Goal: Task Accomplishment & Management: Manage account settings

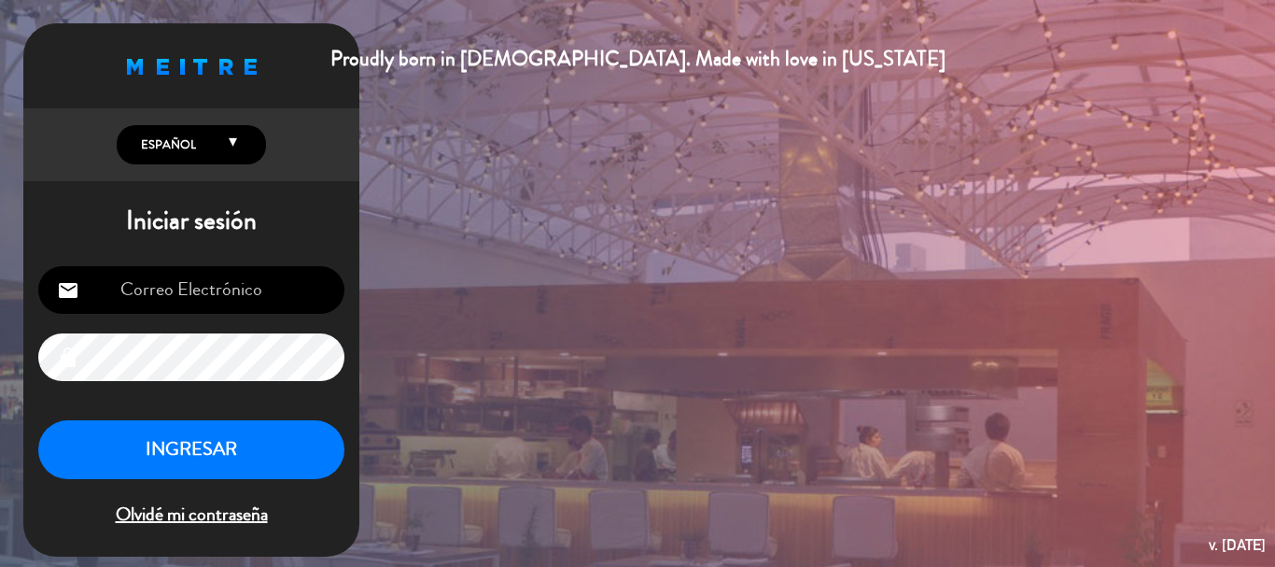
type input "[EMAIL_ADDRESS][DOMAIN_NAME]"
click at [239, 444] on button "INGRESAR" at bounding box center [191, 449] width 306 height 59
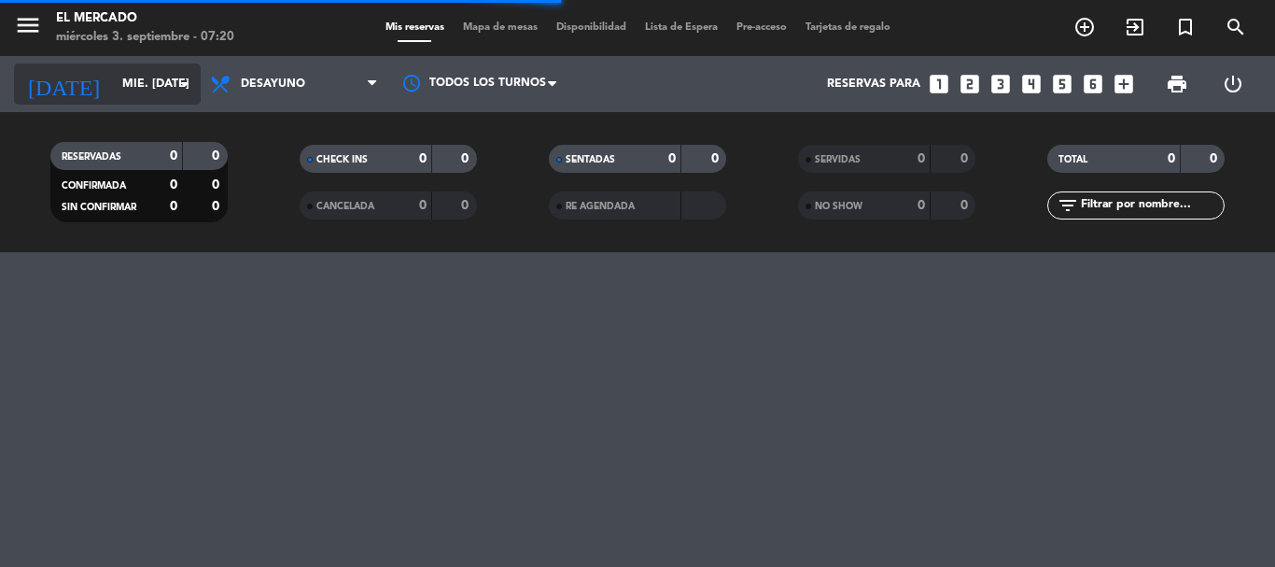
click at [116, 94] on input "mié. [DATE]" at bounding box center [192, 84] width 158 height 32
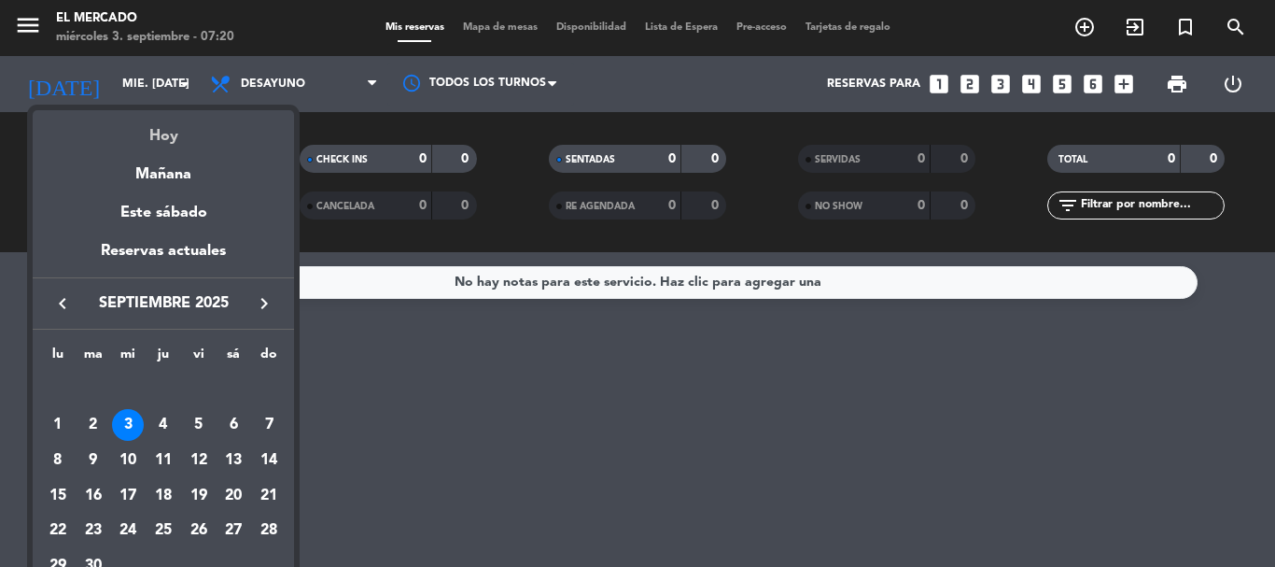
click at [150, 121] on div "Hoy" at bounding box center [163, 129] width 261 height 38
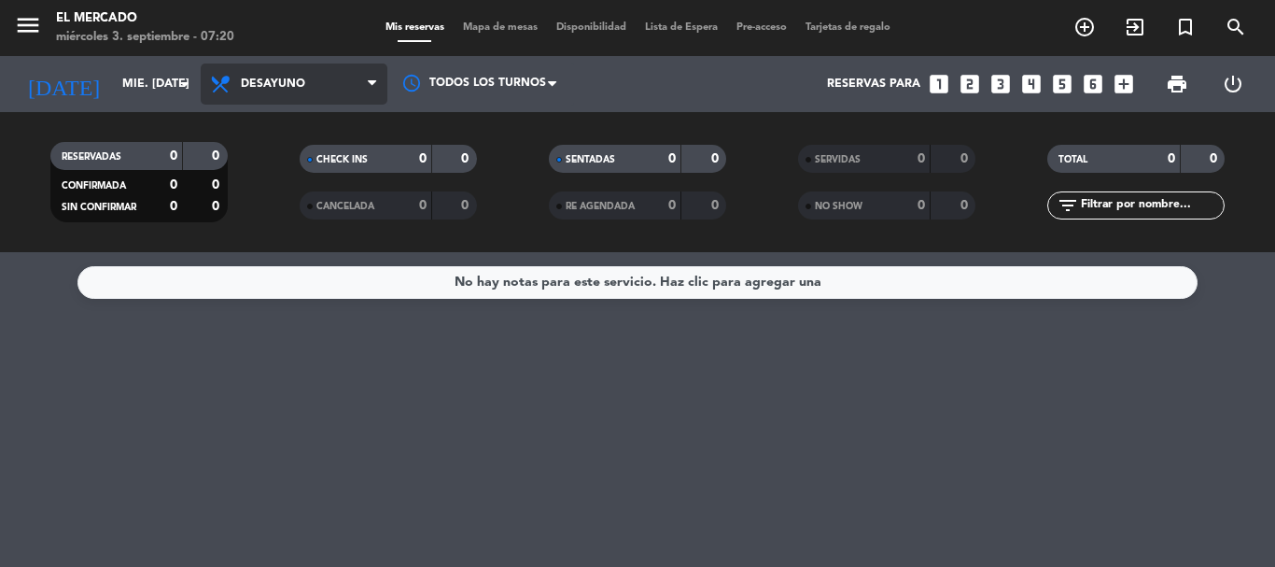
click at [314, 103] on span "Desayuno" at bounding box center [294, 83] width 187 height 41
click at [294, 239] on div "menu El [PERSON_NAME] miércoles 3. septiembre - 07:20 Mis reservas Mapa de mesa…" at bounding box center [637, 126] width 1275 height 252
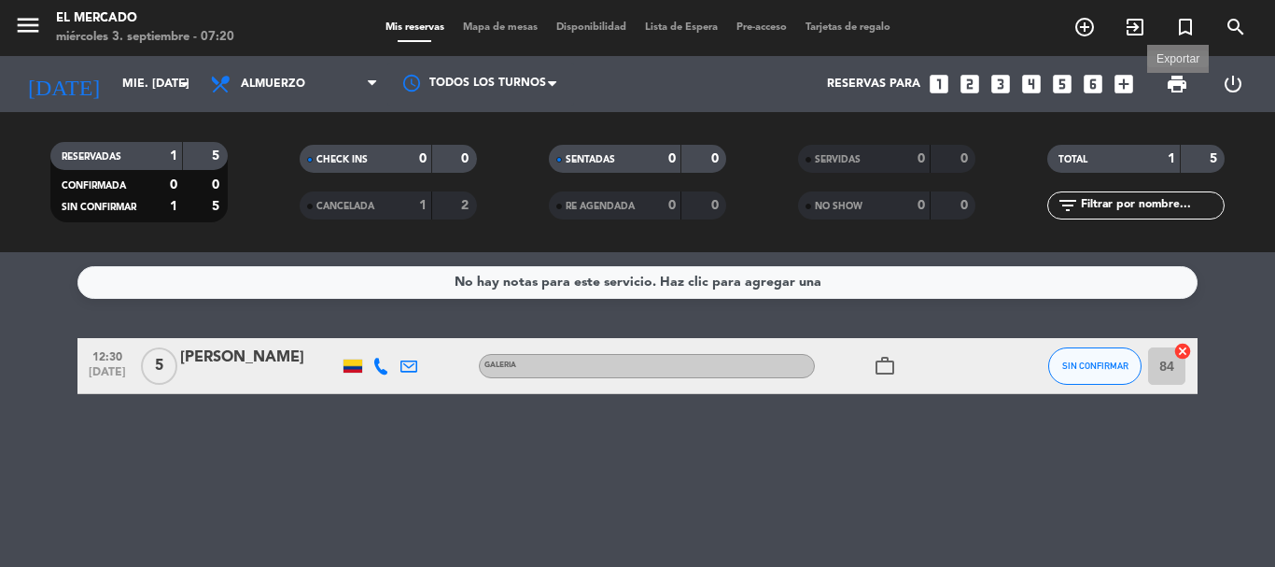
click at [1183, 82] on span "print" at bounding box center [1177, 84] width 22 height 22
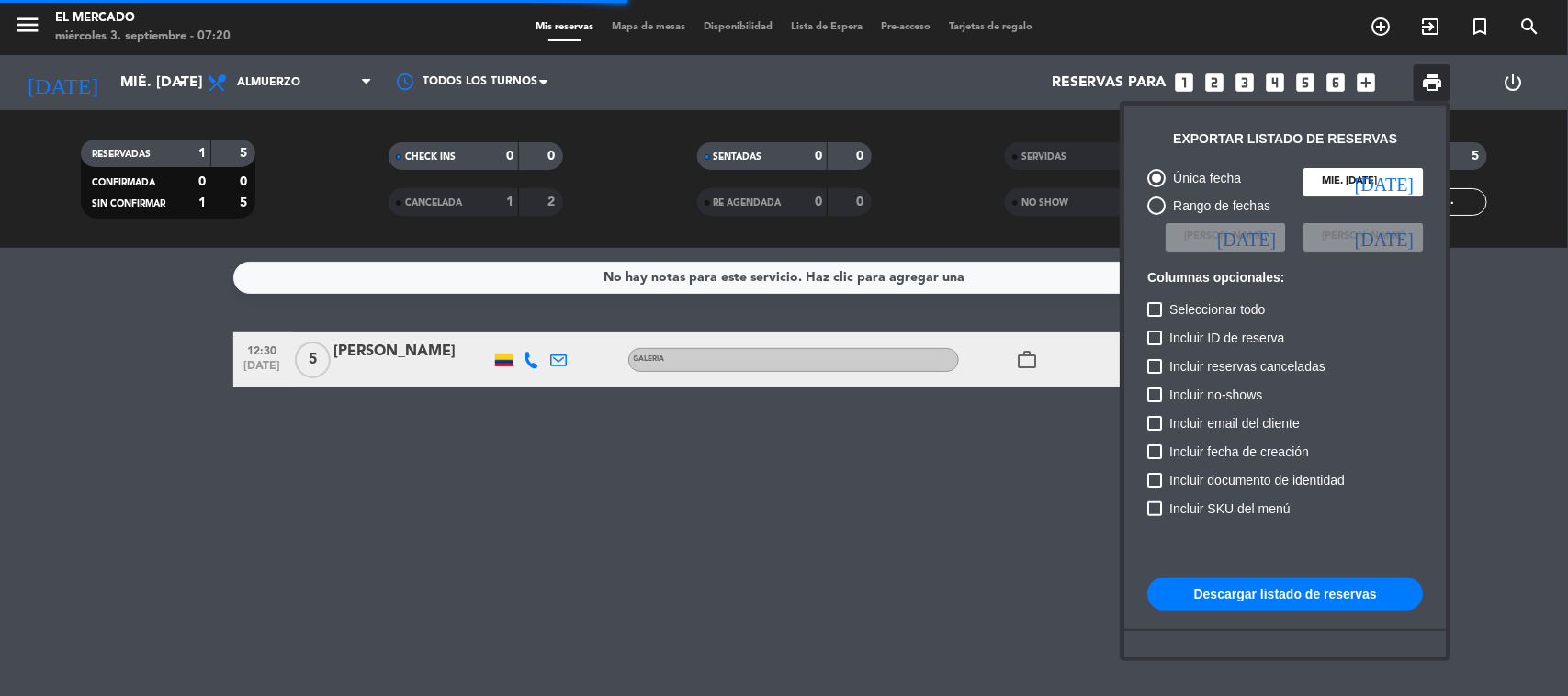
drag, startPoint x: 1212, startPoint y: 32, endPoint x: 1053, endPoint y: 602, distance: 591.8
click at [1053, 556] on div at bounding box center [784, 348] width 1568 height 696
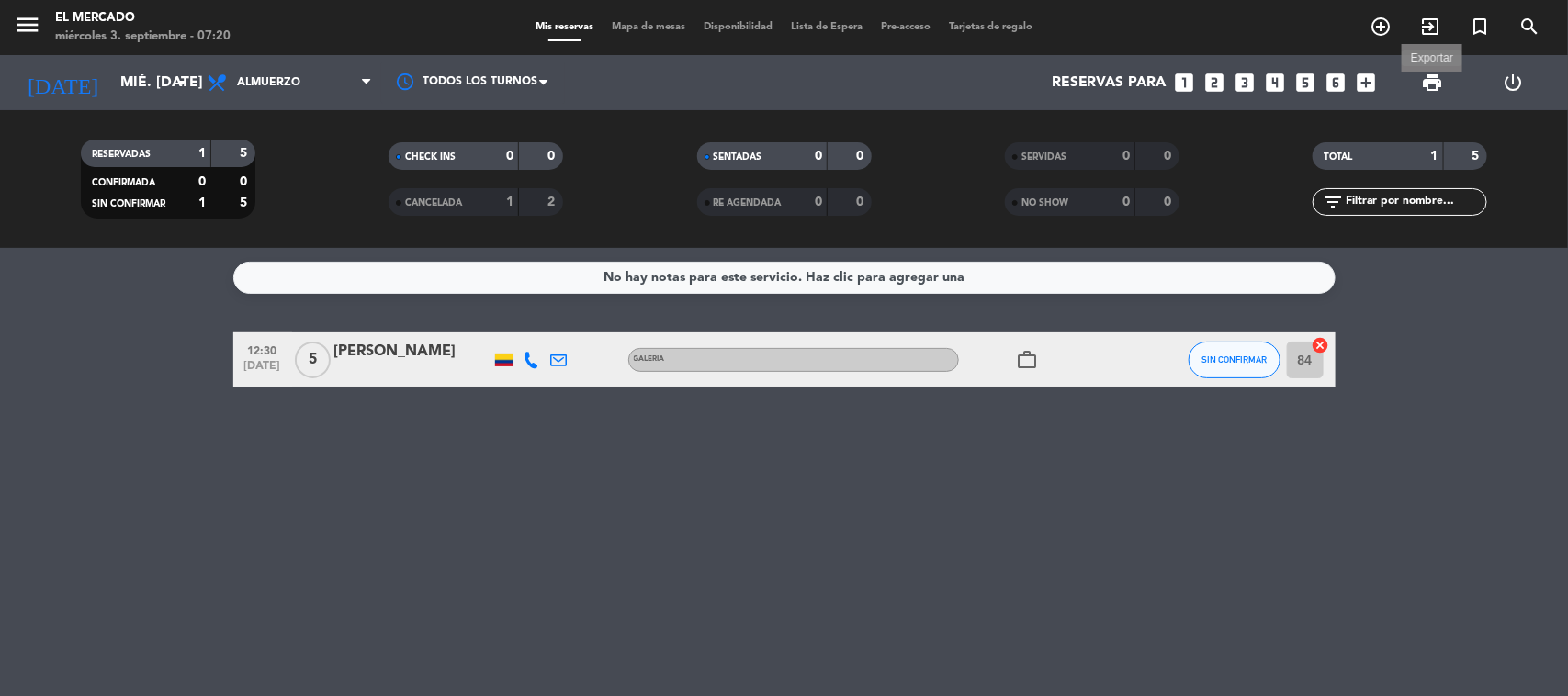
click at [1253, 81] on span "print" at bounding box center [1431, 83] width 22 height 22
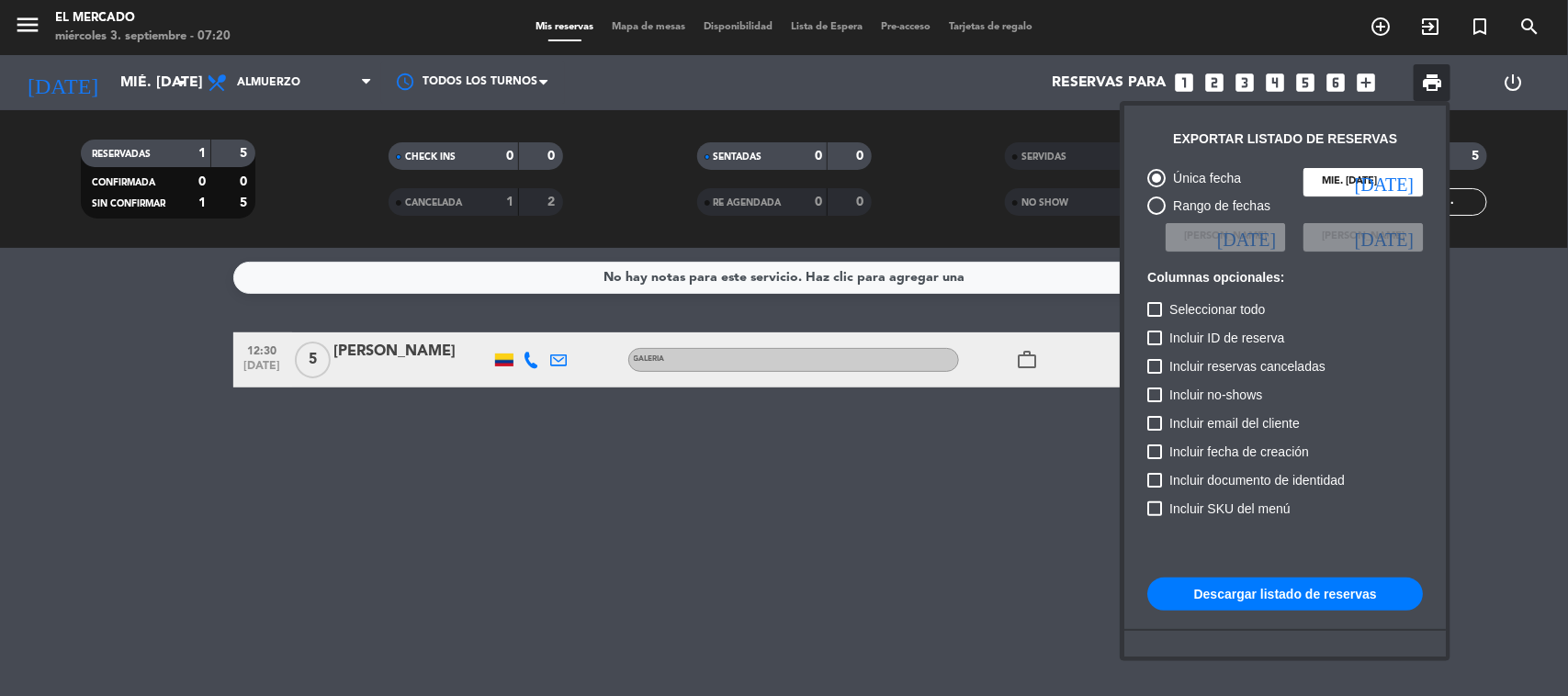
click at [1253, 556] on button "Descargar listado de reservas" at bounding box center [1285, 594] width 275 height 33
click at [452, 363] on div at bounding box center [784, 348] width 1568 height 696
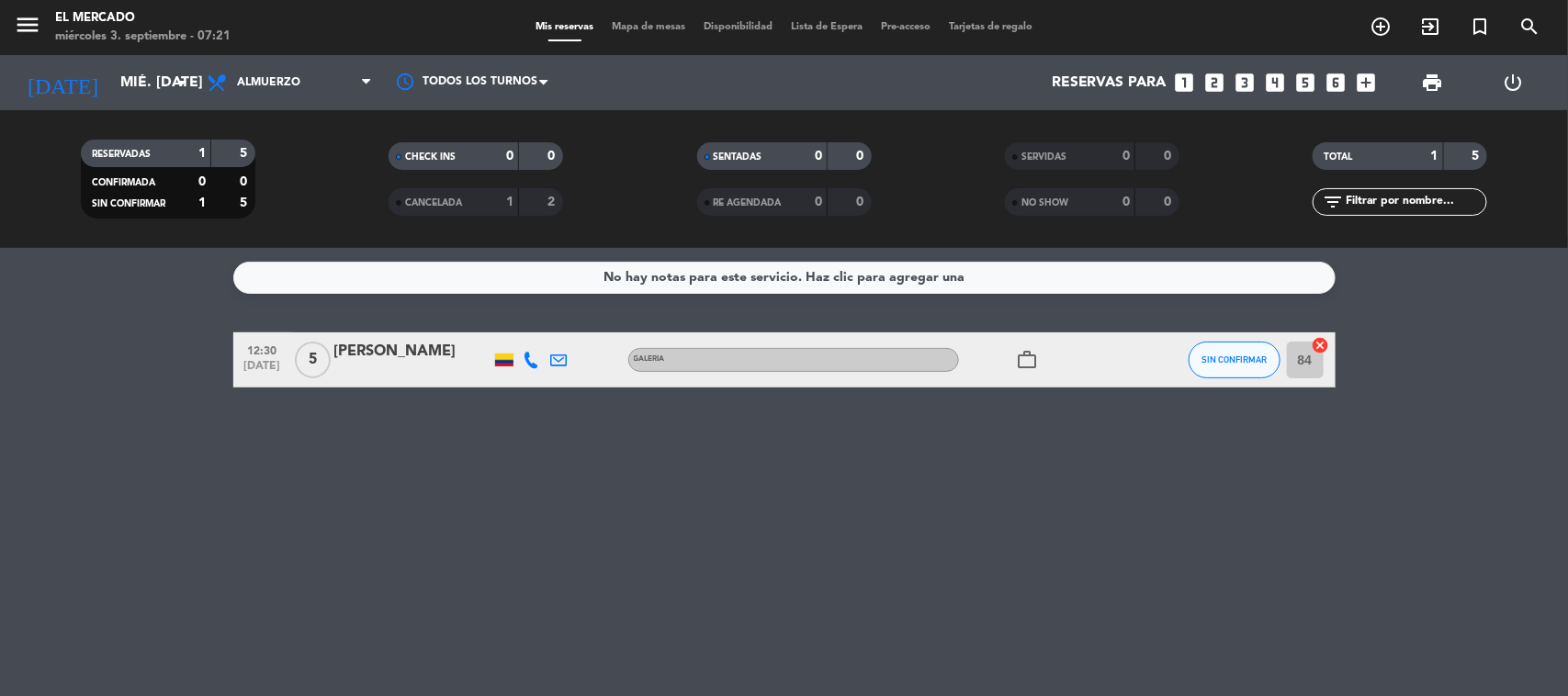
click at [452, 363] on div "[PERSON_NAME]" at bounding box center [412, 351] width 156 height 24
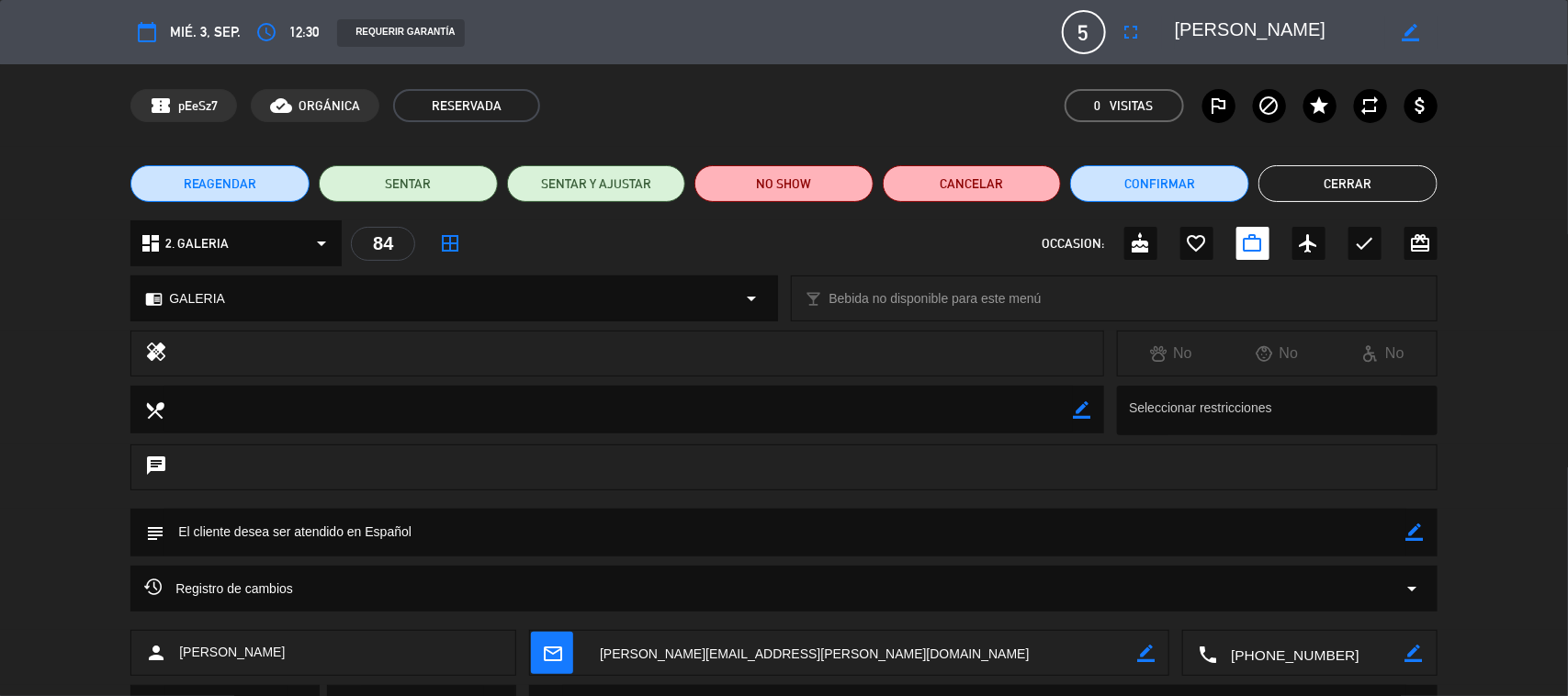
click at [1253, 187] on button "Cerrar" at bounding box center [1348, 183] width 179 height 36
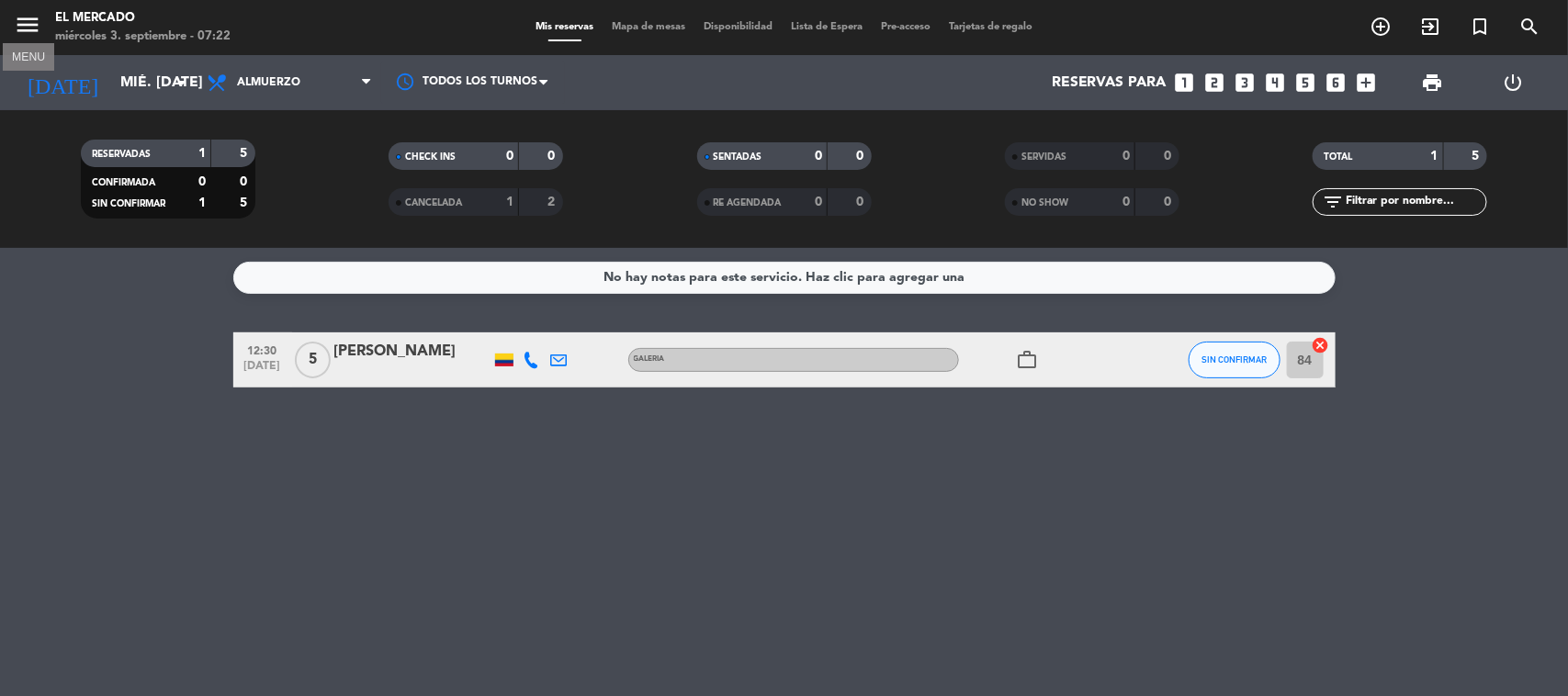
click at [24, 29] on icon "menu" at bounding box center [28, 25] width 28 height 28
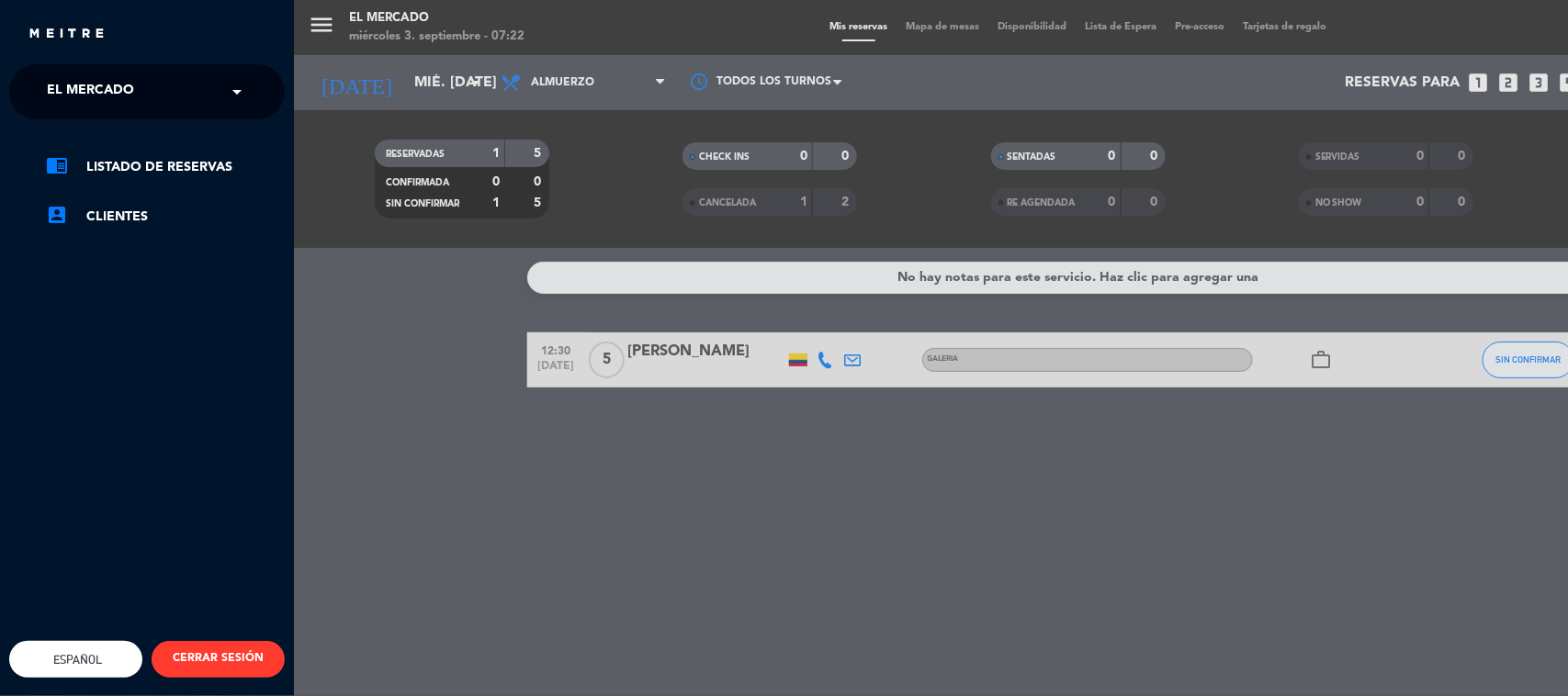
click at [47, 84] on span "El Mercado" at bounding box center [90, 91] width 88 height 38
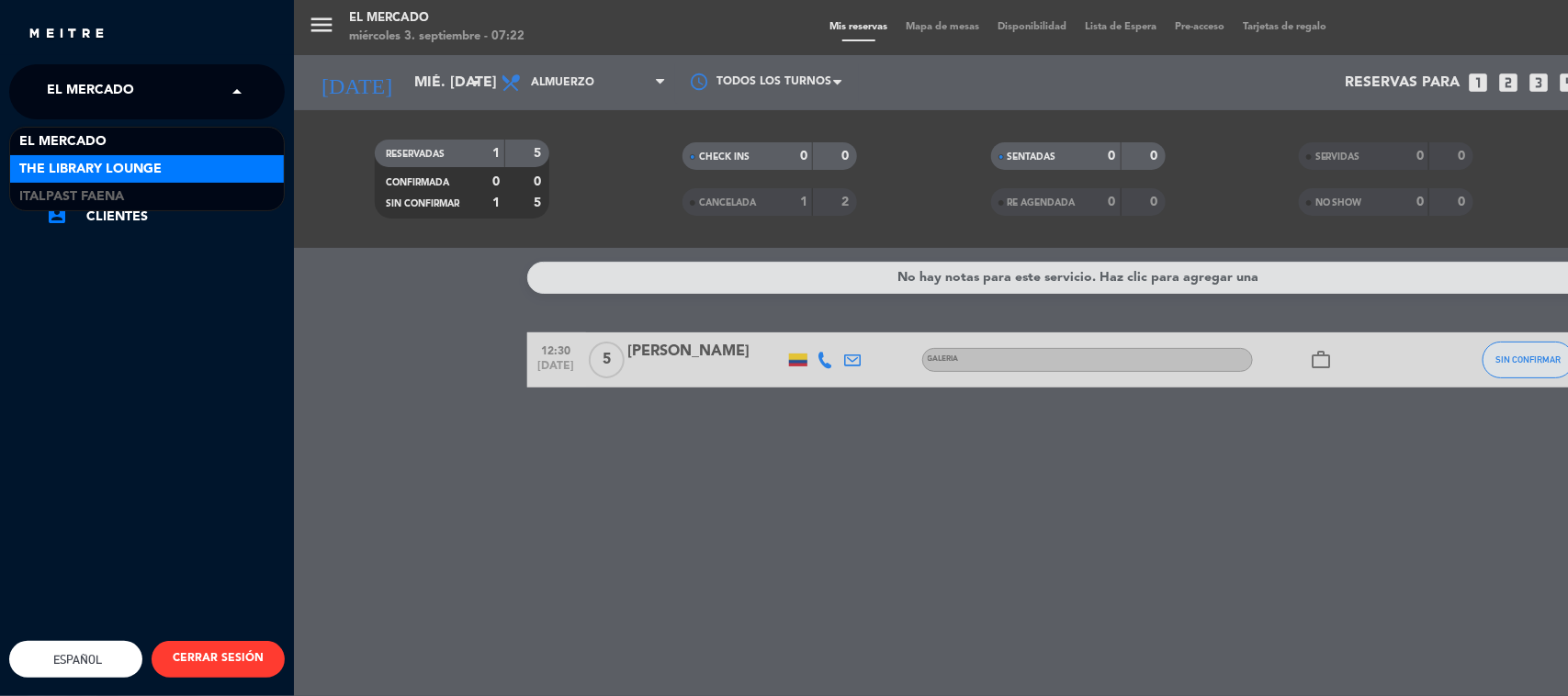
click at [99, 171] on span "The Library Lounge" at bounding box center [90, 169] width 143 height 21
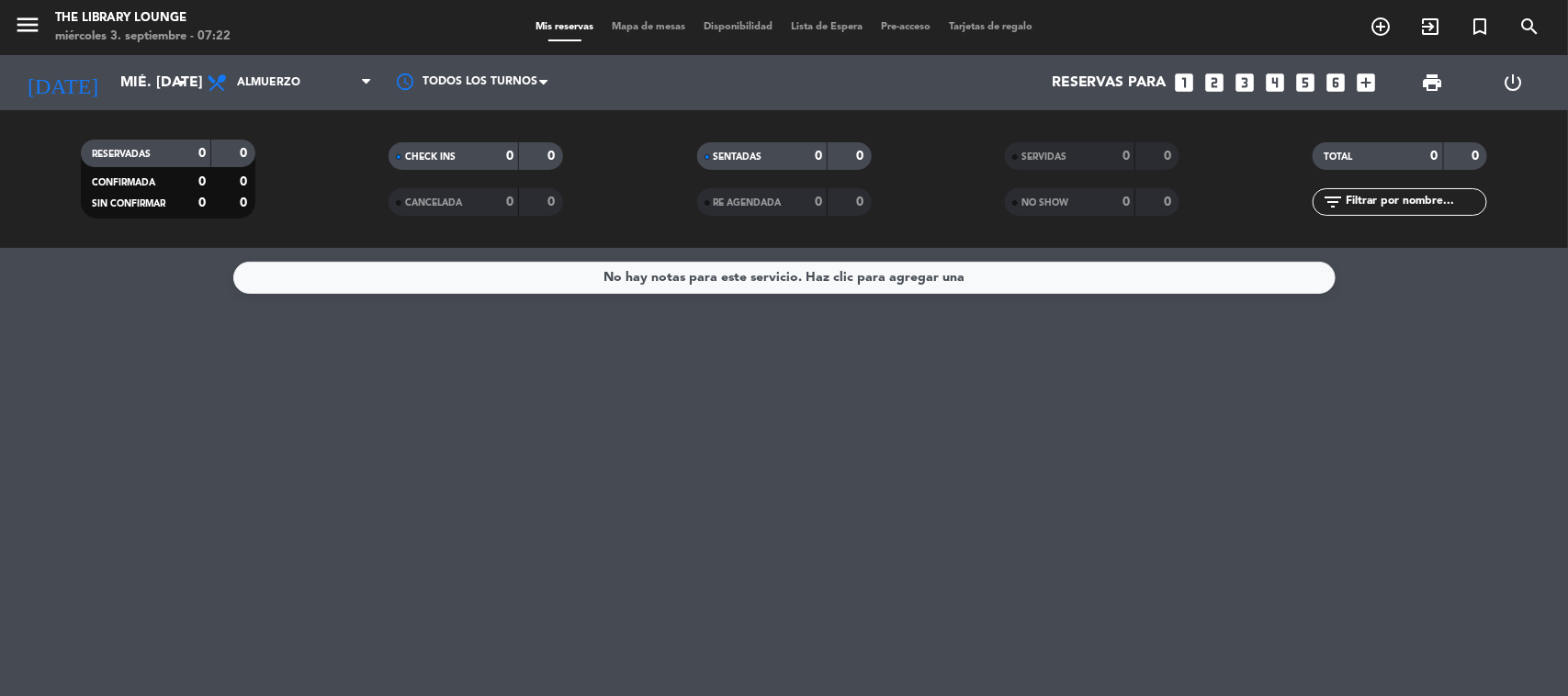
click at [255, 99] on span "Almuerzo" at bounding box center [289, 82] width 184 height 40
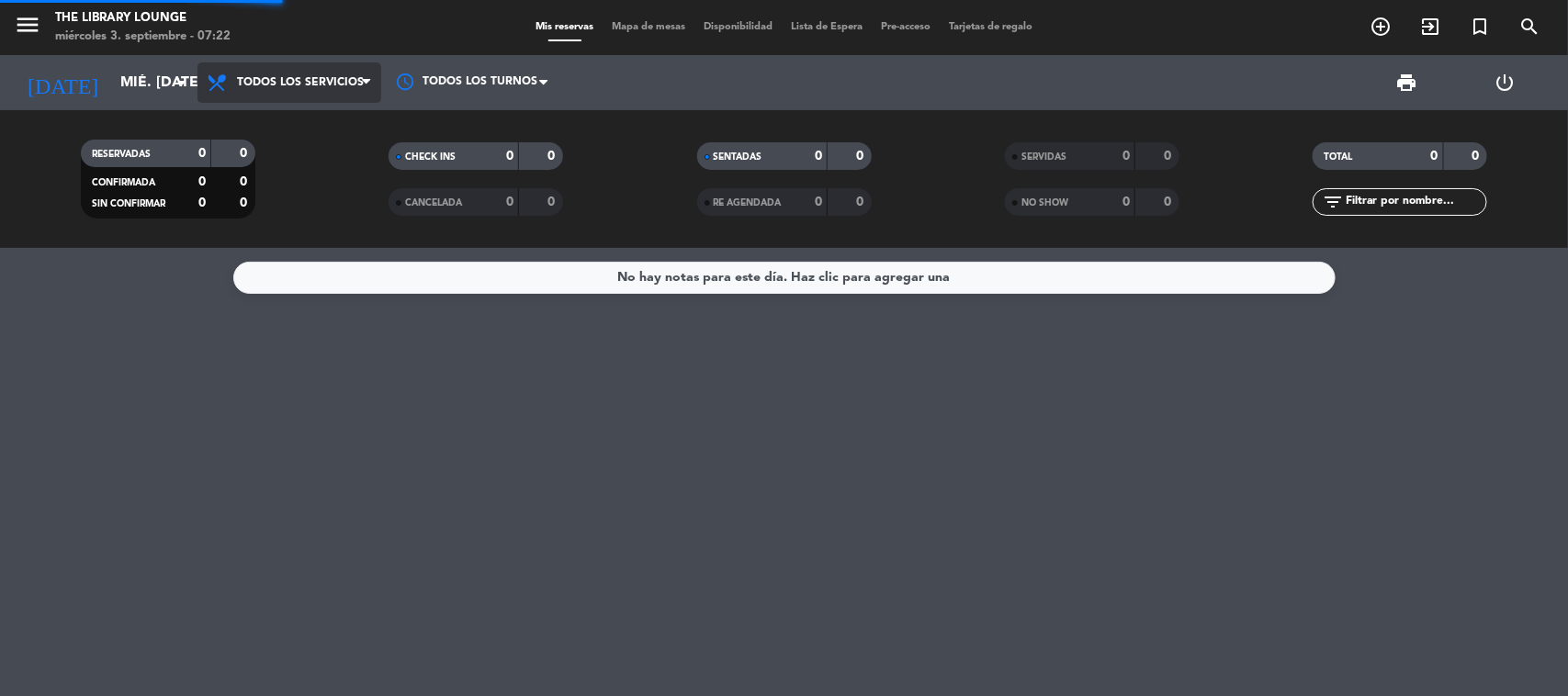
click at [257, 118] on div "menu The Library Lounge miércoles 3. septiembre - 07:22 Mis reservas Mapa de me…" at bounding box center [784, 124] width 1568 height 248
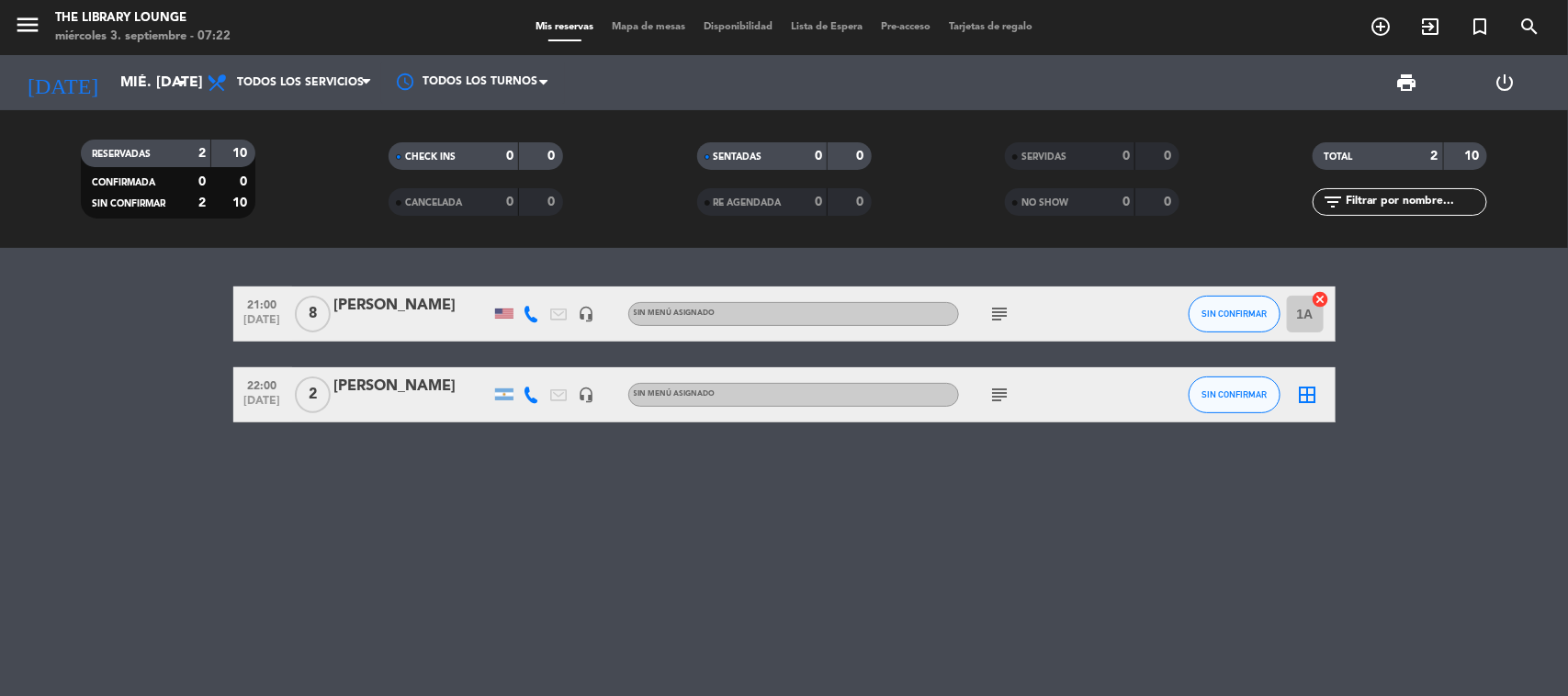
click at [1007, 318] on icon "subject" at bounding box center [1000, 314] width 22 height 22
click at [1253, 72] on span "print" at bounding box center [1407, 83] width 22 height 22
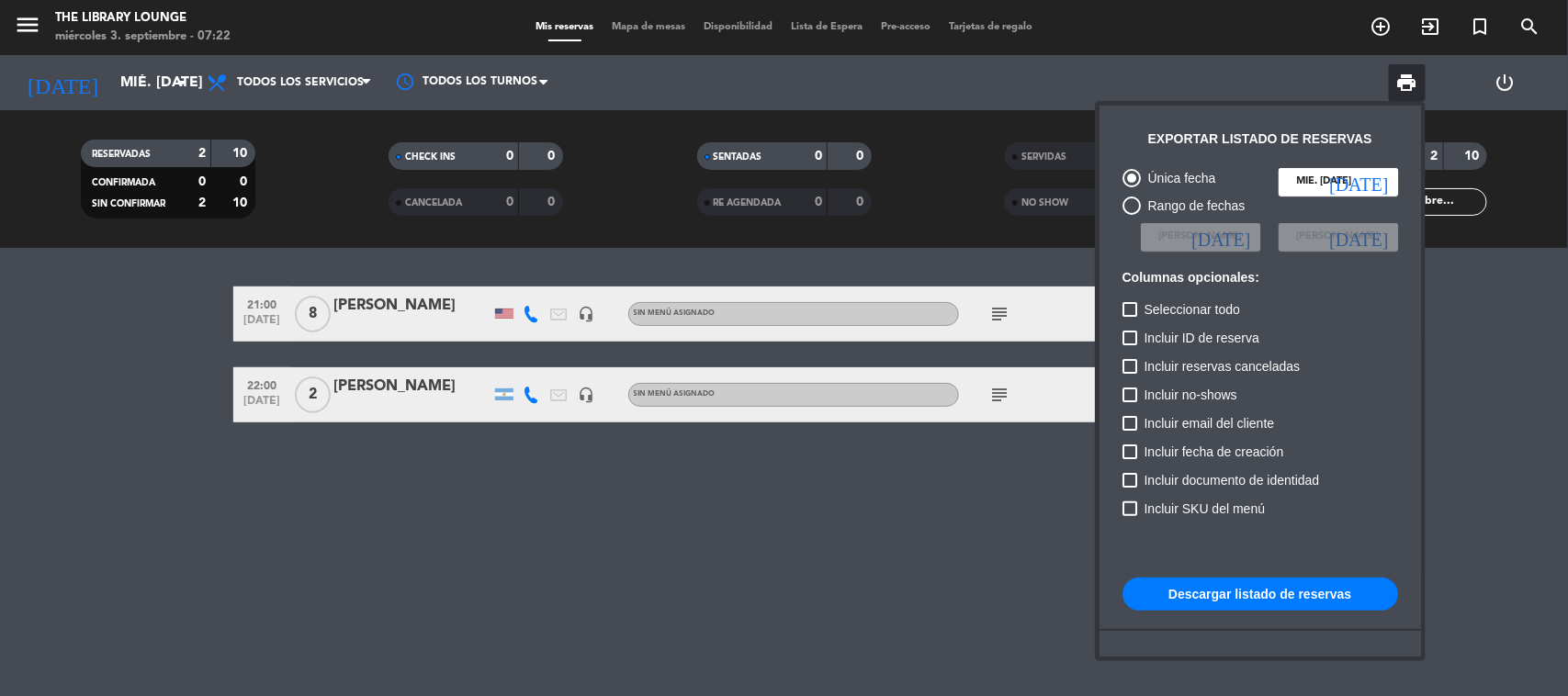
click at [1250, 556] on button "Descargar listado de reservas" at bounding box center [1260, 594] width 275 height 33
click at [868, 556] on div at bounding box center [784, 348] width 1568 height 696
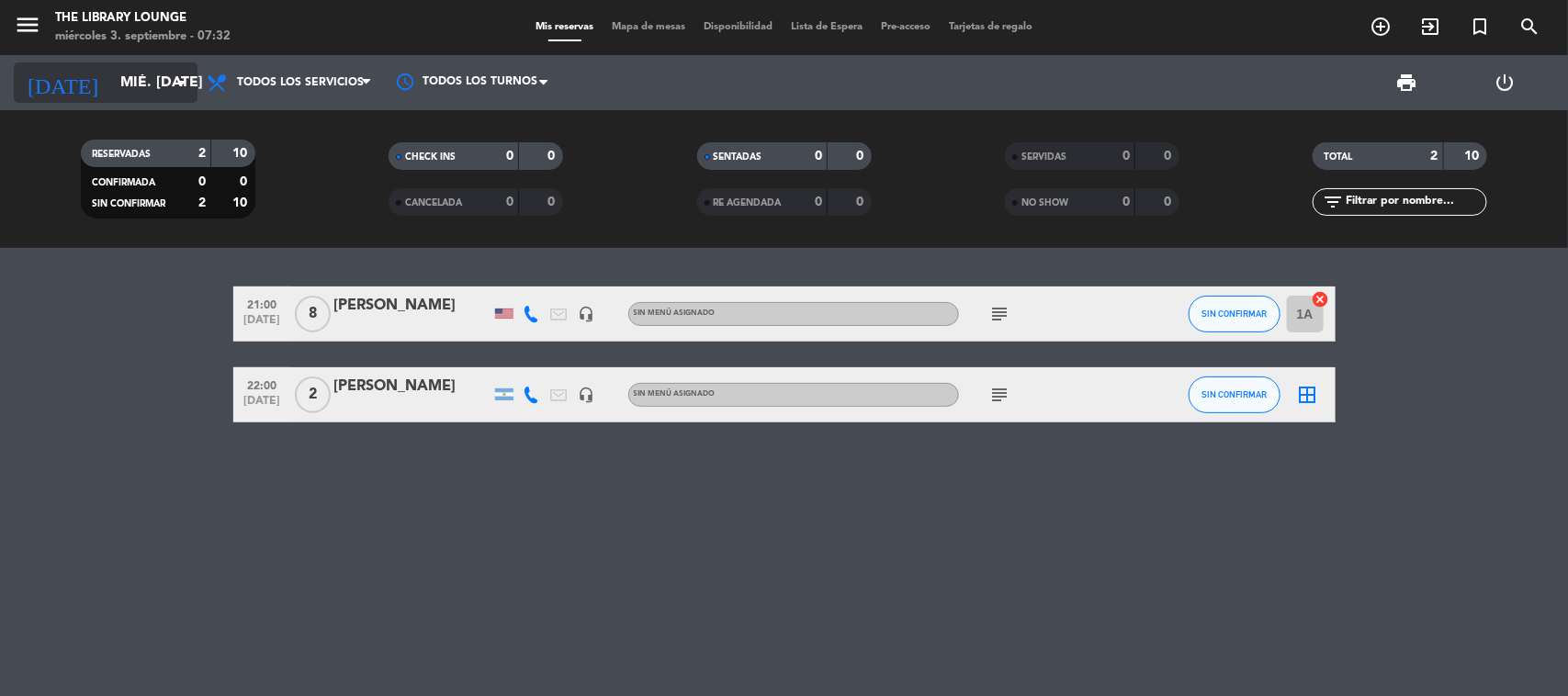
click at [121, 79] on input "mié. [DATE]" at bounding box center [208, 83] width 194 height 35
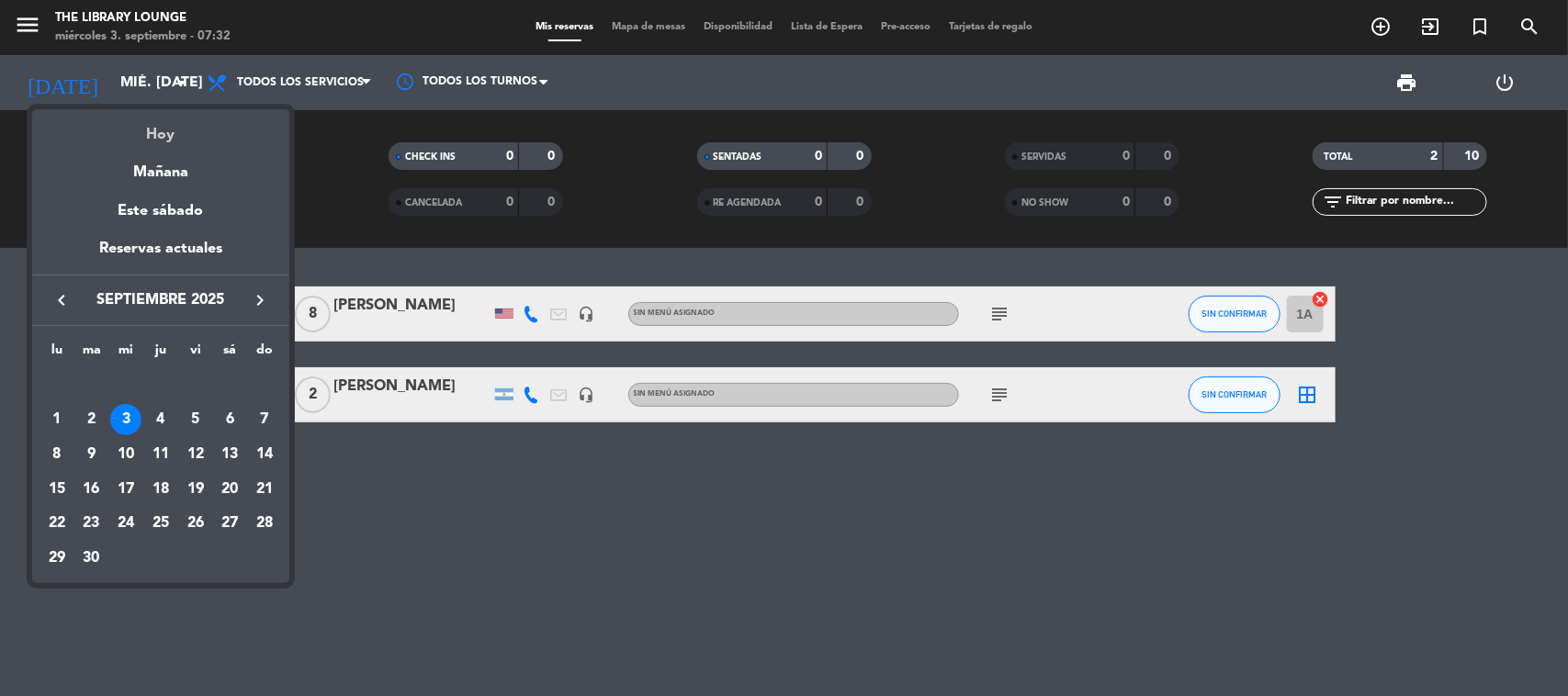
click at [172, 127] on div "Hoy" at bounding box center [160, 128] width 257 height 37
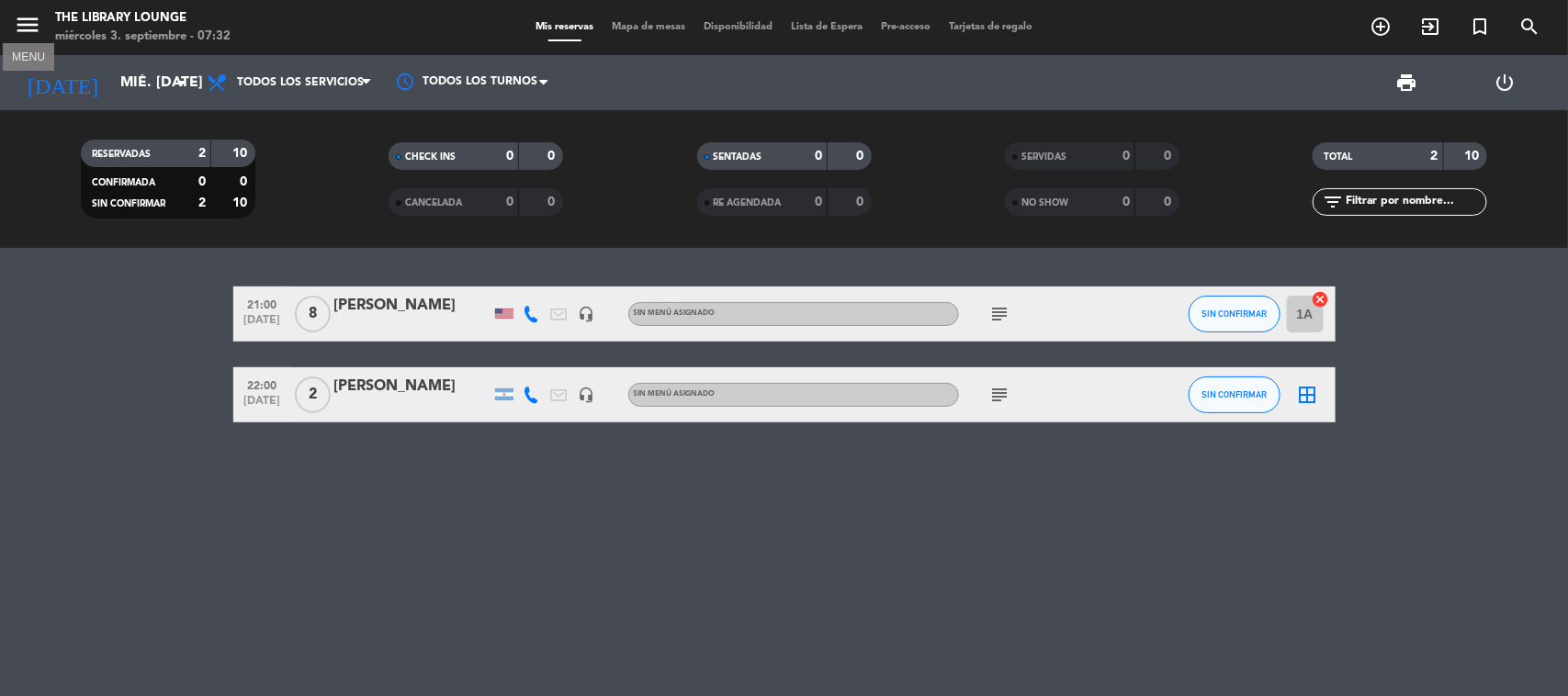
click at [15, 21] on icon "menu" at bounding box center [28, 25] width 28 height 28
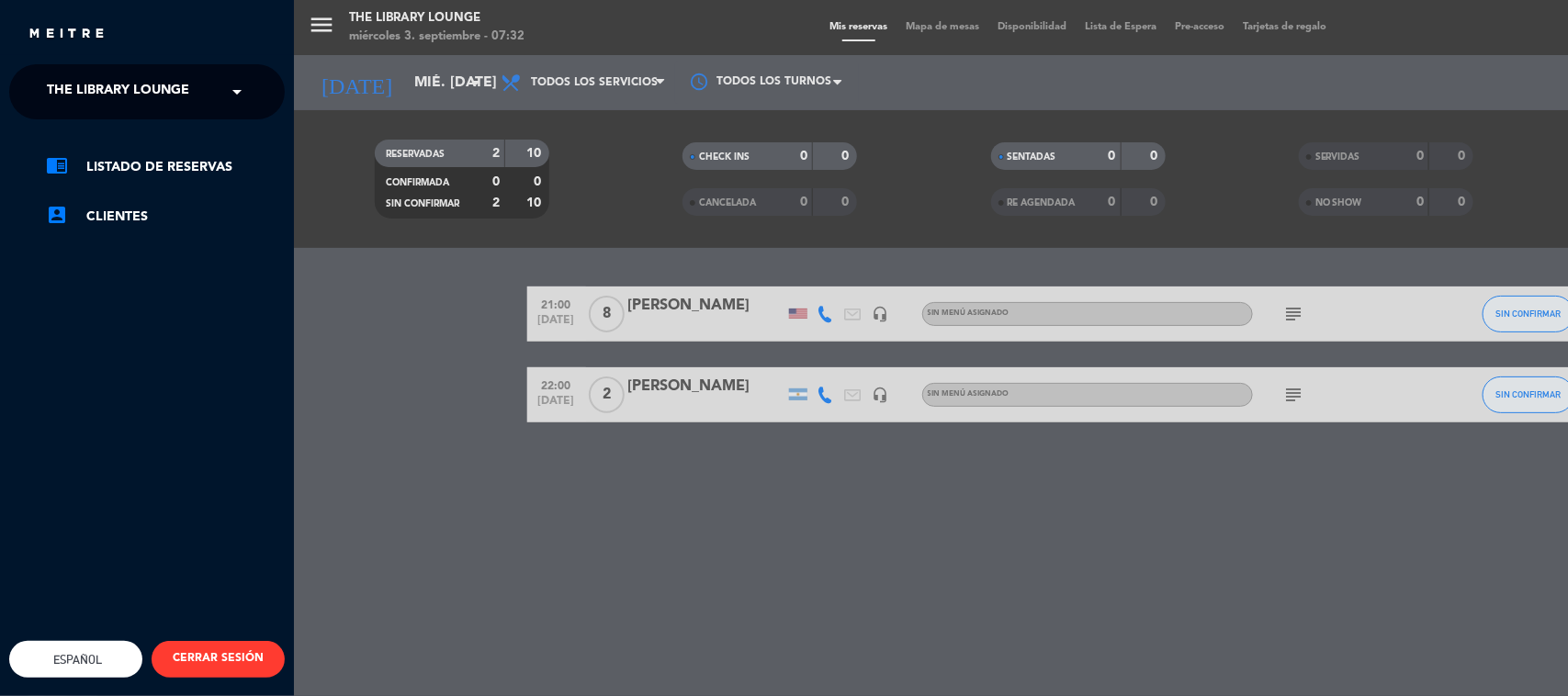
click at [147, 106] on span "The Library Lounge" at bounding box center [118, 91] width 143 height 38
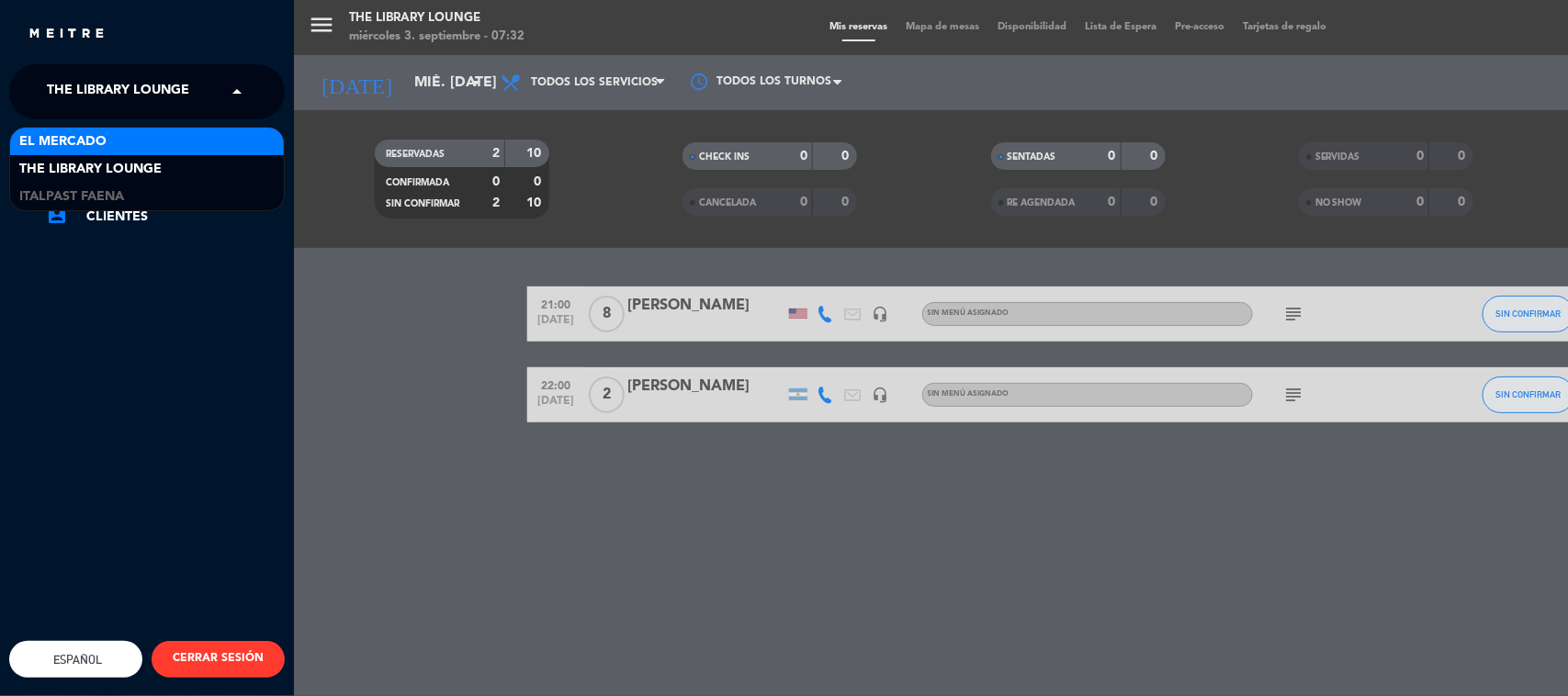
click at [130, 133] on div "El Mercado" at bounding box center [147, 142] width 273 height 28
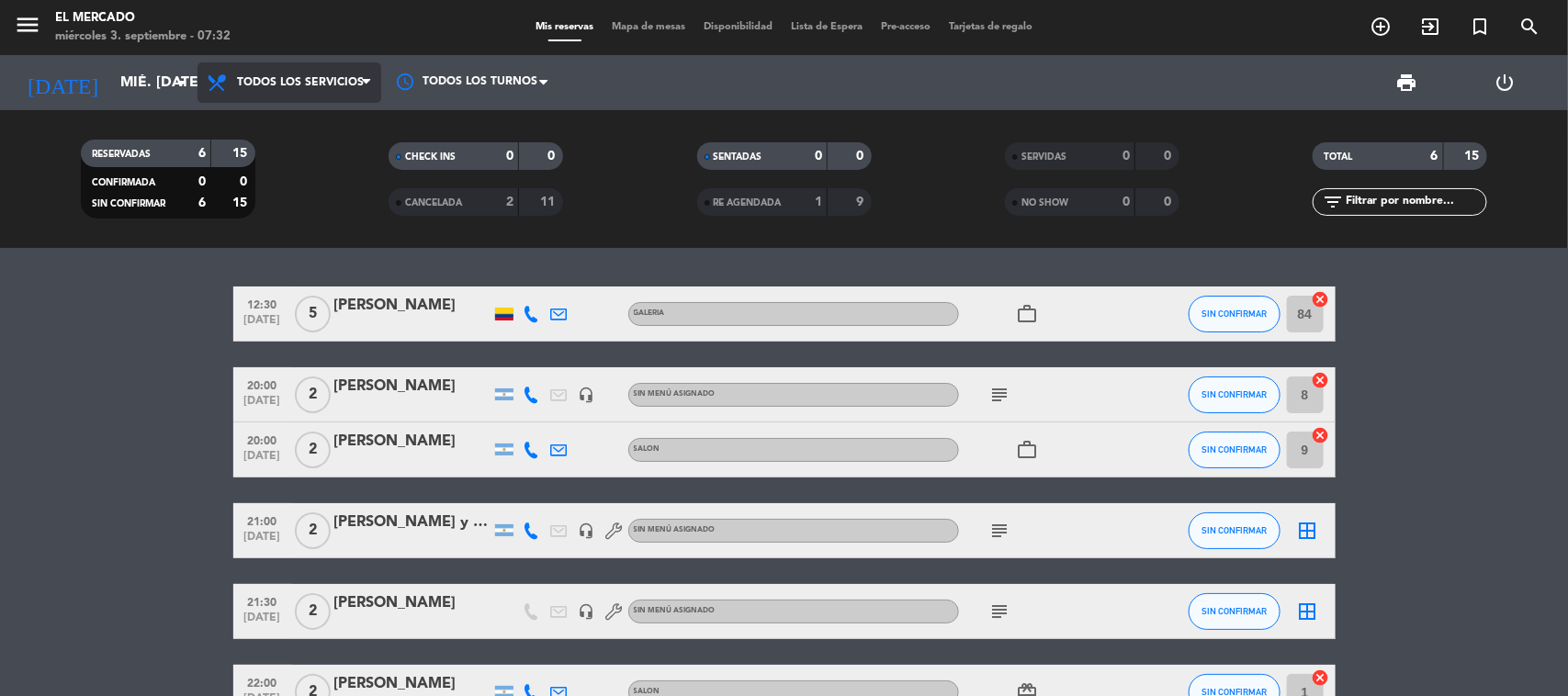
click at [309, 76] on span "Todos los servicios" at bounding box center [300, 82] width 127 height 13
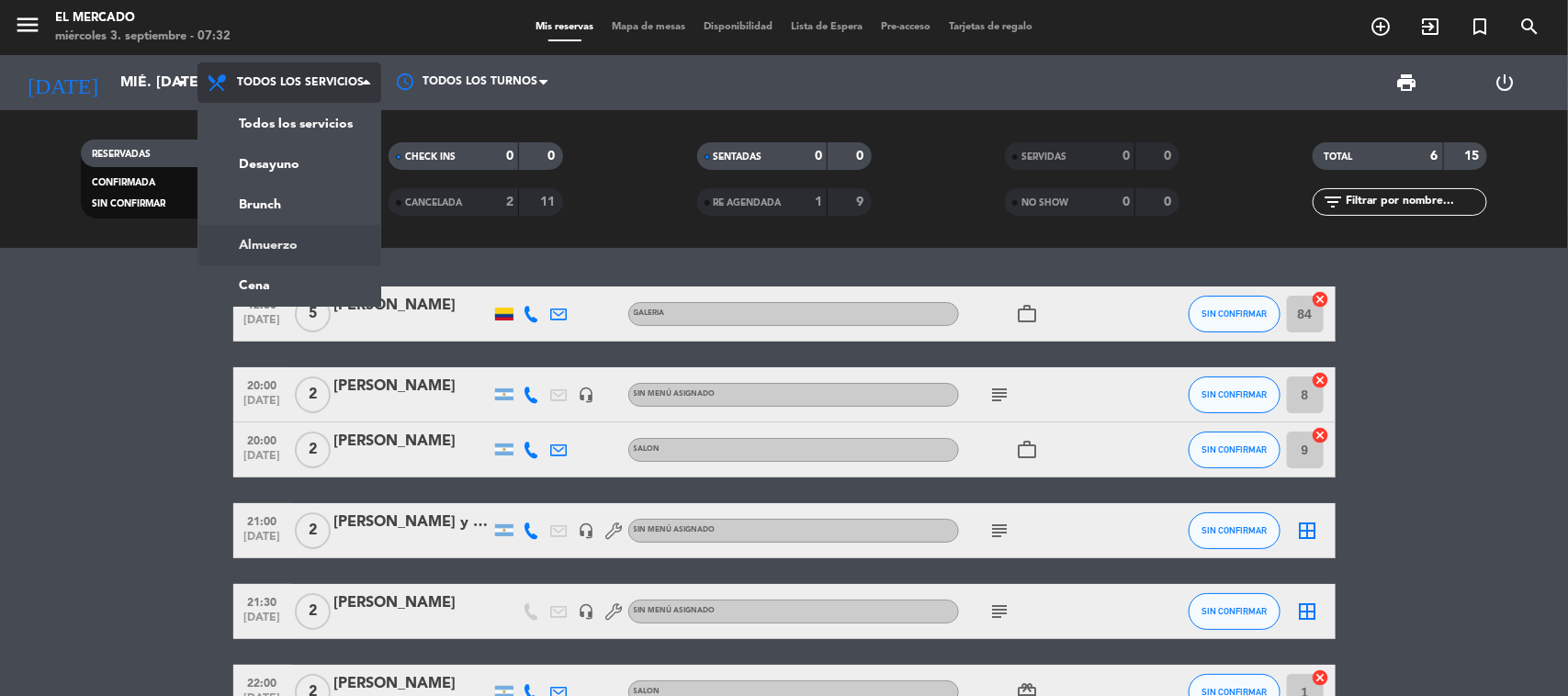
click at [309, 243] on div "menu El [PERSON_NAME] miércoles 3. septiembre - 07:32 Mis reservas Mapa de mesa…" at bounding box center [784, 124] width 1568 height 248
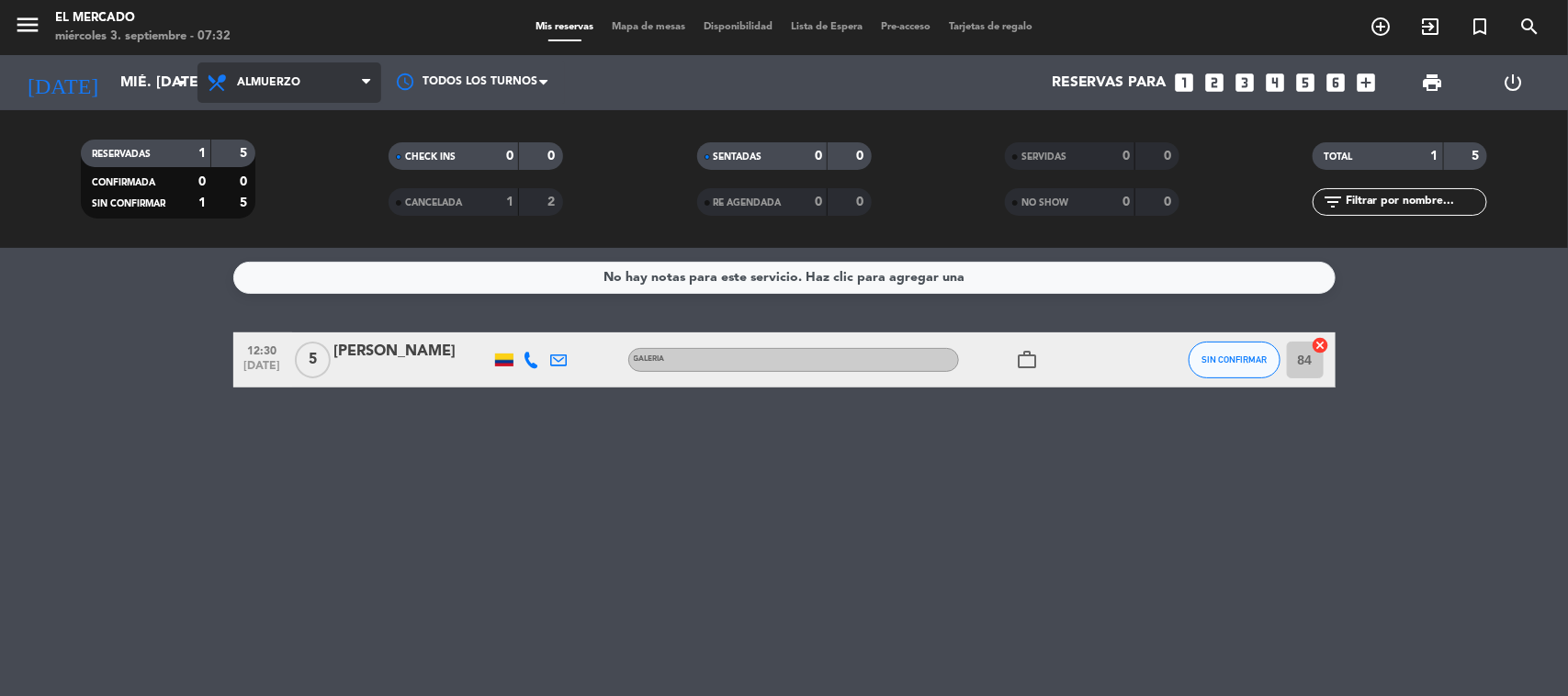
click at [250, 79] on span "Almuerzo" at bounding box center [269, 82] width 63 height 13
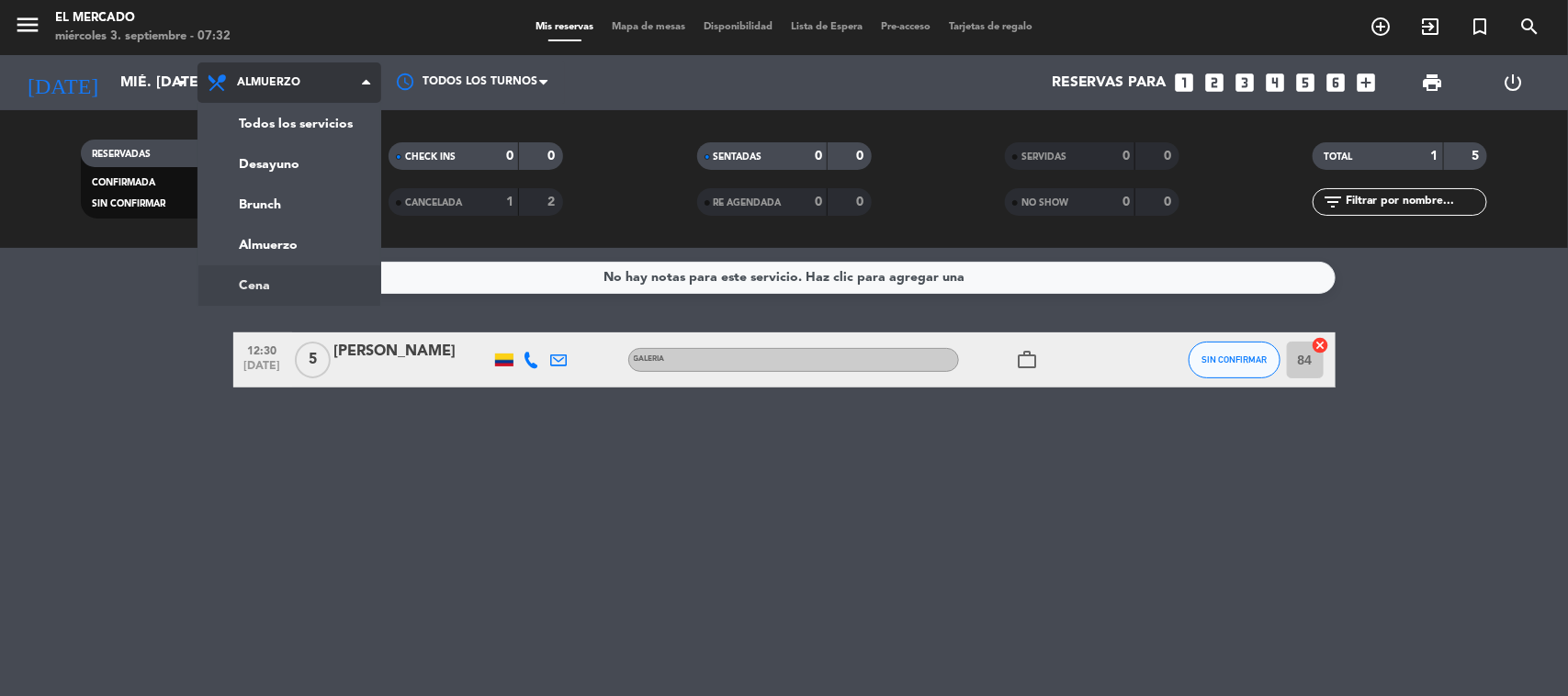
click at [300, 297] on ng-component "menu El [PERSON_NAME] miércoles 3. septiembre - 07:32 Mis reservas Mapa de mesa…" at bounding box center [784, 348] width 1568 height 696
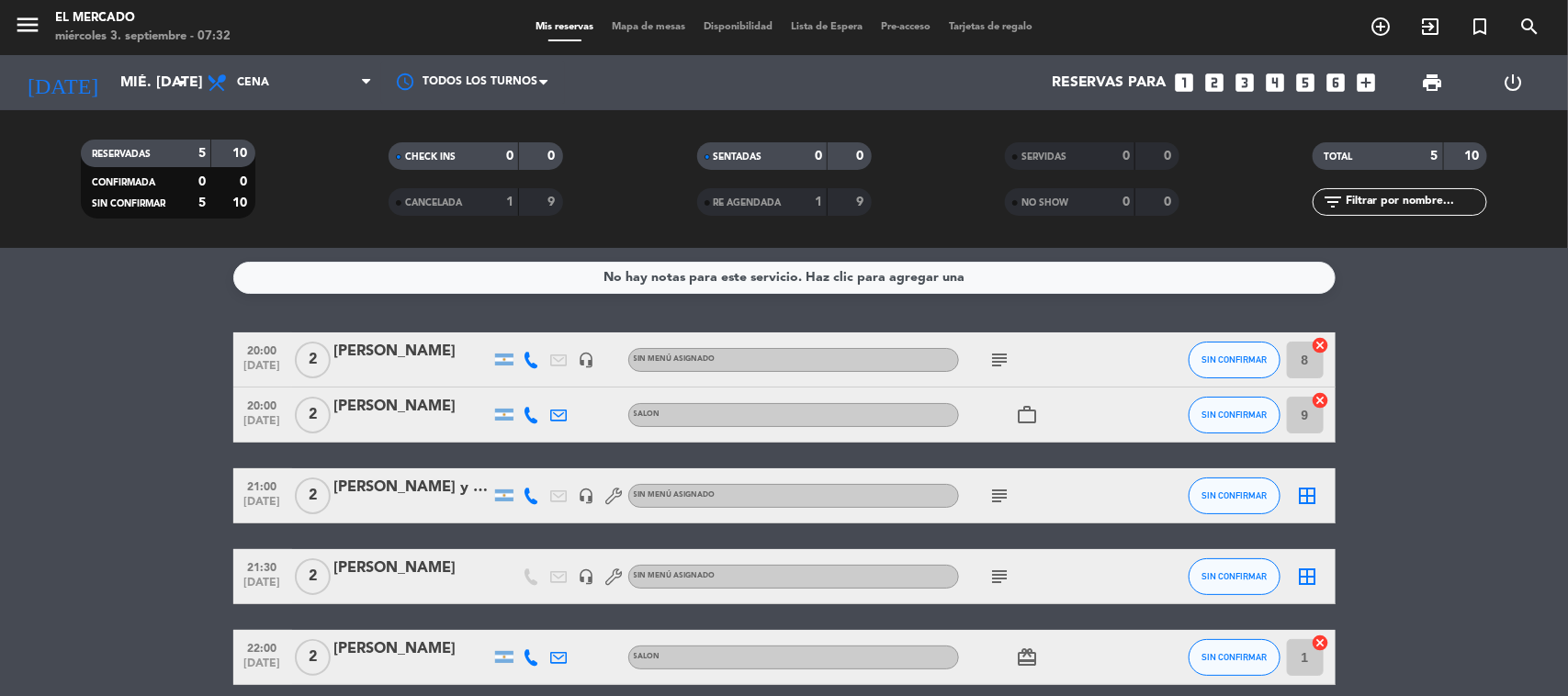
click at [1002, 358] on icon "subject" at bounding box center [1000, 360] width 22 height 22
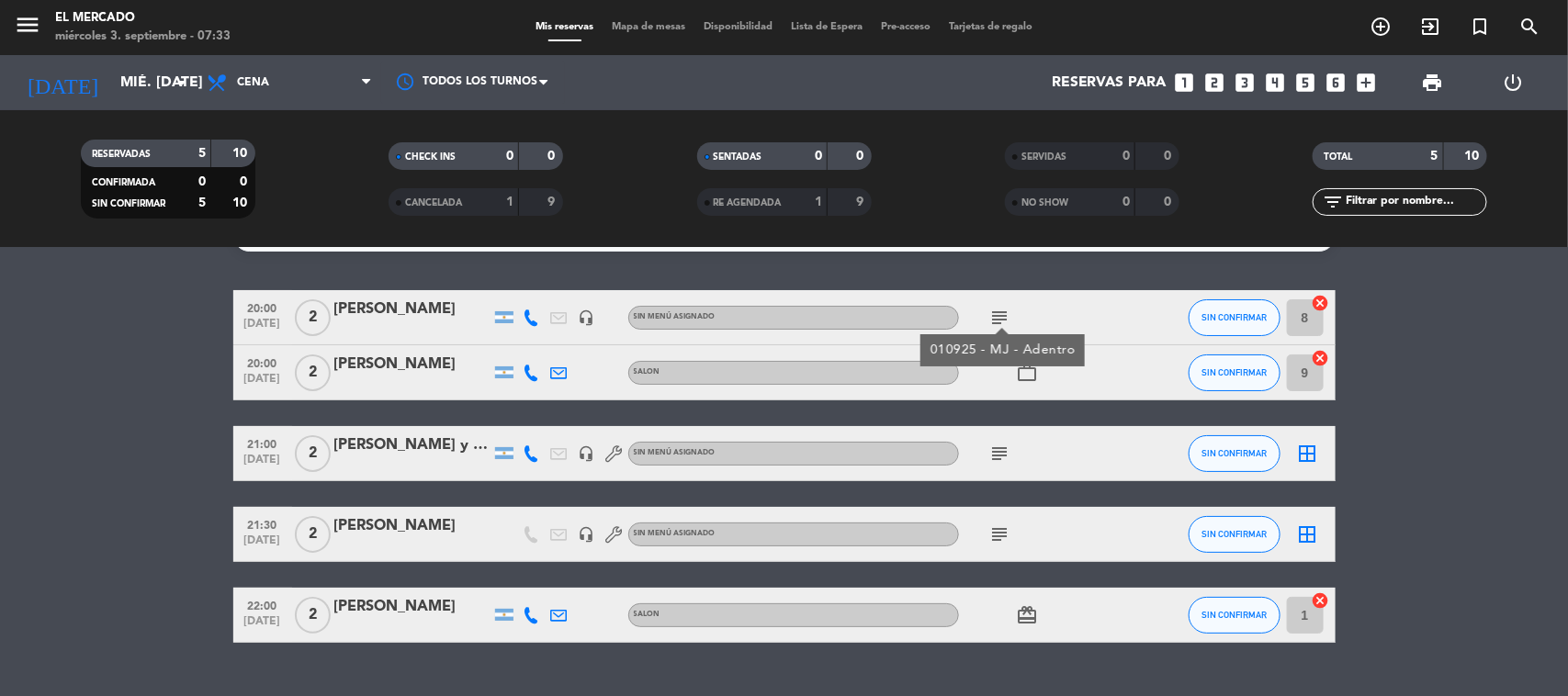
scroll to position [80, 0]
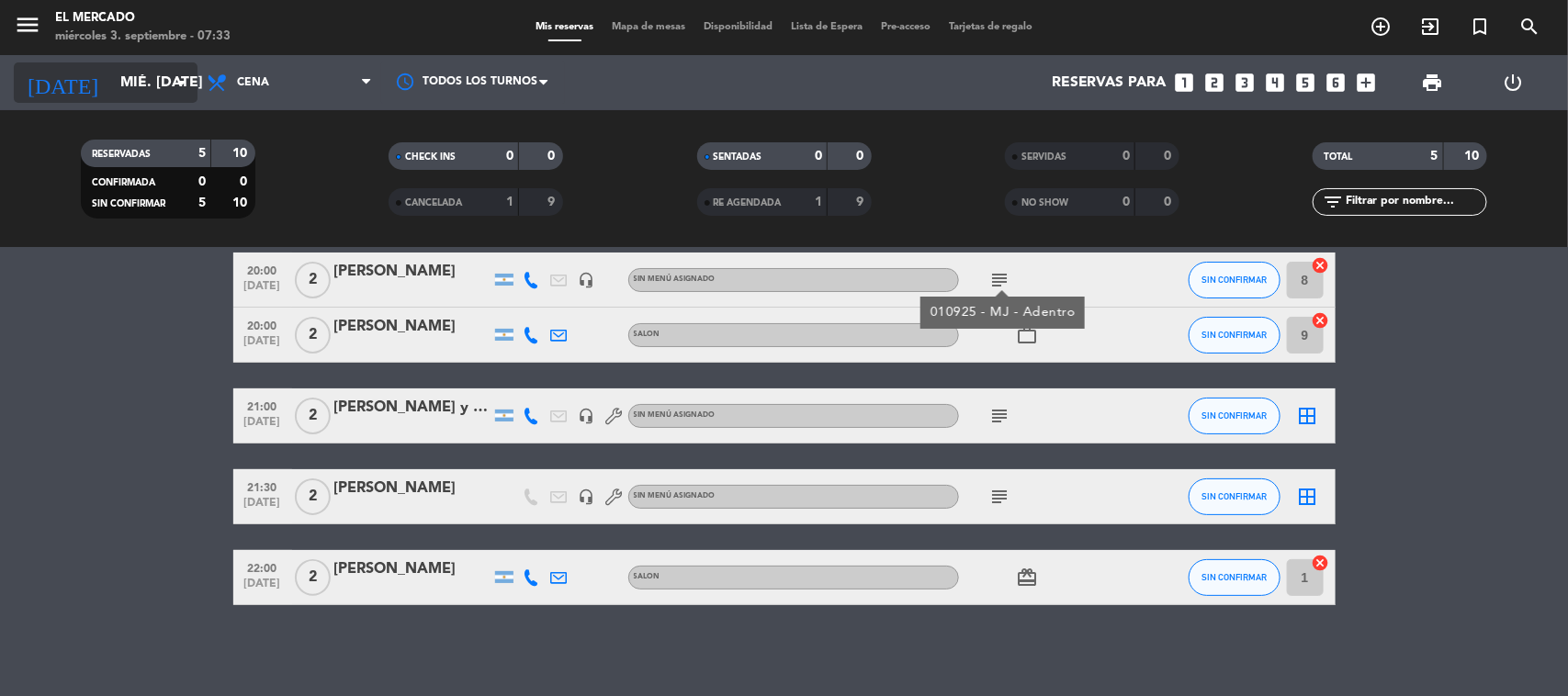
click at [130, 85] on input "mié. [DATE]" at bounding box center [208, 83] width 194 height 35
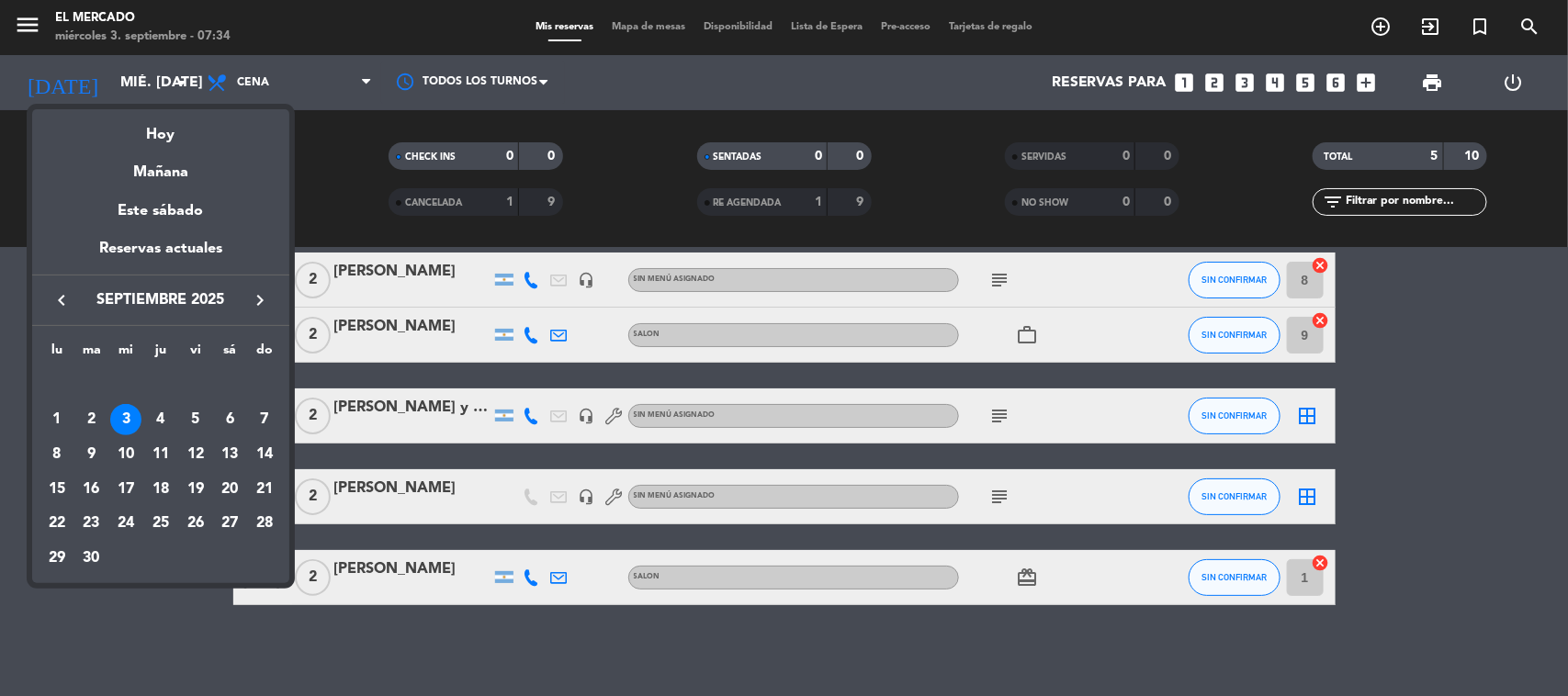
click at [333, 186] on div at bounding box center [784, 348] width 1568 height 696
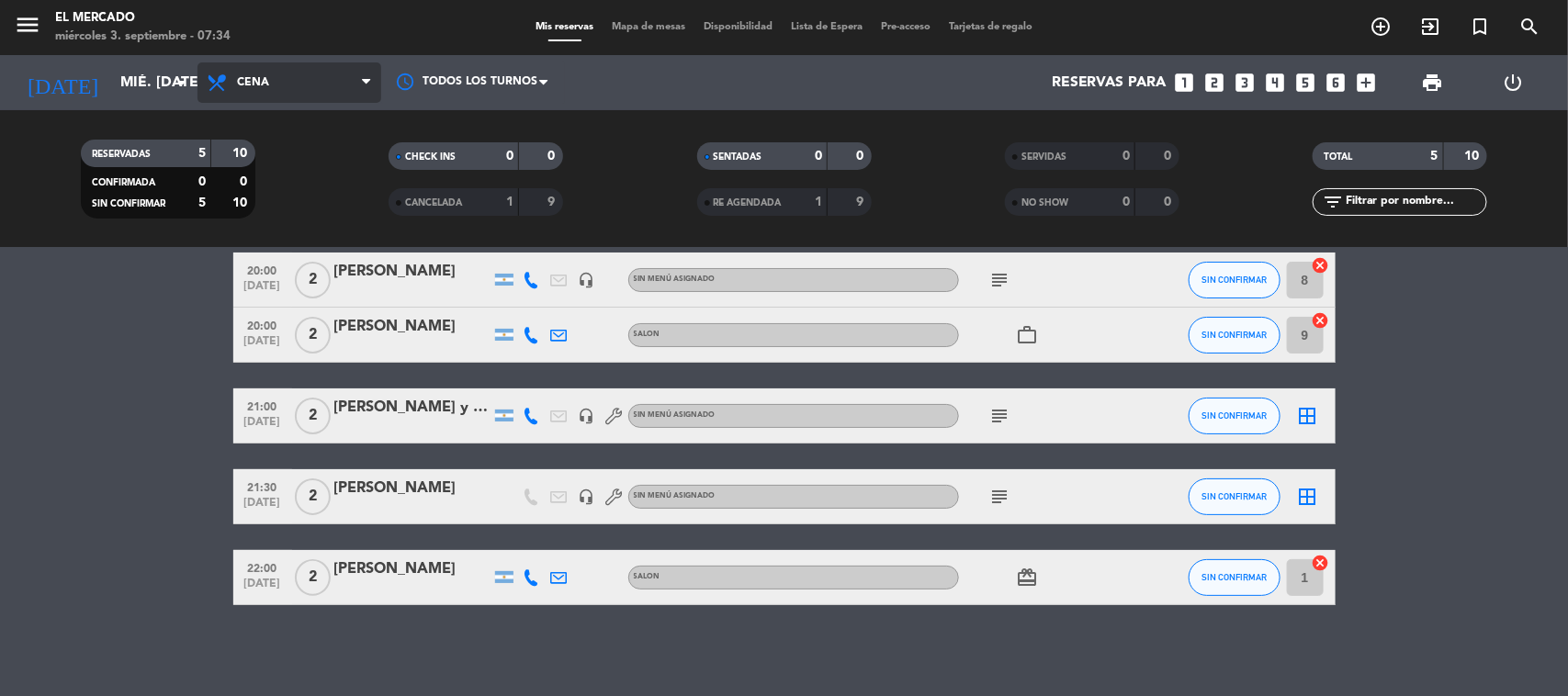
click at [248, 66] on span "Cena" at bounding box center [289, 82] width 184 height 40
click at [319, 237] on div "menu El [PERSON_NAME] miércoles 3. septiembre - 07:34 Mis reservas Mapa de mesa…" at bounding box center [784, 124] width 1568 height 248
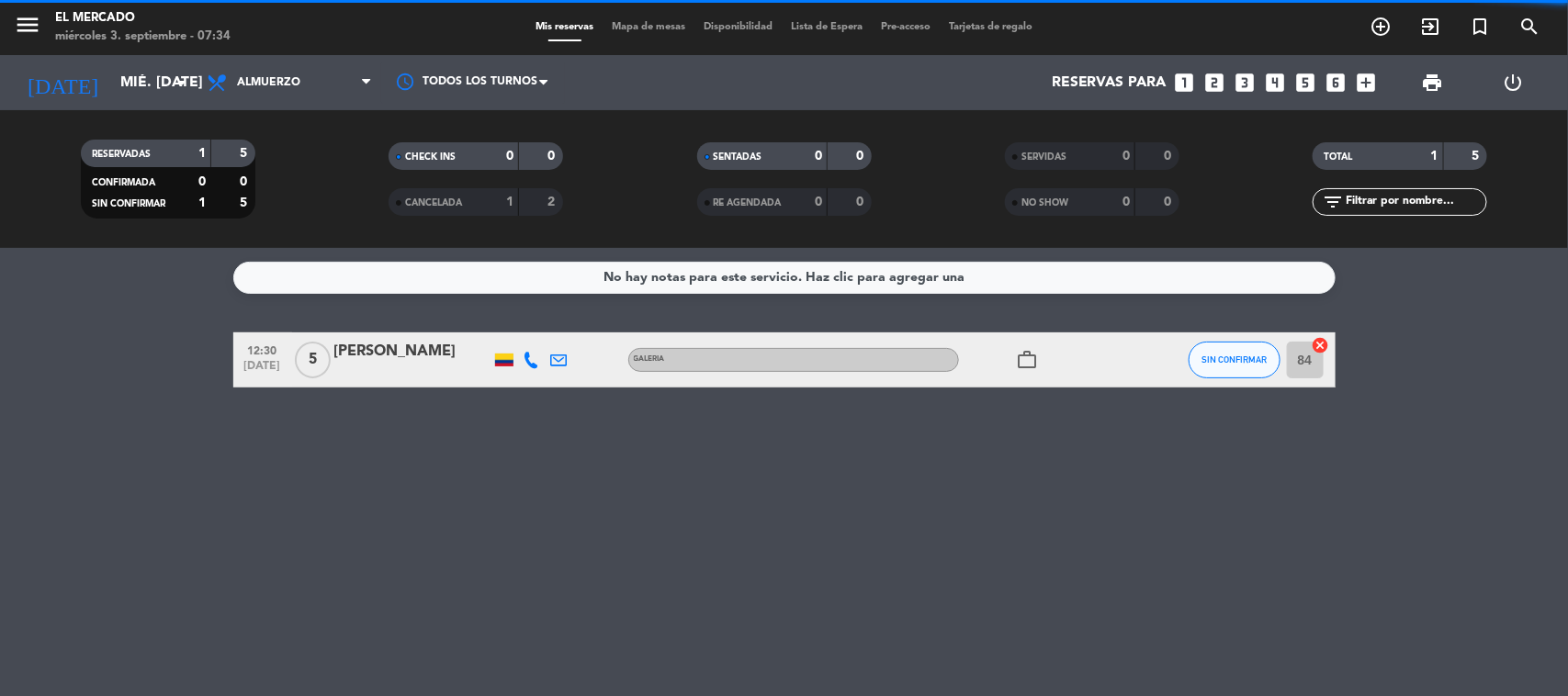
scroll to position [0, 0]
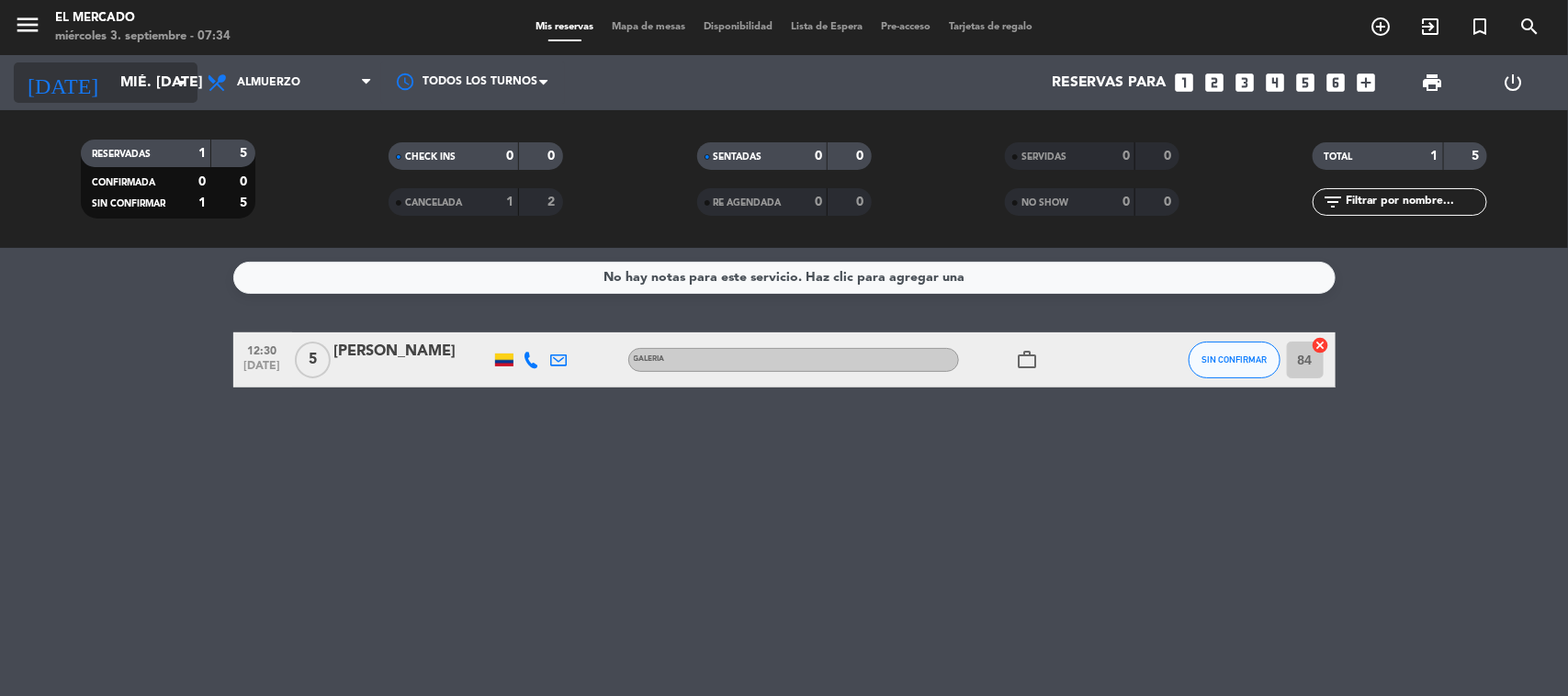
click at [136, 101] on div "[DATE] mié. [DATE] arrow_drop_down" at bounding box center [105, 82] width 184 height 40
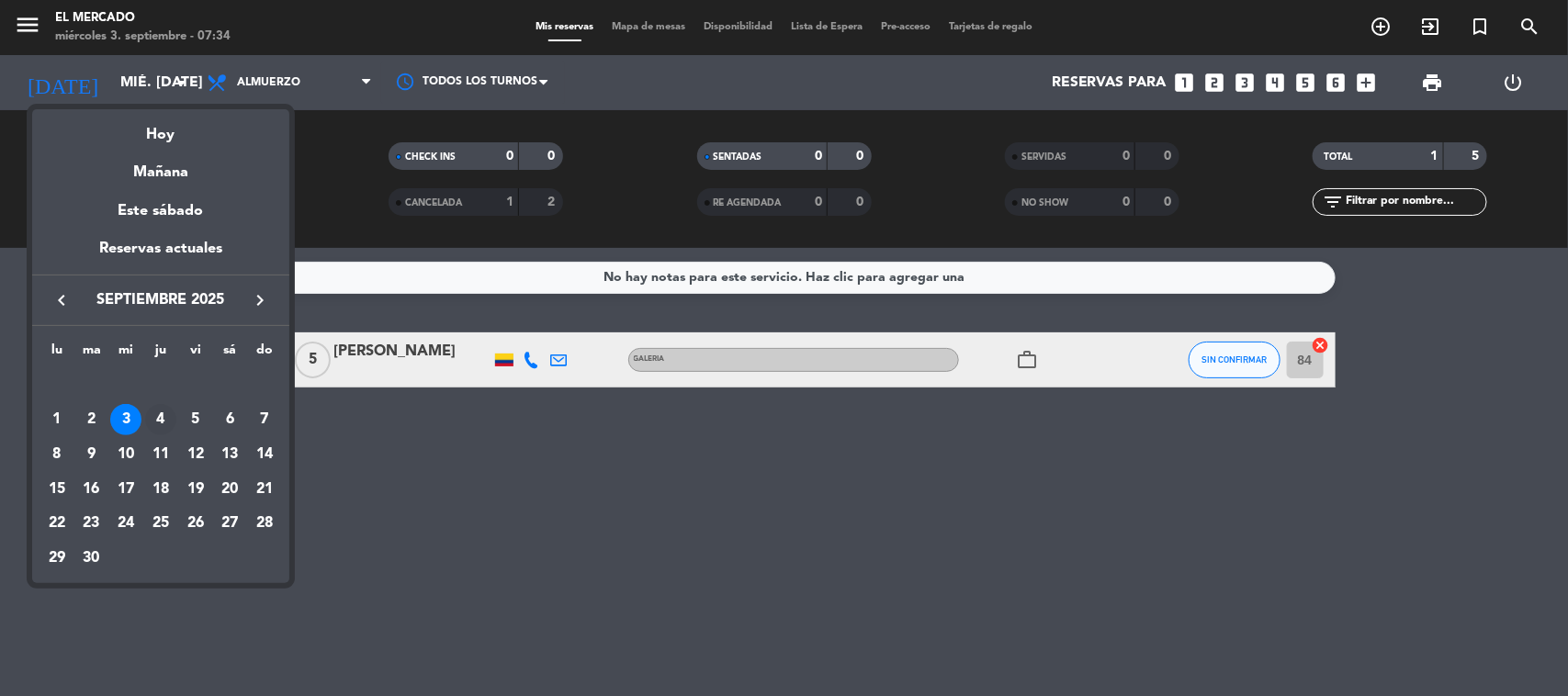
click at [163, 410] on div "4" at bounding box center [161, 420] width 31 height 31
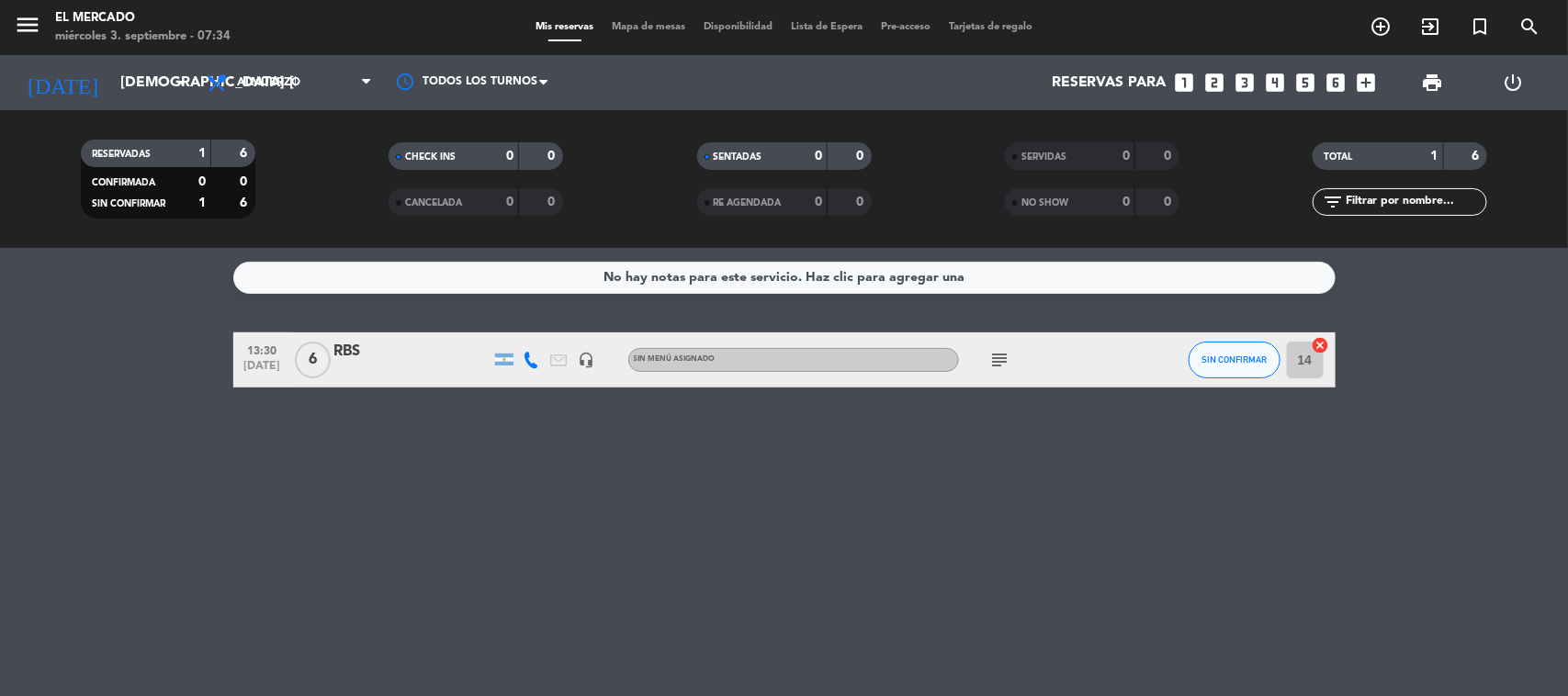
click at [474, 556] on div "No hay notas para este servicio. Haz clic para agregar una 13:30 [DATE] 6 RBS h…" at bounding box center [784, 472] width 1568 height 448
click at [325, 62] on span "Almuerzo" at bounding box center [289, 82] width 184 height 40
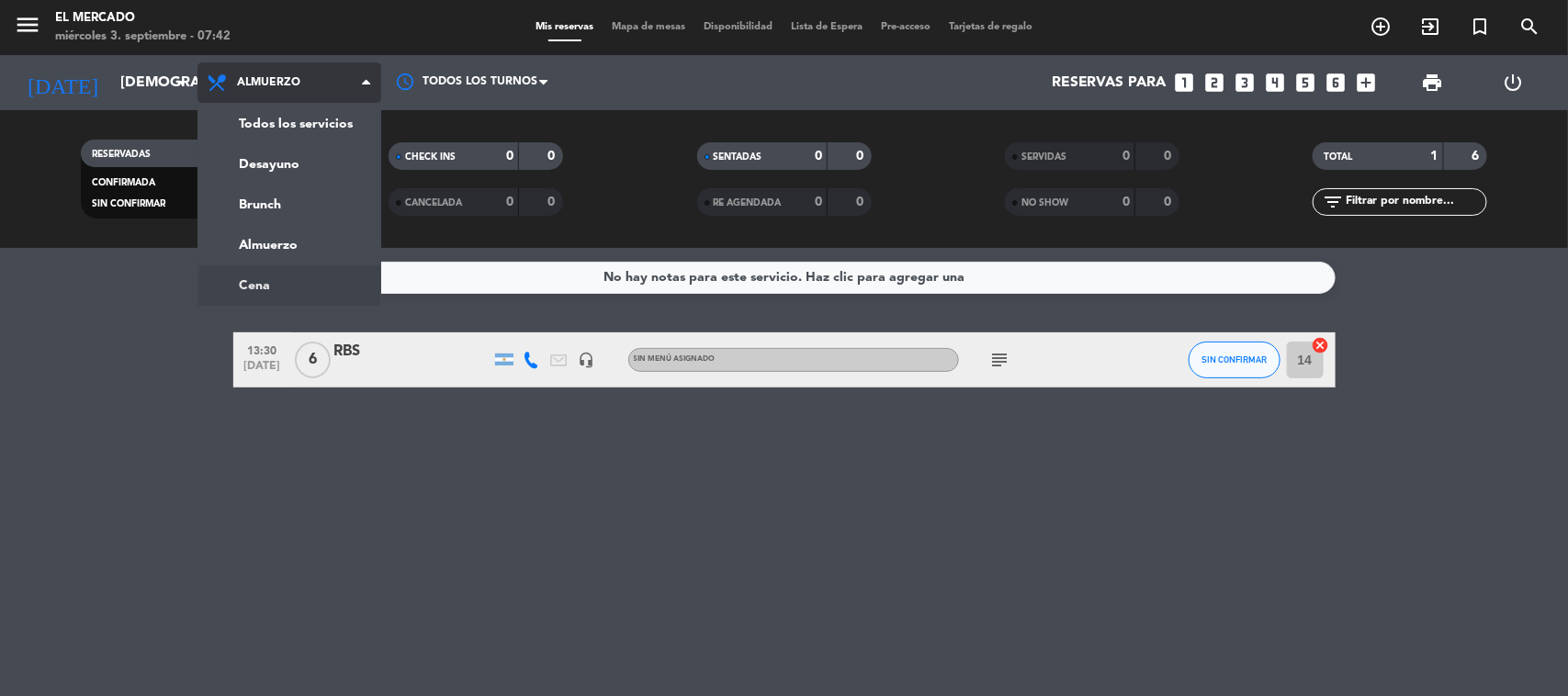
click at [263, 277] on ng-component "menu El [PERSON_NAME] miércoles 3. septiembre - 07:42 Mis reservas Mapa de mesa…" at bounding box center [784, 348] width 1568 height 696
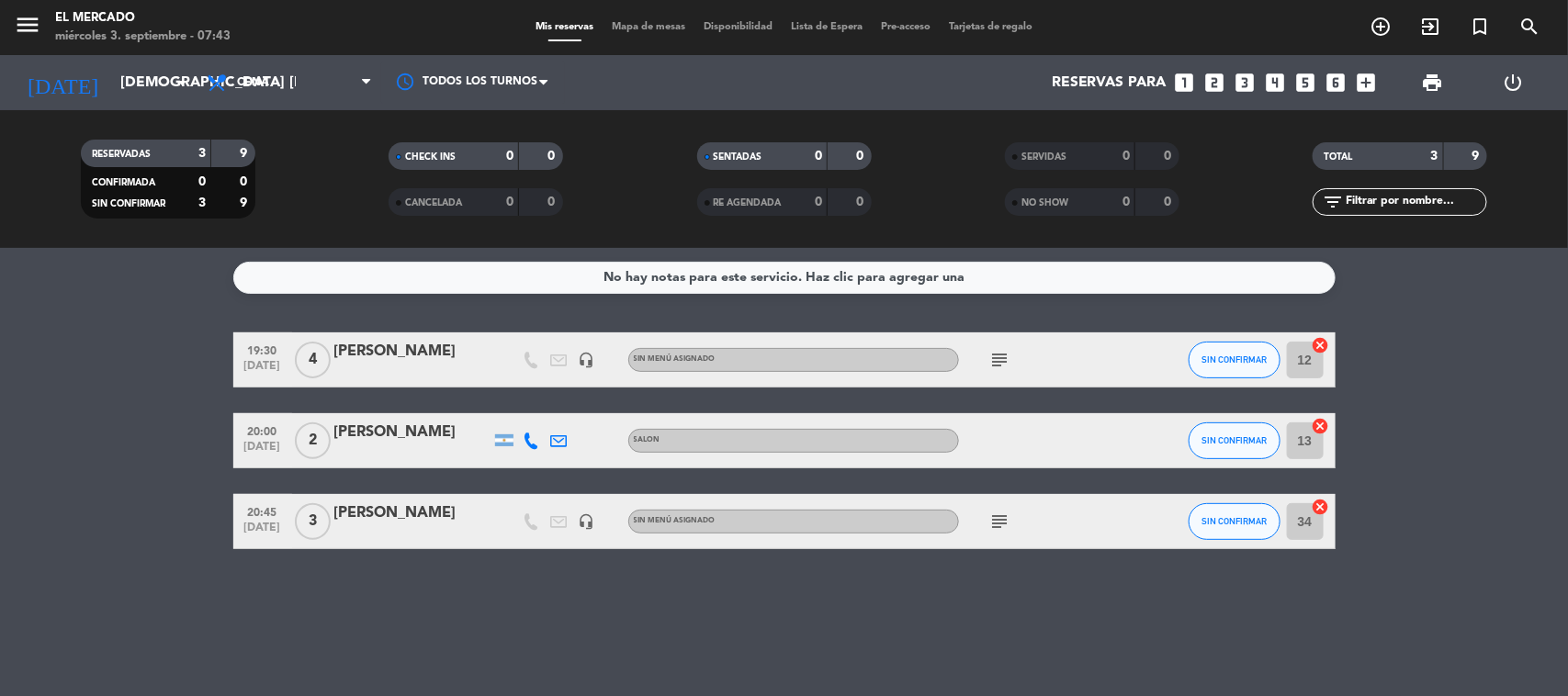
click at [90, 107] on div "[DATE] [DEMOGRAPHIC_DATA] [DATE] arrow_drop_down" at bounding box center [105, 83] width 184 height 55
click at [111, 87] on input "[DEMOGRAPHIC_DATA] [DATE]" at bounding box center [208, 83] width 194 height 35
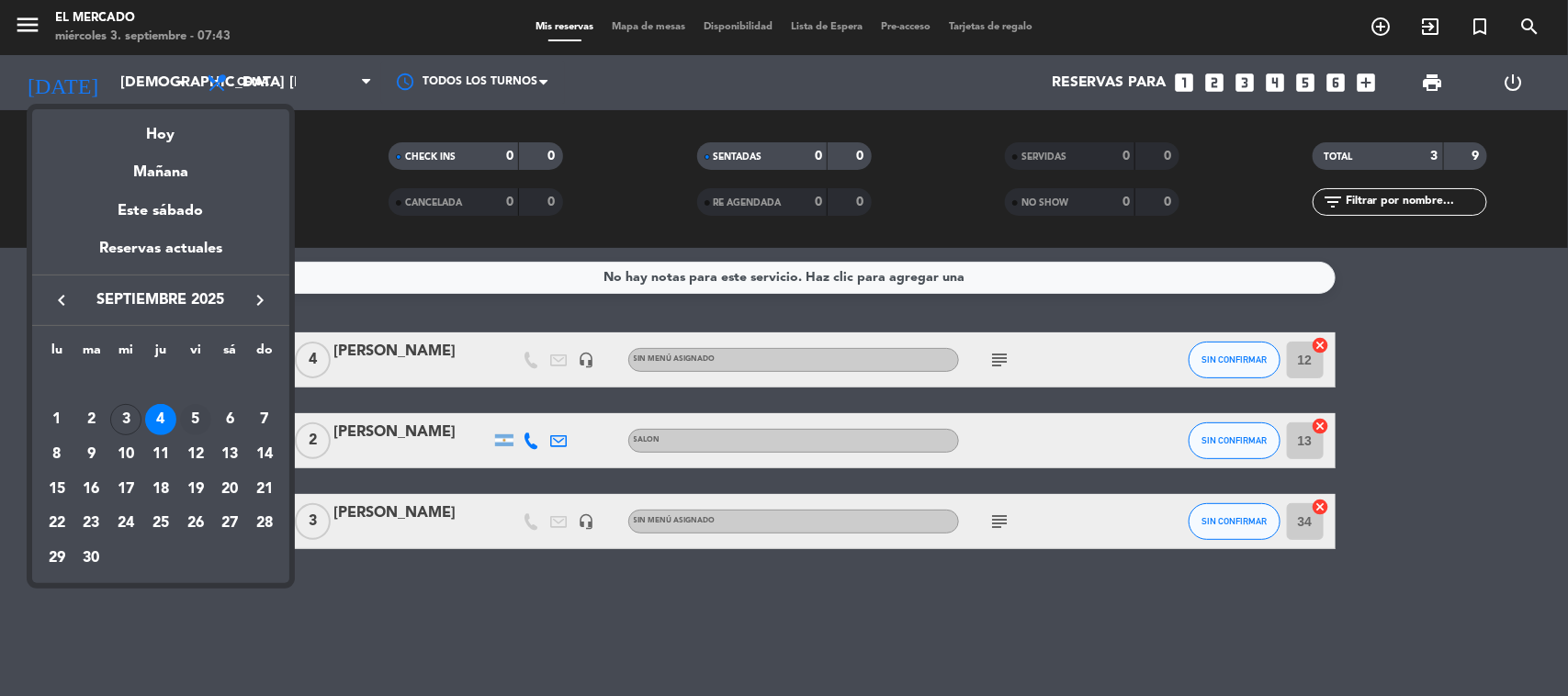
click at [200, 413] on div "5" at bounding box center [196, 420] width 31 height 31
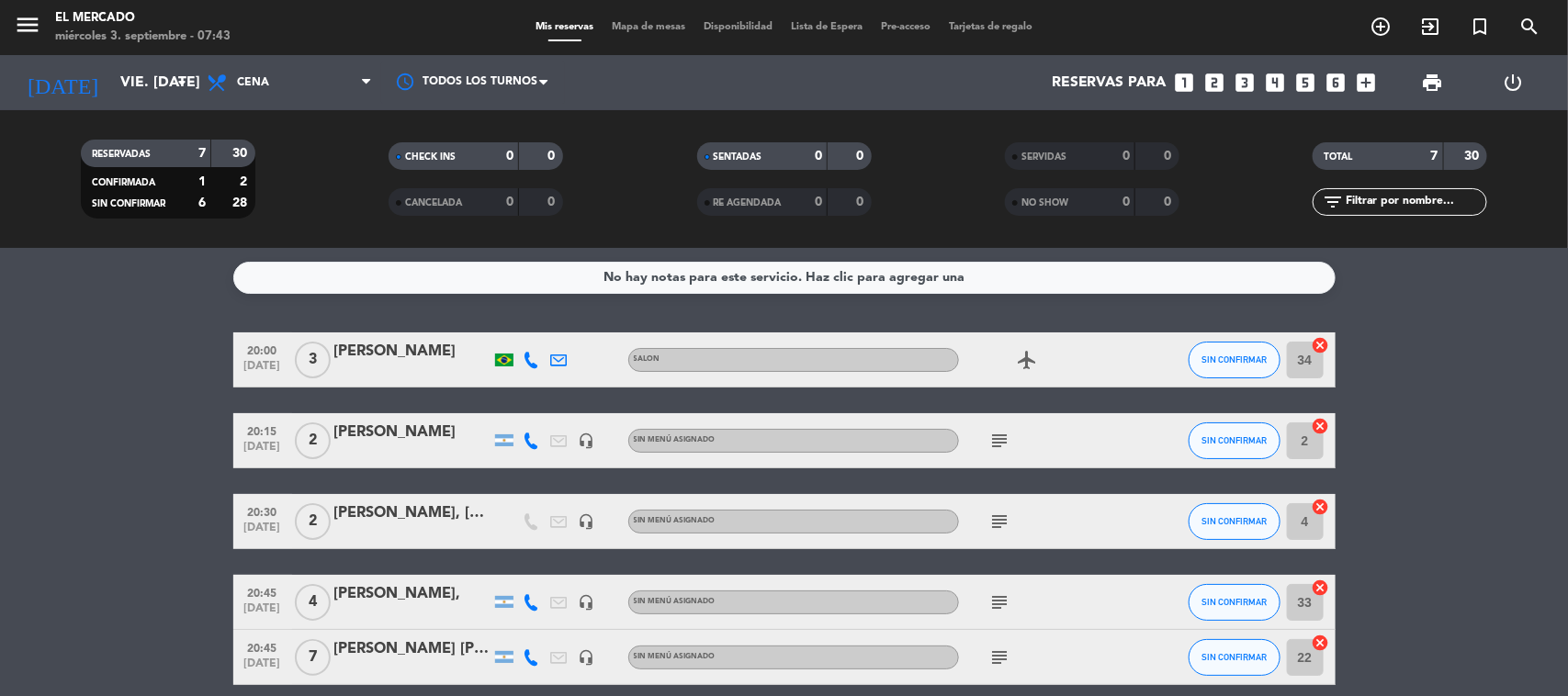
scroll to position [229, 0]
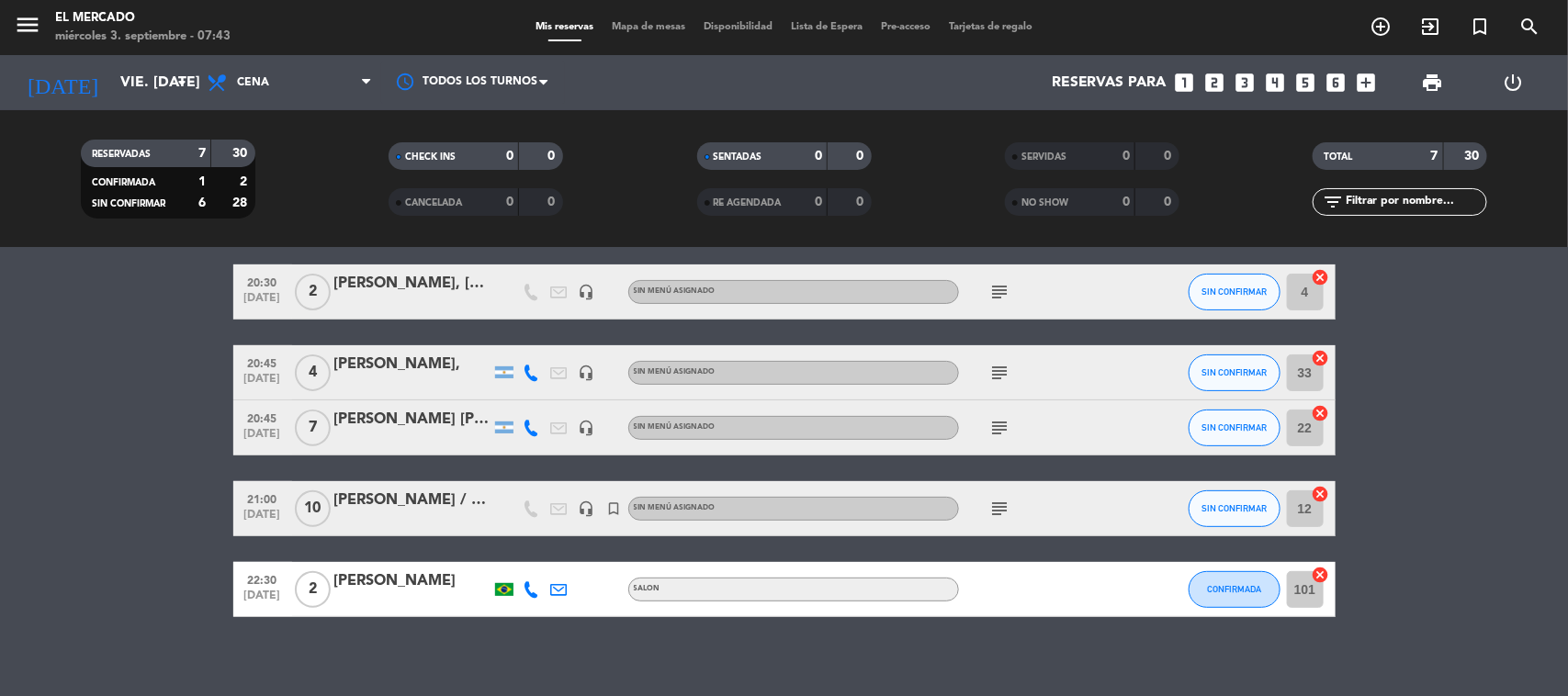
click at [995, 500] on icon "subject" at bounding box center [1000, 508] width 22 height 22
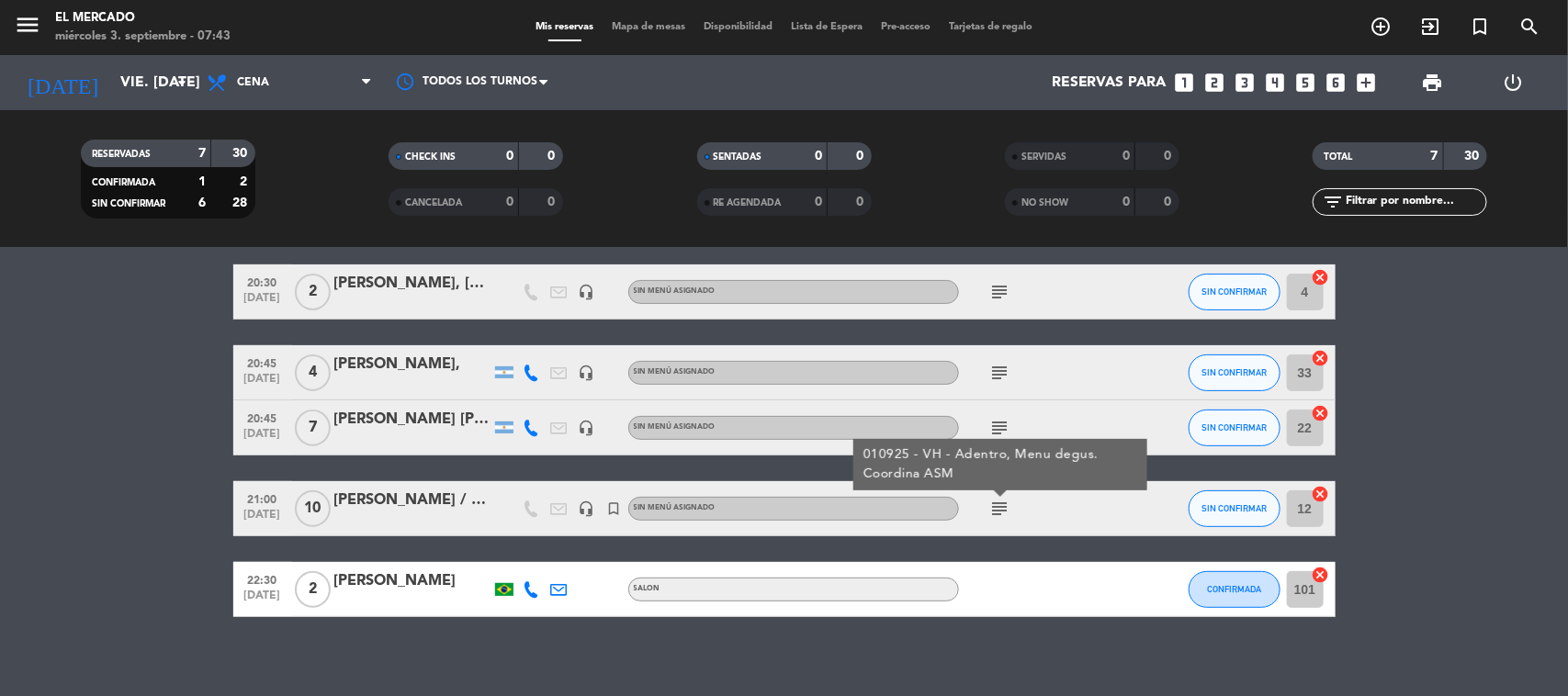
click at [995, 500] on icon "subject" at bounding box center [1000, 508] width 22 height 22
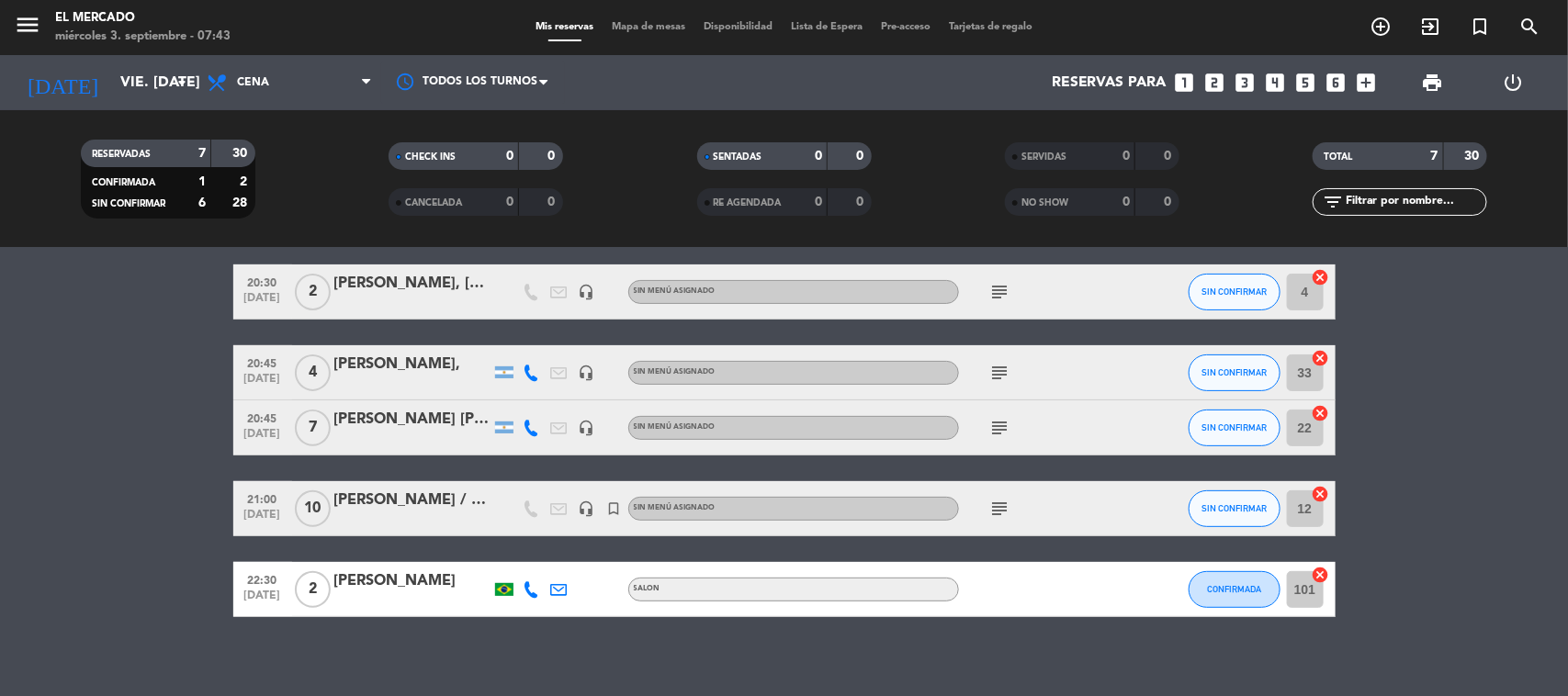
scroll to position [0, 0]
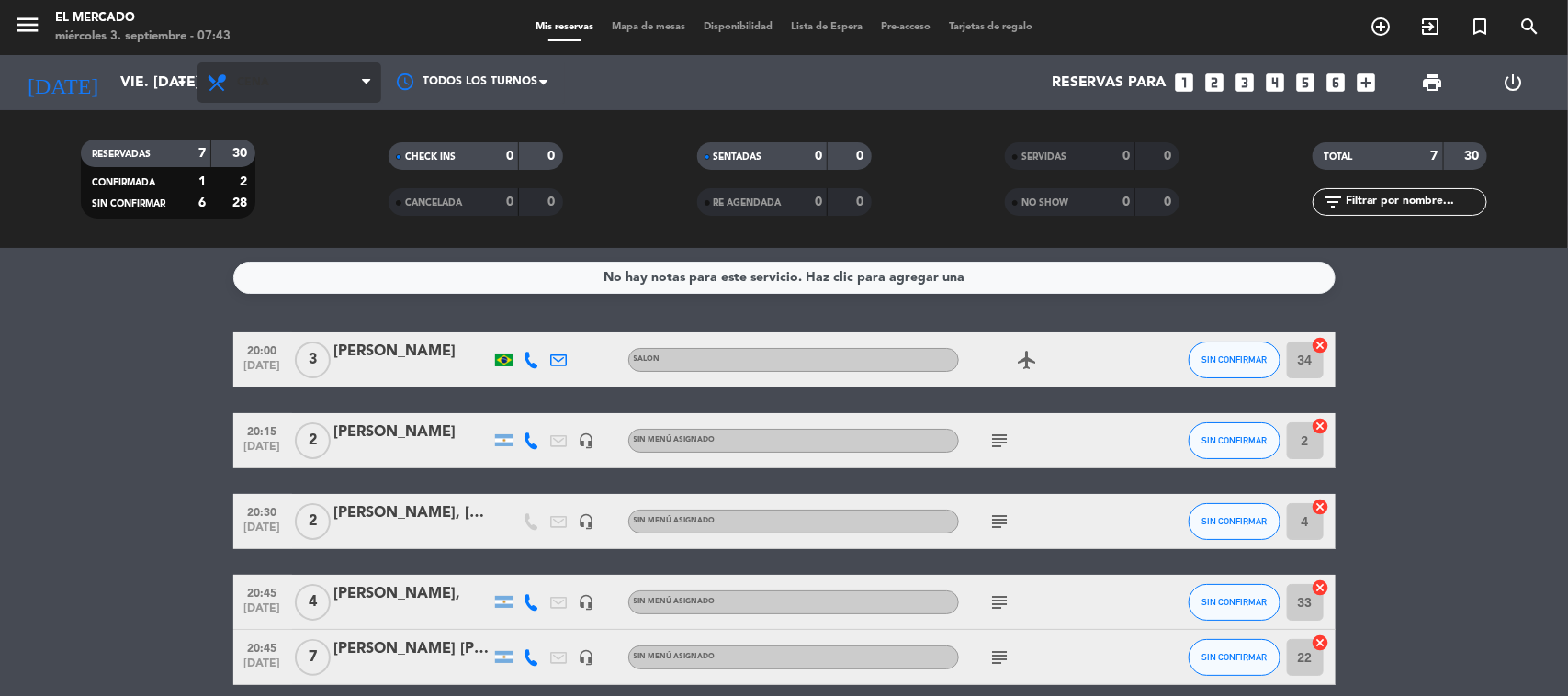
click at [267, 76] on span "Cena" at bounding box center [253, 82] width 32 height 13
click at [271, 231] on div "menu El [PERSON_NAME] miércoles 3. septiembre - 07:43 Mis reservas Mapa de mesa…" at bounding box center [784, 124] width 1568 height 248
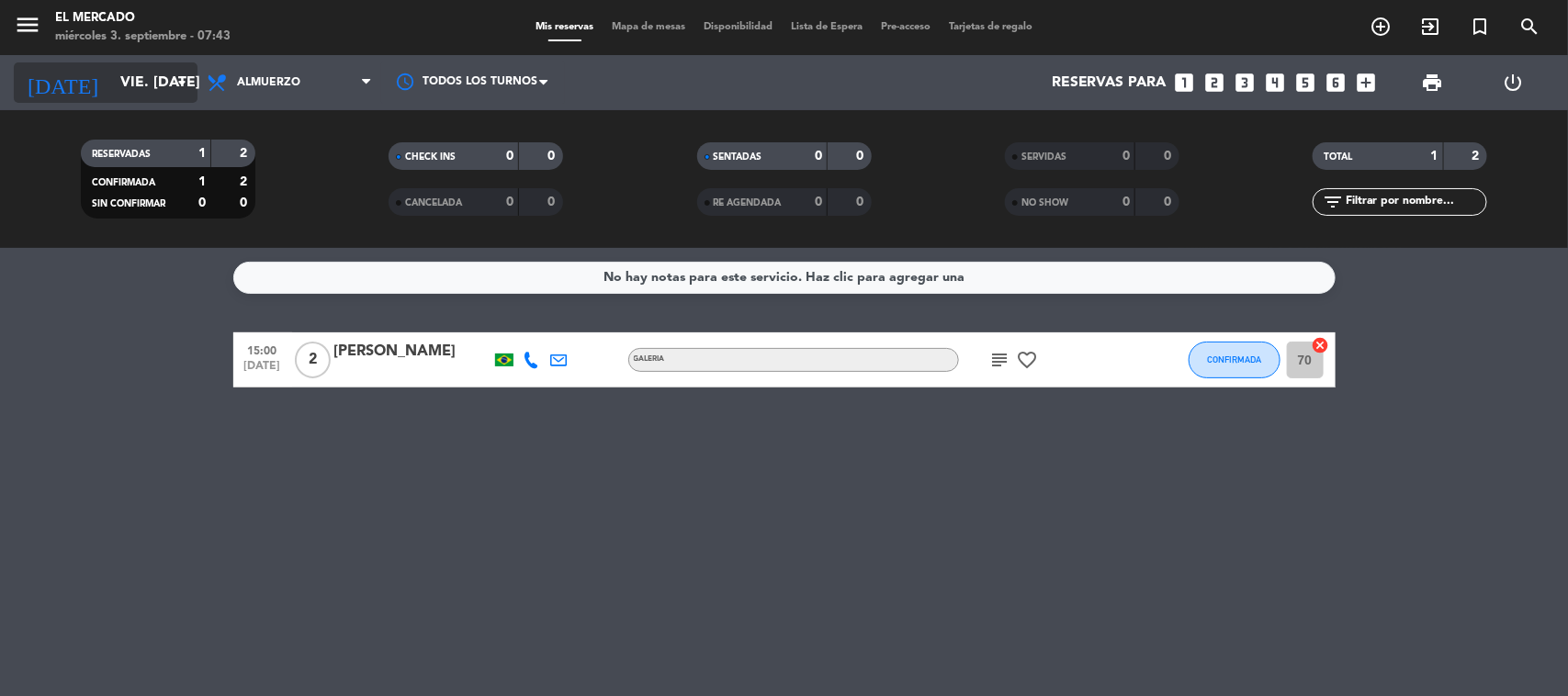
click at [138, 86] on input "vie. [DATE]" at bounding box center [208, 83] width 194 height 35
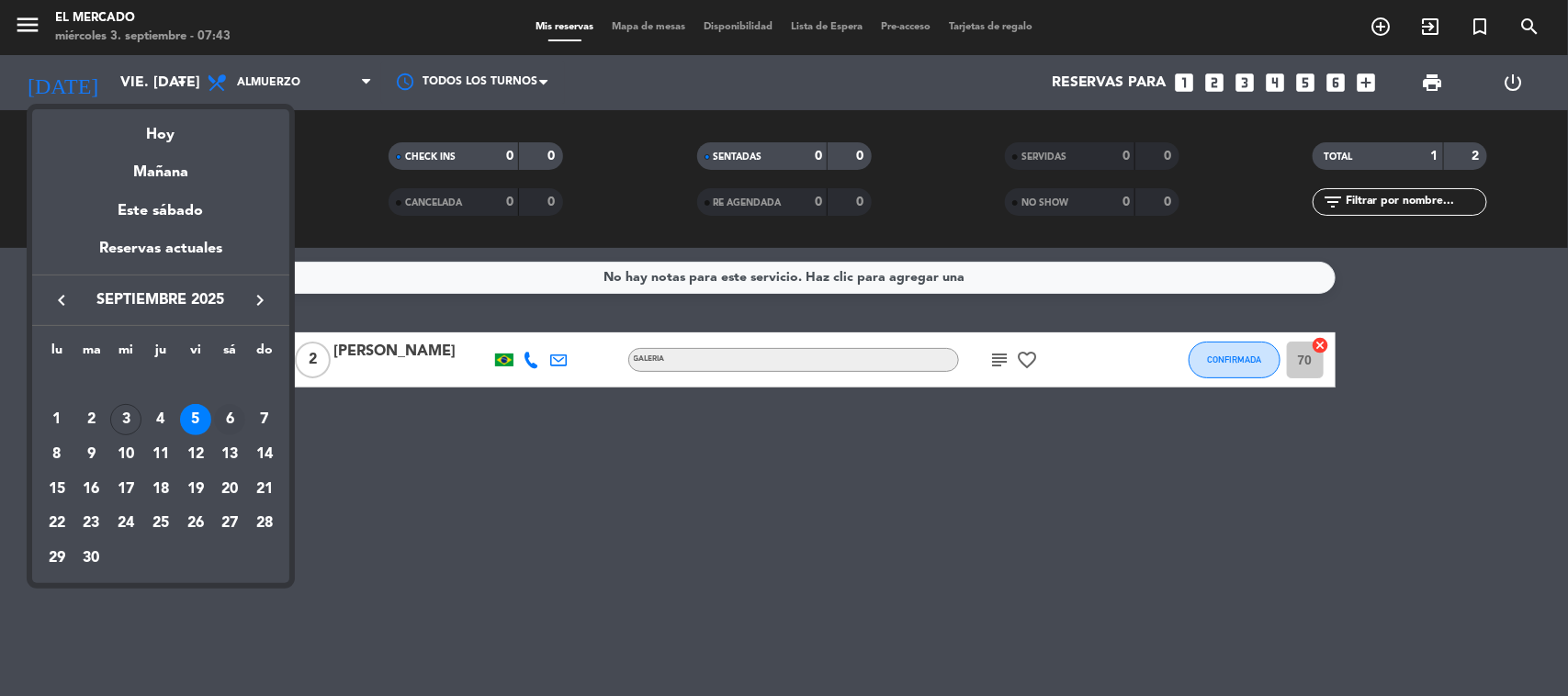
click at [218, 415] on div "6" at bounding box center [230, 420] width 31 height 31
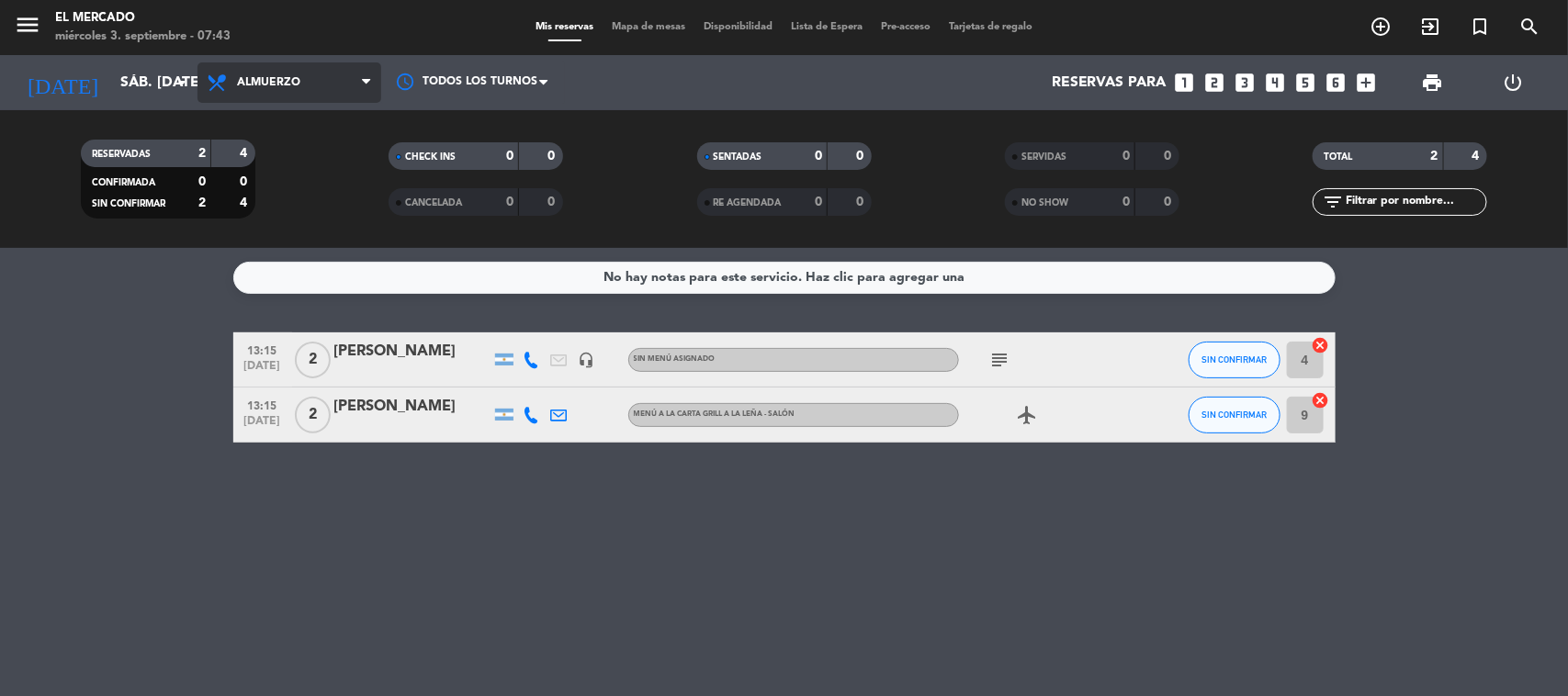
click at [325, 80] on span "Almuerzo" at bounding box center [289, 82] width 184 height 40
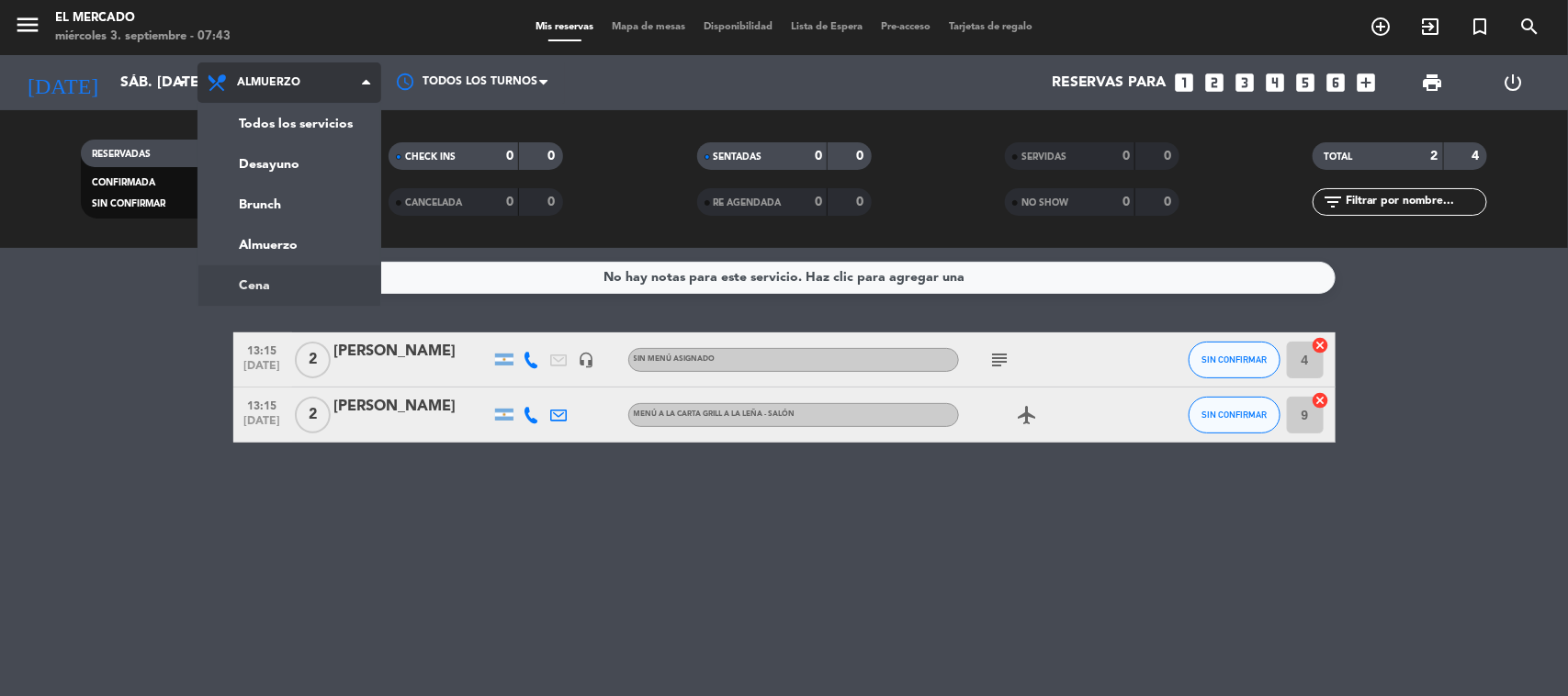
click at [282, 283] on ng-component "menu El [PERSON_NAME] miércoles 3. septiembre - 07:43 Mis reservas Mapa de mesa…" at bounding box center [784, 348] width 1568 height 696
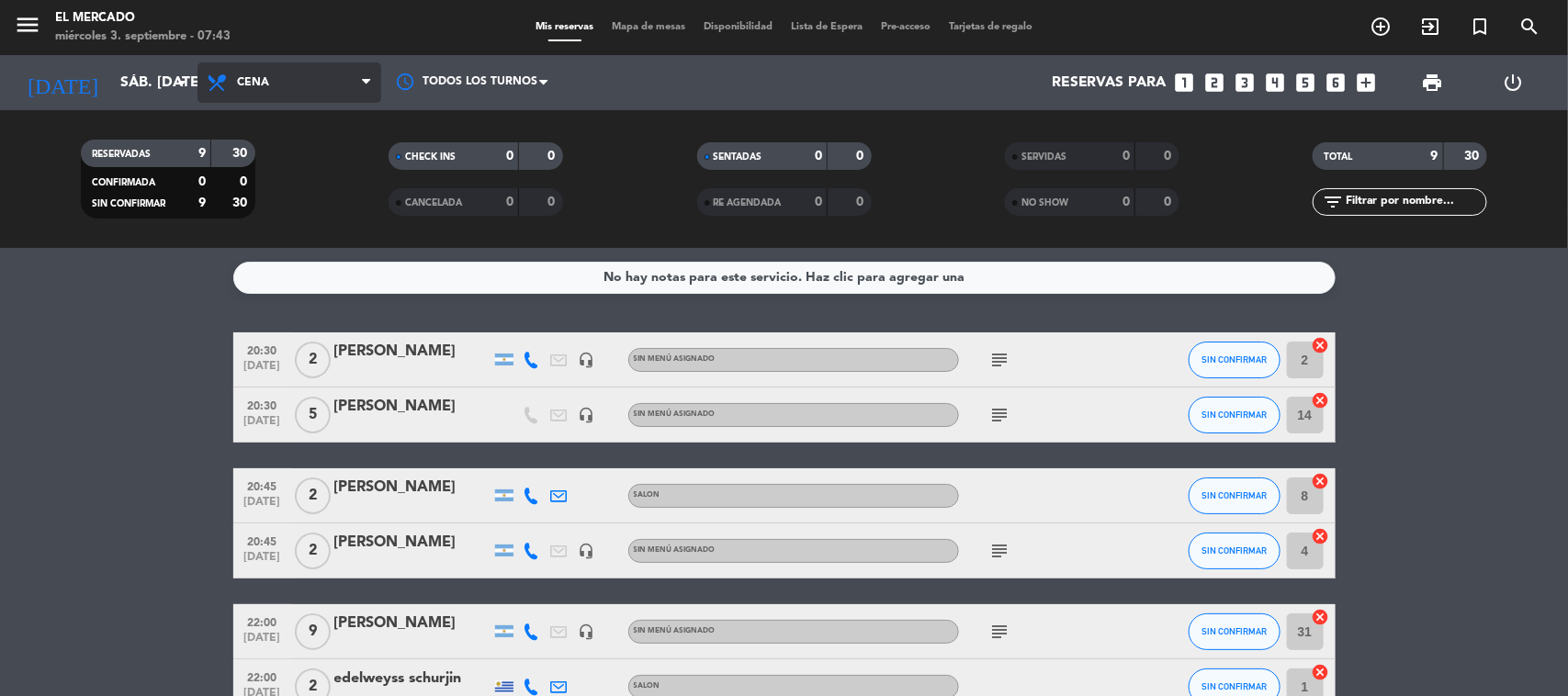
click at [248, 71] on span "Cena" at bounding box center [289, 82] width 184 height 40
click at [270, 202] on div "menu El [PERSON_NAME] miércoles 3. septiembre - 07:43 Mis reservas Mapa de mesa…" at bounding box center [784, 124] width 1568 height 248
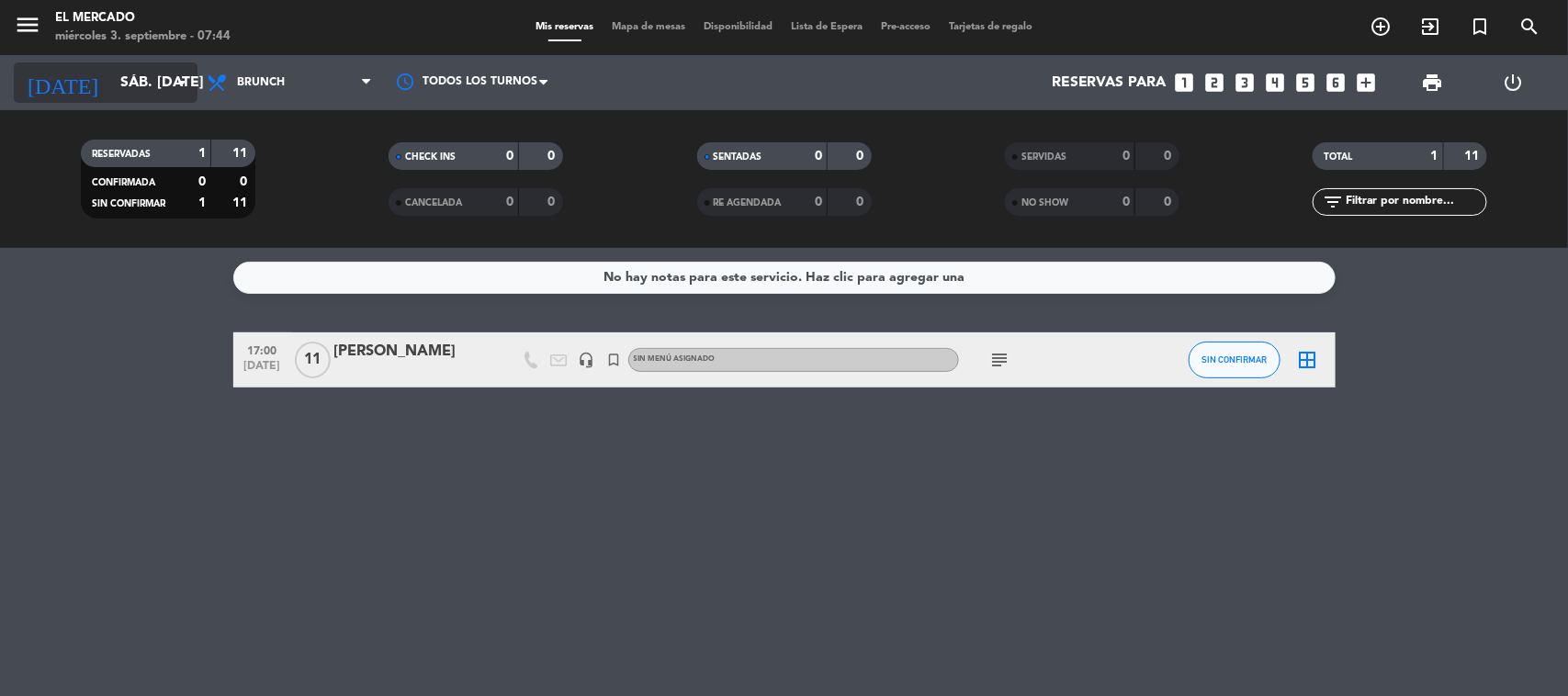
click at [125, 85] on input "sáb. [DATE]" at bounding box center [208, 83] width 194 height 35
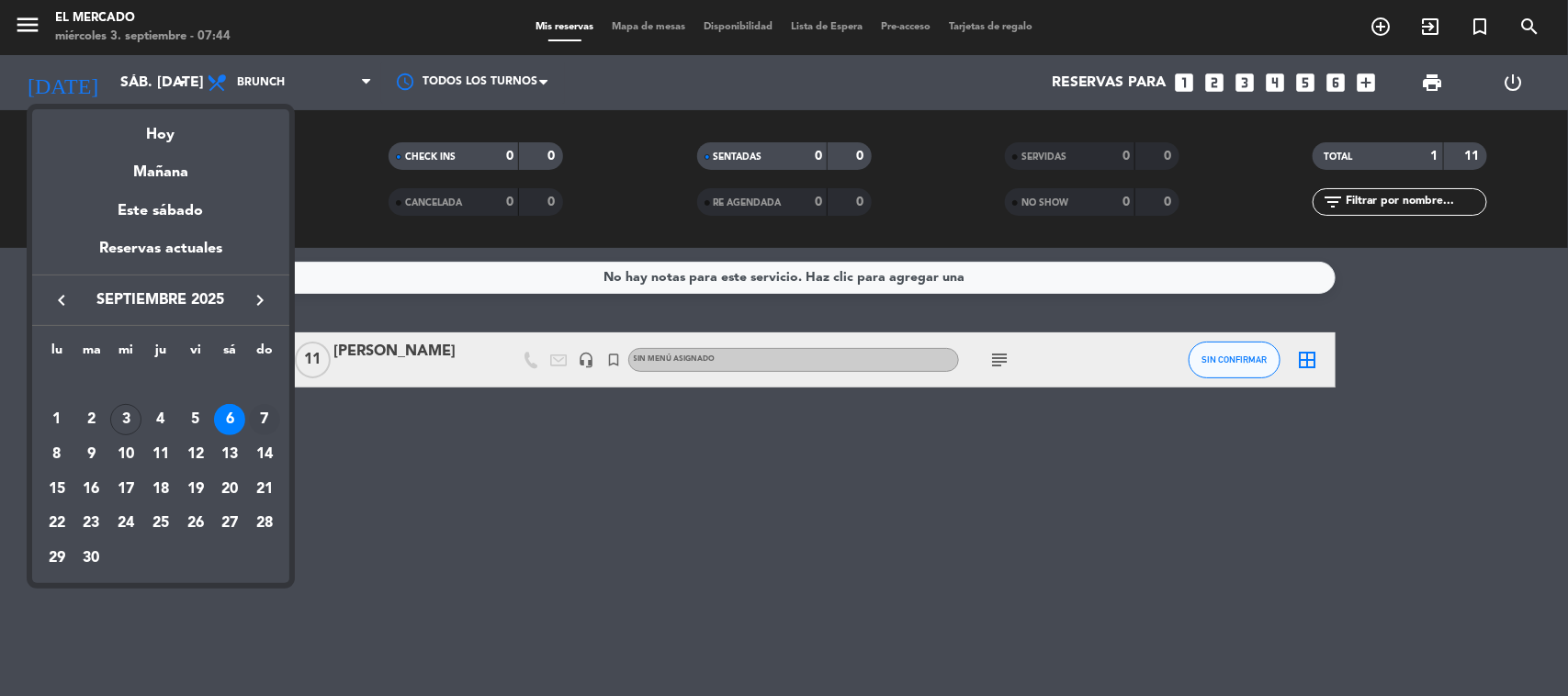
click at [265, 415] on div "7" at bounding box center [265, 420] width 31 height 31
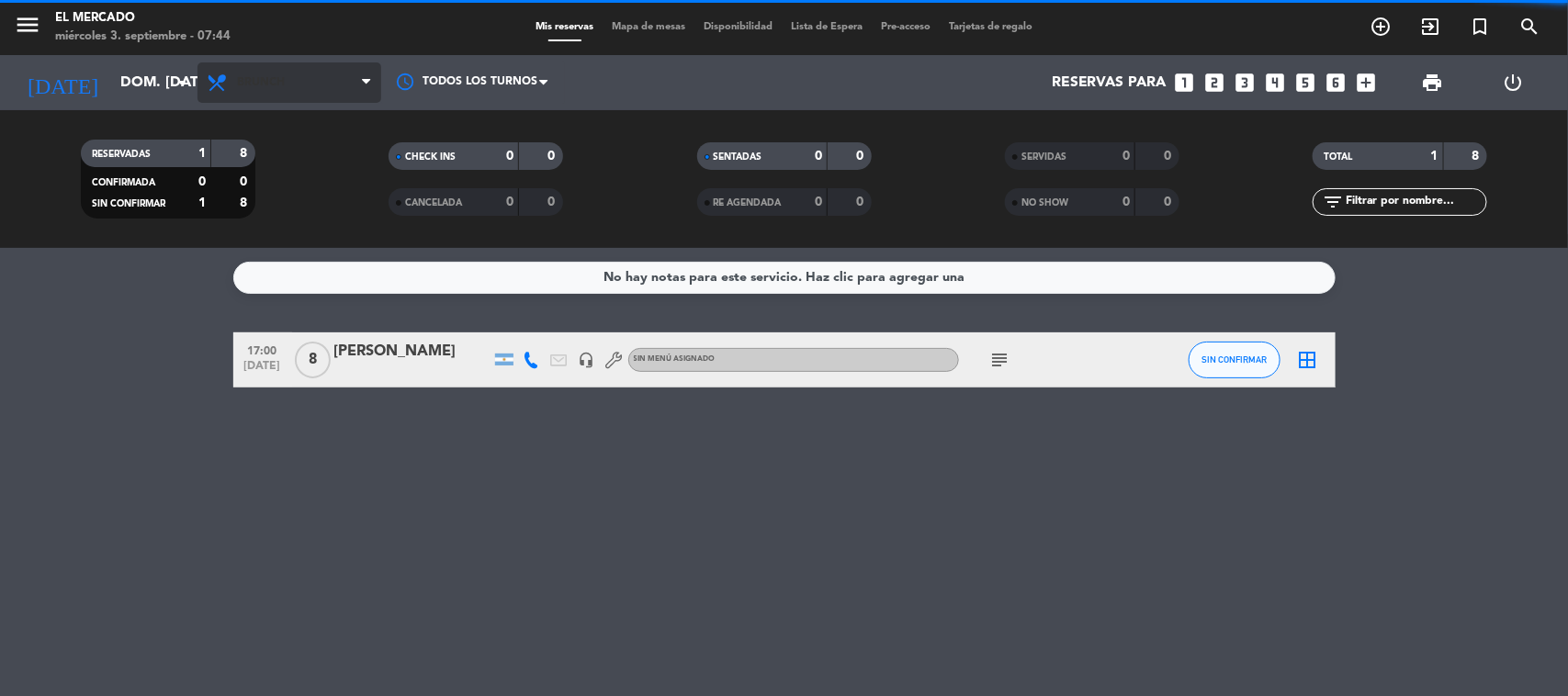
click at [277, 72] on span "Brunch" at bounding box center [289, 82] width 184 height 40
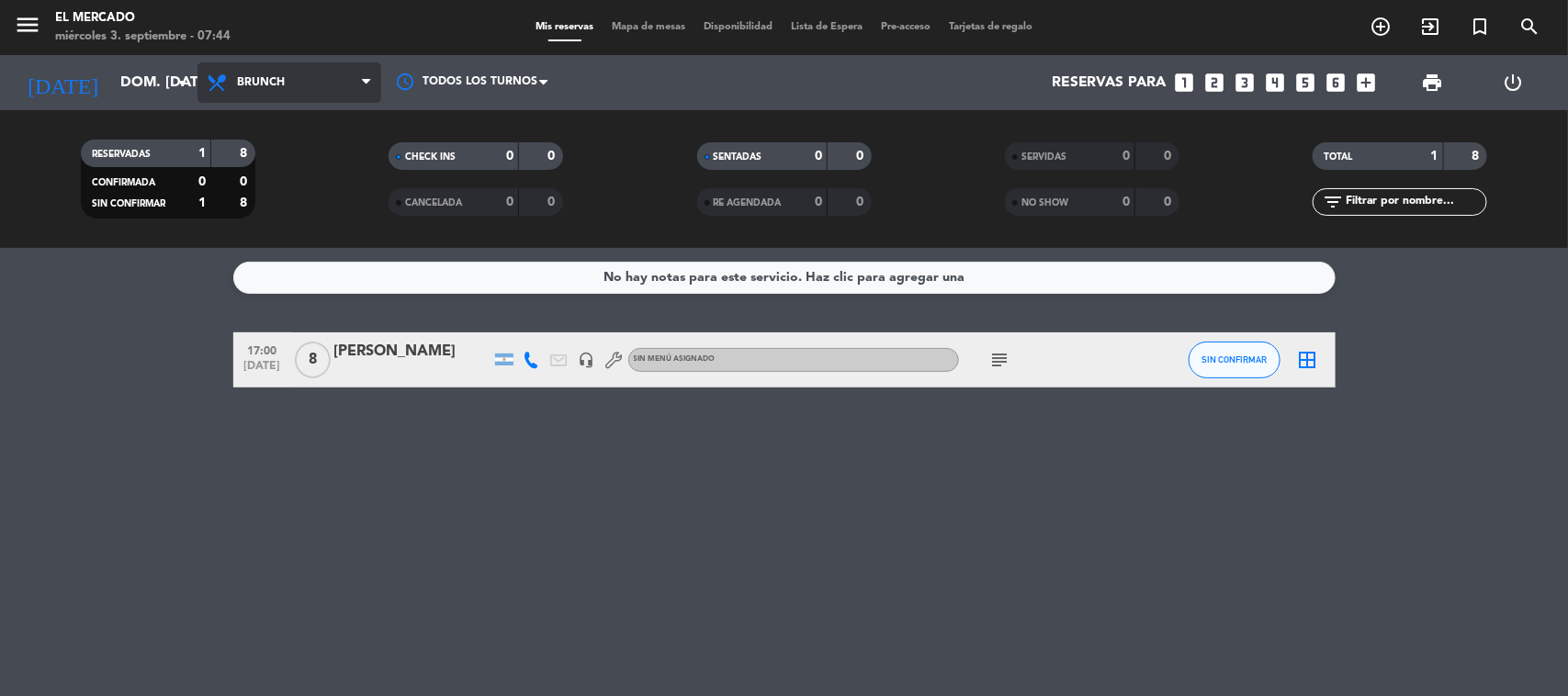
click at [299, 76] on span "Brunch" at bounding box center [289, 82] width 184 height 40
click at [312, 273] on ng-component "menu El [PERSON_NAME] miércoles 3. septiembre - 07:44 Mis reservas Mapa de mesa…" at bounding box center [784, 348] width 1568 height 696
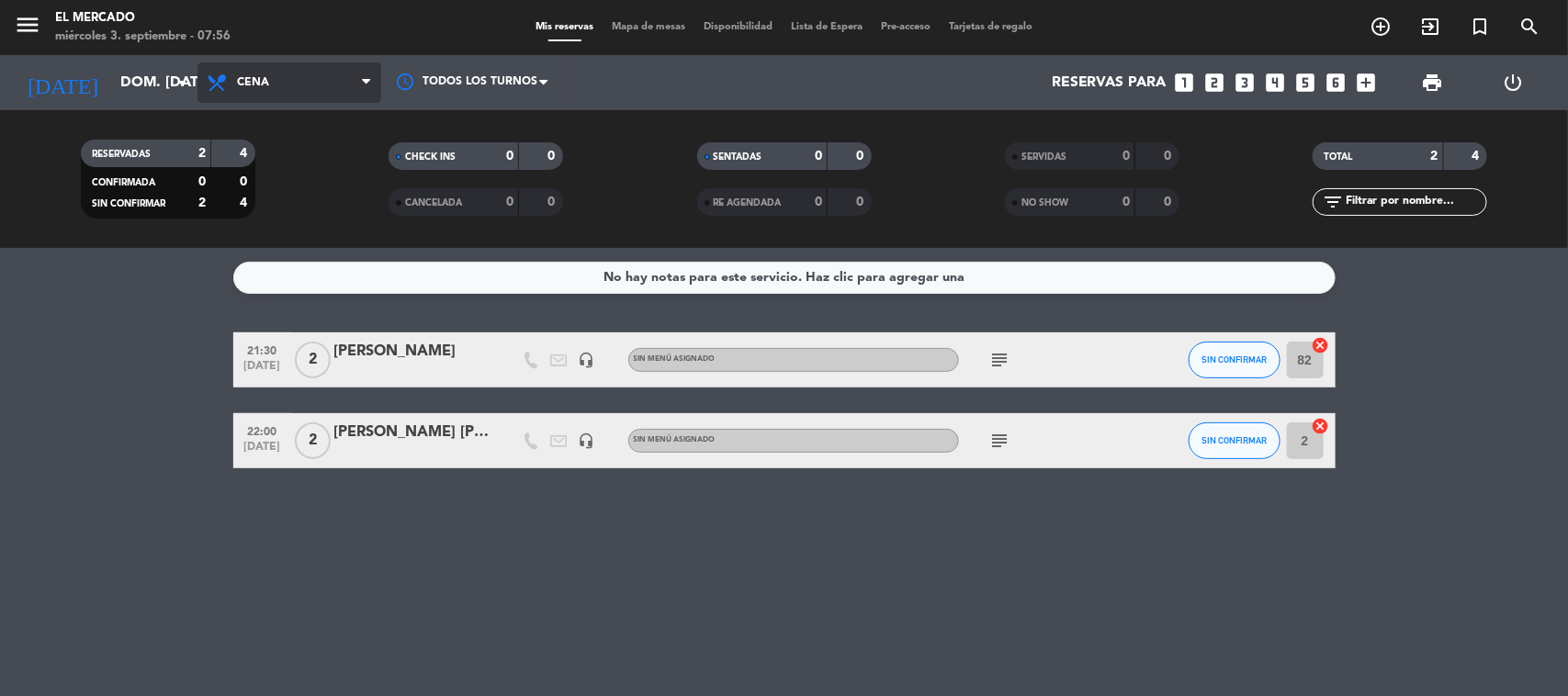
click at [275, 92] on span "Cena" at bounding box center [289, 82] width 184 height 40
click at [324, 244] on div "menu El [PERSON_NAME] miércoles 3. septiembre - 07:56 Mis reservas Mapa de mesa…" at bounding box center [784, 124] width 1568 height 248
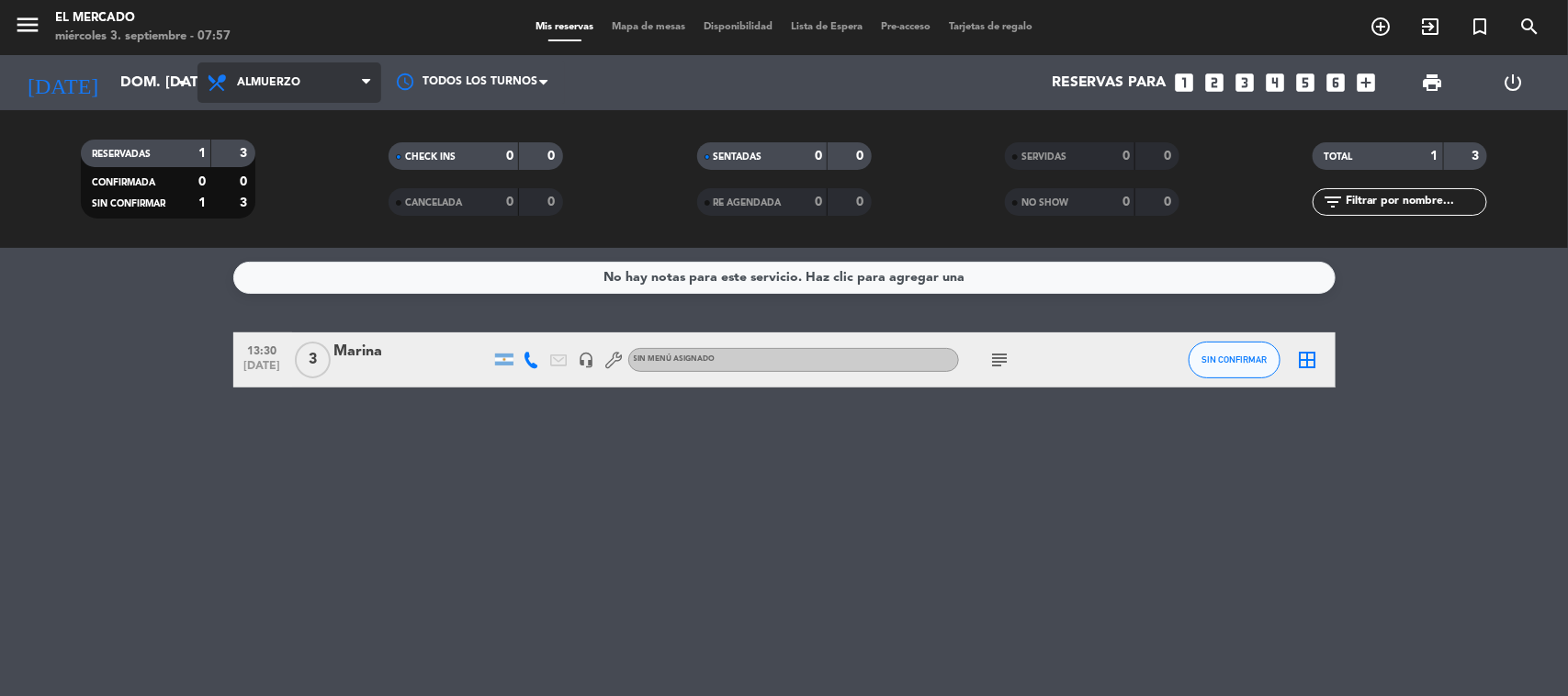
click at [257, 92] on span "Almuerzo" at bounding box center [289, 82] width 184 height 40
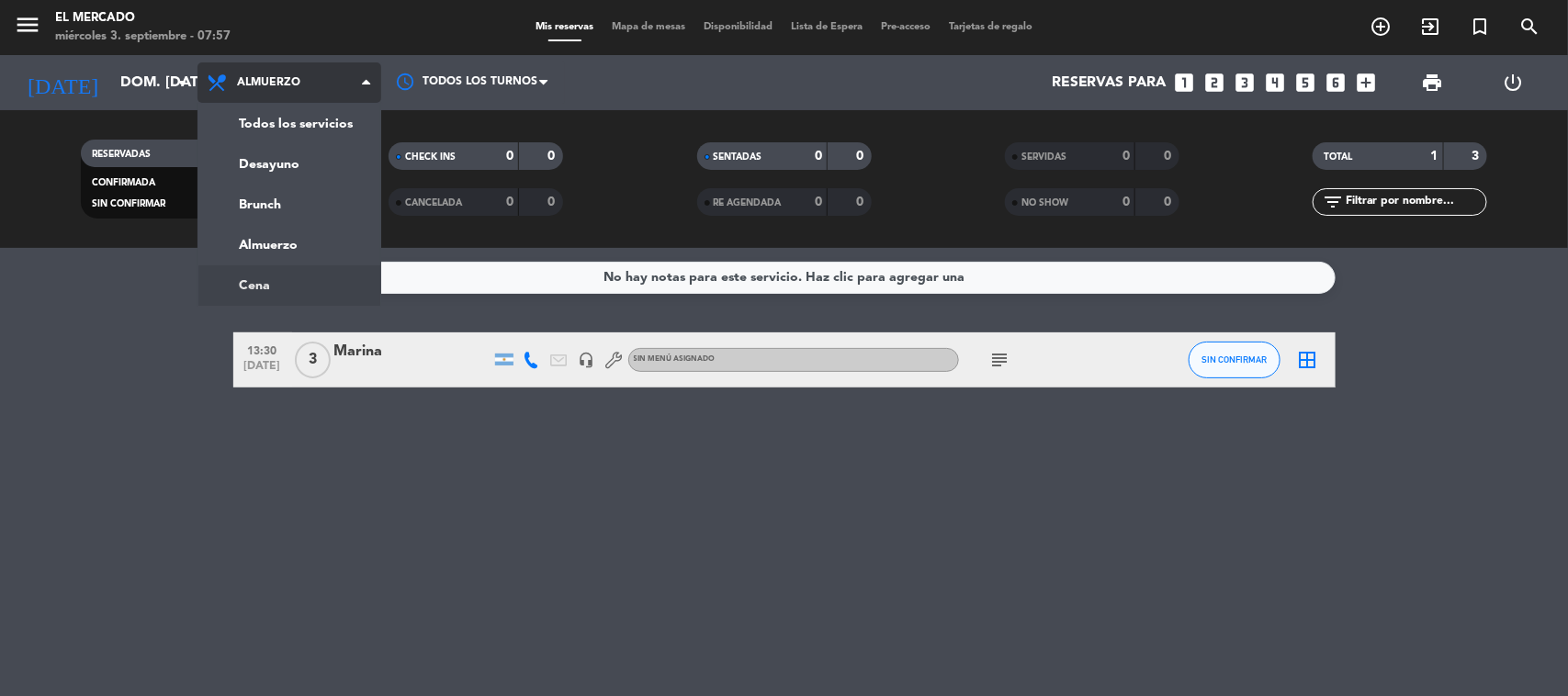
click at [297, 269] on ng-component "menu El [PERSON_NAME] miércoles 3. septiembre - 07:57 Mis reservas Mapa de mesa…" at bounding box center [784, 348] width 1568 height 696
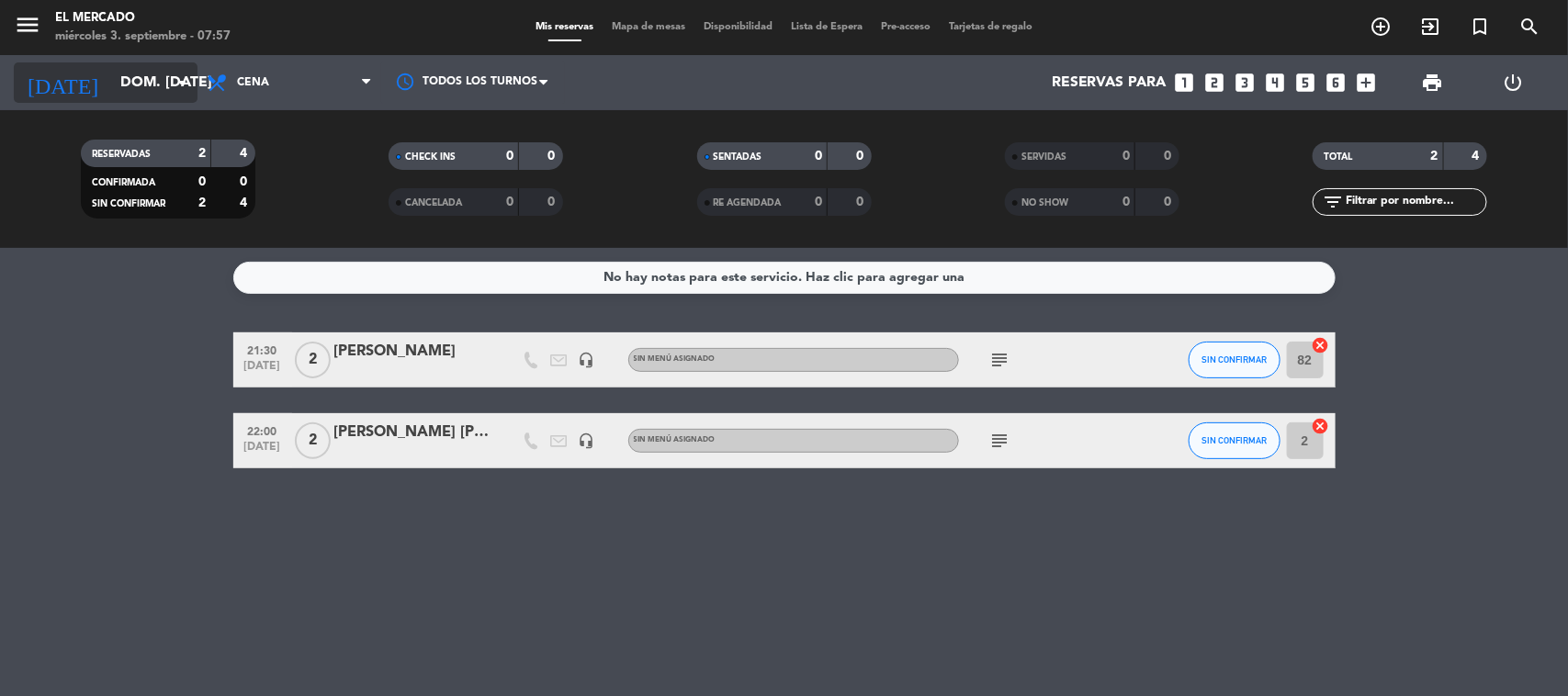
click at [120, 86] on input "dom. [DATE]" at bounding box center [208, 83] width 194 height 35
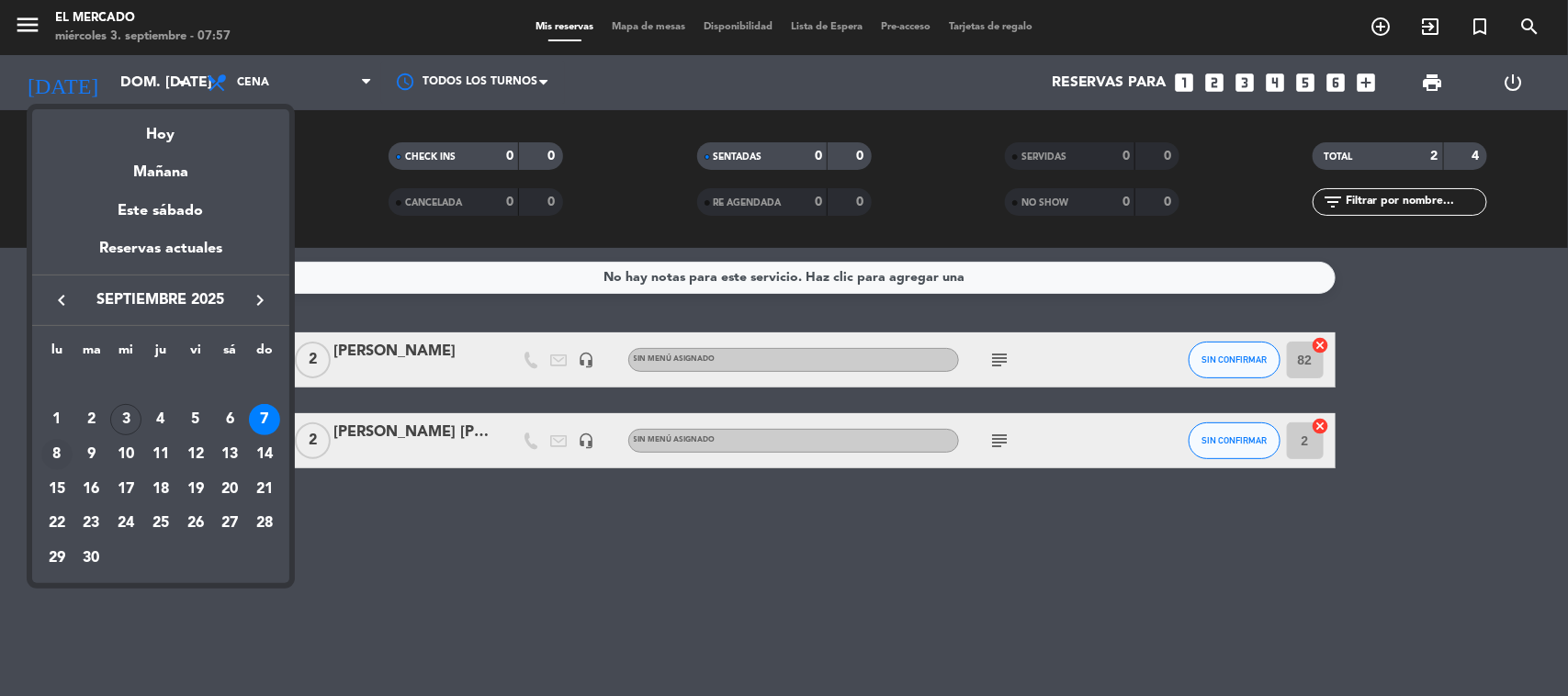
click at [55, 450] on div "8" at bounding box center [57, 454] width 31 height 31
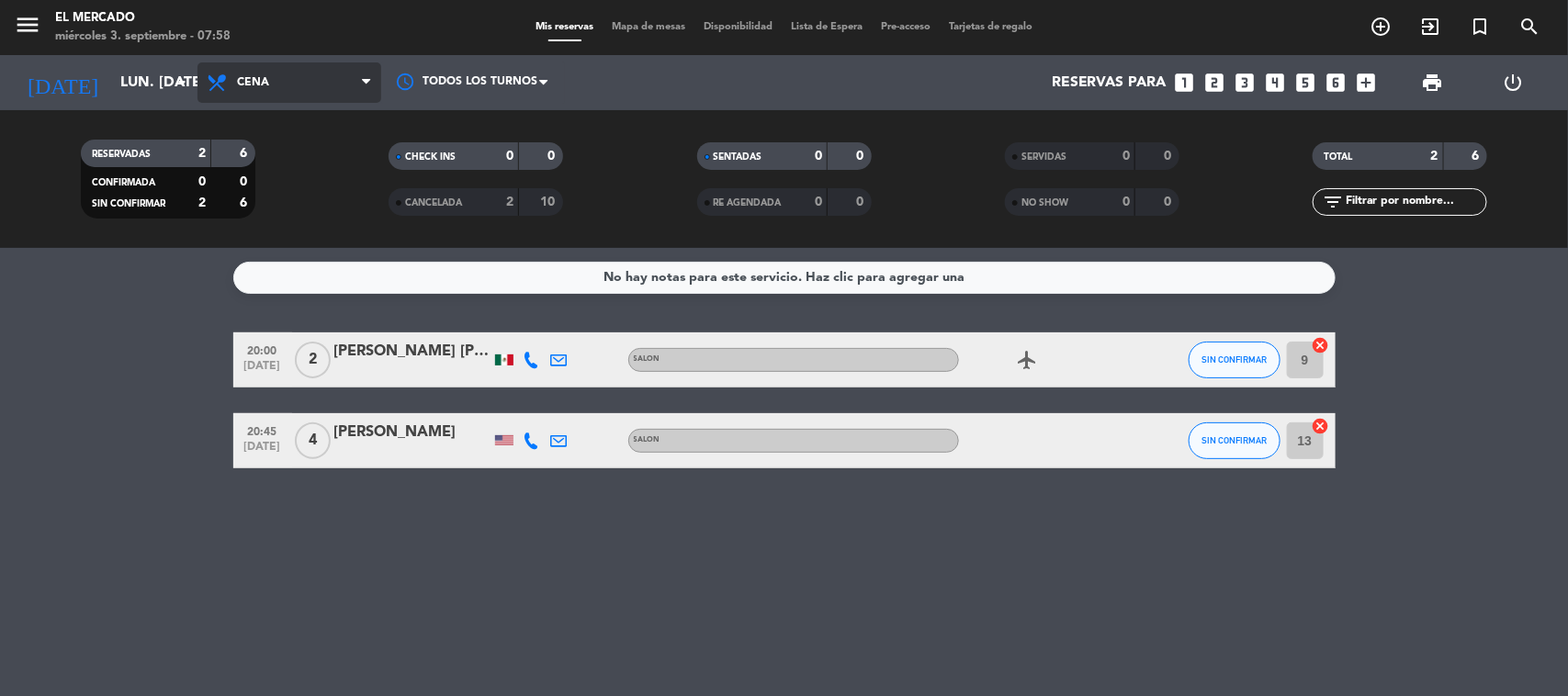
click at [295, 66] on span "Cena" at bounding box center [289, 82] width 184 height 40
click at [323, 237] on div "menu El [PERSON_NAME] miércoles 3. septiembre - 07:58 Mis reservas Mapa de mesa…" at bounding box center [784, 124] width 1568 height 248
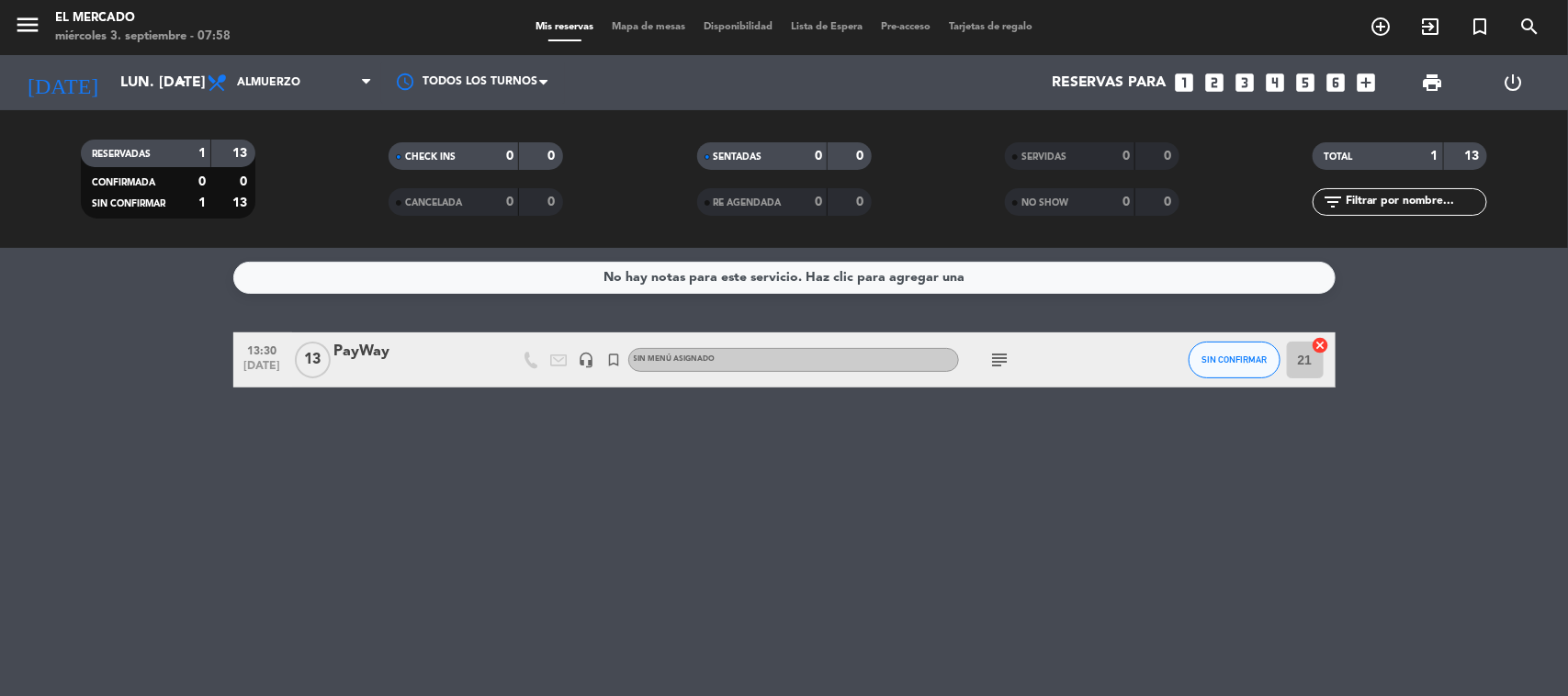
click at [997, 349] on icon "subject" at bounding box center [1000, 360] width 22 height 22
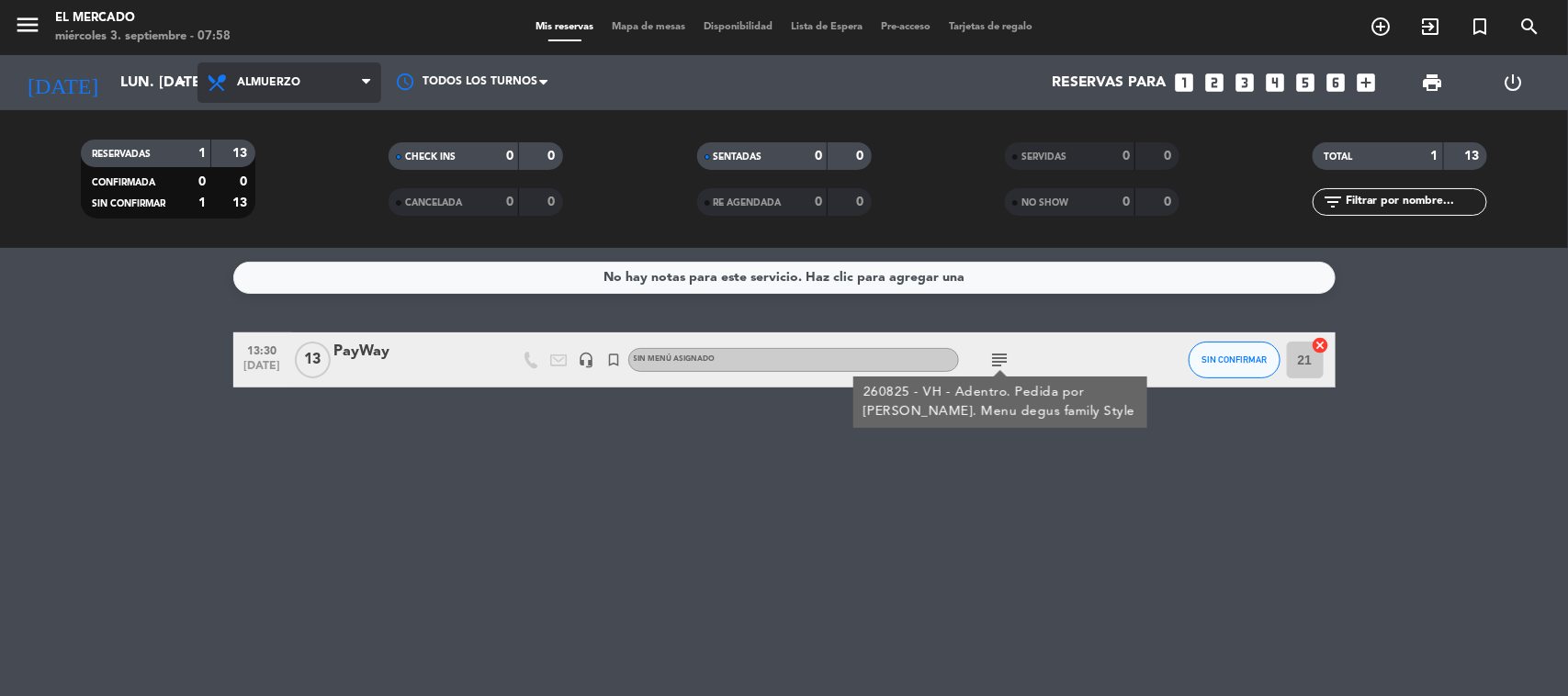
click at [270, 78] on span "Almuerzo" at bounding box center [269, 82] width 63 height 13
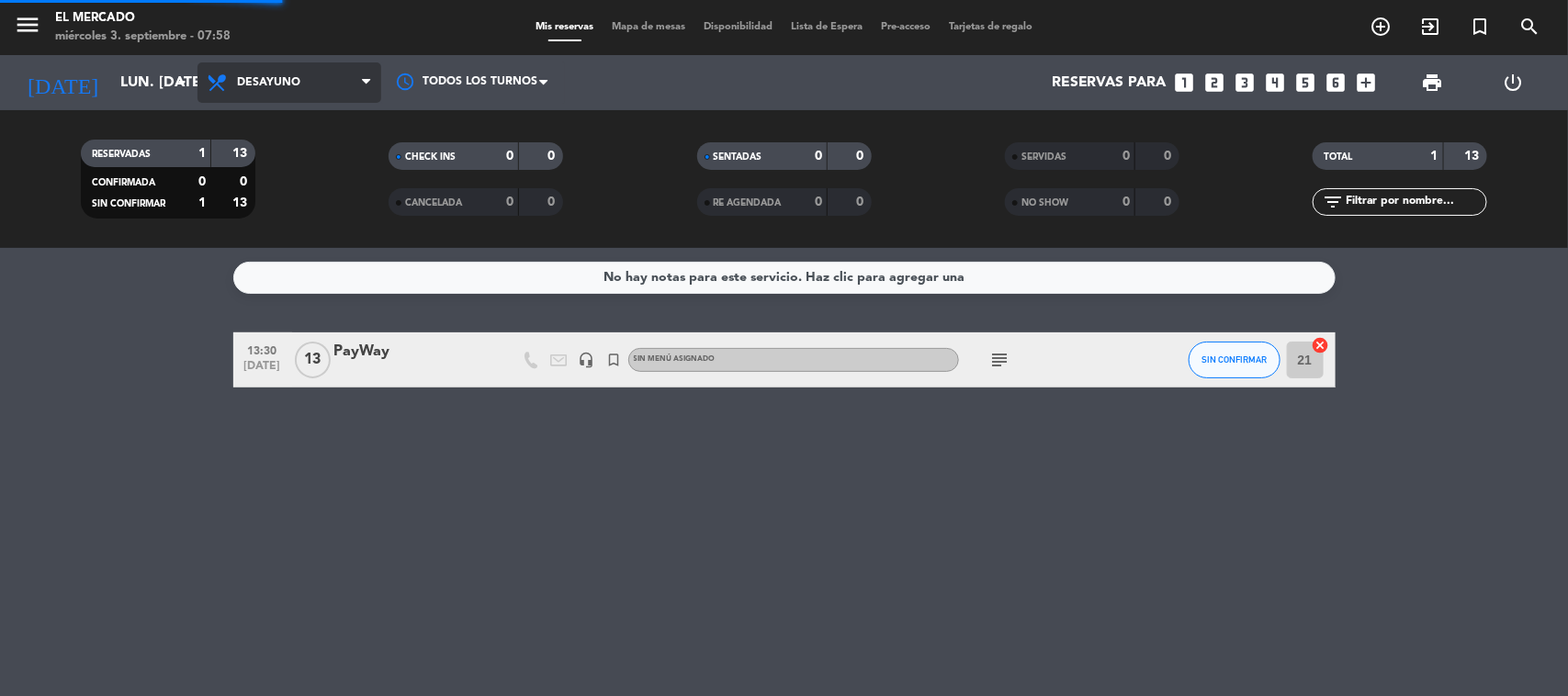
click at [308, 161] on div "menu El [PERSON_NAME] miércoles 3. septiembre - 07:58 Mis reservas Mapa de mesa…" at bounding box center [784, 124] width 1568 height 248
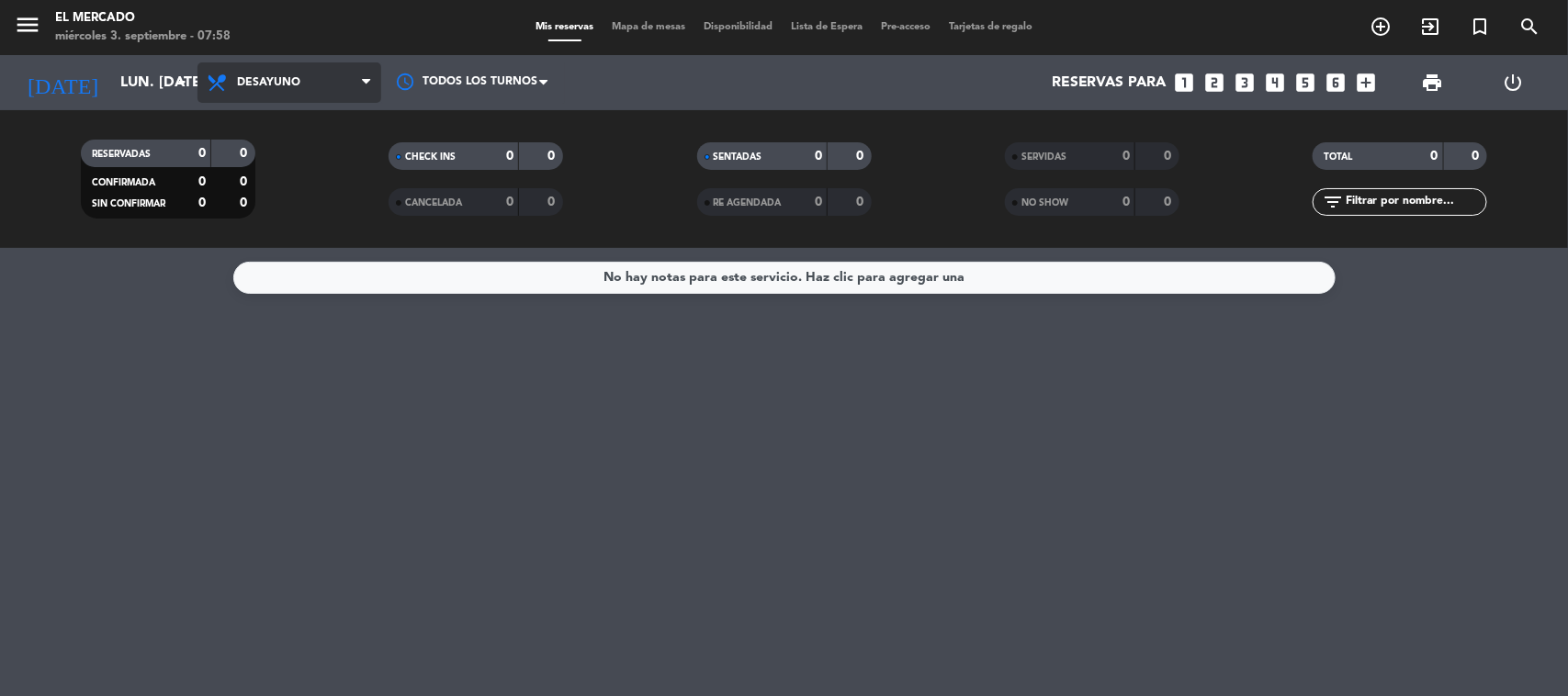
click at [305, 88] on span "Desayuno" at bounding box center [289, 82] width 184 height 40
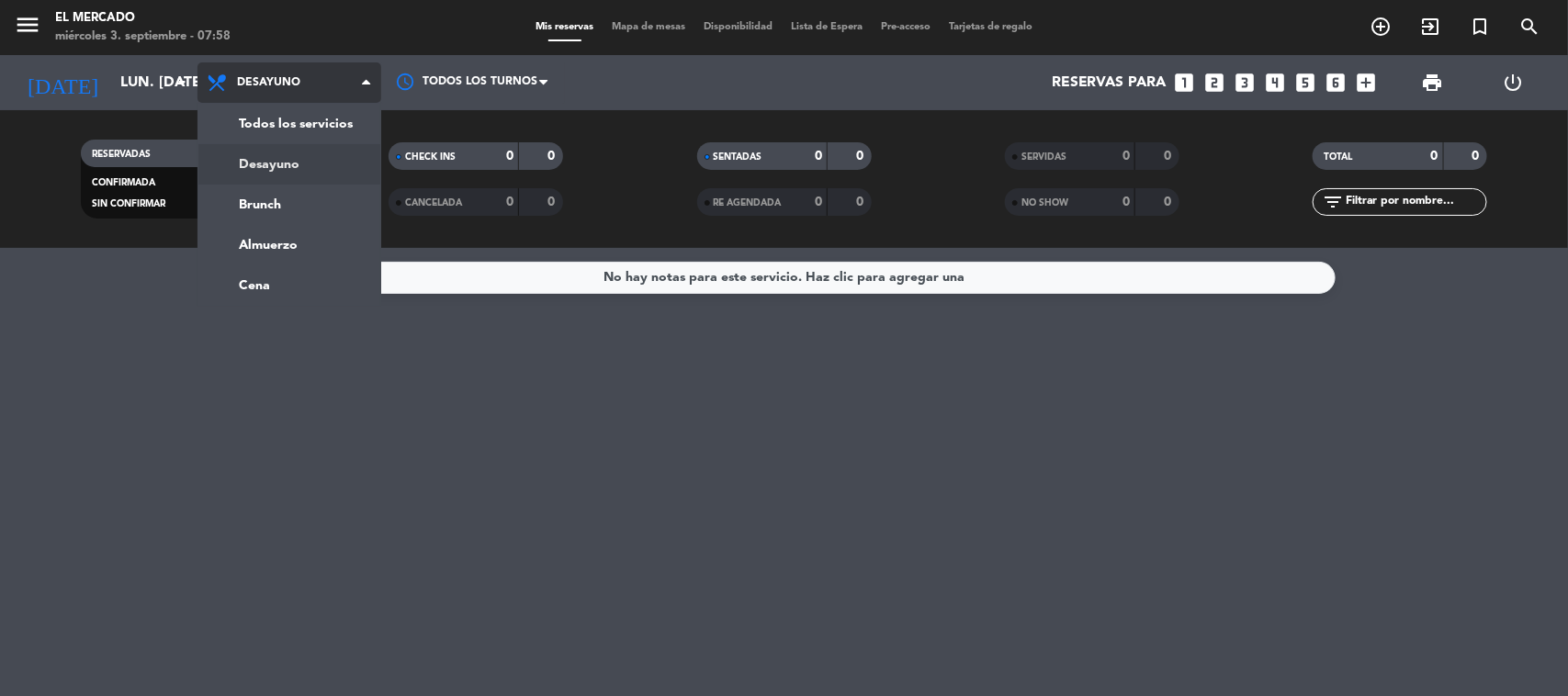
click at [270, 212] on div "menu El [PERSON_NAME] miércoles 3. septiembre - 07:58 Mis reservas Mapa de mesa…" at bounding box center [784, 124] width 1568 height 248
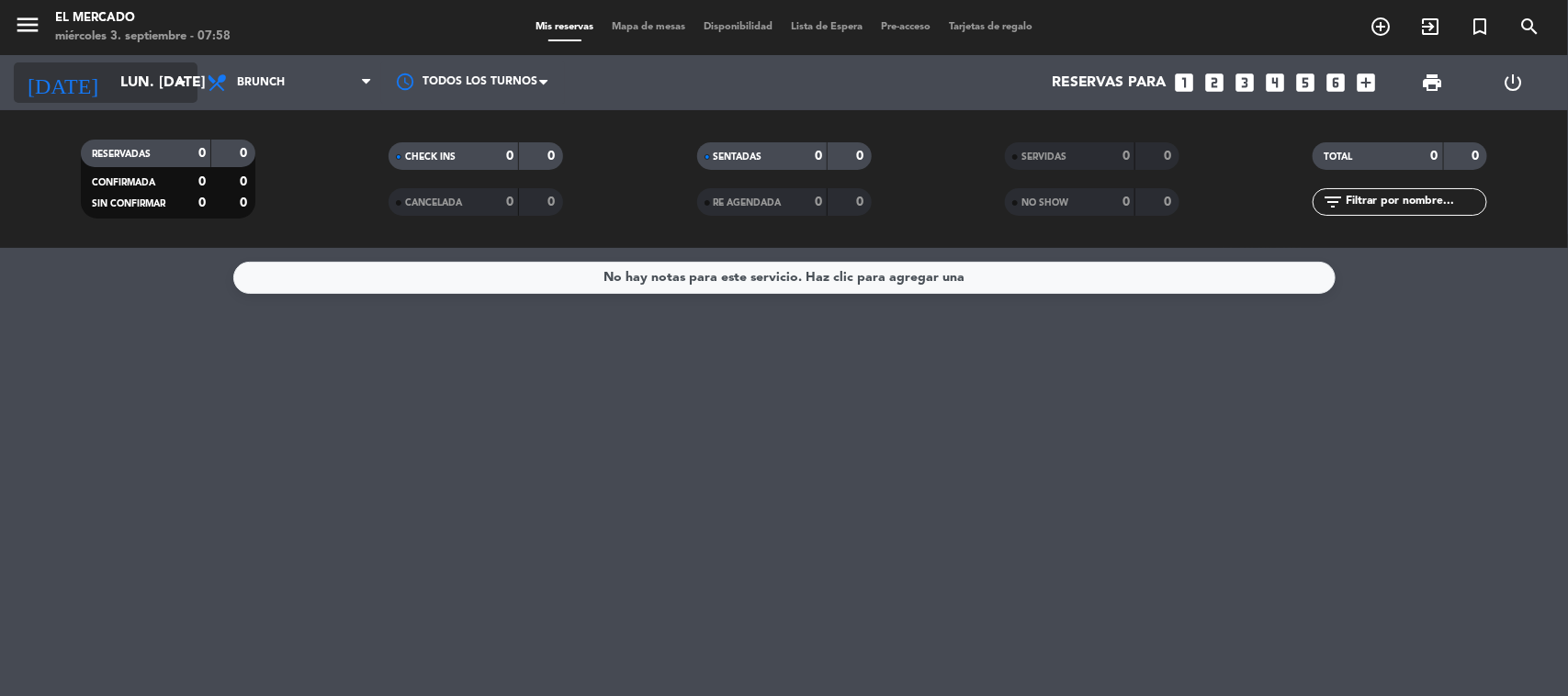
click at [111, 79] on input "lun. [DATE]" at bounding box center [208, 83] width 194 height 35
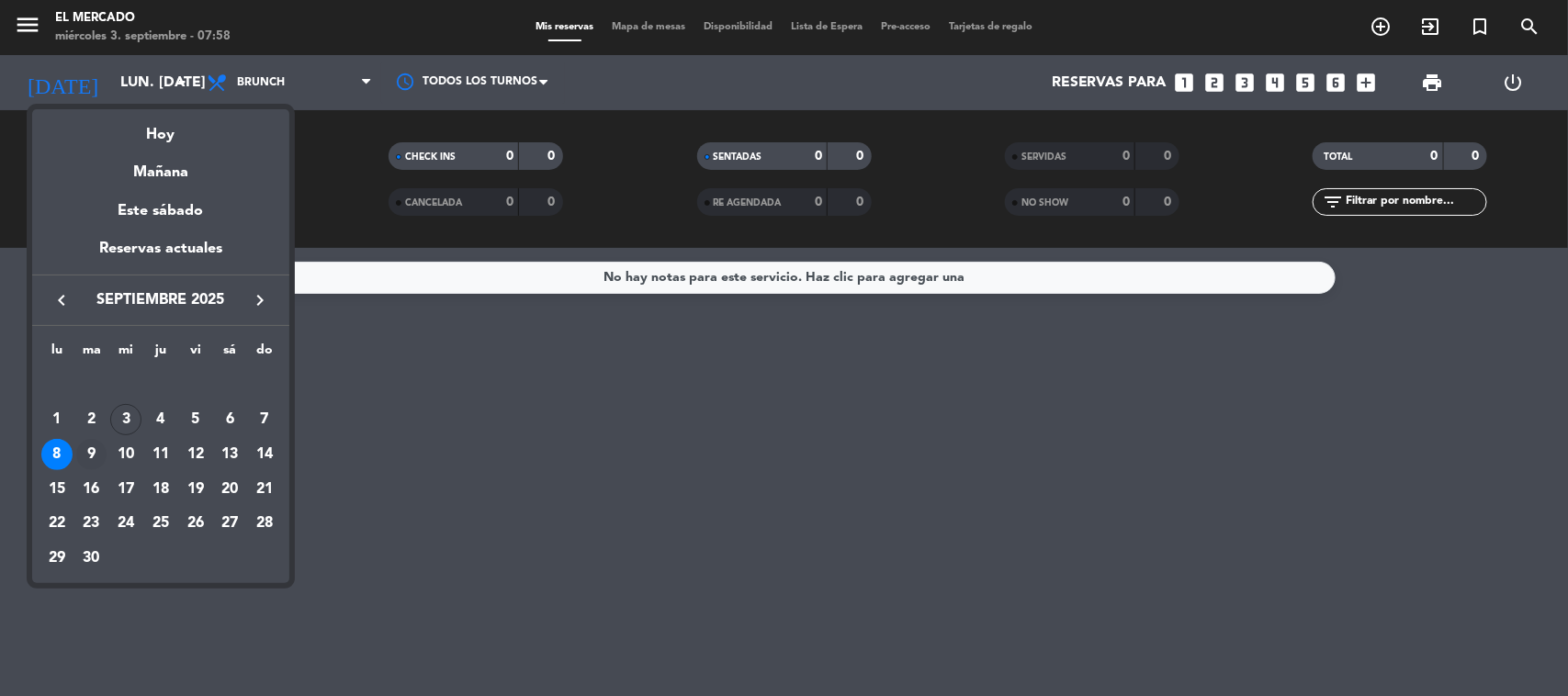
click at [93, 450] on div "9" at bounding box center [91, 454] width 31 height 31
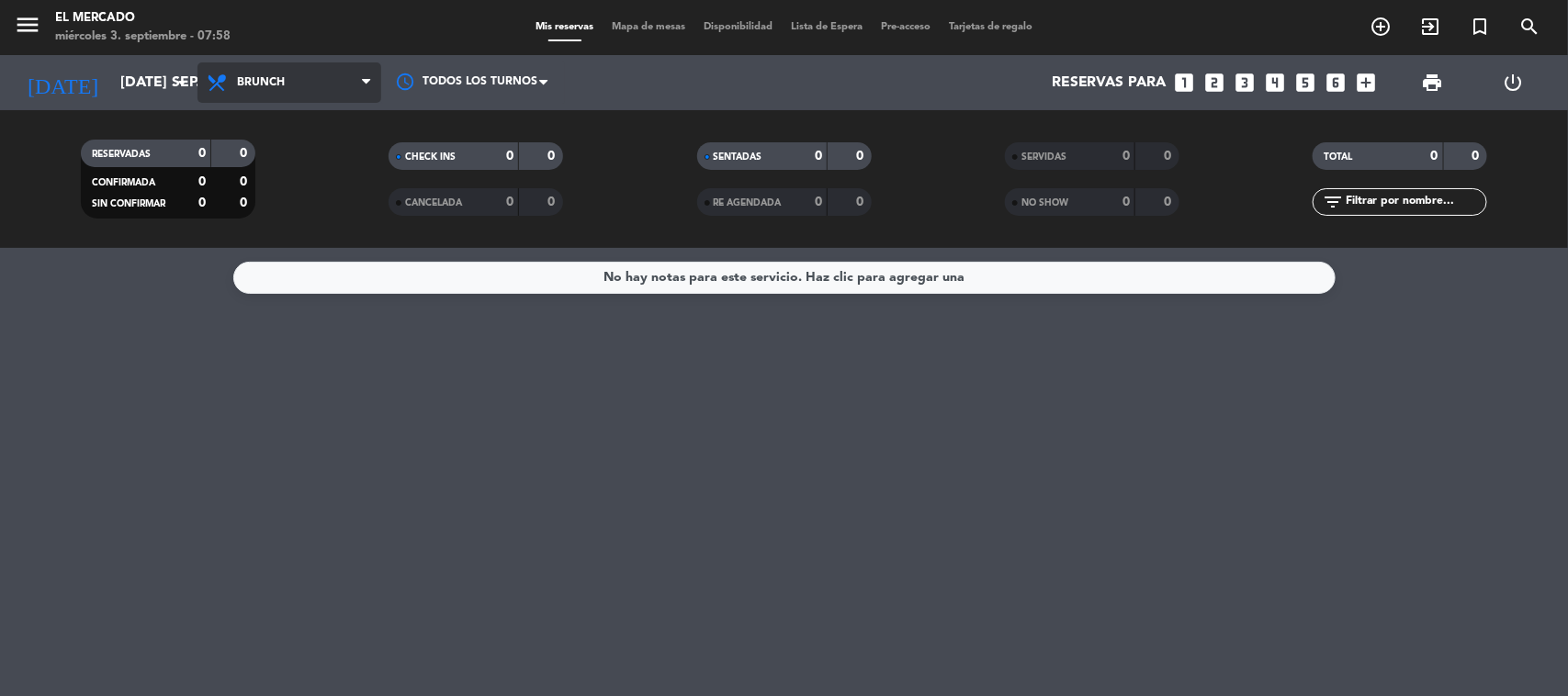
click at [367, 70] on span "Brunch" at bounding box center [289, 82] width 184 height 40
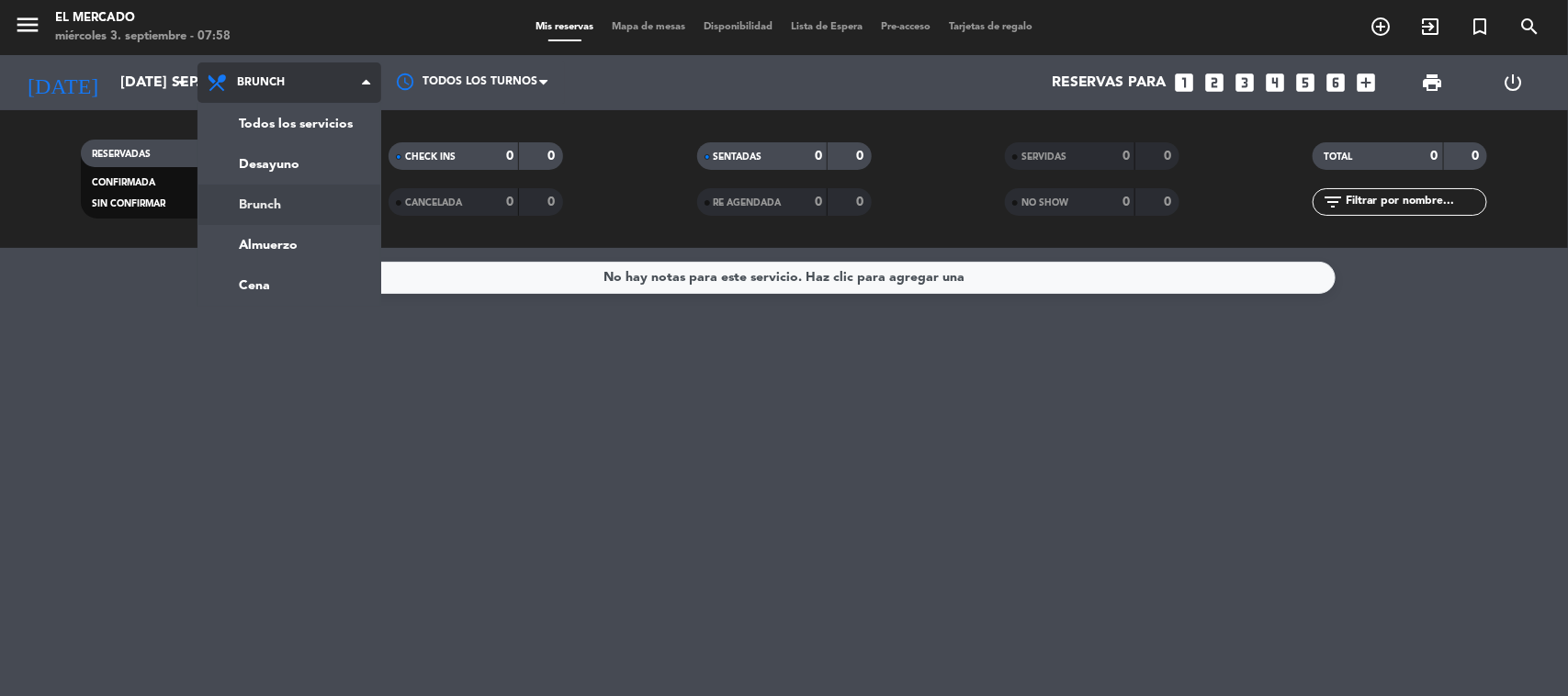
click at [296, 108] on div "Todos los servicios Desayuno Brunch Almuerzo Cena Brunch Todos los servicios De…" at bounding box center [289, 83] width 184 height 55
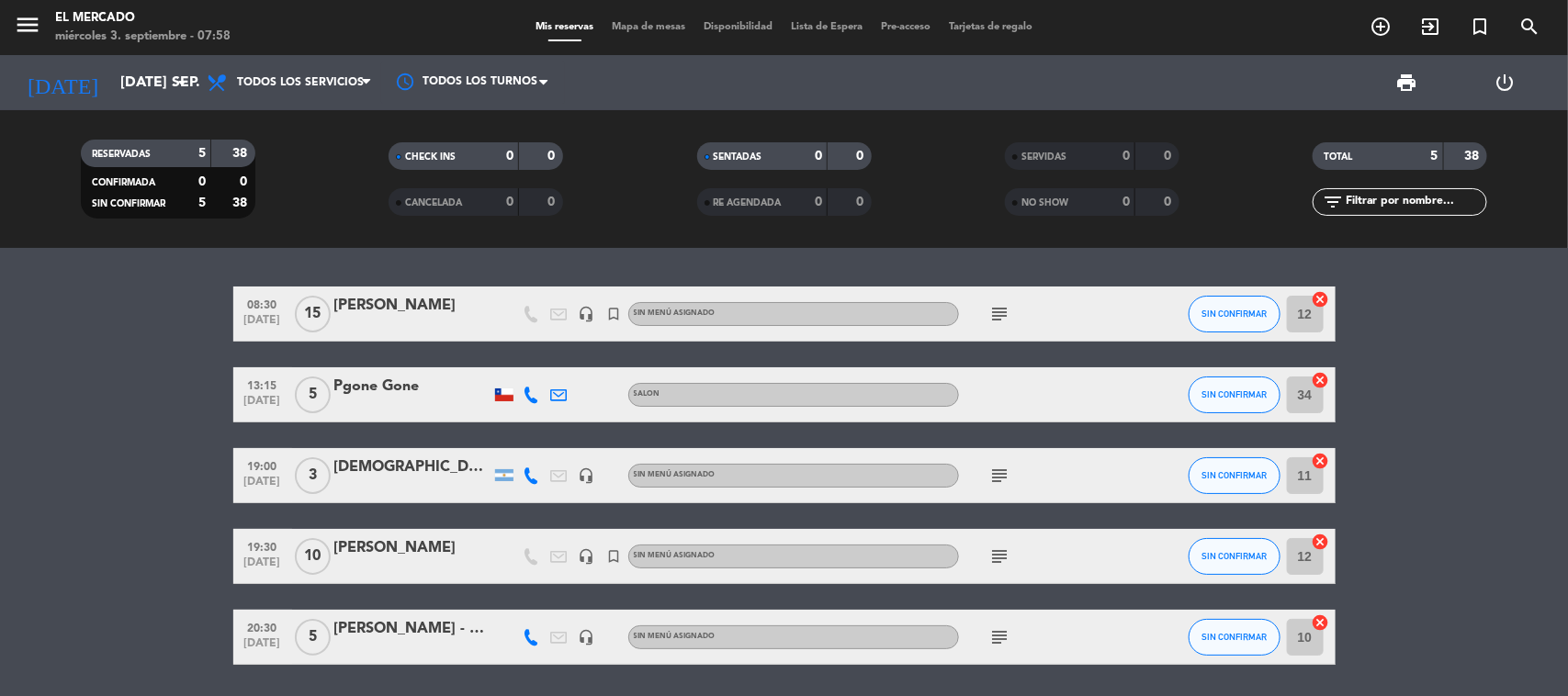
click at [993, 305] on icon "subject" at bounding box center [1000, 314] width 22 height 22
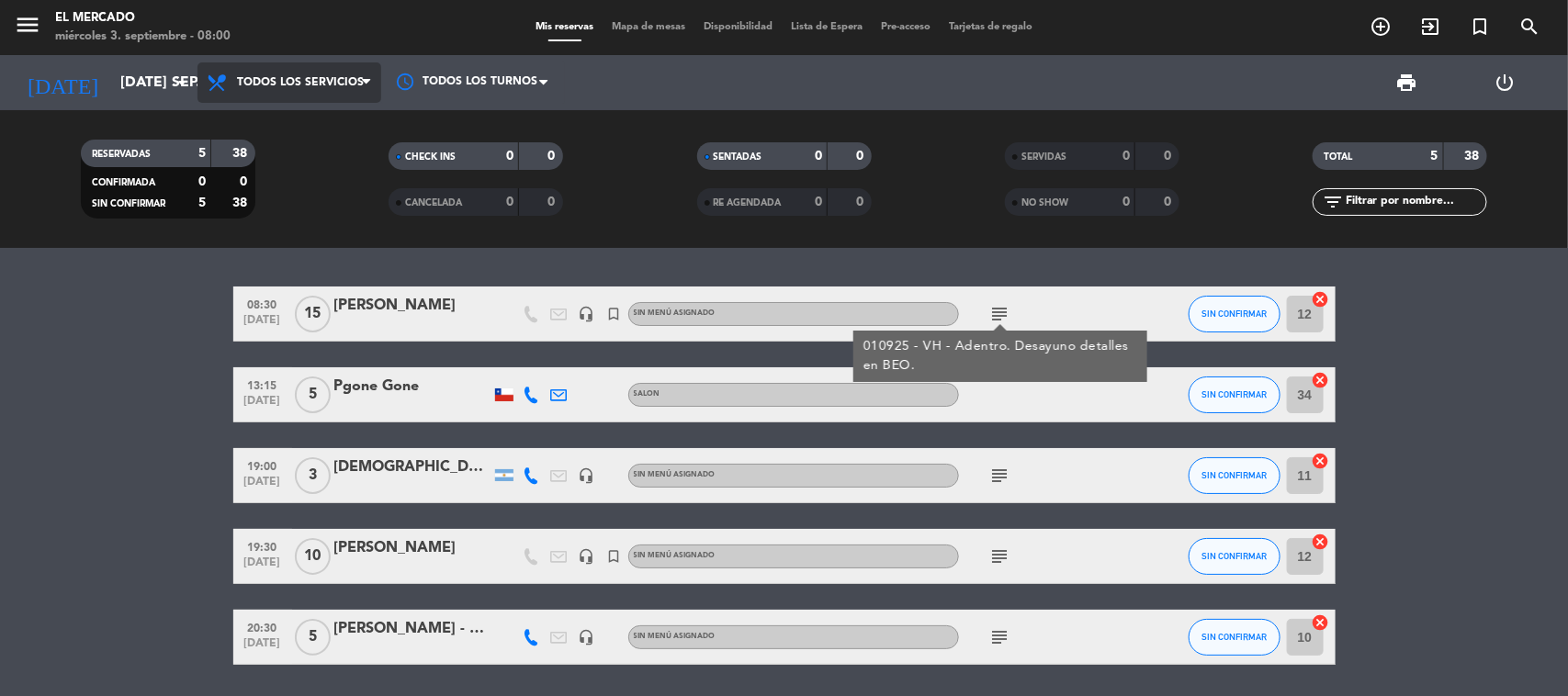
click at [280, 91] on span "Todos los servicios" at bounding box center [289, 82] width 184 height 40
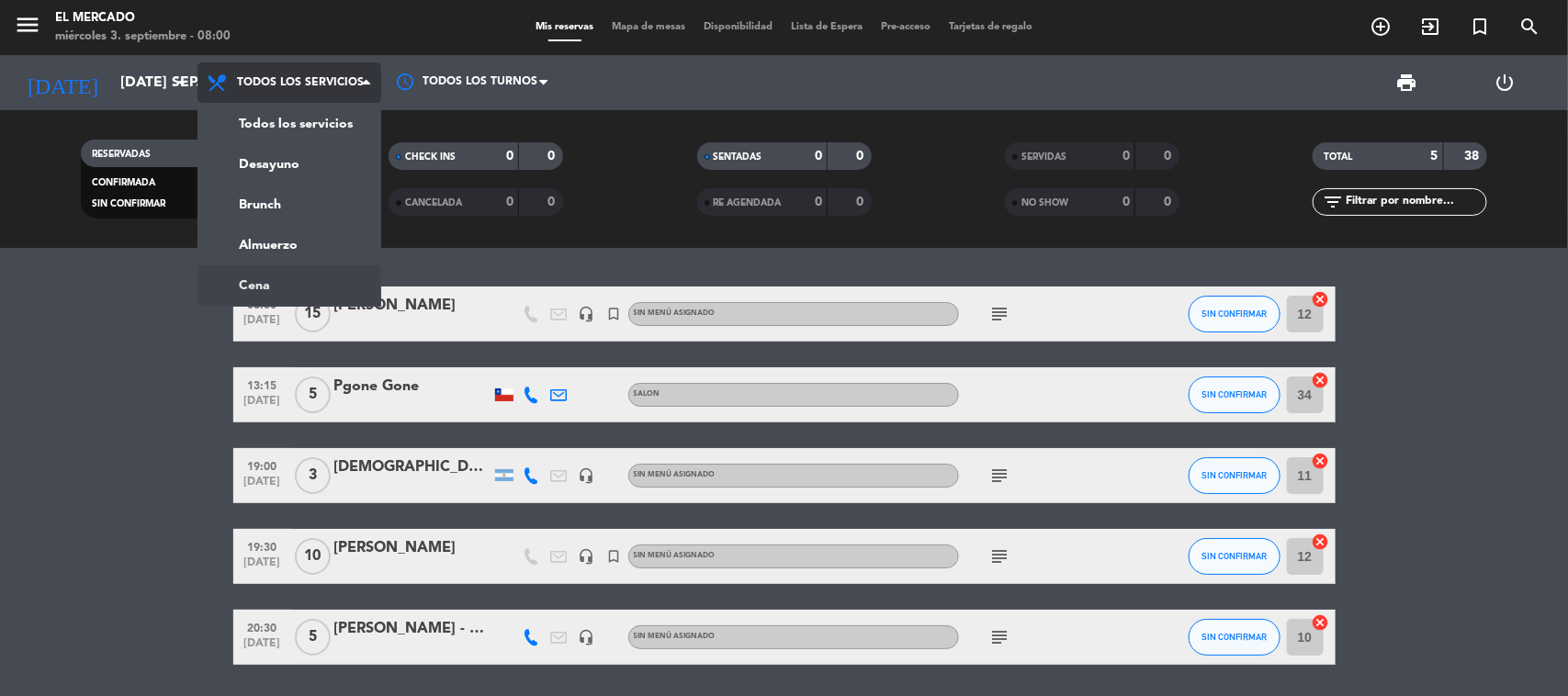
click at [336, 278] on ng-component "menu El [PERSON_NAME] miércoles 3. septiembre - 08:00 Mis reservas Mapa de mesa…" at bounding box center [784, 348] width 1568 height 696
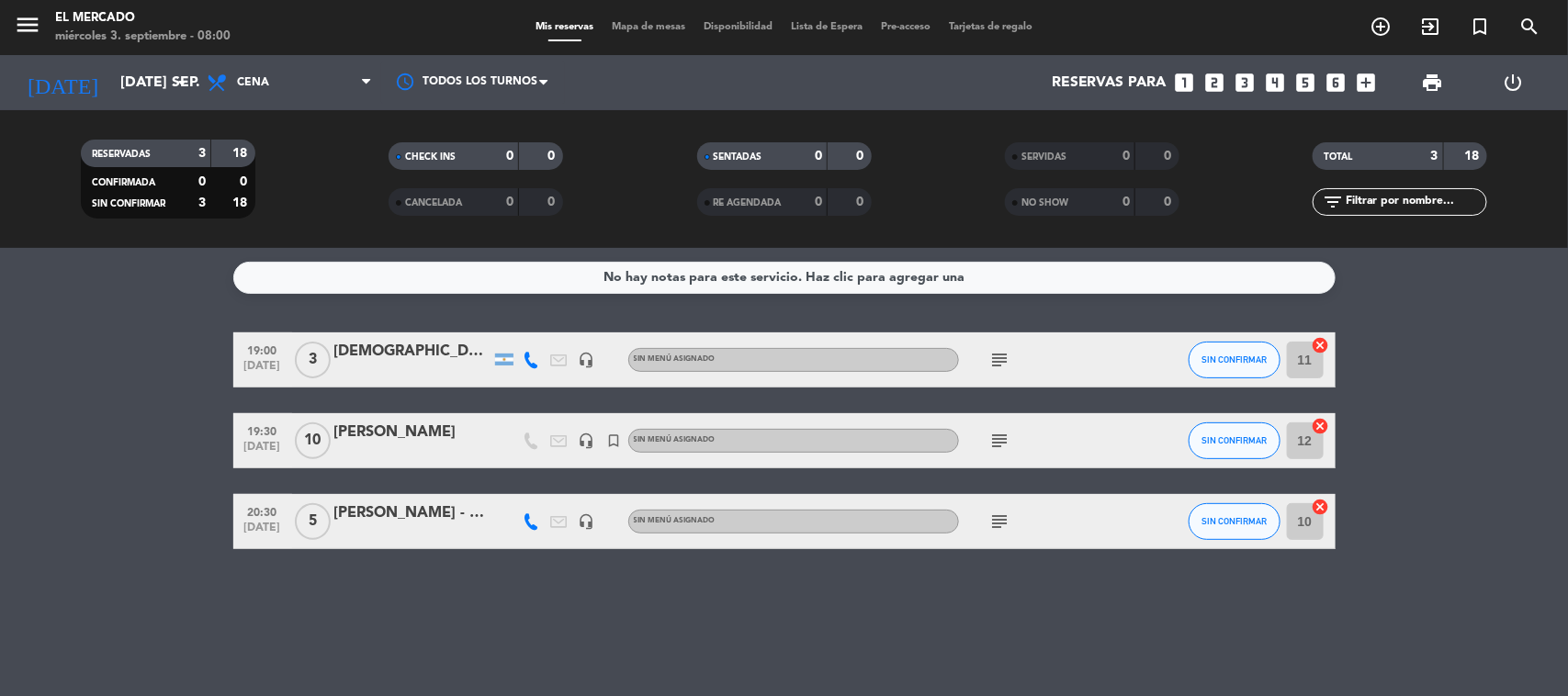
click at [1006, 450] on icon "subject" at bounding box center [1000, 440] width 22 height 22
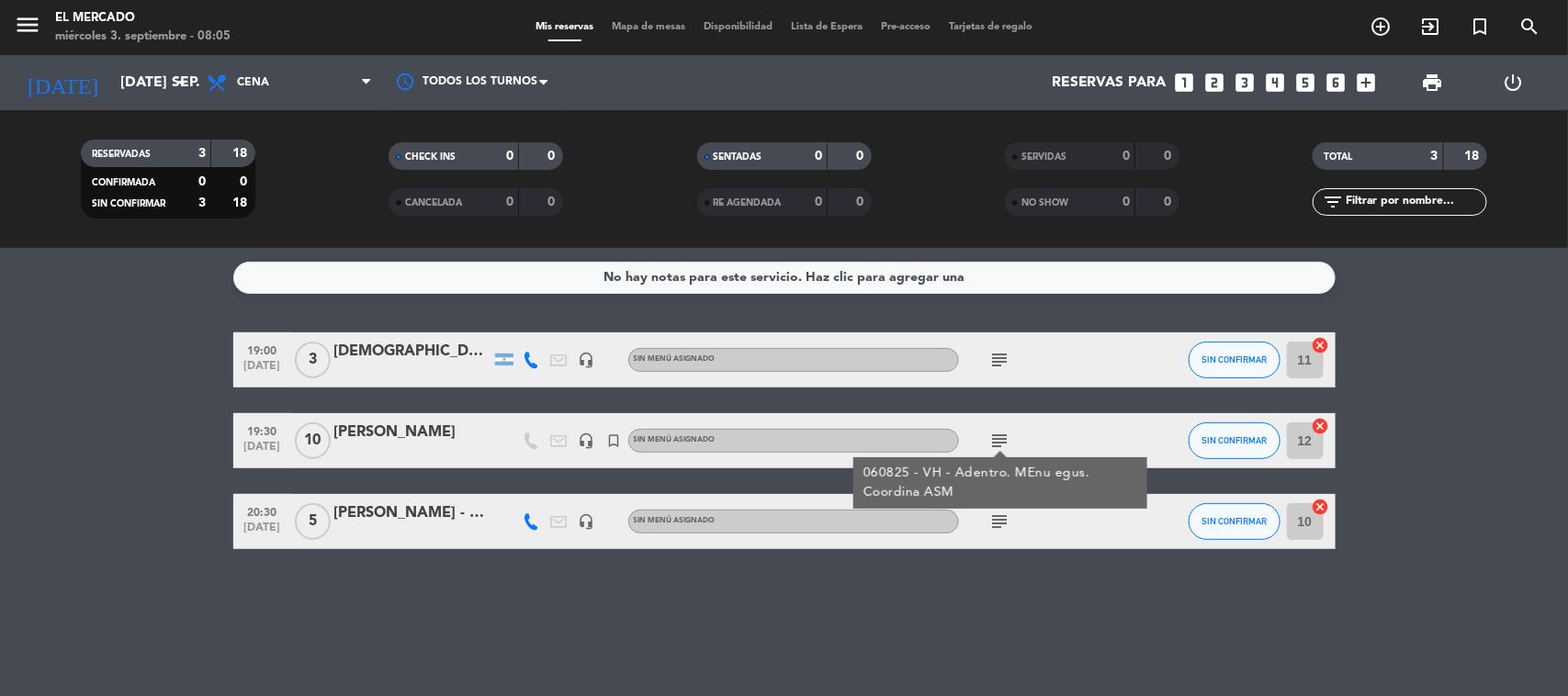
click at [1008, 519] on icon "subject" at bounding box center [1000, 521] width 22 height 22
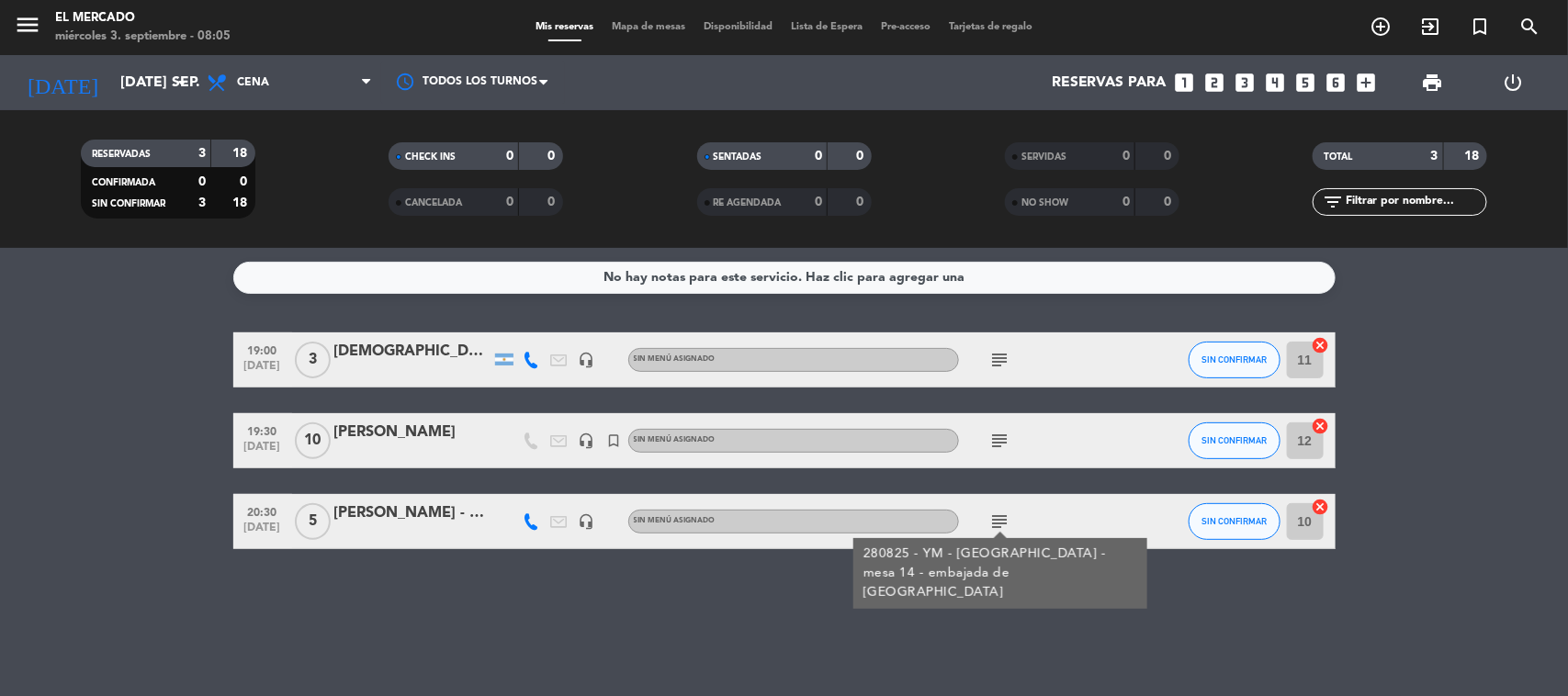
click at [1003, 432] on icon "subject" at bounding box center [1000, 440] width 22 height 22
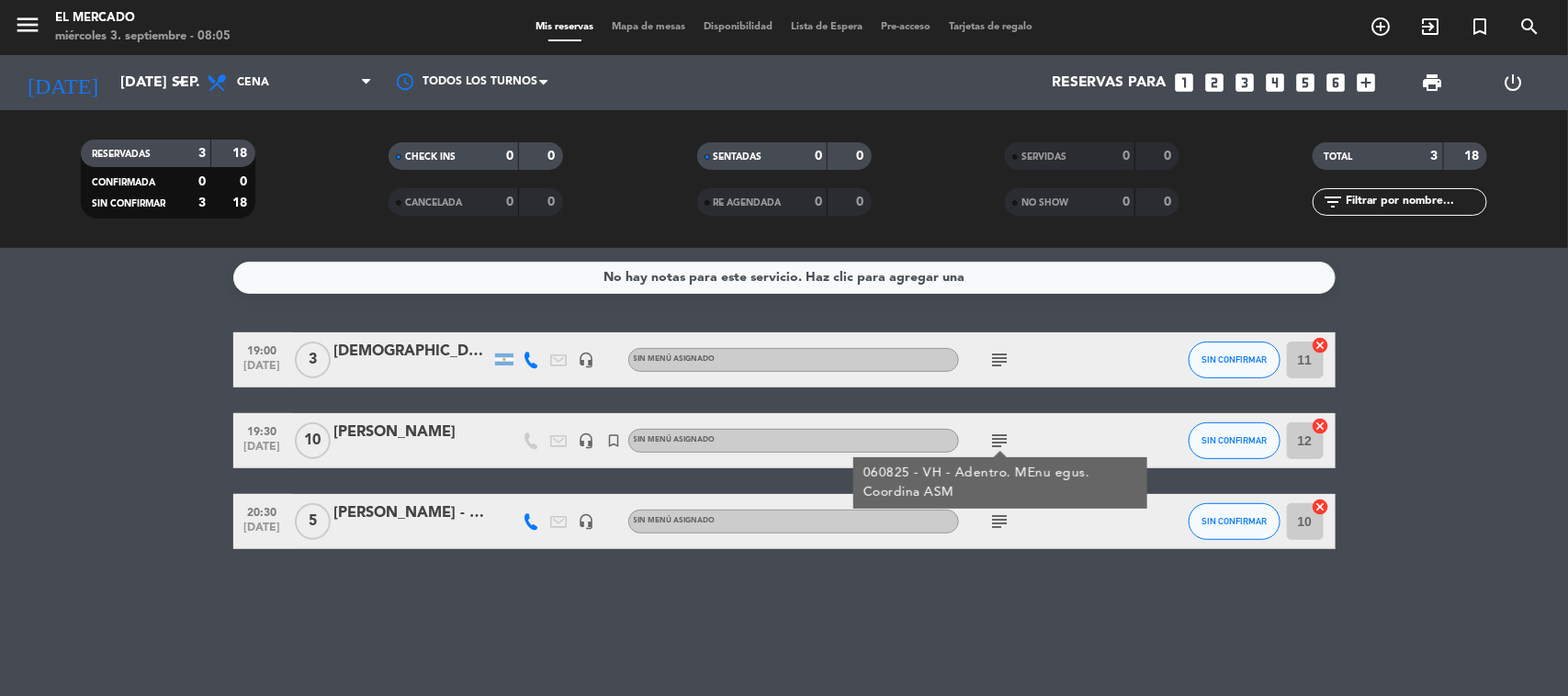
click at [1002, 436] on icon "subject" at bounding box center [1000, 440] width 22 height 22
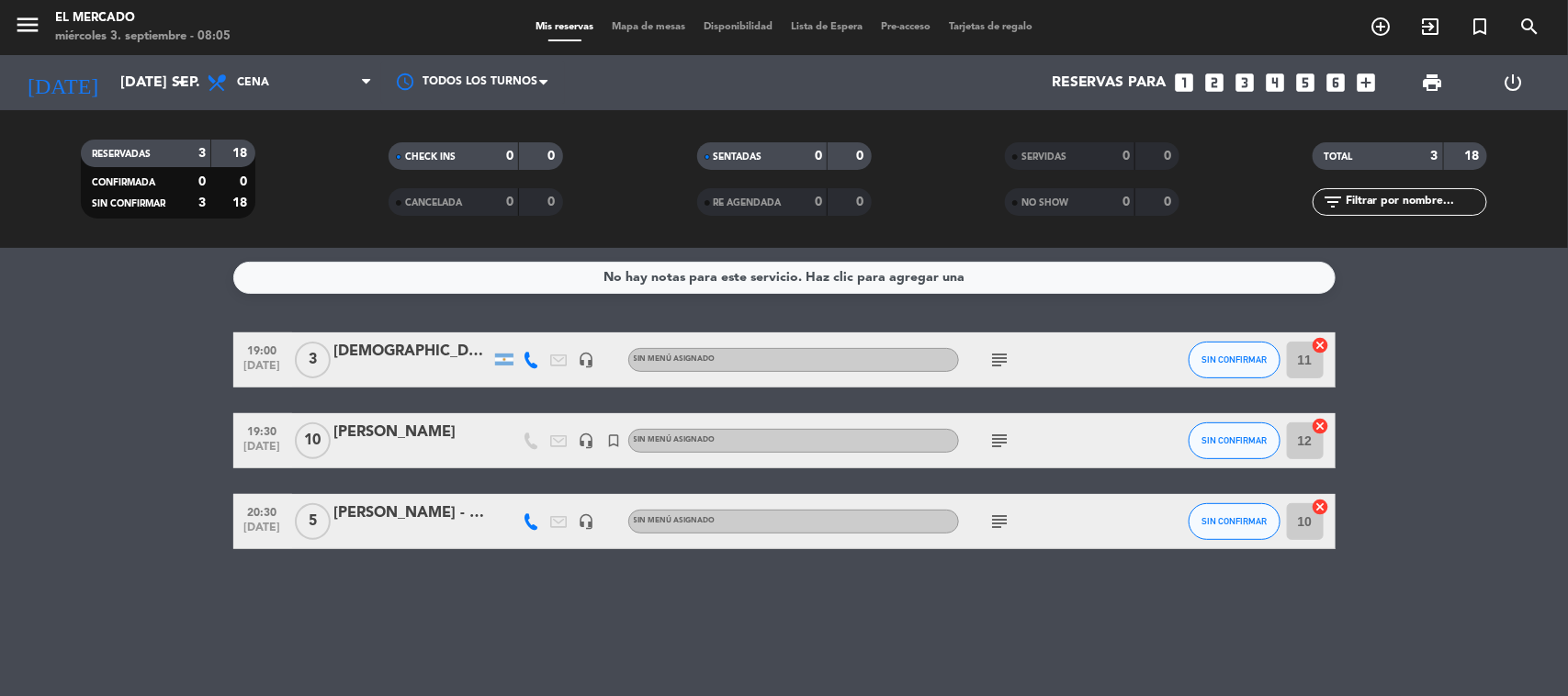
click at [996, 355] on icon "subject" at bounding box center [1000, 360] width 22 height 22
click at [259, 89] on span "Cena" at bounding box center [289, 82] width 184 height 40
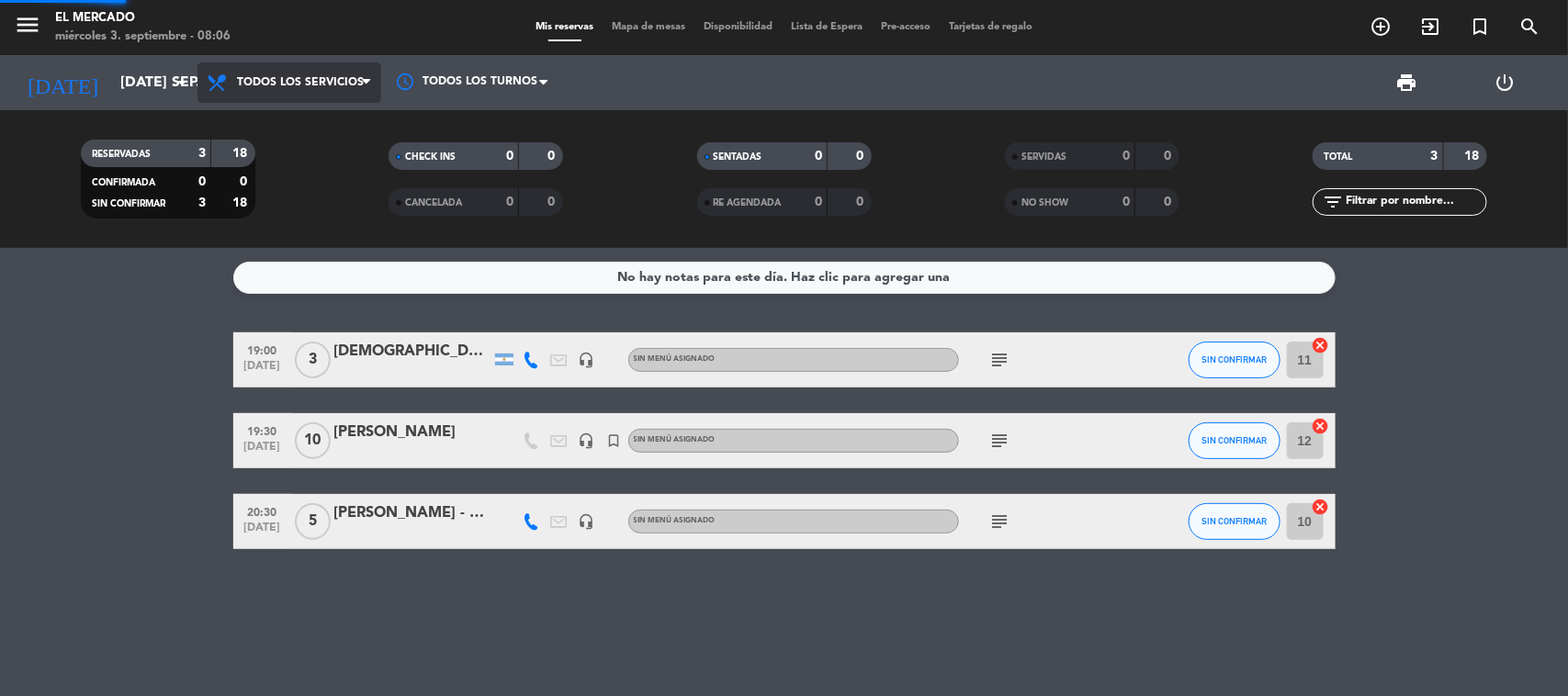
click at [256, 117] on div "menu El [PERSON_NAME] miércoles 3. septiembre - 08:06 Mis reservas Mapa de mesa…" at bounding box center [784, 124] width 1568 height 248
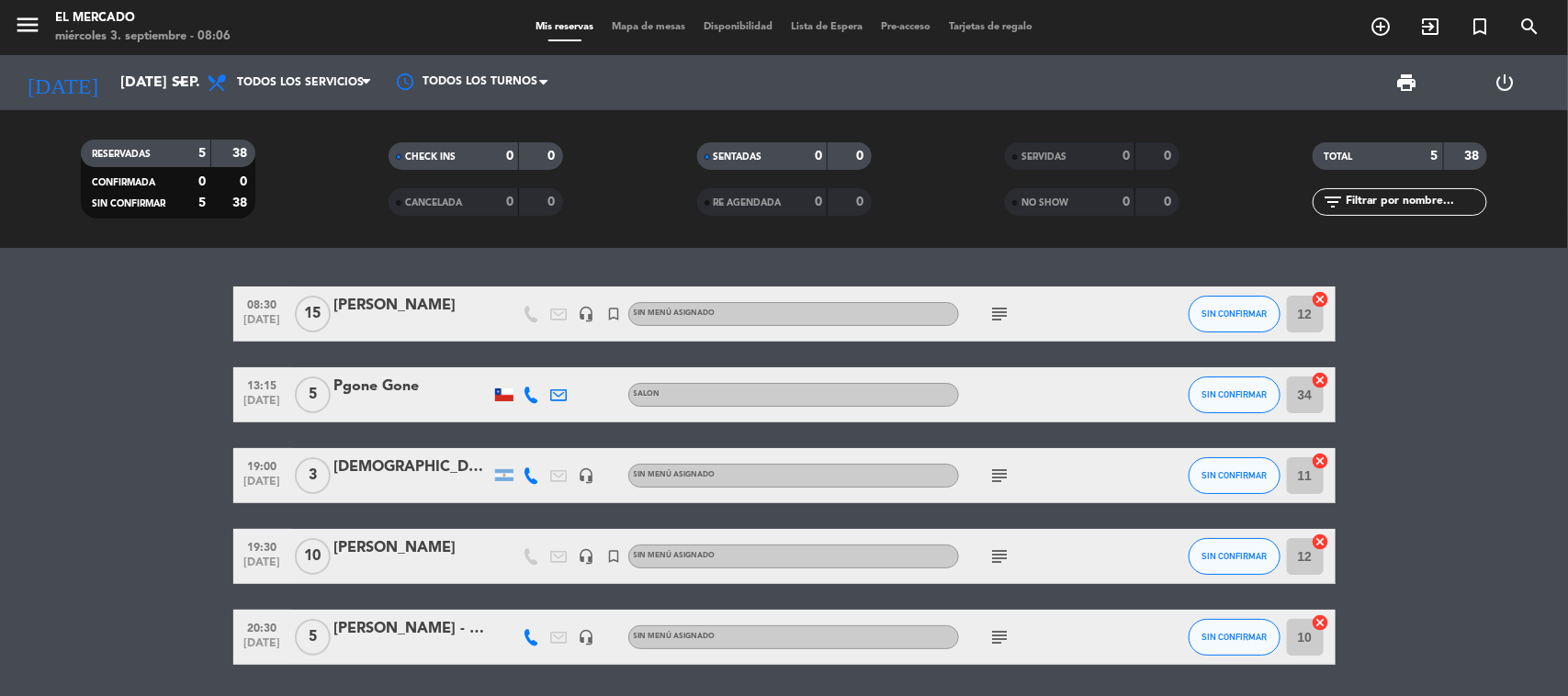
scroll to position [60, 0]
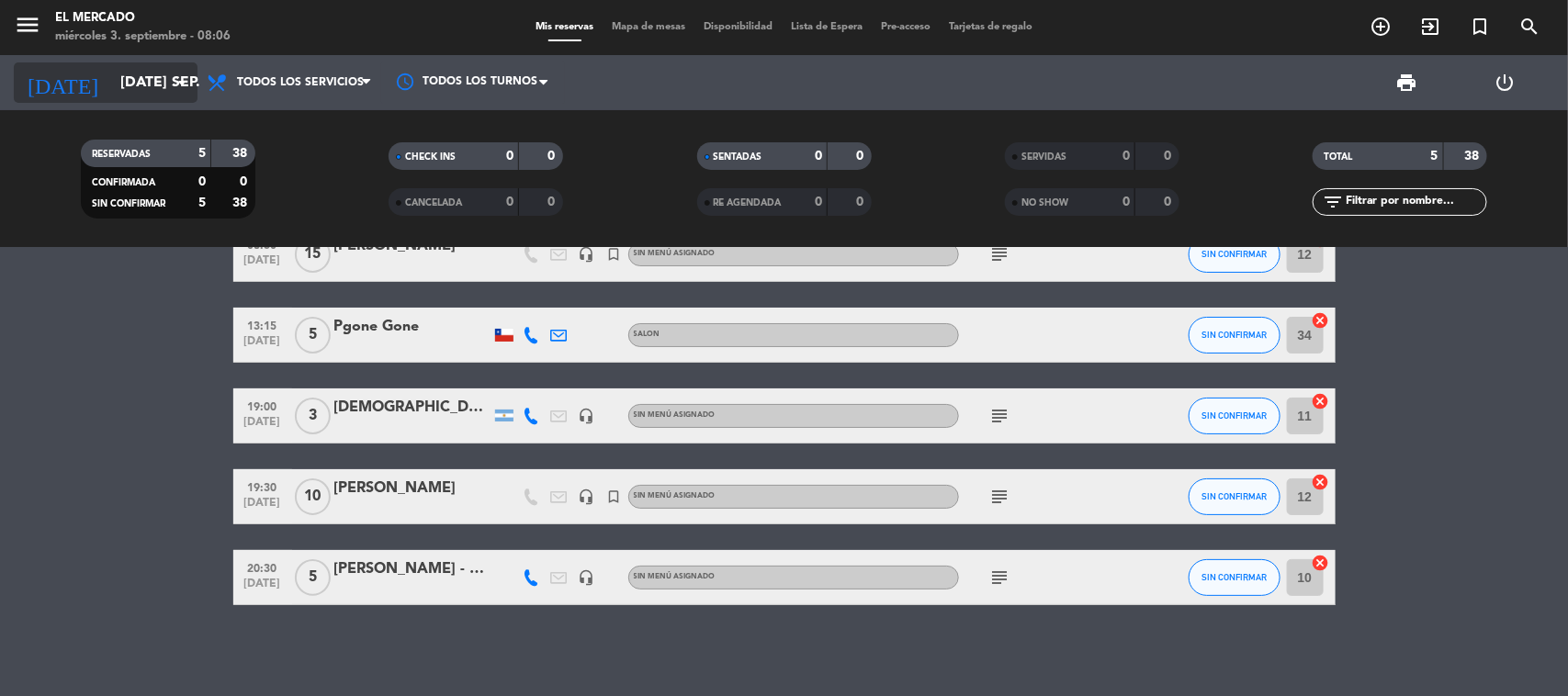
click at [61, 94] on icon "[DATE]" at bounding box center [62, 82] width 97 height 40
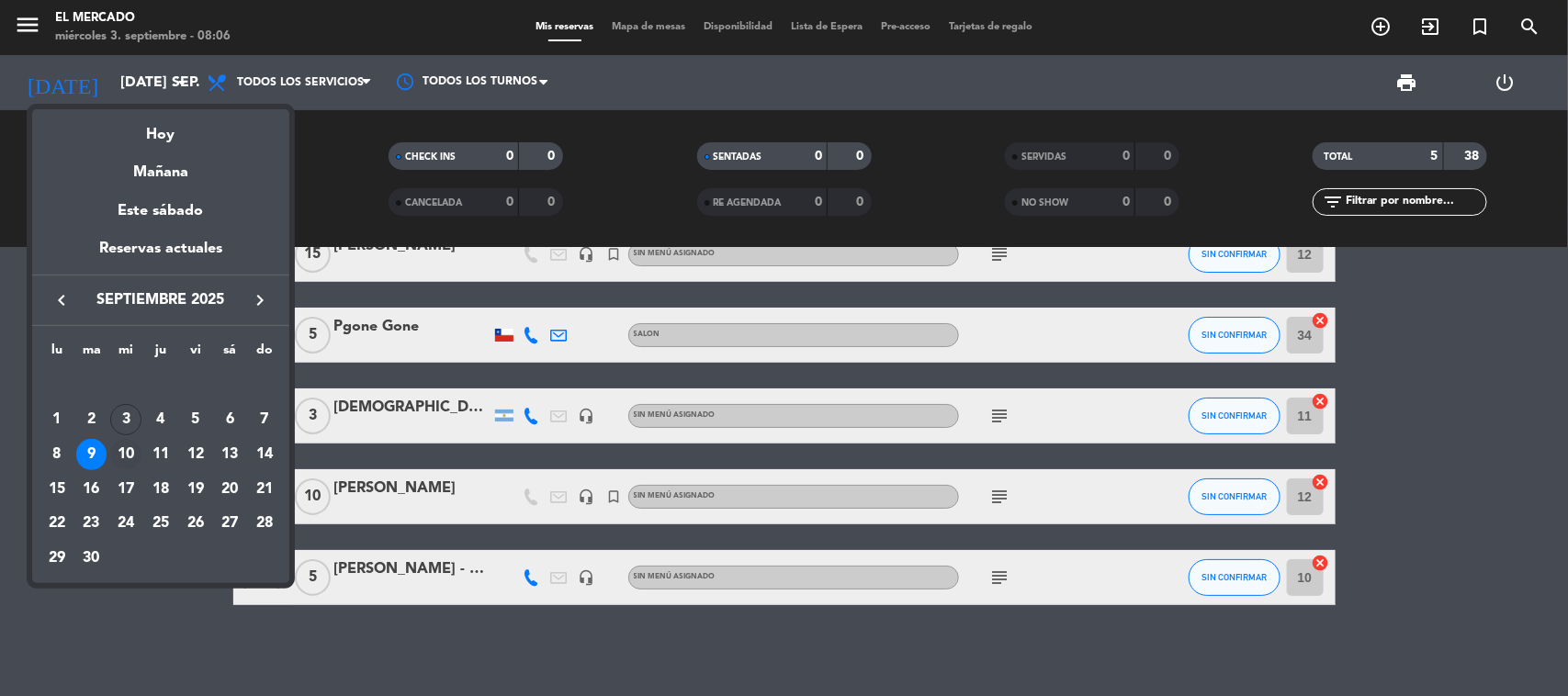
click at [127, 456] on div "10" at bounding box center [126, 454] width 31 height 31
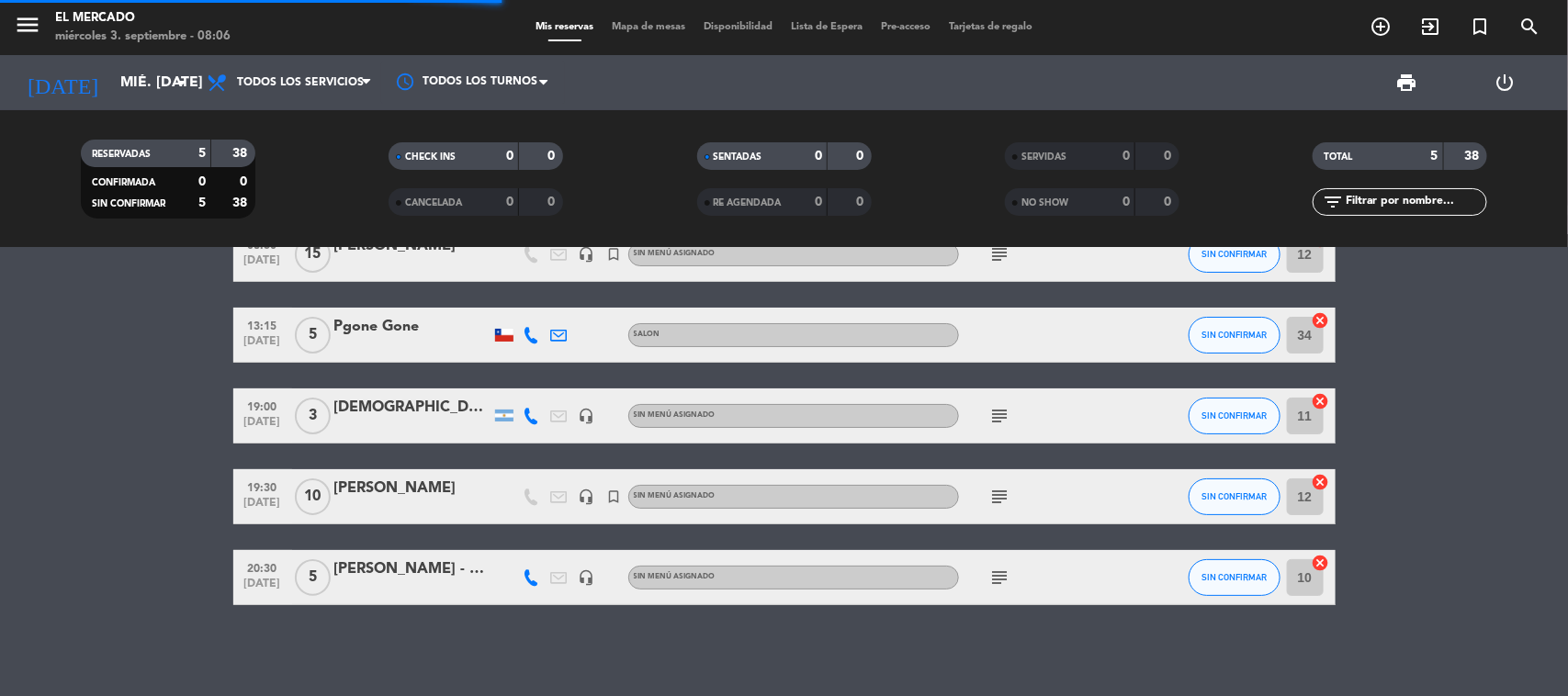
scroll to position [0, 0]
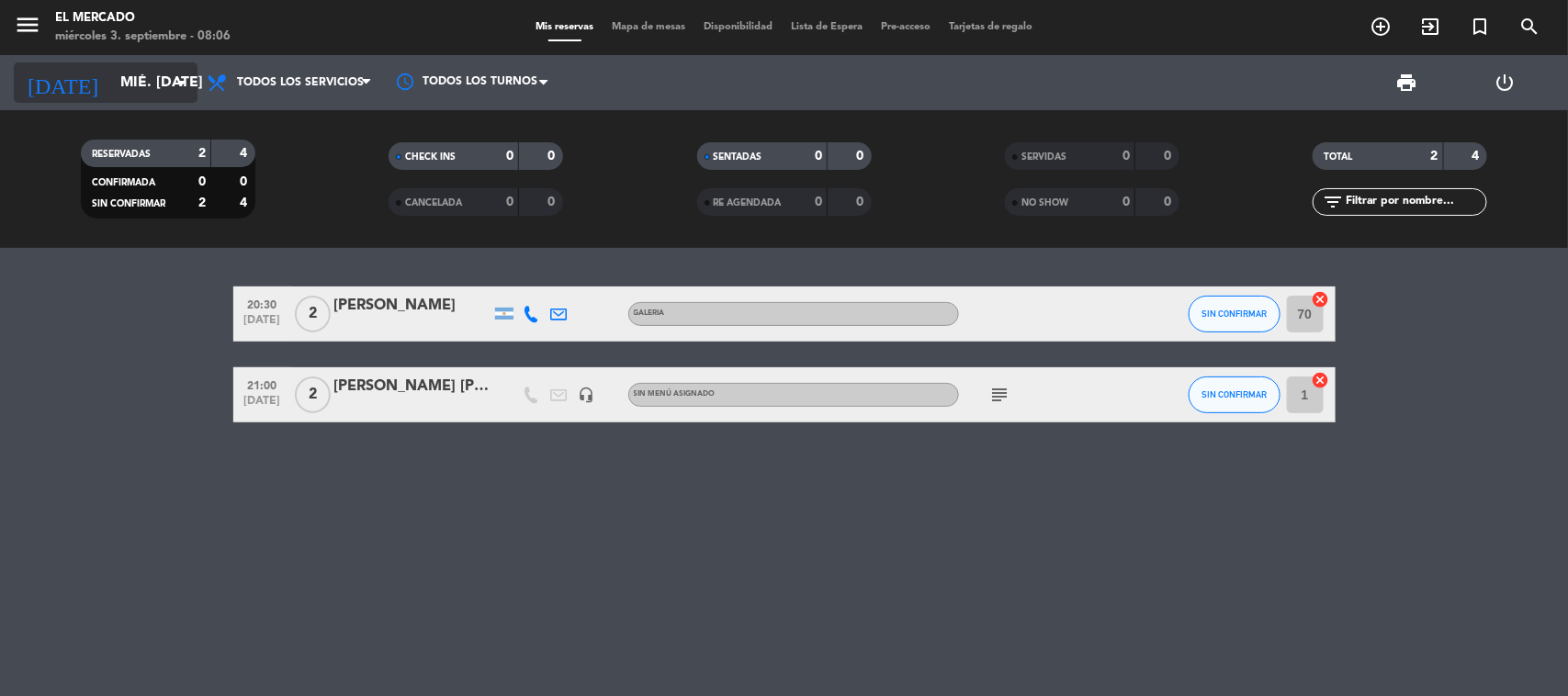
click at [119, 83] on input "mié. [DATE]" at bounding box center [208, 83] width 194 height 35
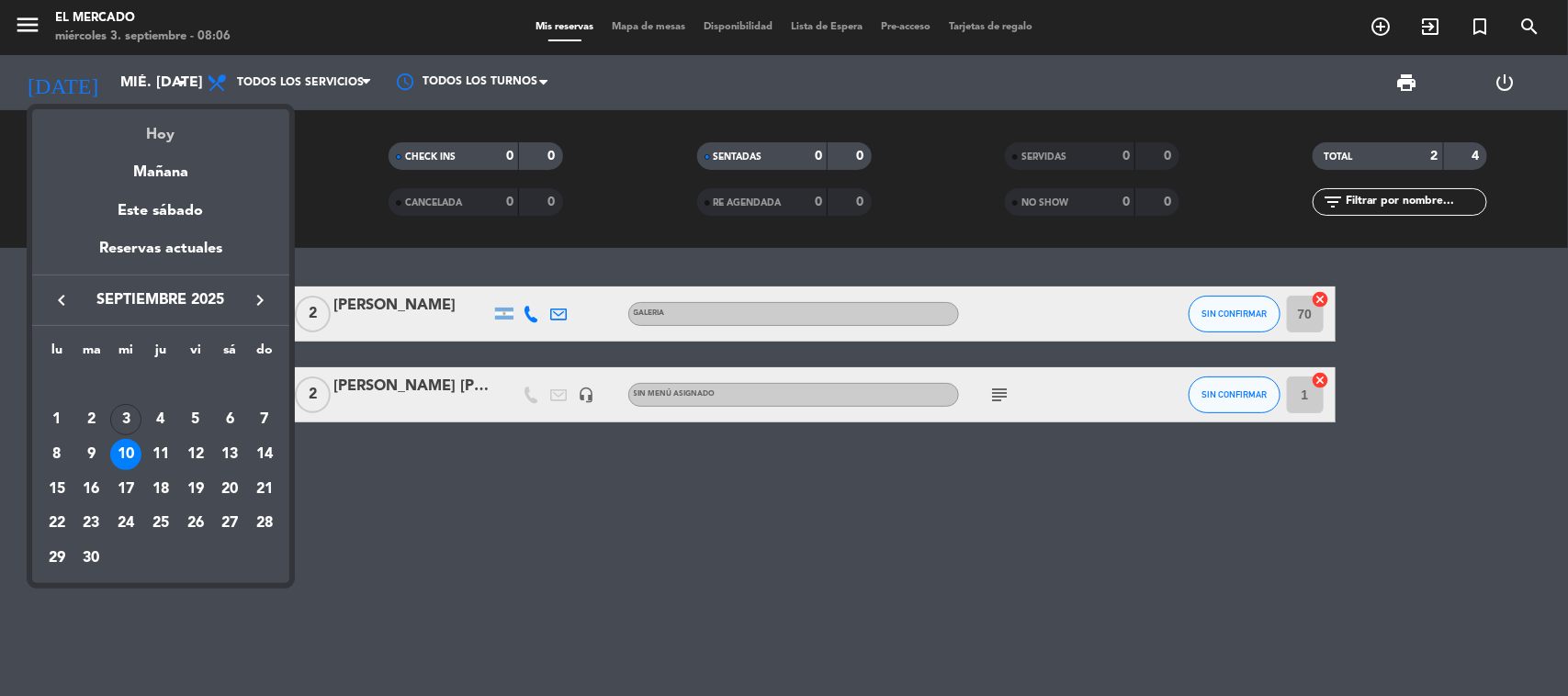
click at [146, 145] on div "Hoy" at bounding box center [160, 128] width 257 height 37
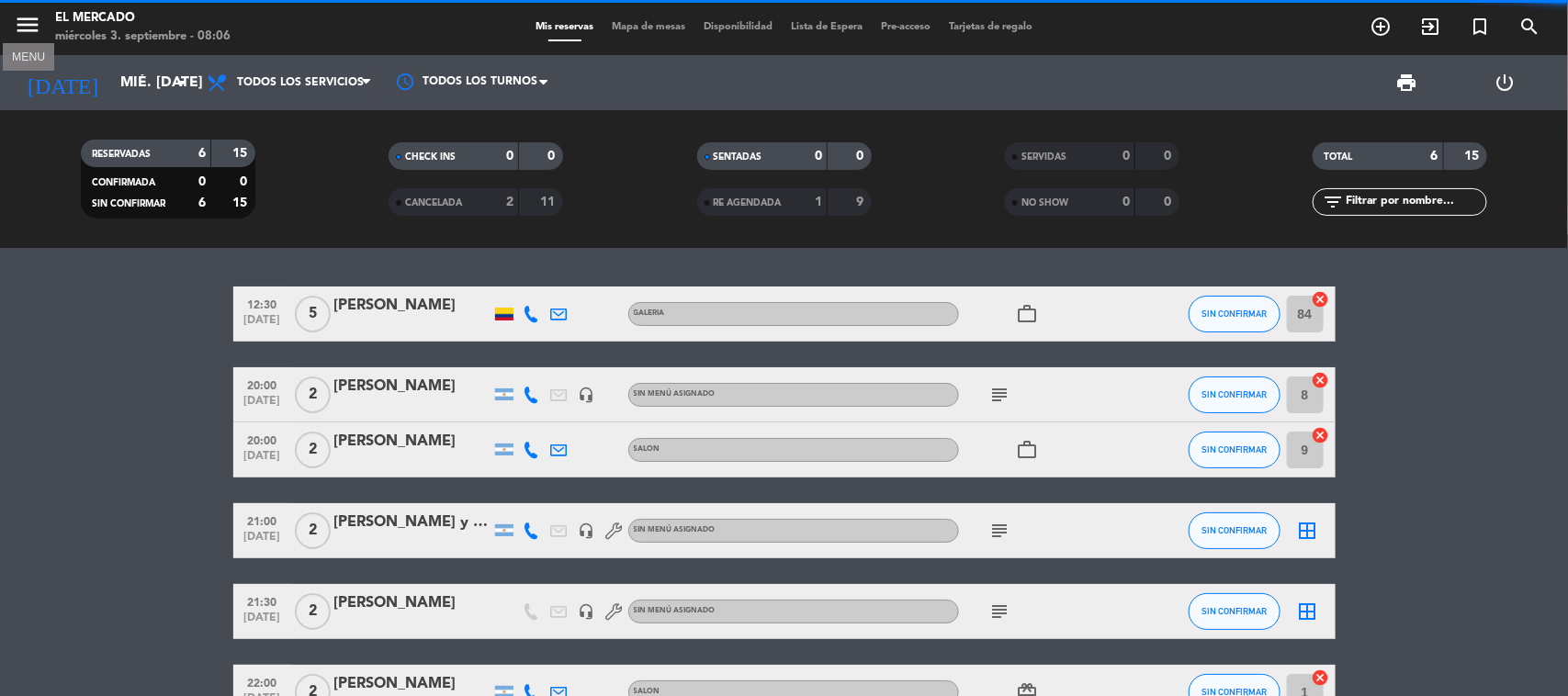
click at [32, 32] on icon "menu" at bounding box center [28, 25] width 28 height 28
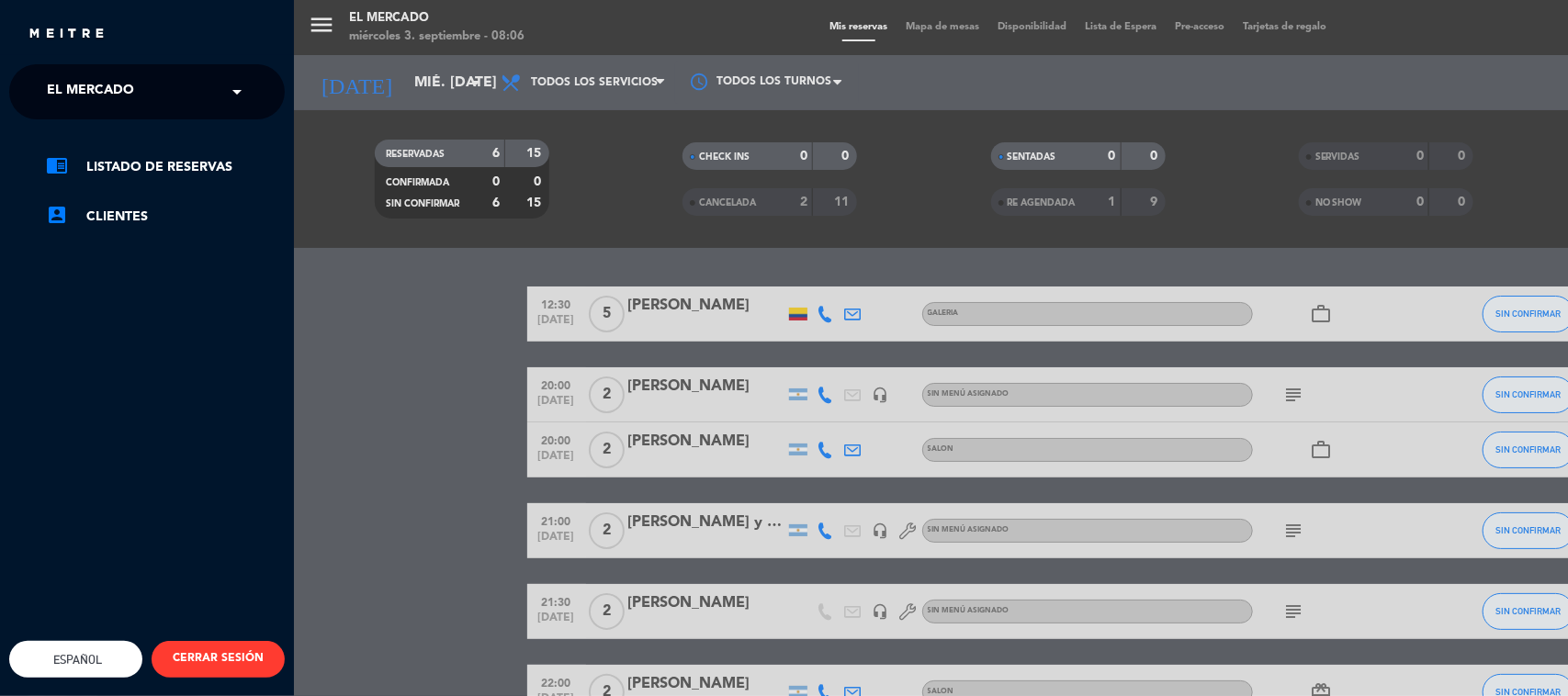
click at [75, 105] on span "El Mercado" at bounding box center [90, 91] width 88 height 38
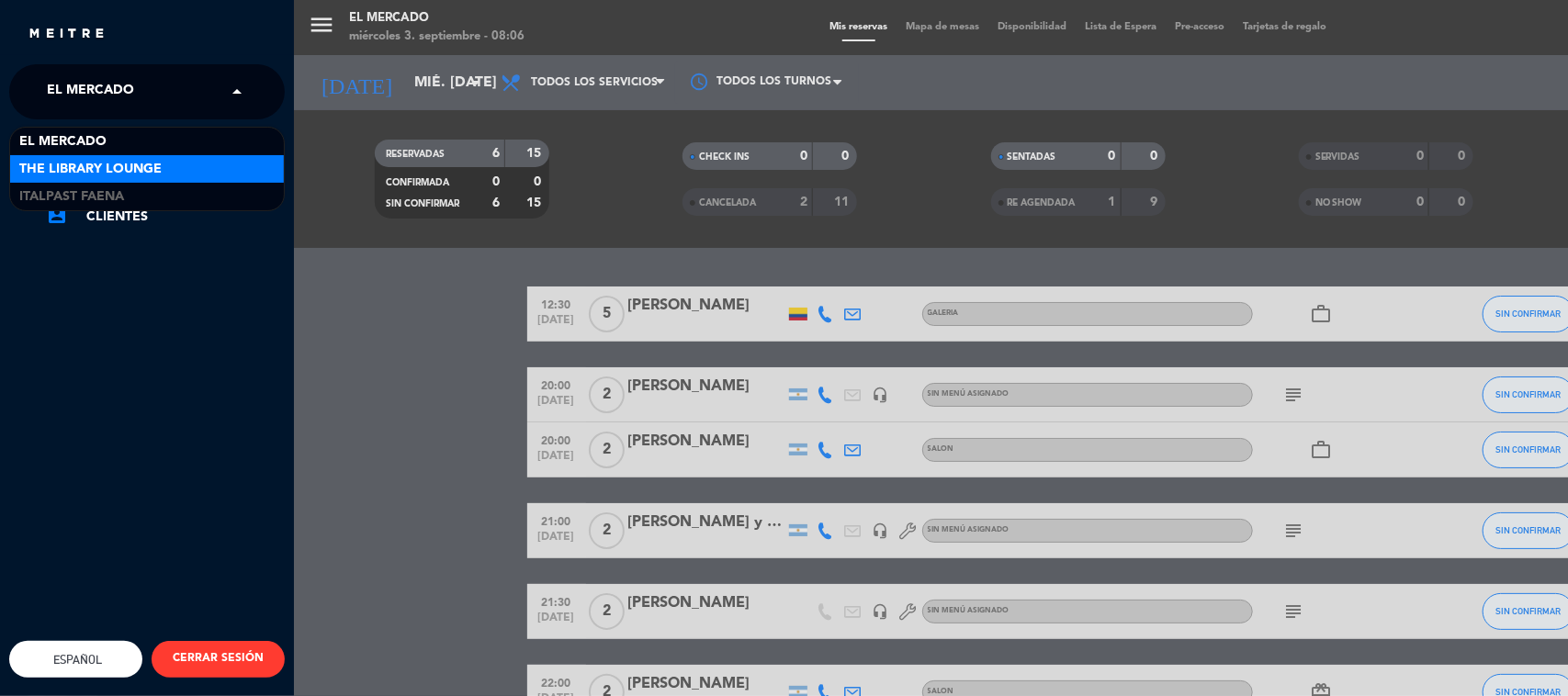
click at [92, 176] on span "The Library Lounge" at bounding box center [90, 169] width 143 height 21
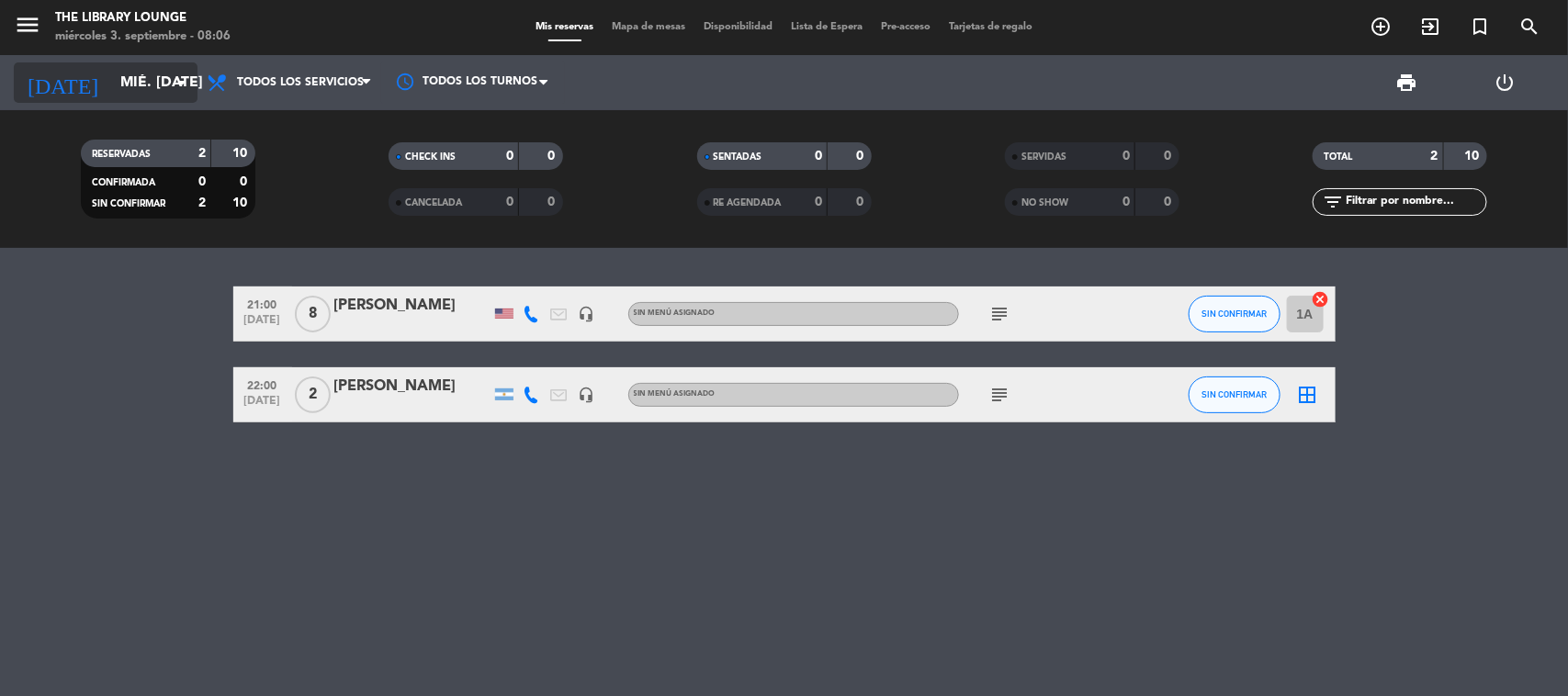
click at [141, 66] on input "mié. [DATE]" at bounding box center [208, 83] width 194 height 35
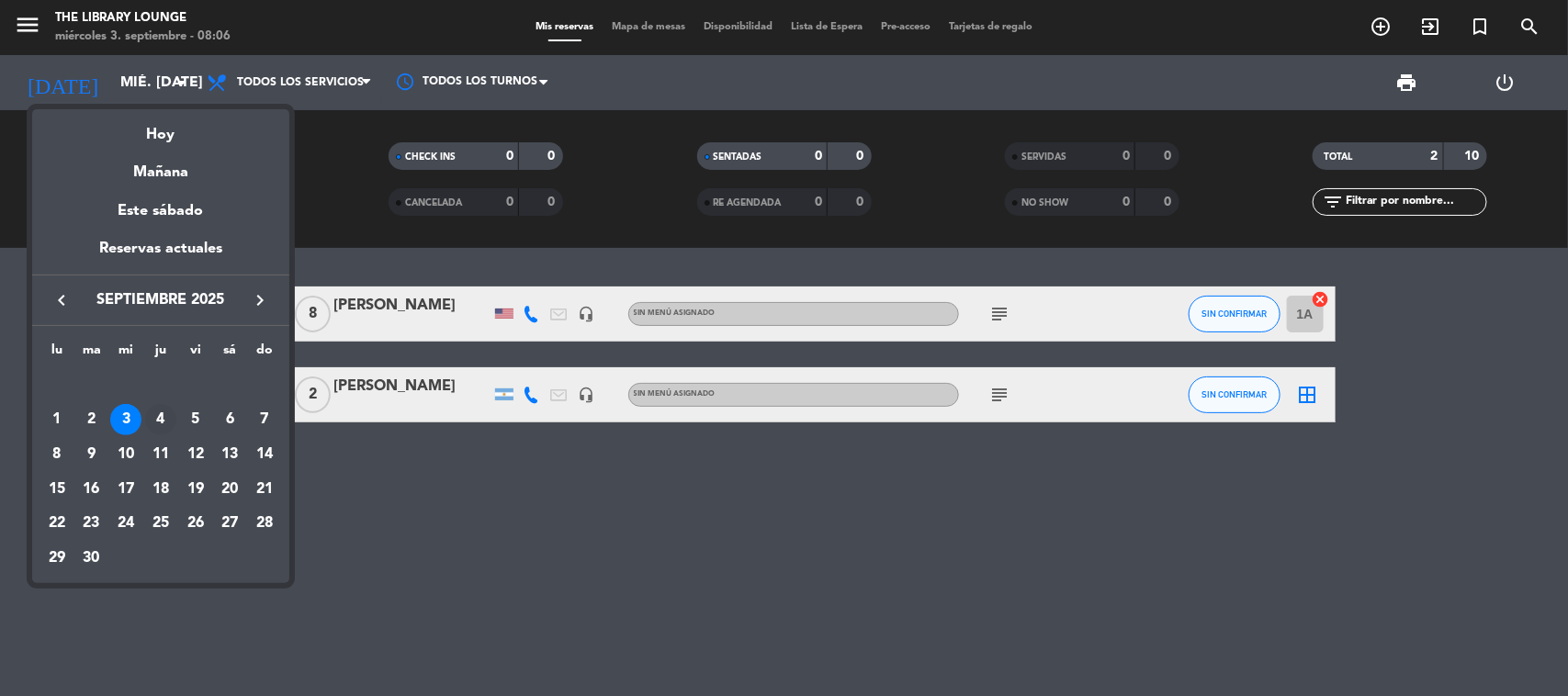
click at [166, 415] on div "4" at bounding box center [161, 420] width 31 height 31
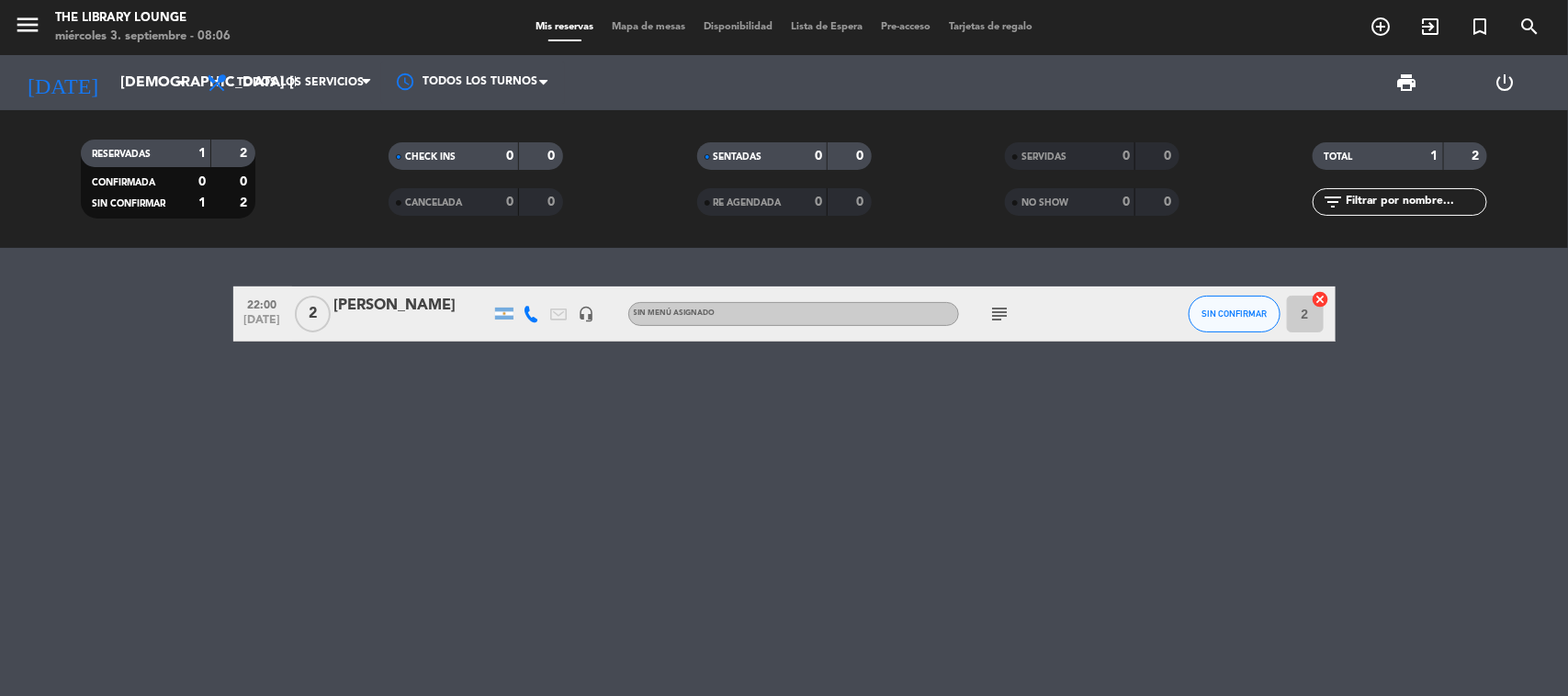
click at [116, 105] on div "[DATE] [DEMOGRAPHIC_DATA] [DATE] arrow_drop_down" at bounding box center [105, 83] width 184 height 55
click at [125, 84] on input "[DEMOGRAPHIC_DATA] [DATE]" at bounding box center [208, 83] width 194 height 35
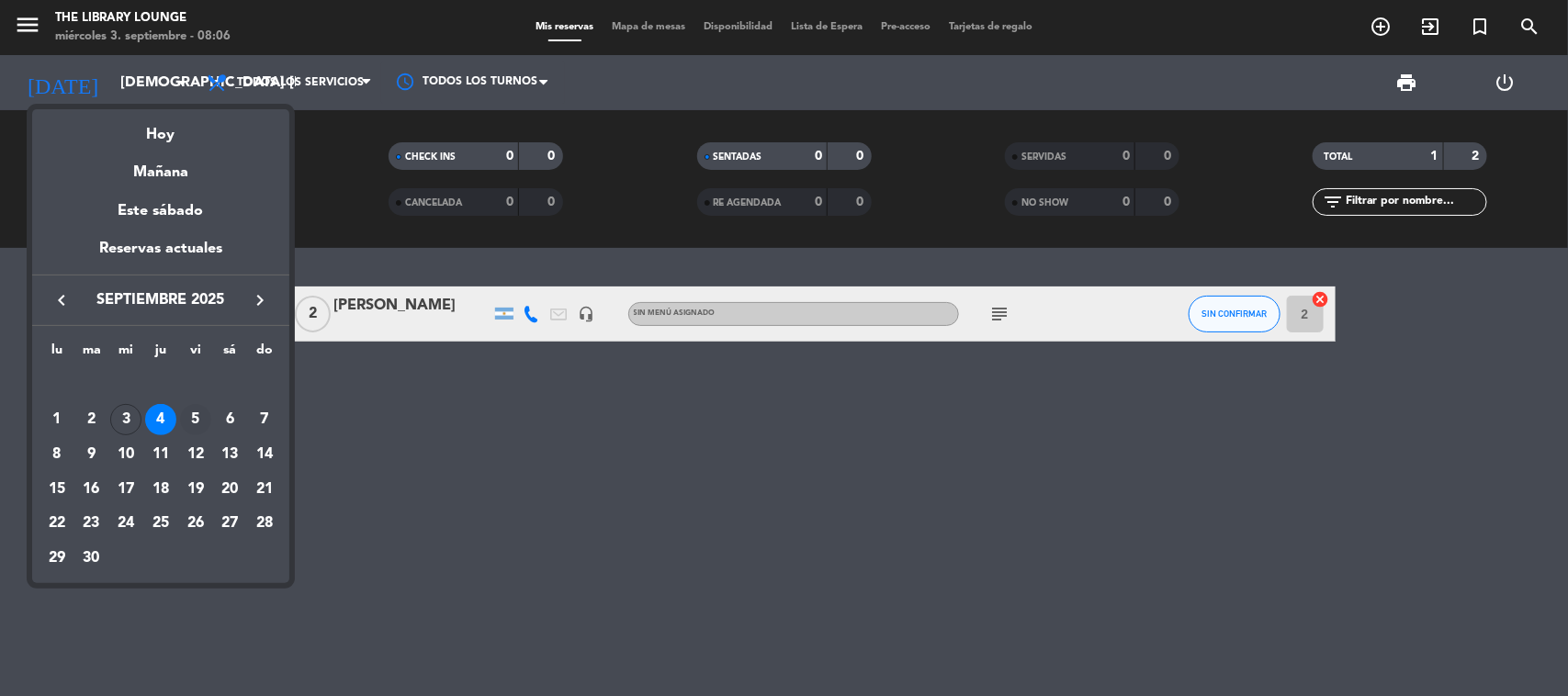
click at [198, 409] on div "5" at bounding box center [196, 420] width 31 height 31
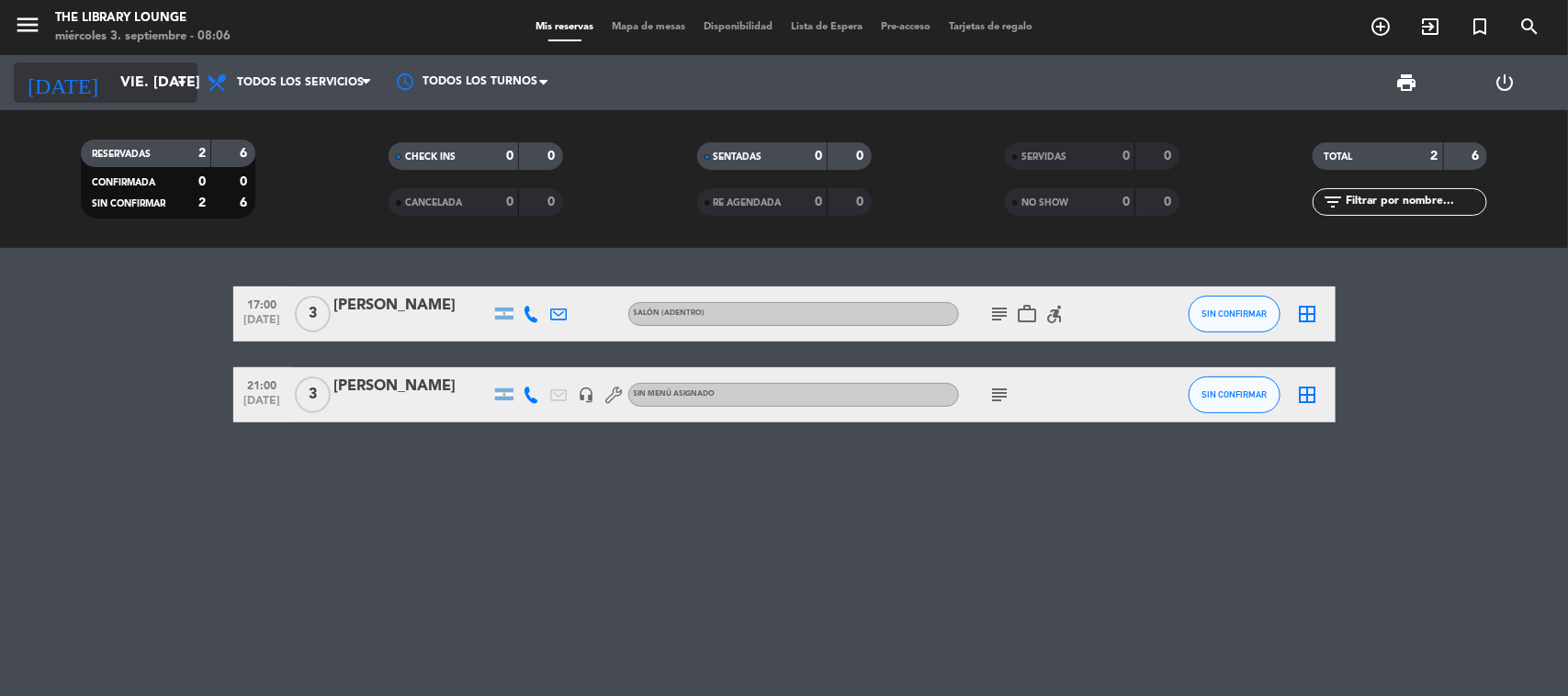
click at [113, 83] on input "vie. [DATE]" at bounding box center [208, 83] width 194 height 35
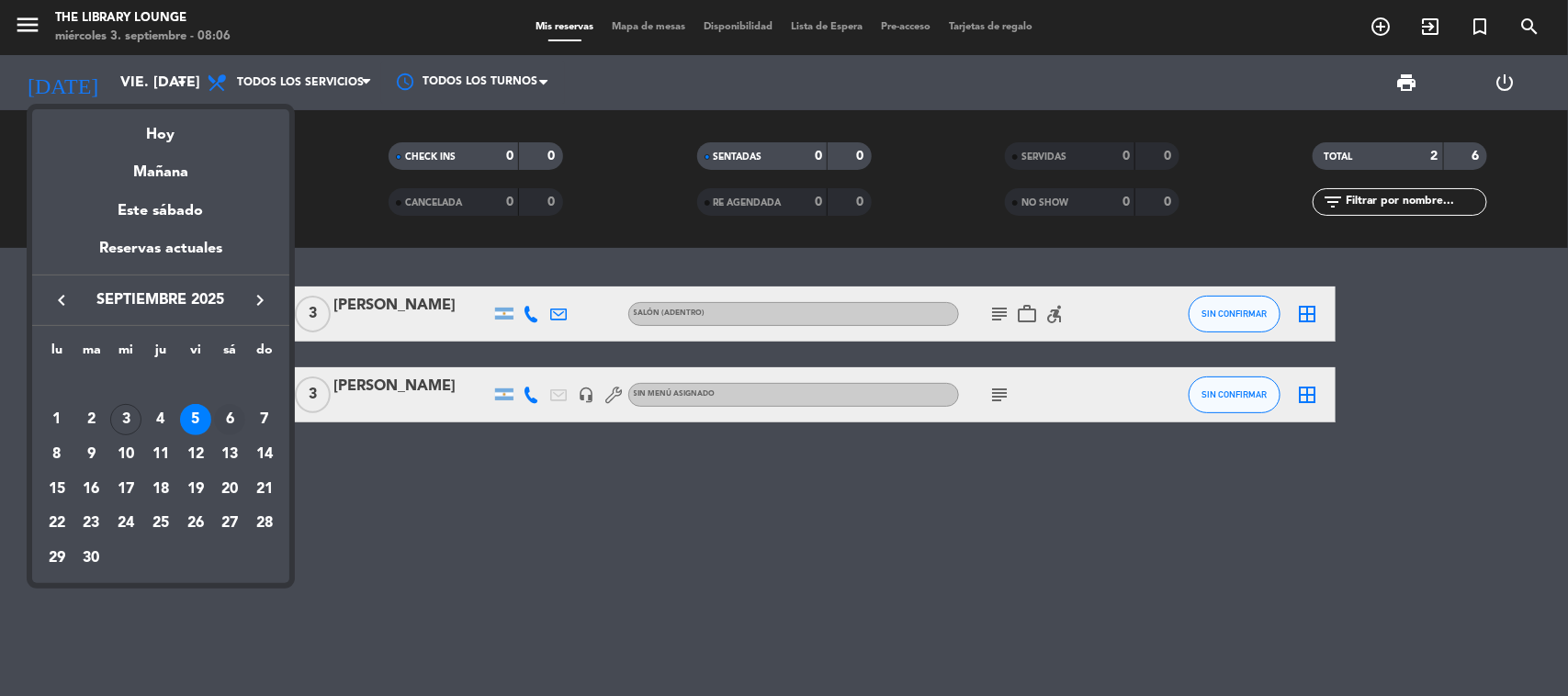
click at [228, 415] on div "6" at bounding box center [230, 420] width 31 height 31
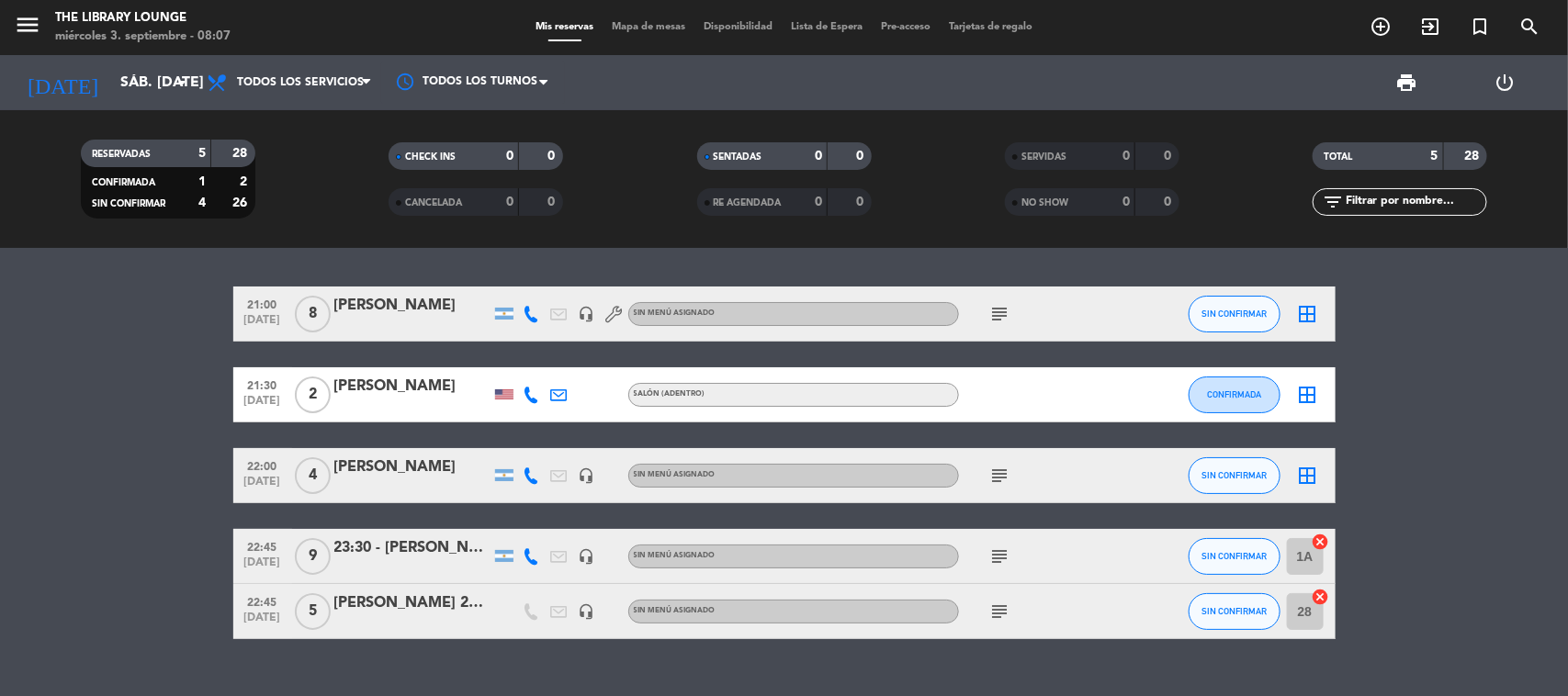
click at [991, 556] on icon "subject" at bounding box center [1000, 556] width 22 height 22
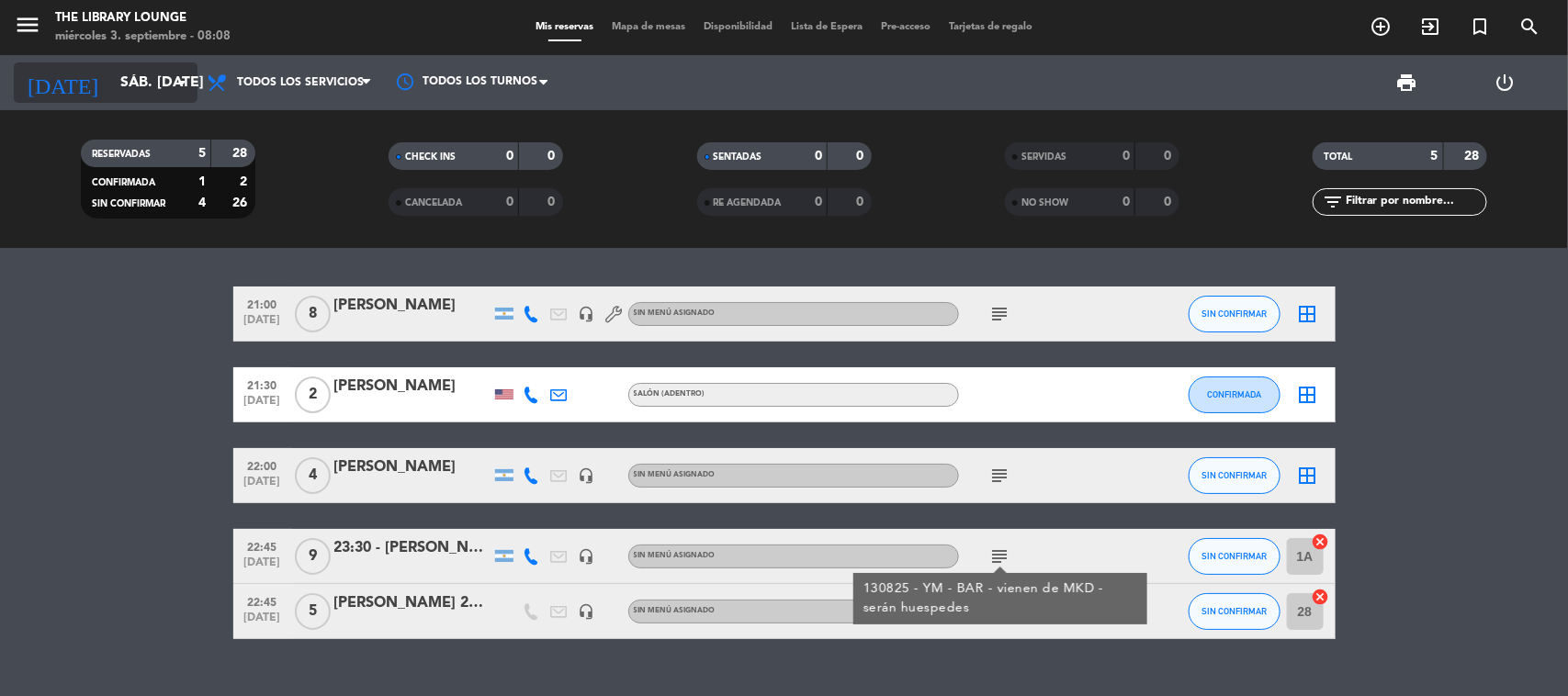
click at [111, 76] on input "sáb. [DATE]" at bounding box center [208, 83] width 194 height 35
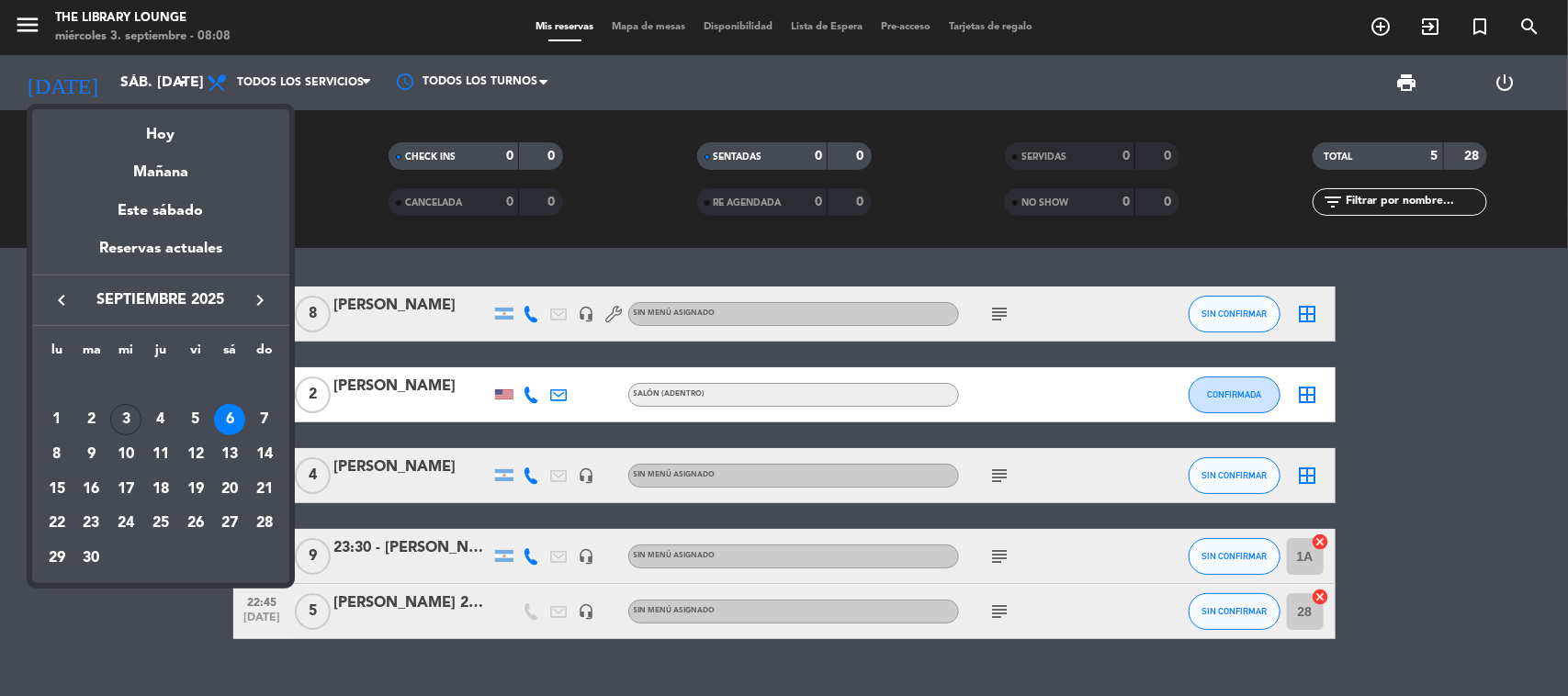
click at [994, 314] on div at bounding box center [784, 348] width 1568 height 696
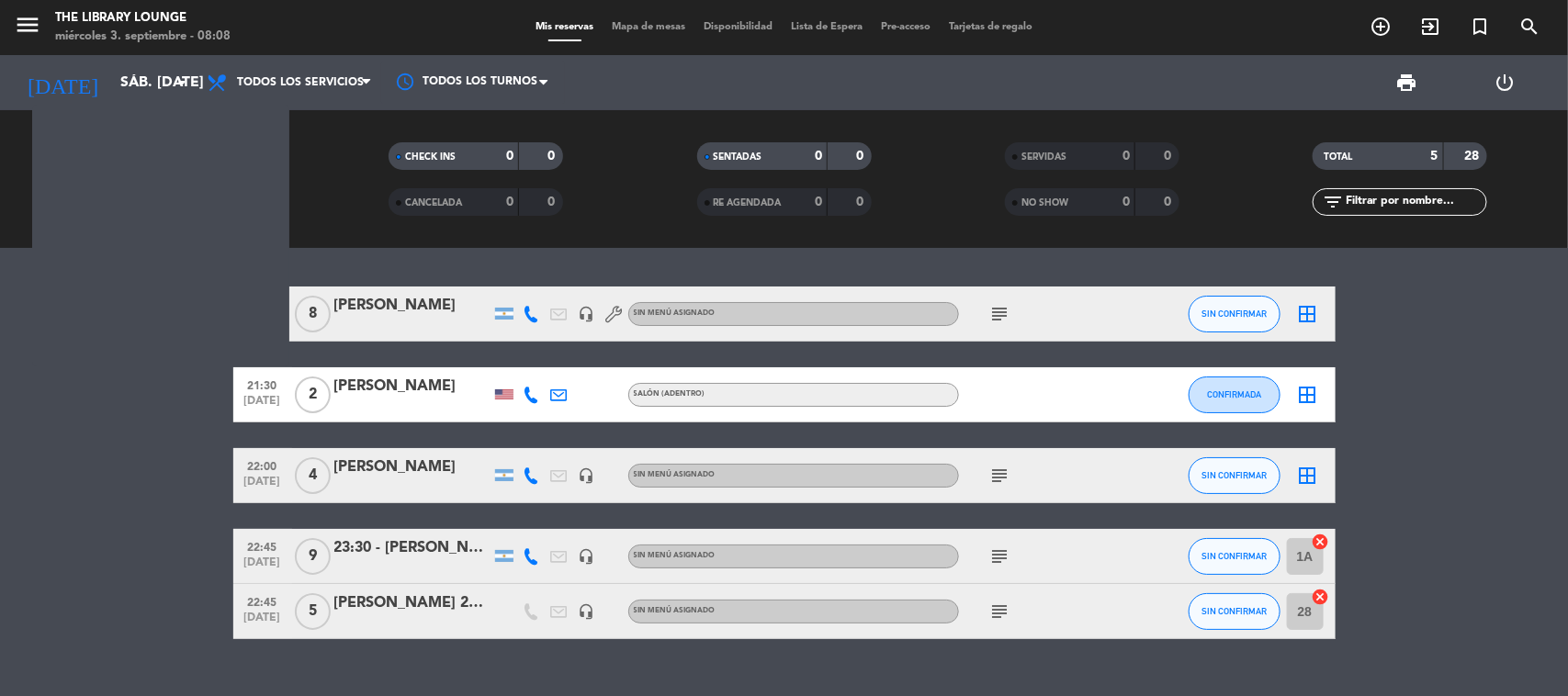
click at [994, 314] on icon "subject" at bounding box center [1000, 314] width 22 height 22
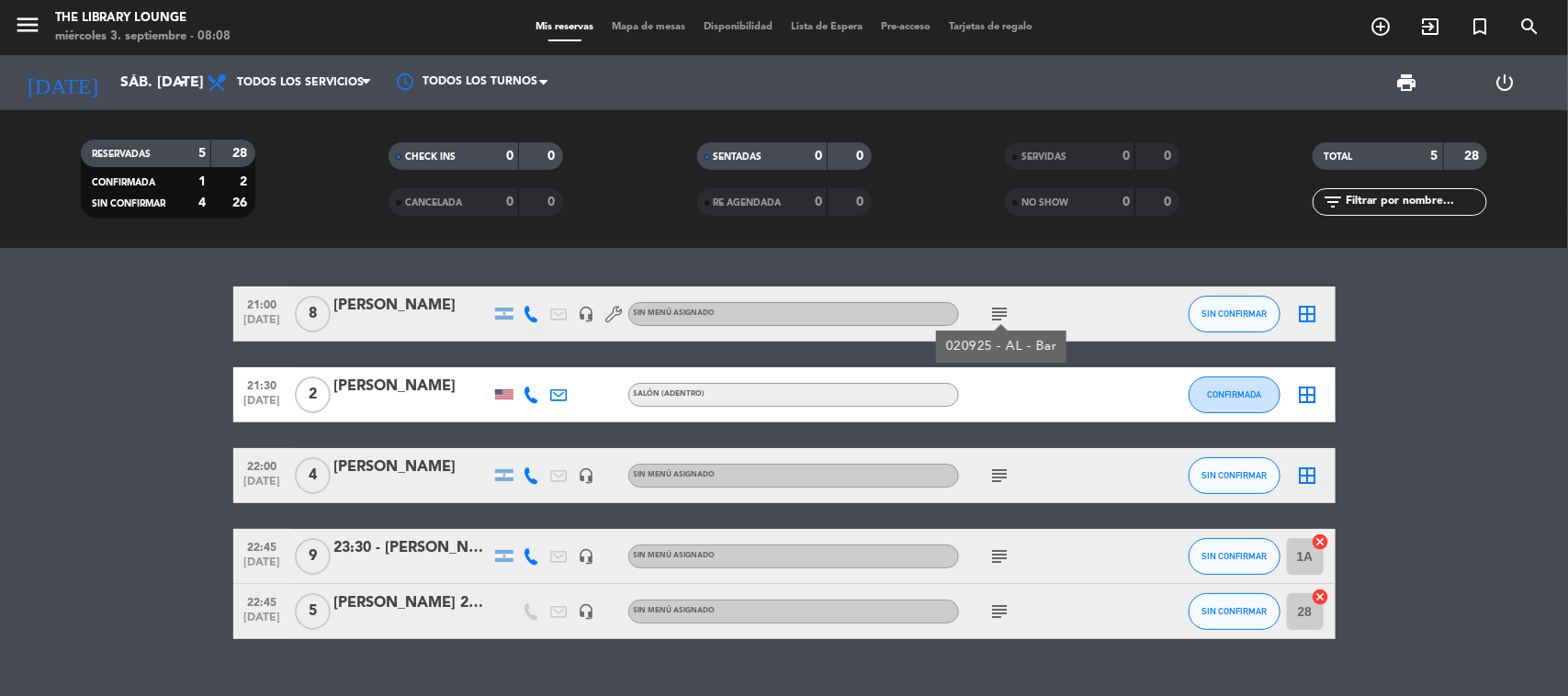
click at [997, 470] on icon "subject" at bounding box center [1000, 475] width 22 height 22
click at [117, 80] on input "sáb. [DATE]" at bounding box center [208, 83] width 194 height 35
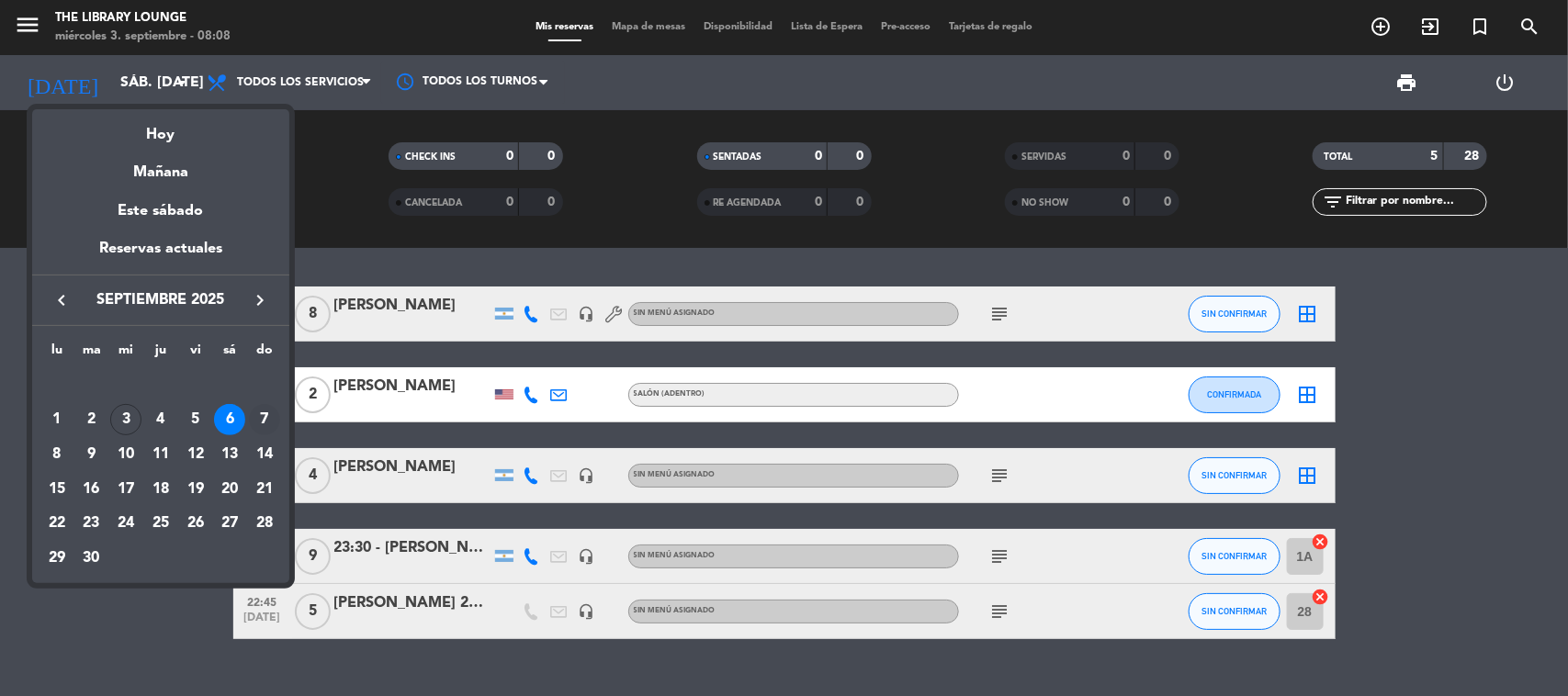
click at [256, 416] on div "7" at bounding box center [265, 420] width 31 height 31
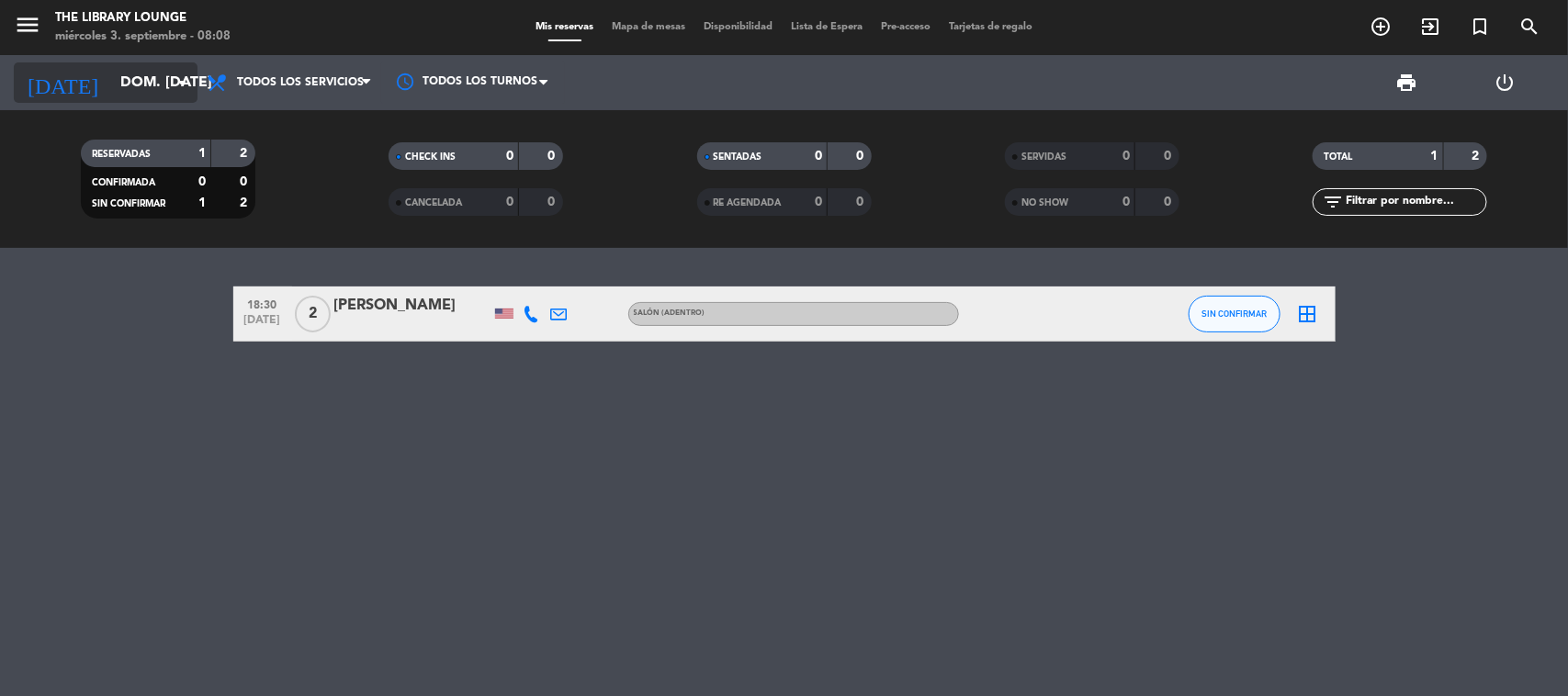
click at [161, 98] on input "dom. [DATE]" at bounding box center [208, 83] width 194 height 35
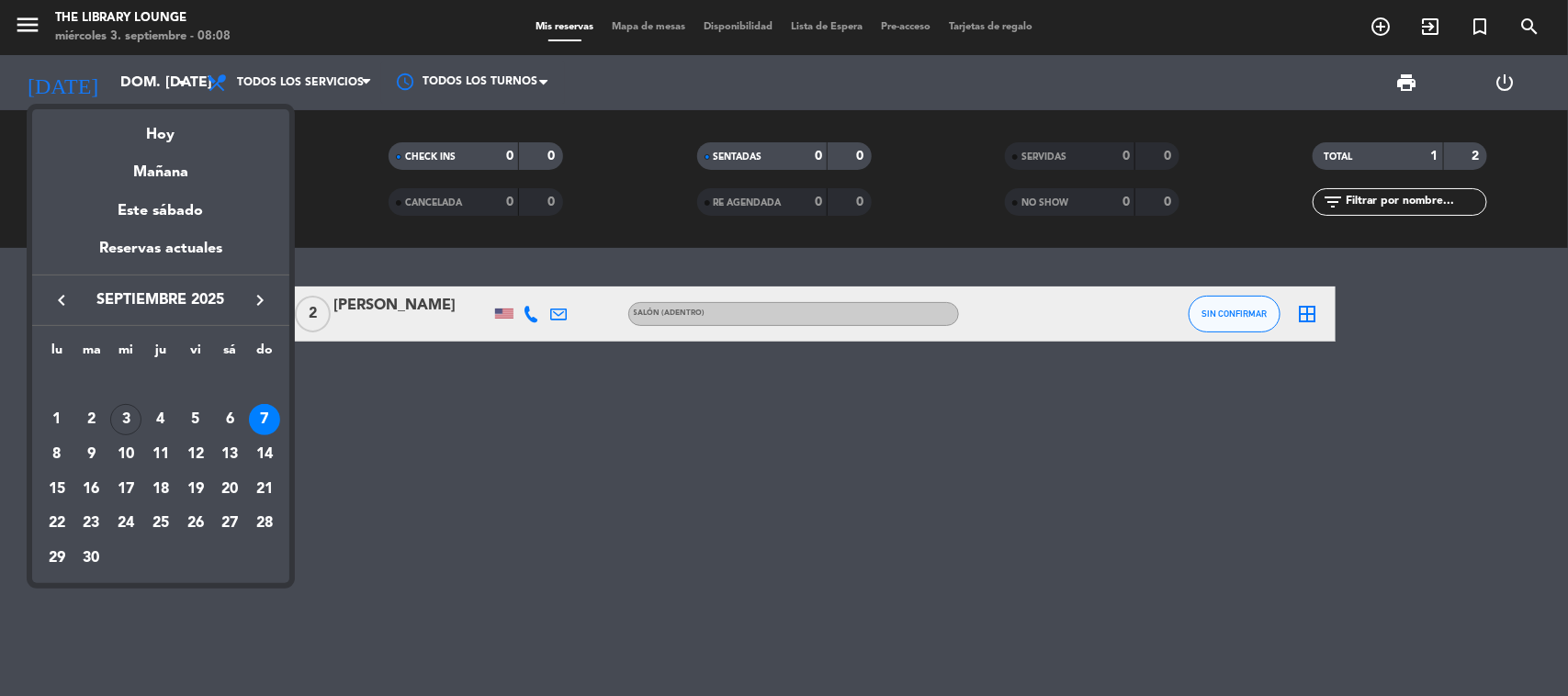
click at [559, 415] on div at bounding box center [784, 348] width 1568 height 696
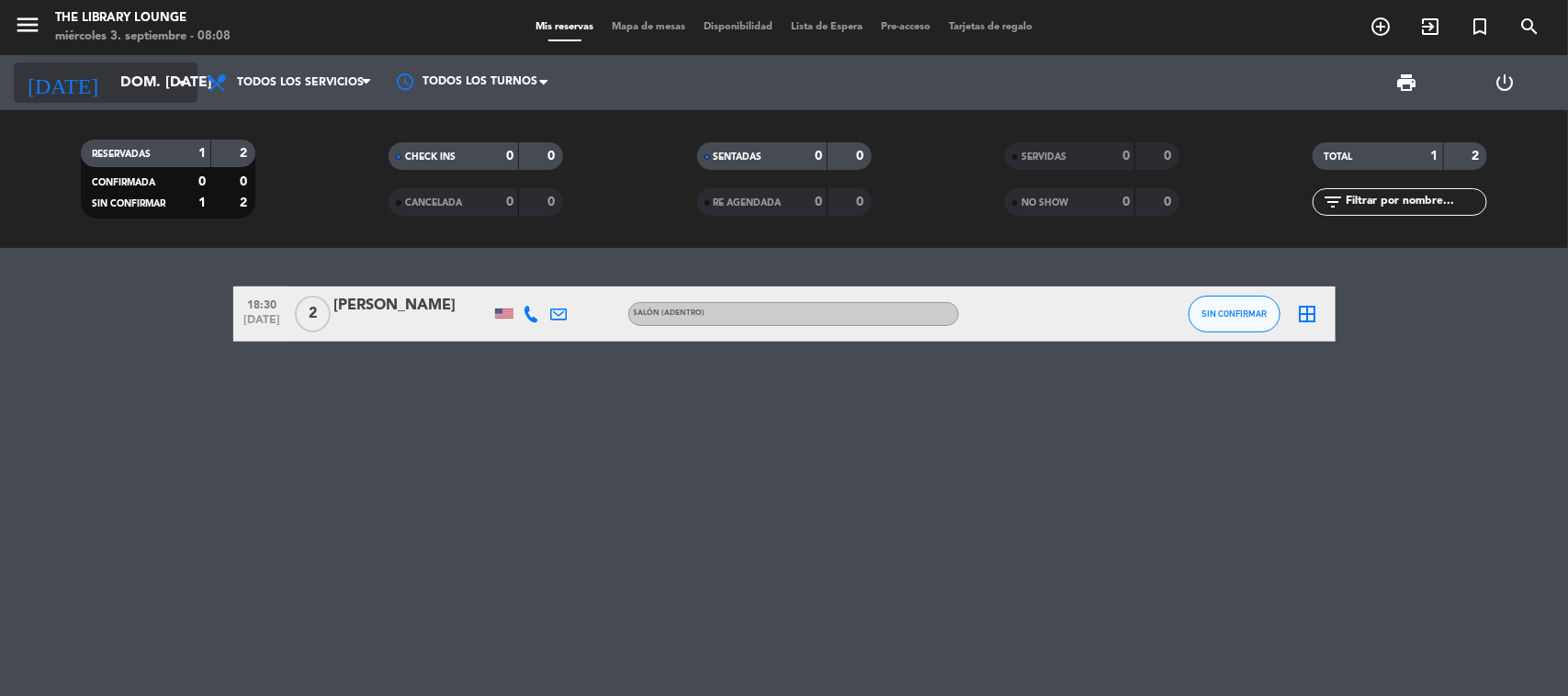
click at [162, 91] on input "dom. [DATE]" at bounding box center [208, 83] width 194 height 35
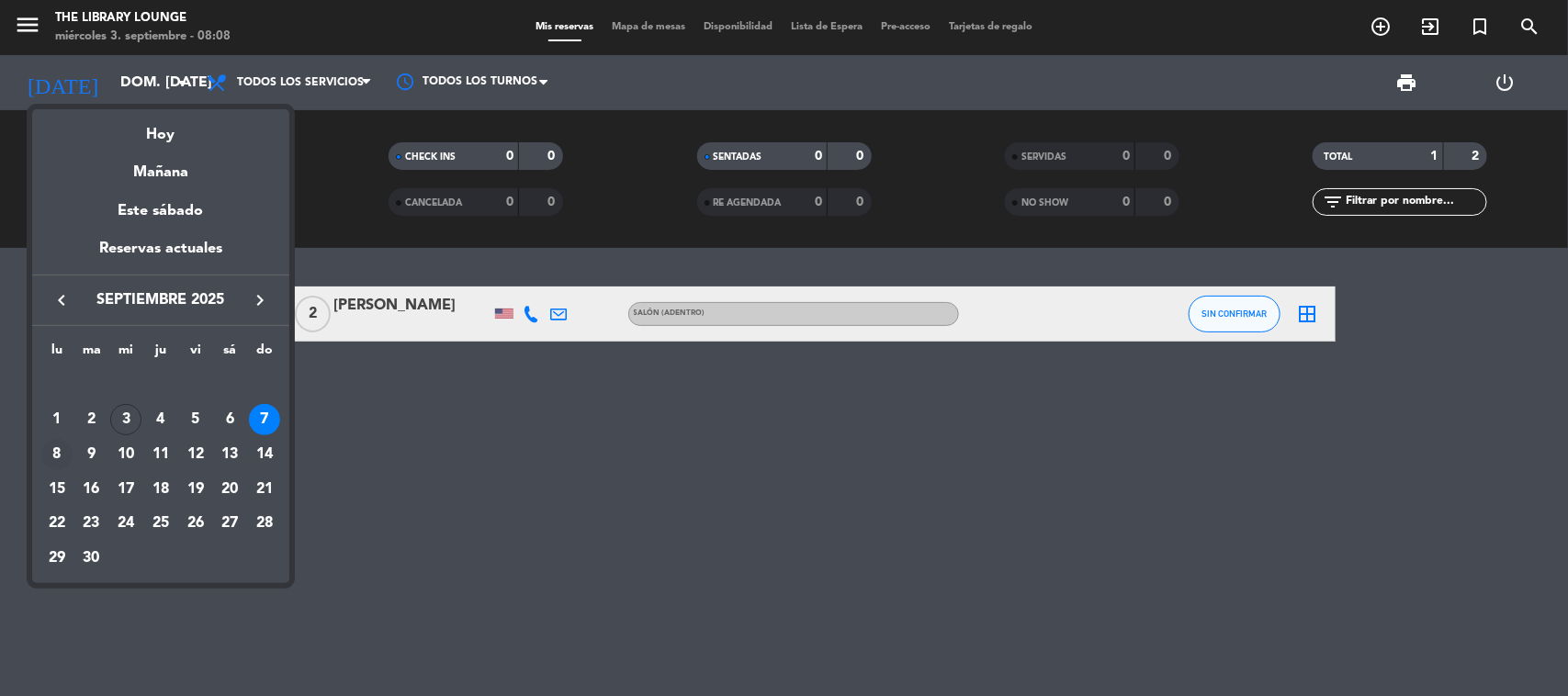
click at [50, 454] on div "8" at bounding box center [57, 454] width 31 height 31
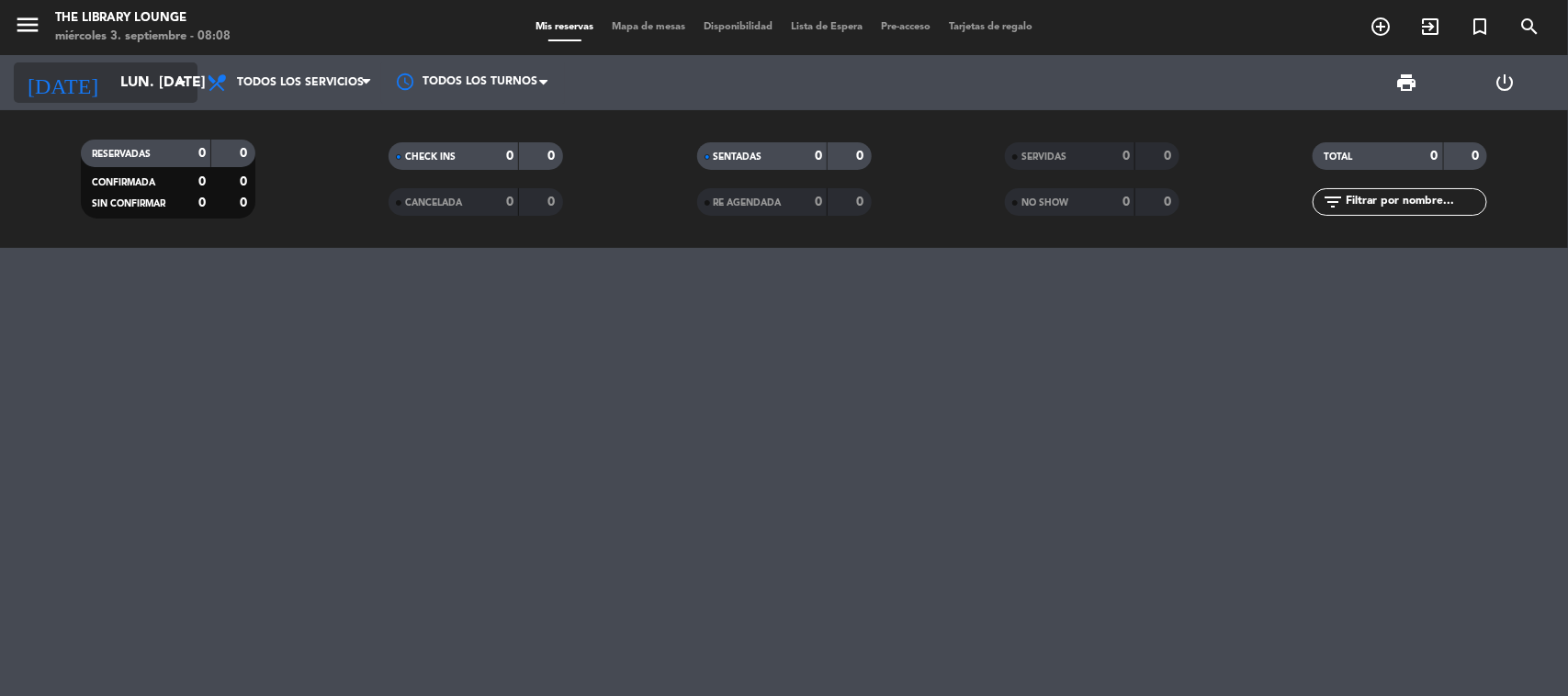
click at [111, 70] on input "lun. [DATE]" at bounding box center [208, 83] width 194 height 35
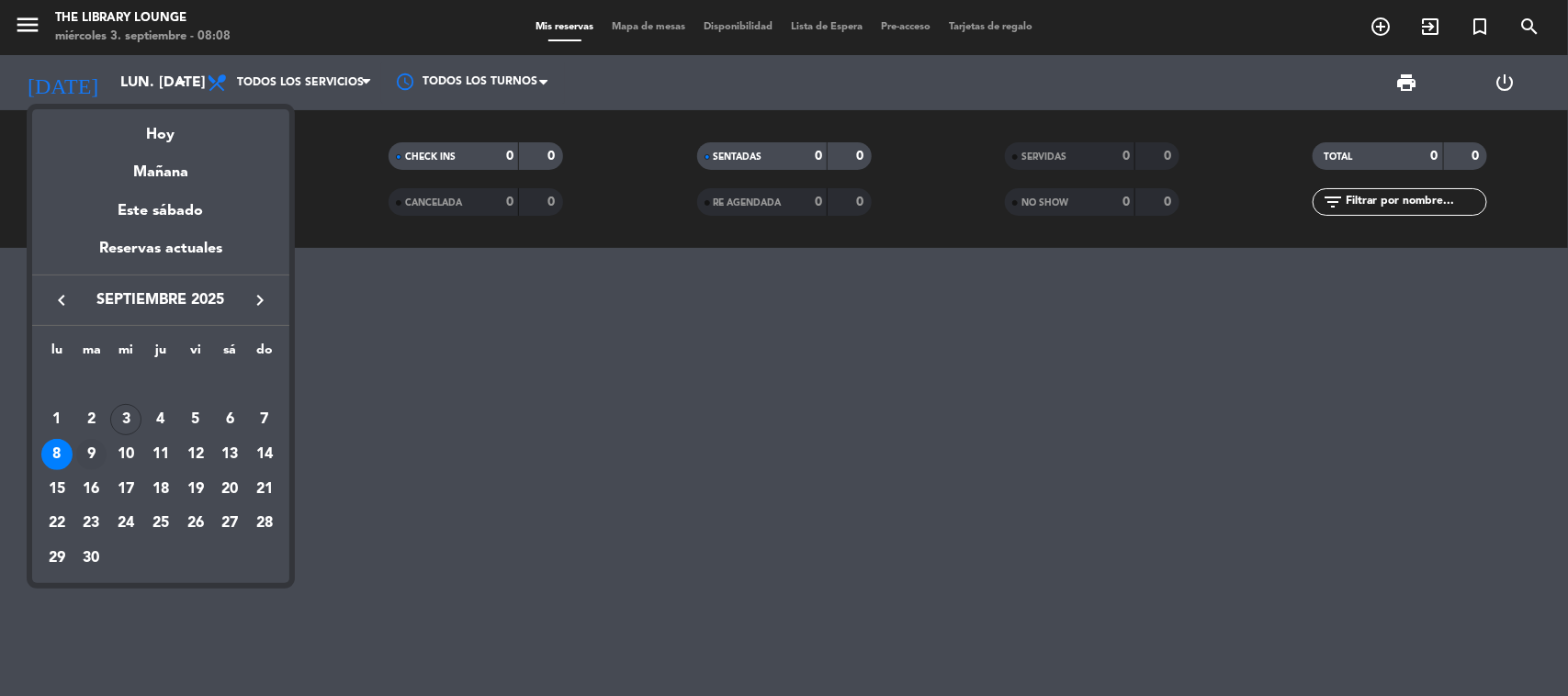
click at [98, 464] on div "9" at bounding box center [91, 454] width 31 height 31
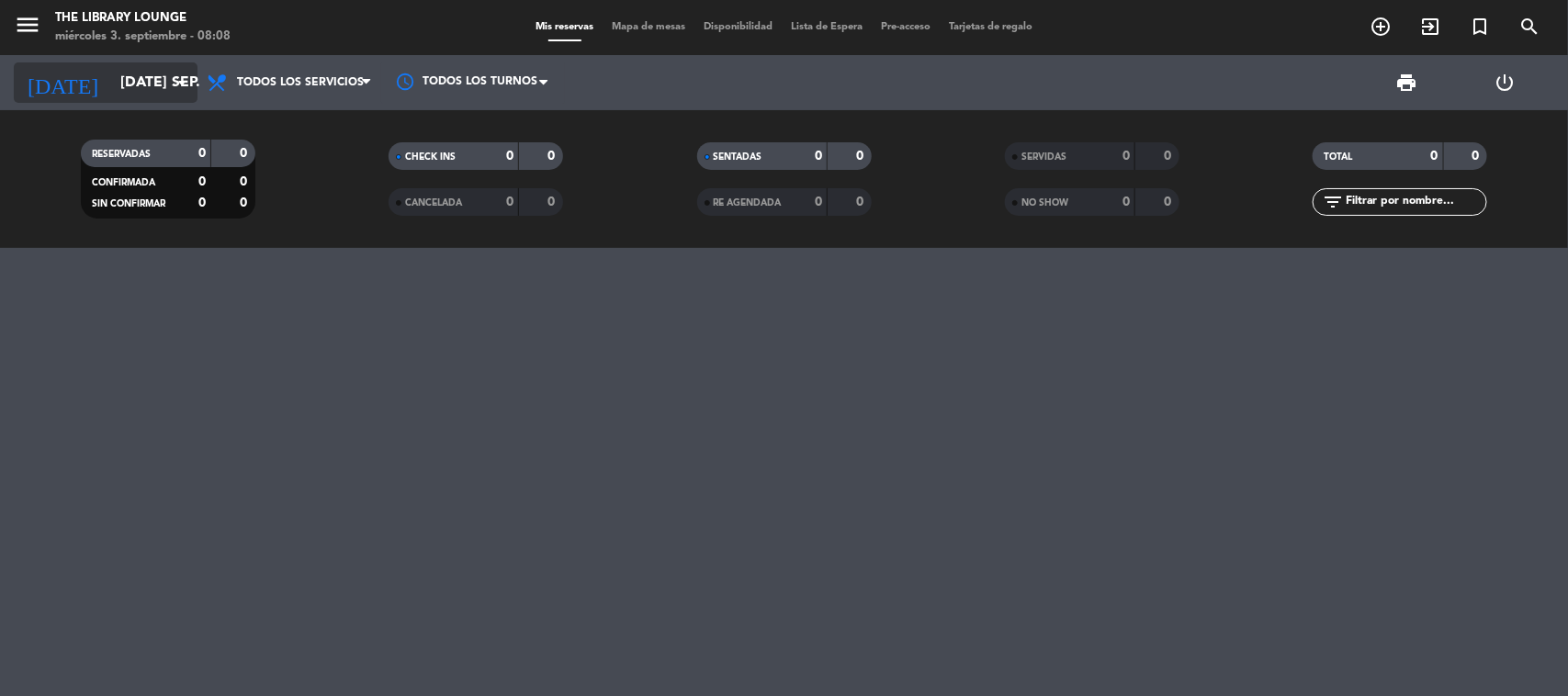
click at [111, 76] on input "[DATE] sep." at bounding box center [208, 83] width 194 height 35
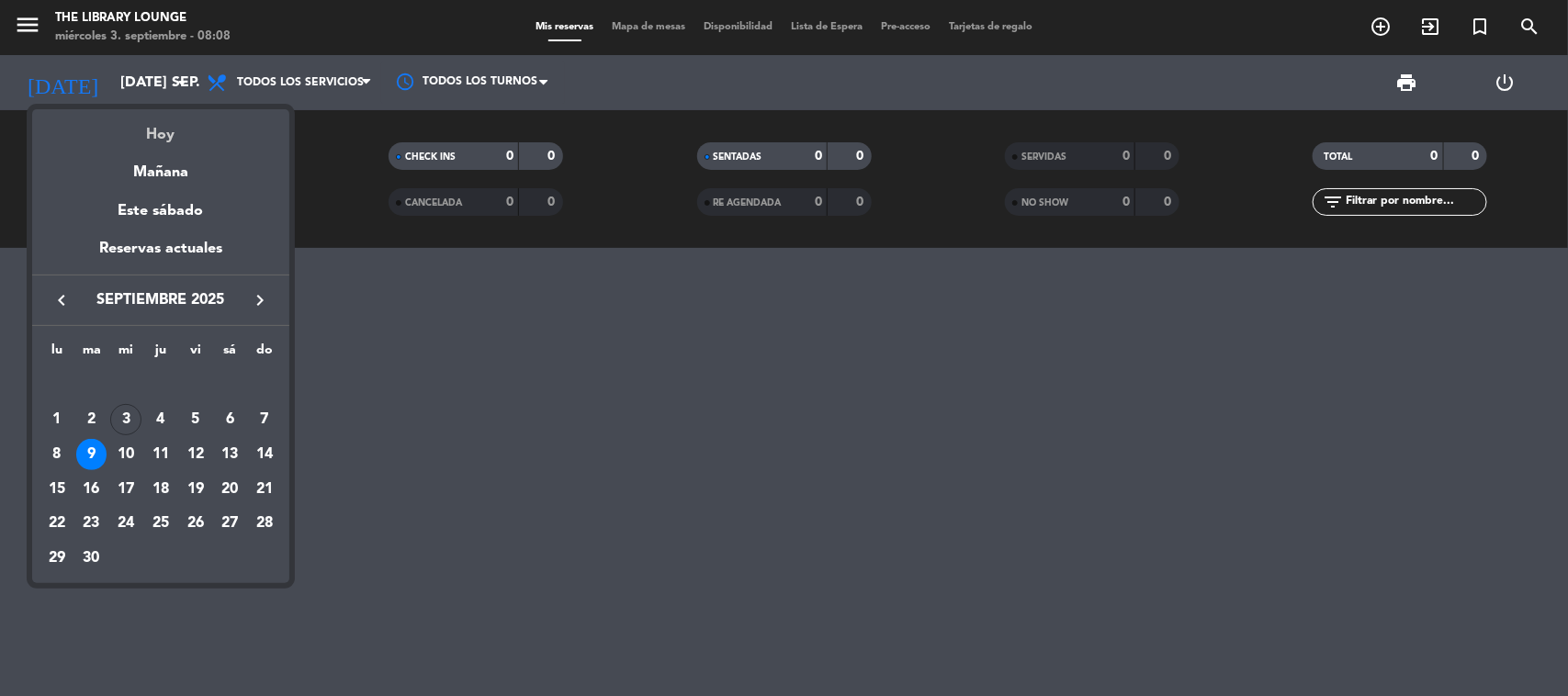
click at [176, 134] on div "Hoy" at bounding box center [160, 128] width 257 height 37
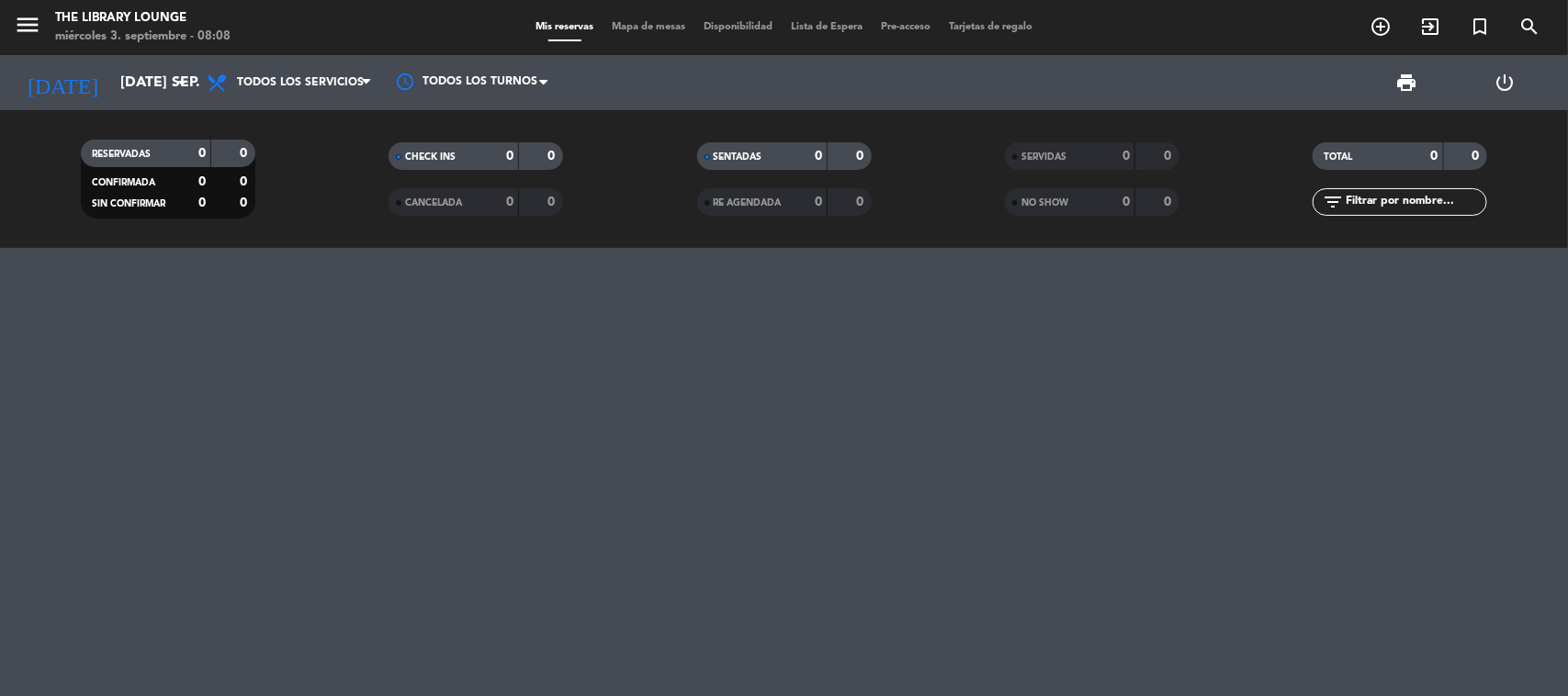
type input "mié. [DATE]"
click at [29, 11] on icon "menu" at bounding box center [28, 25] width 28 height 28
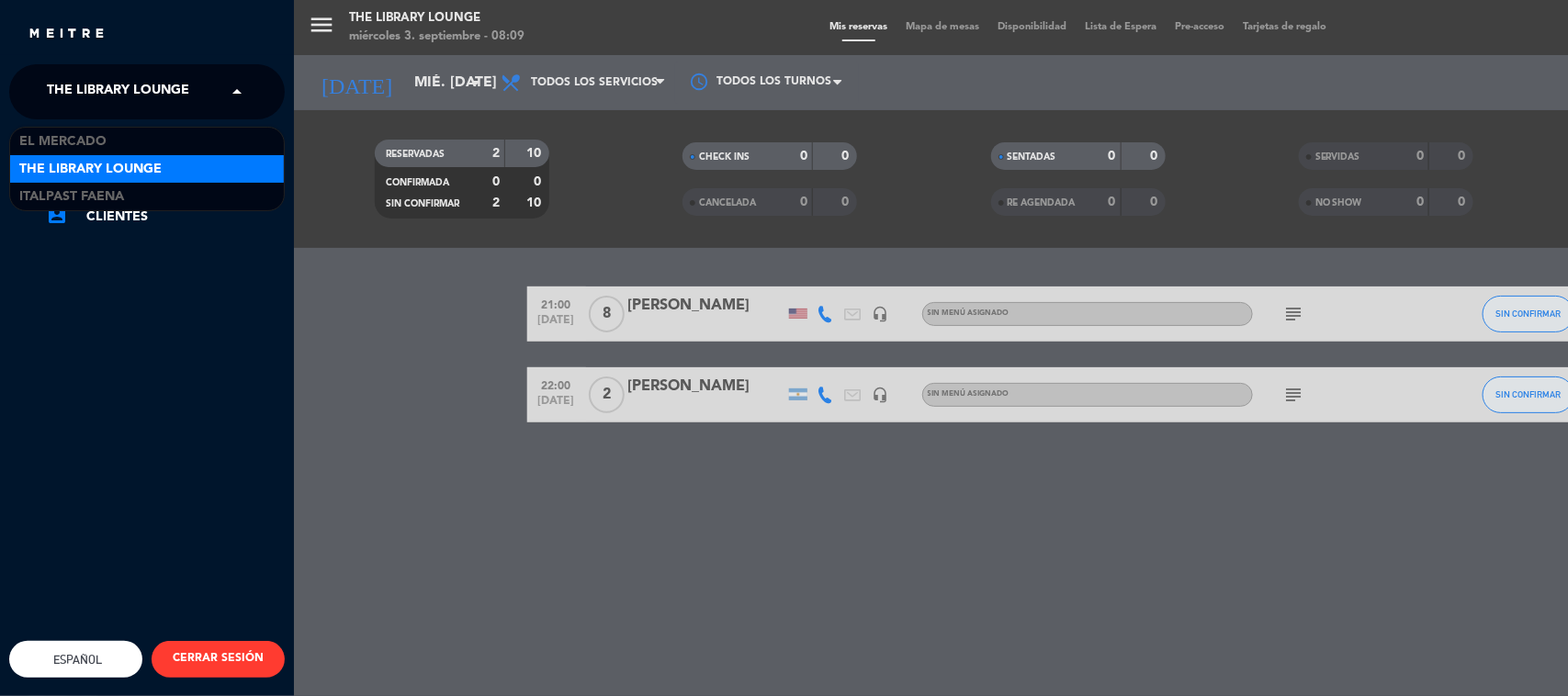
click at [135, 99] on span "The Library Lounge" at bounding box center [118, 91] width 143 height 38
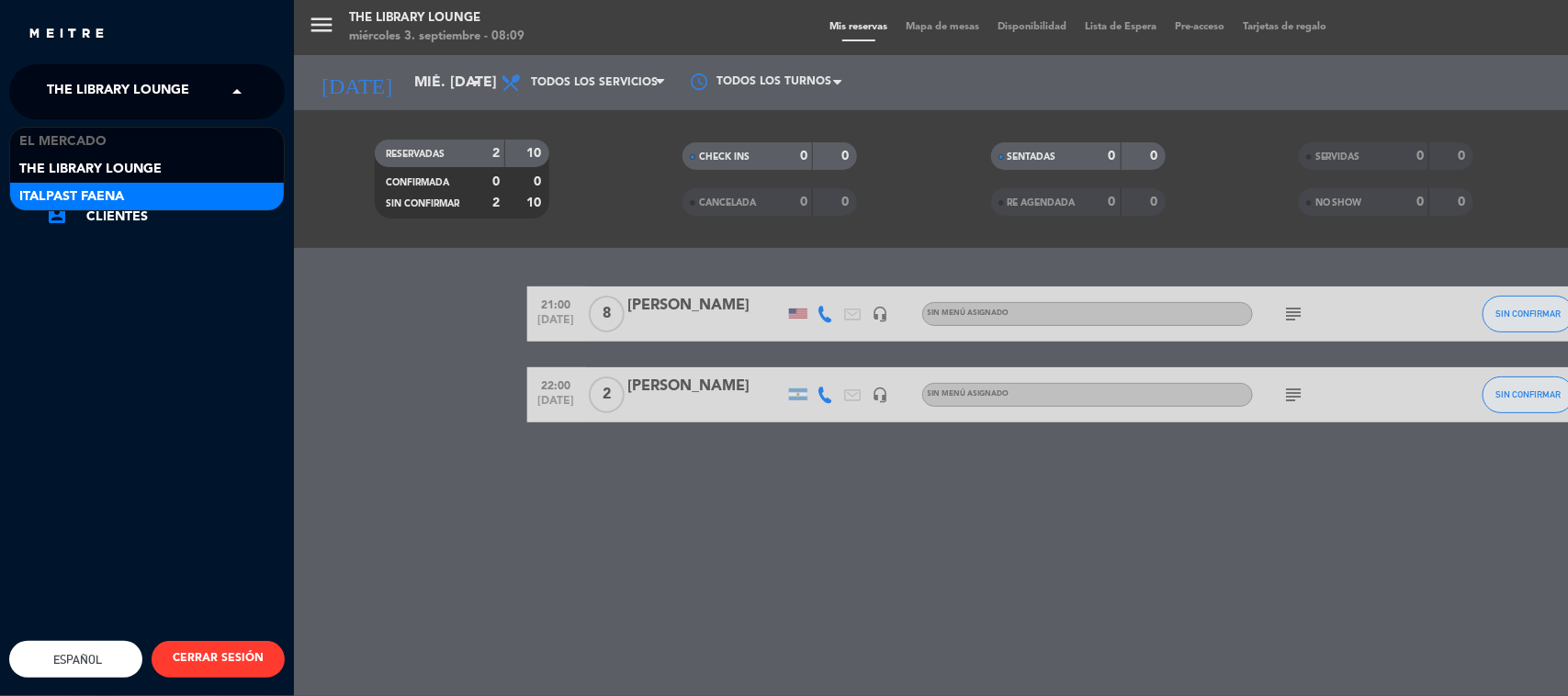
click at [117, 196] on span "Italpast Faena" at bounding box center [72, 197] width 104 height 21
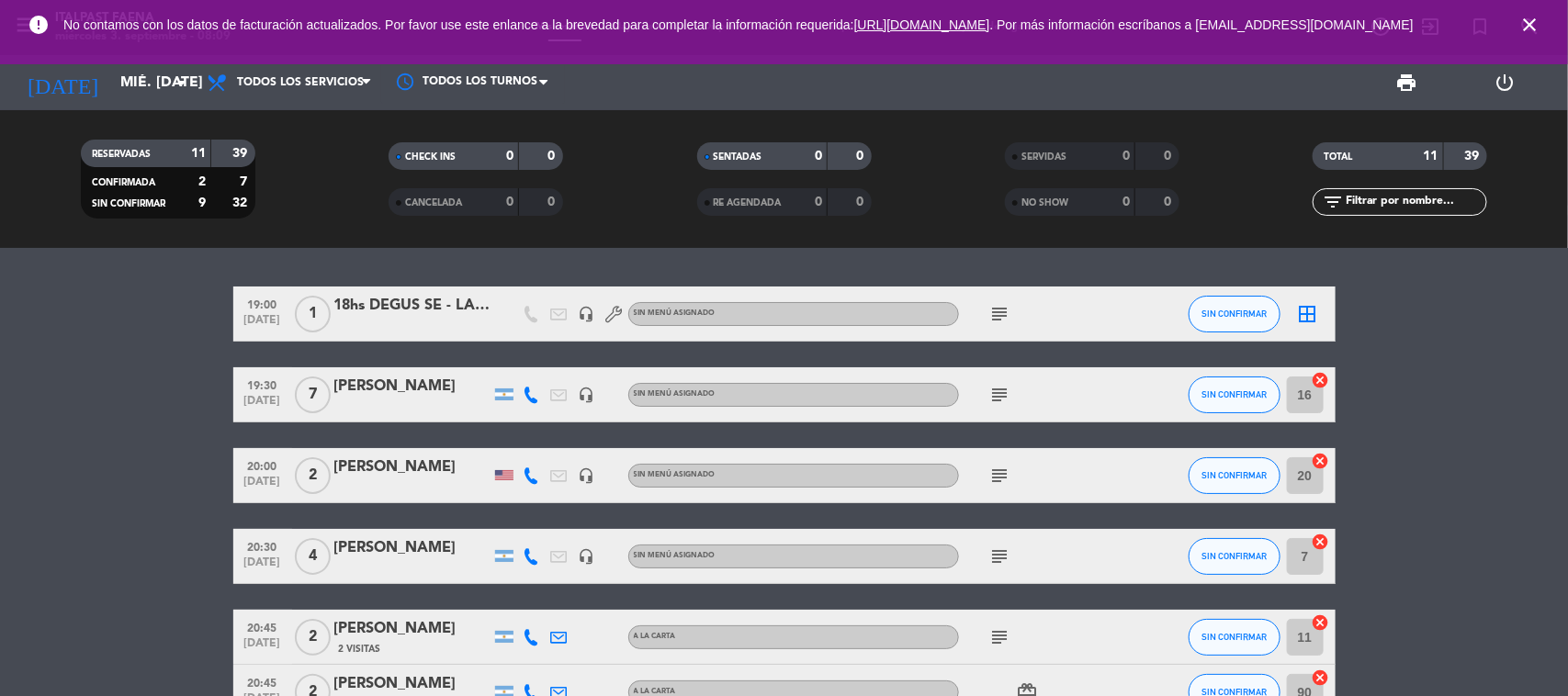
click at [1253, 30] on icon "close" at bounding box center [1529, 25] width 22 height 22
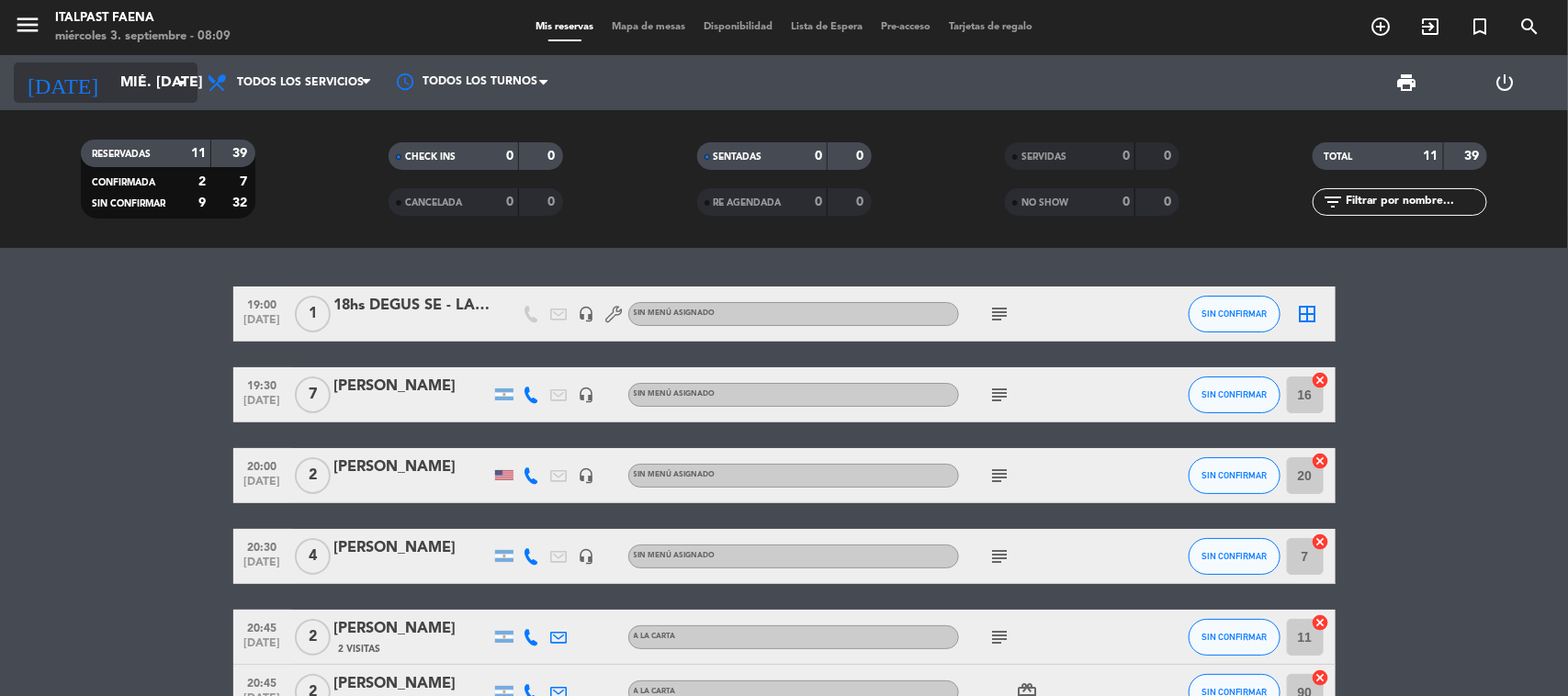
click at [136, 80] on input "mié. [DATE]" at bounding box center [208, 83] width 194 height 35
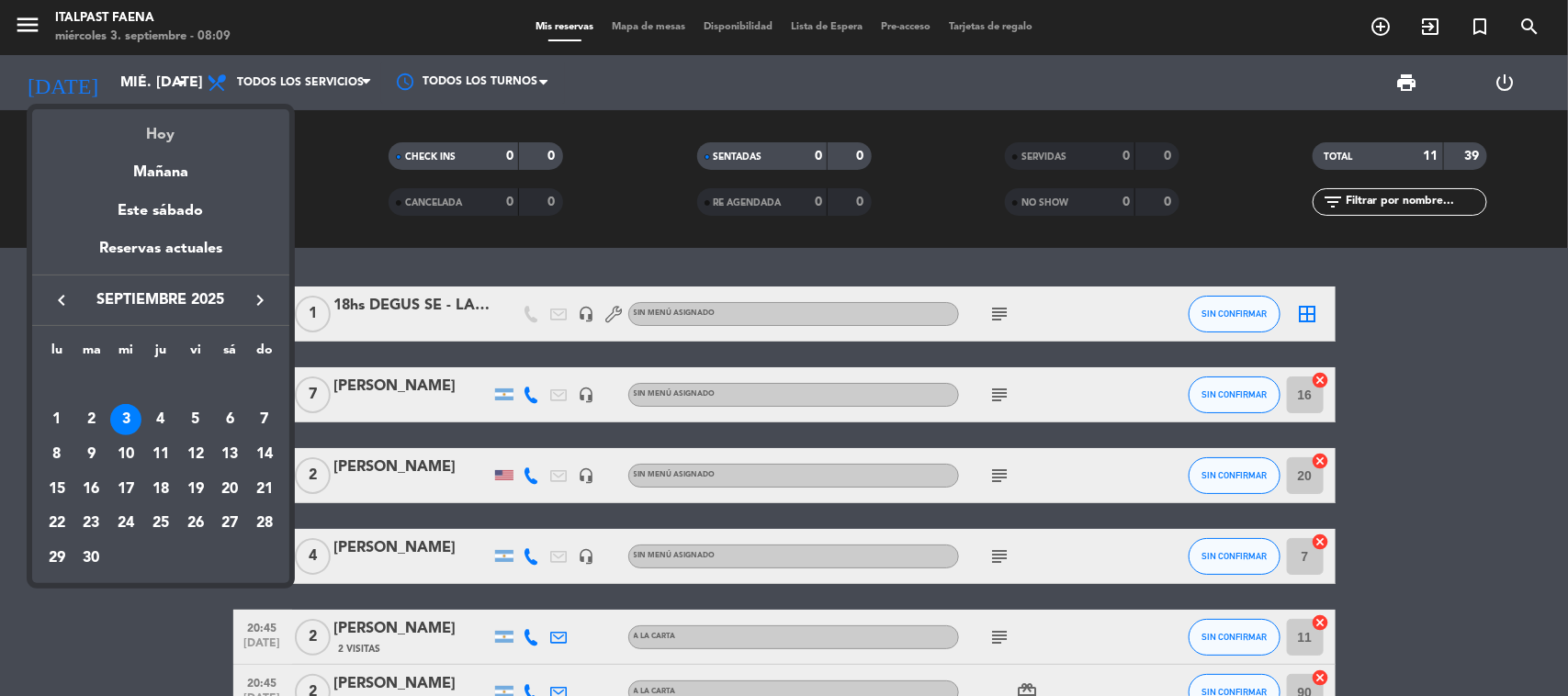
click at [134, 144] on div "Hoy" at bounding box center [160, 128] width 257 height 37
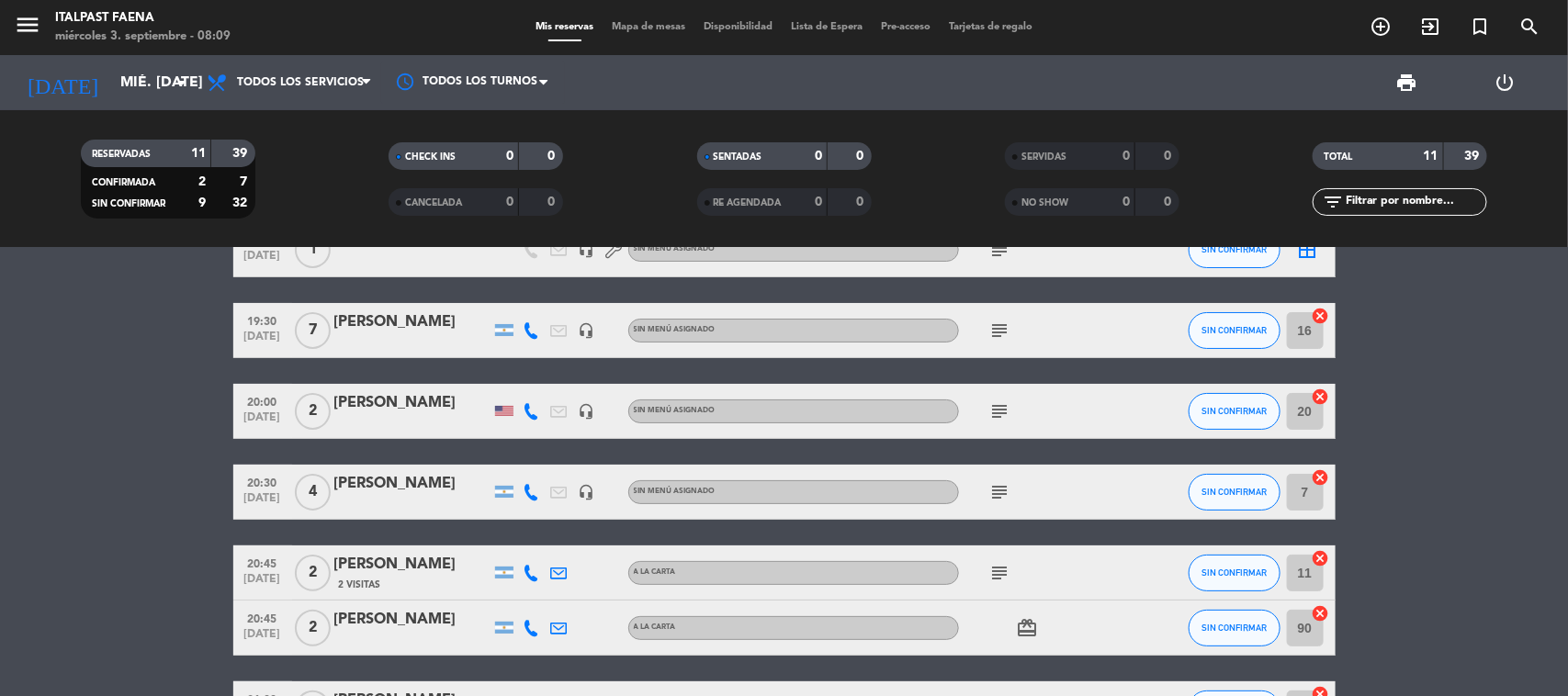
scroll to position [7, 0]
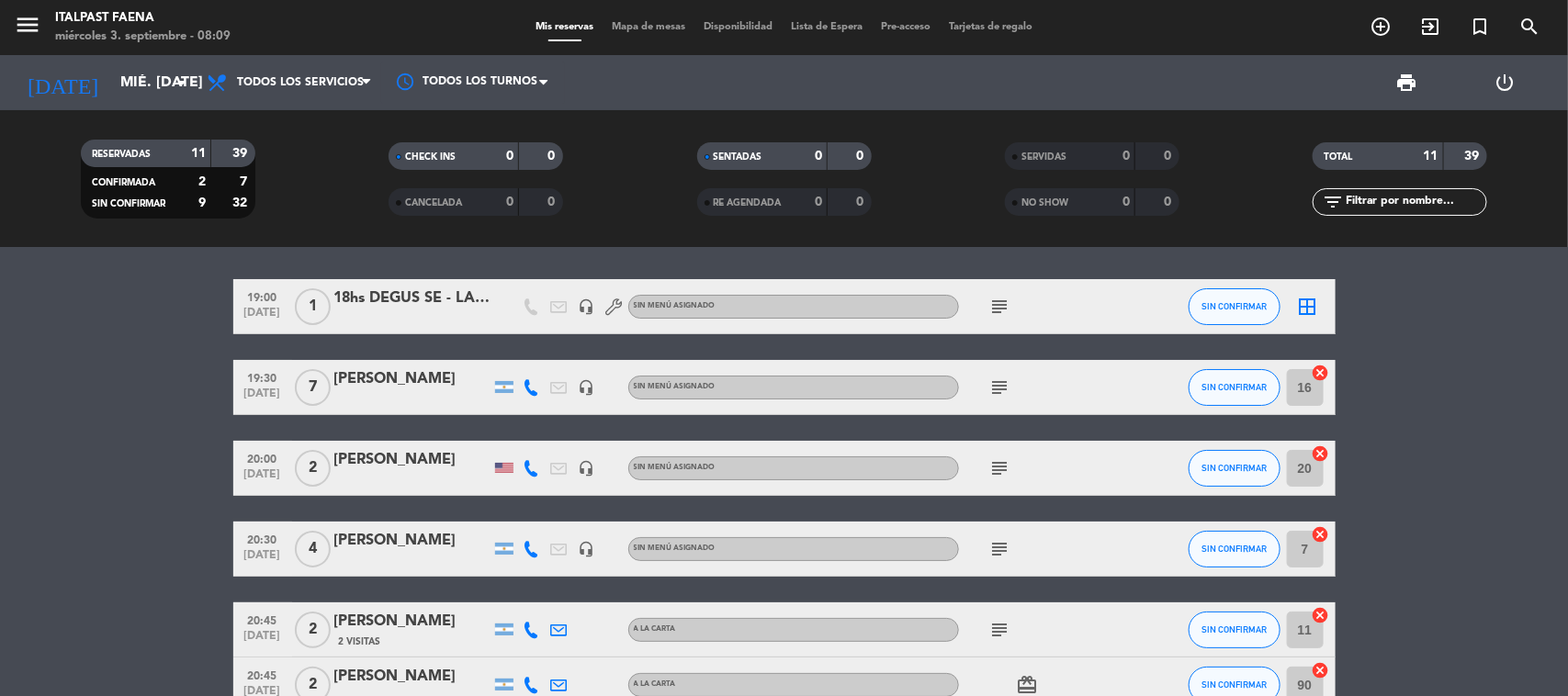
click at [997, 380] on icon "subject" at bounding box center [1000, 387] width 22 height 22
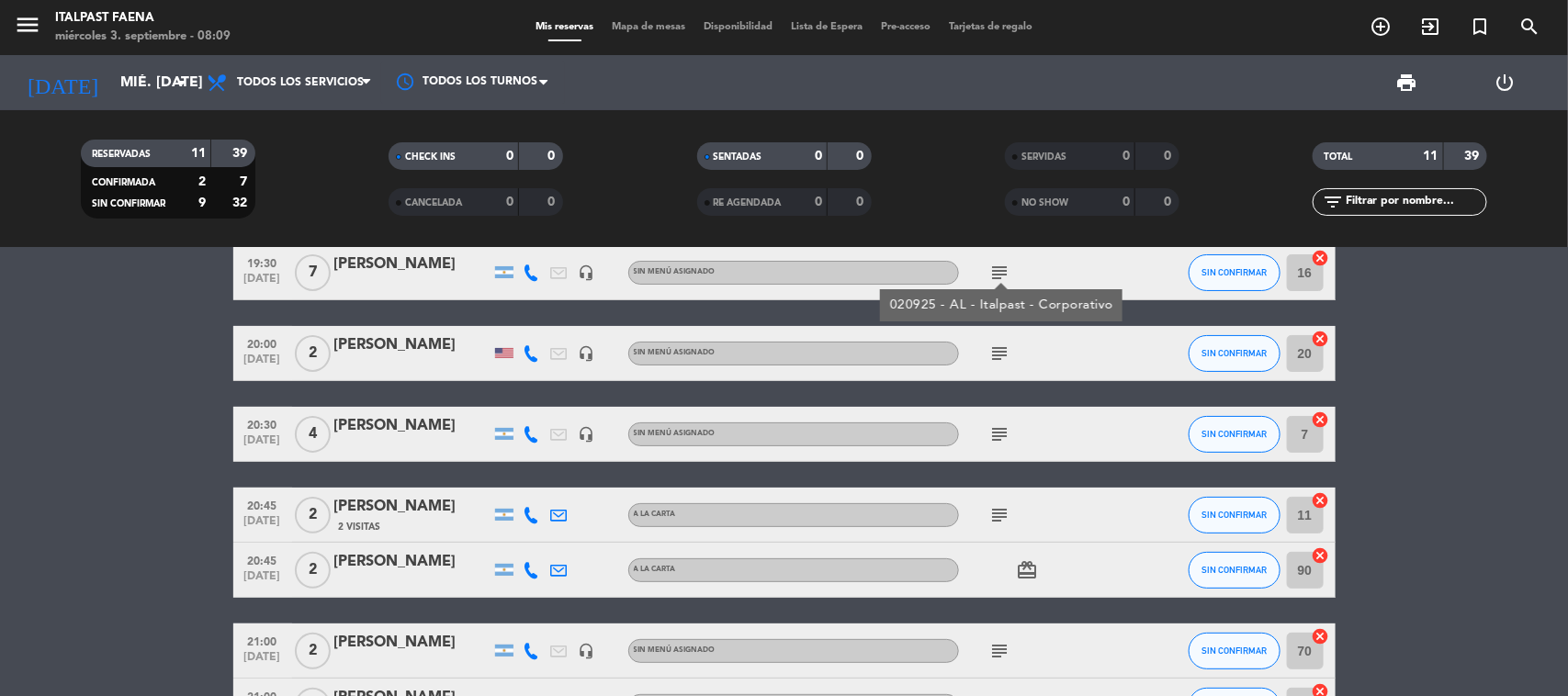
click at [992, 434] on icon "subject" at bounding box center [1000, 434] width 22 height 22
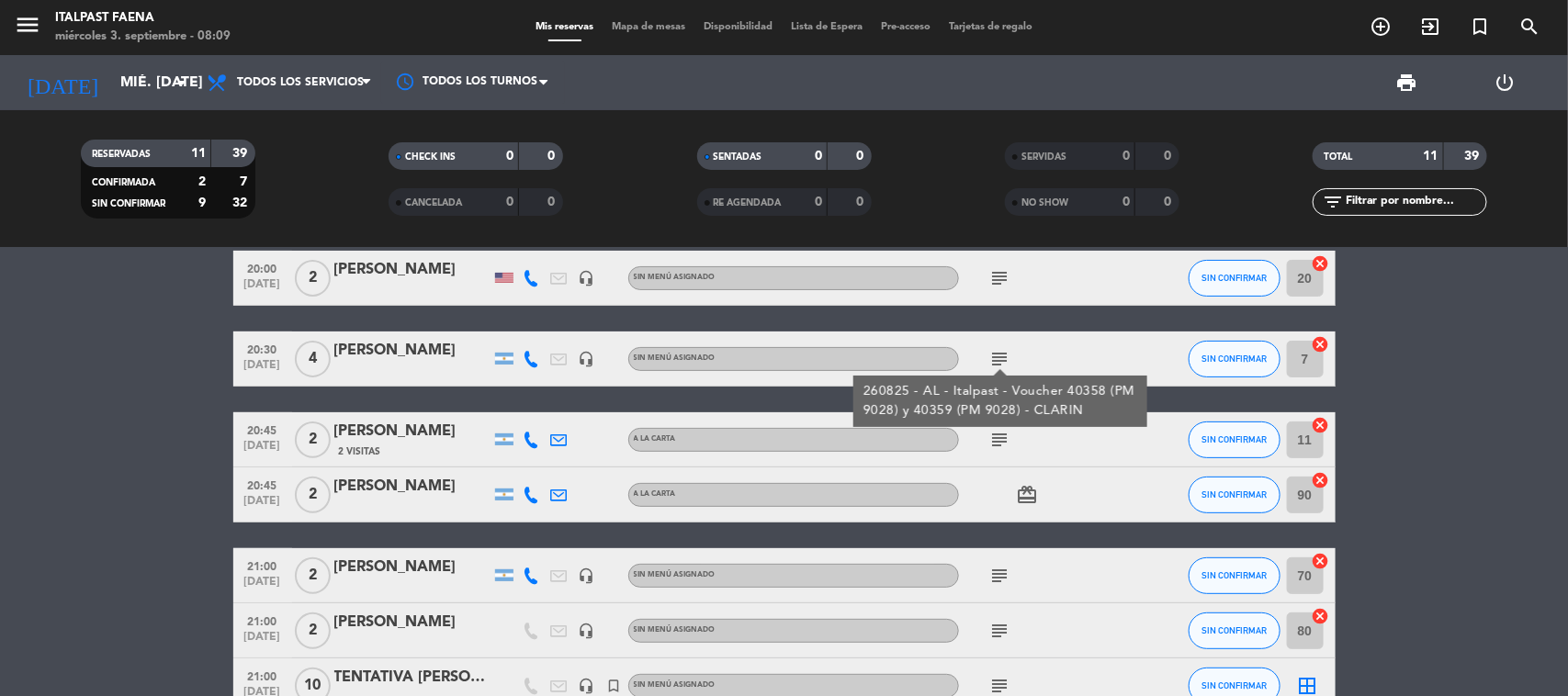
scroll to position [237, 0]
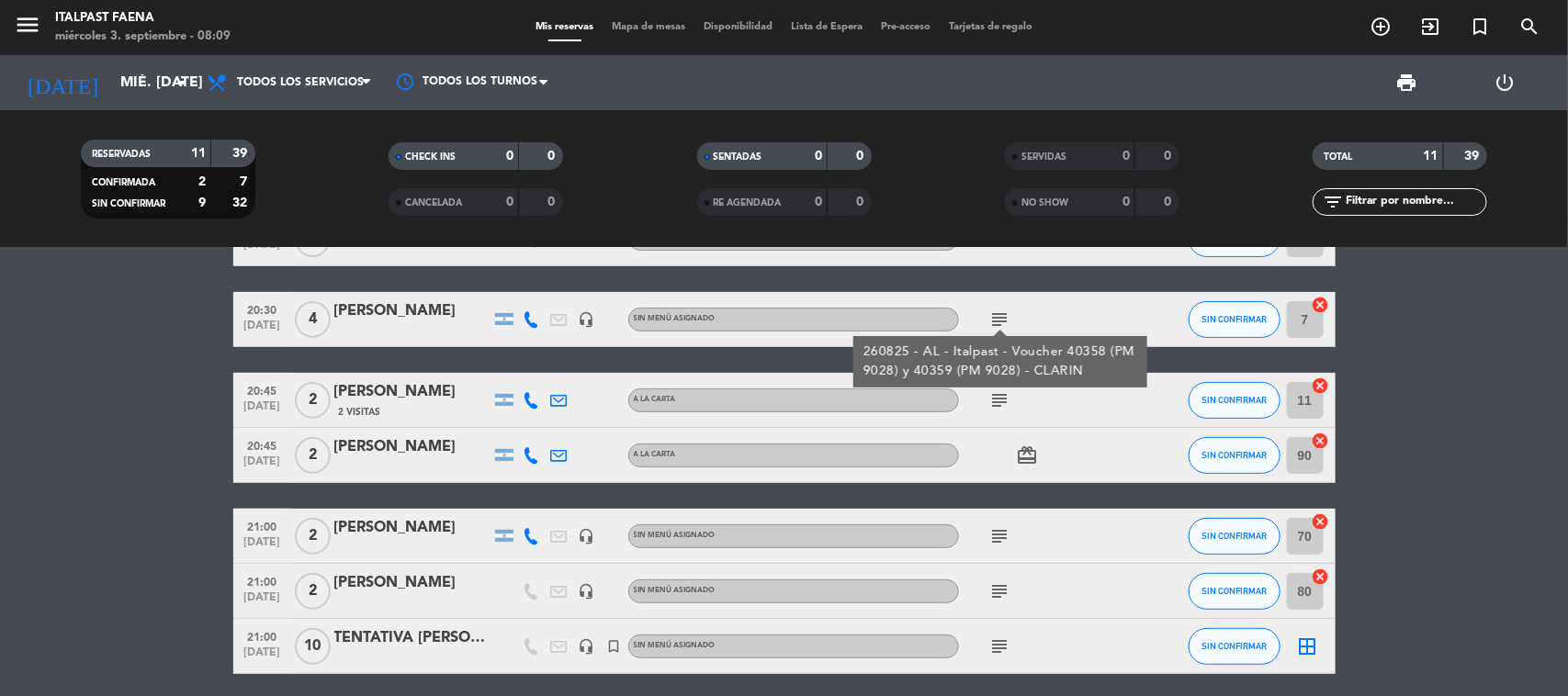
click at [999, 556] on icon "subject" at bounding box center [1000, 591] width 22 height 22
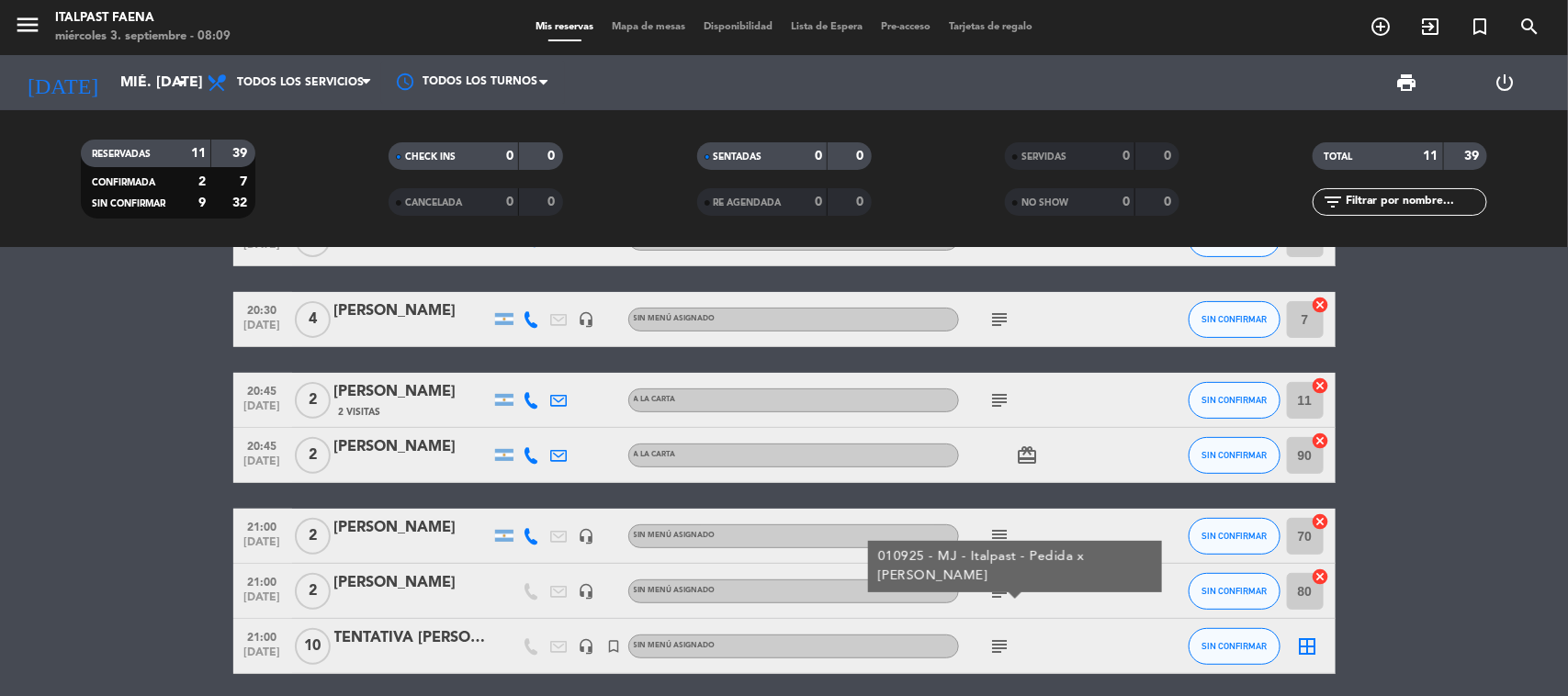
scroll to position [352, 0]
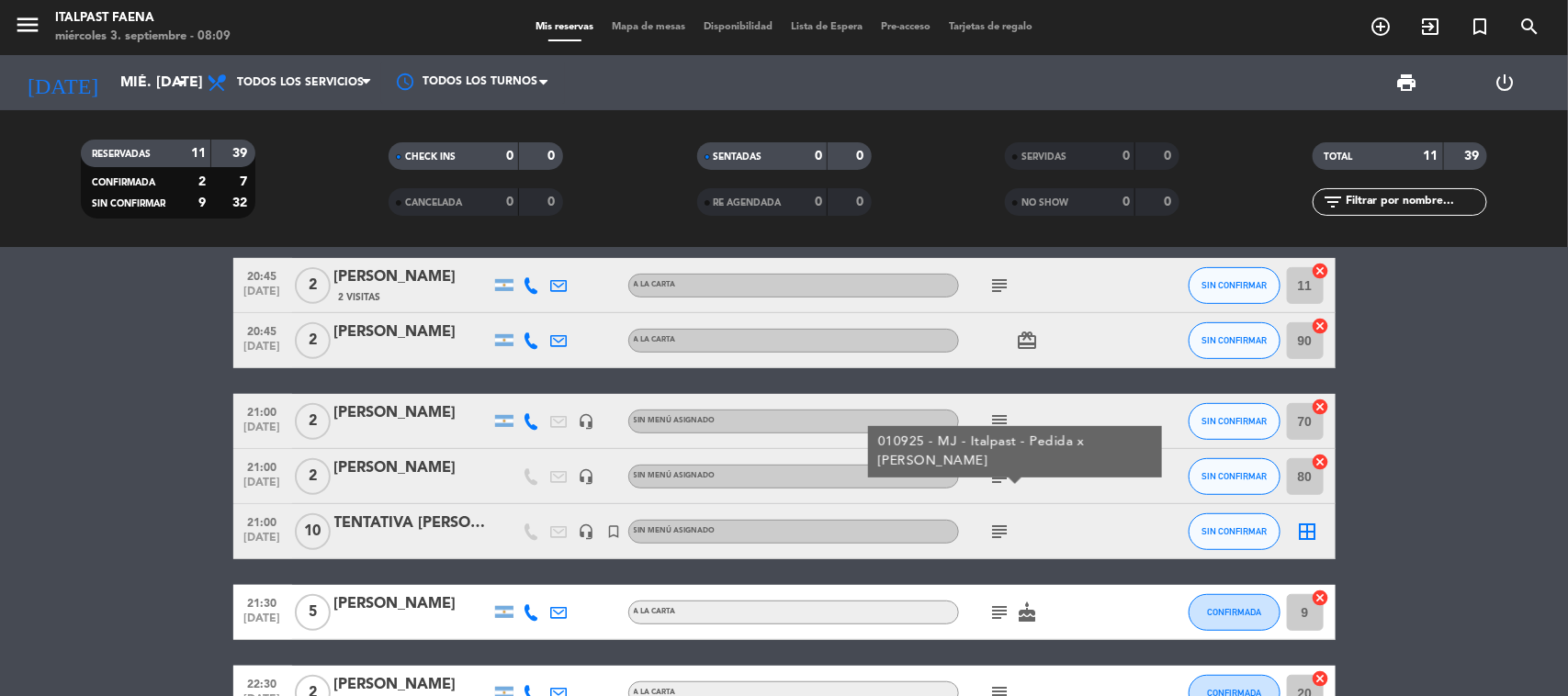
click at [996, 525] on icon "subject" at bounding box center [1000, 531] width 22 height 22
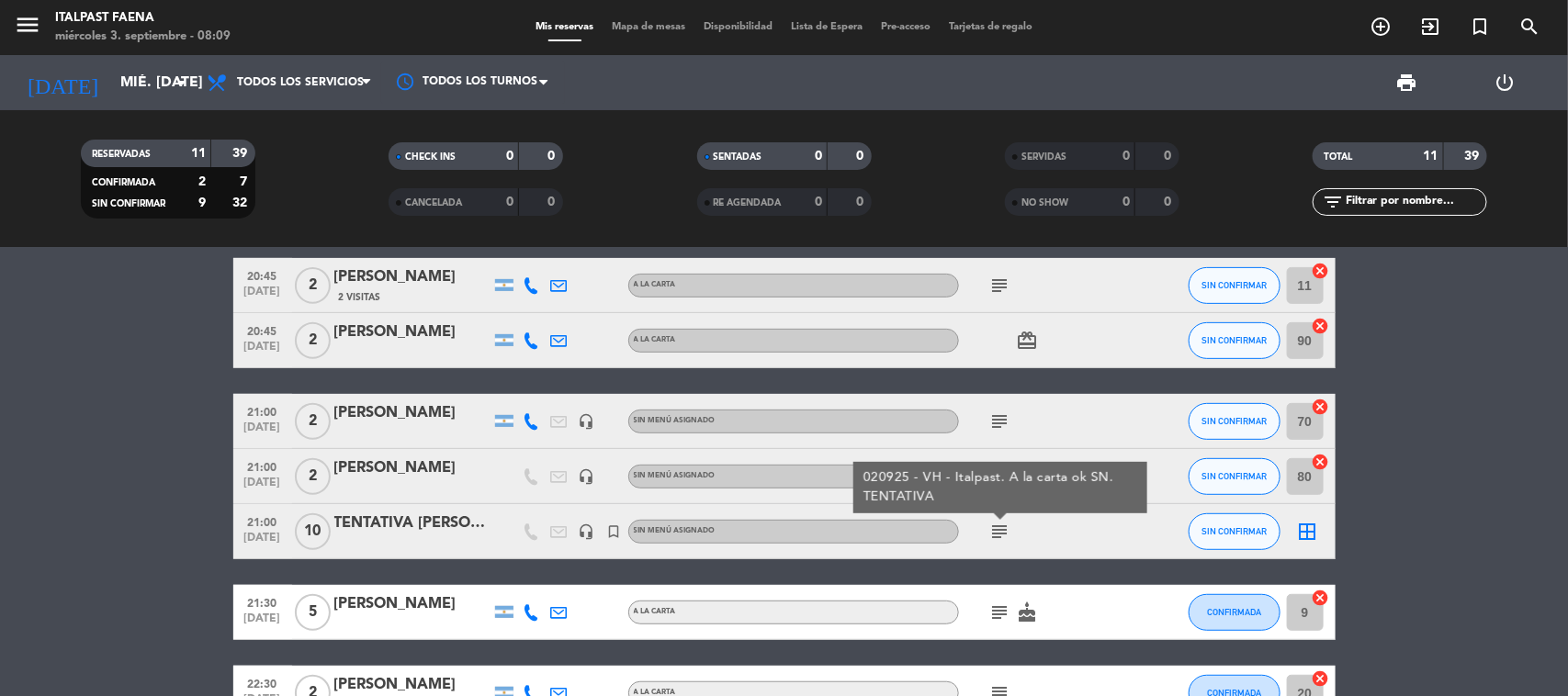
click at [1253, 540] on icon "border_all" at bounding box center [1307, 531] width 22 height 22
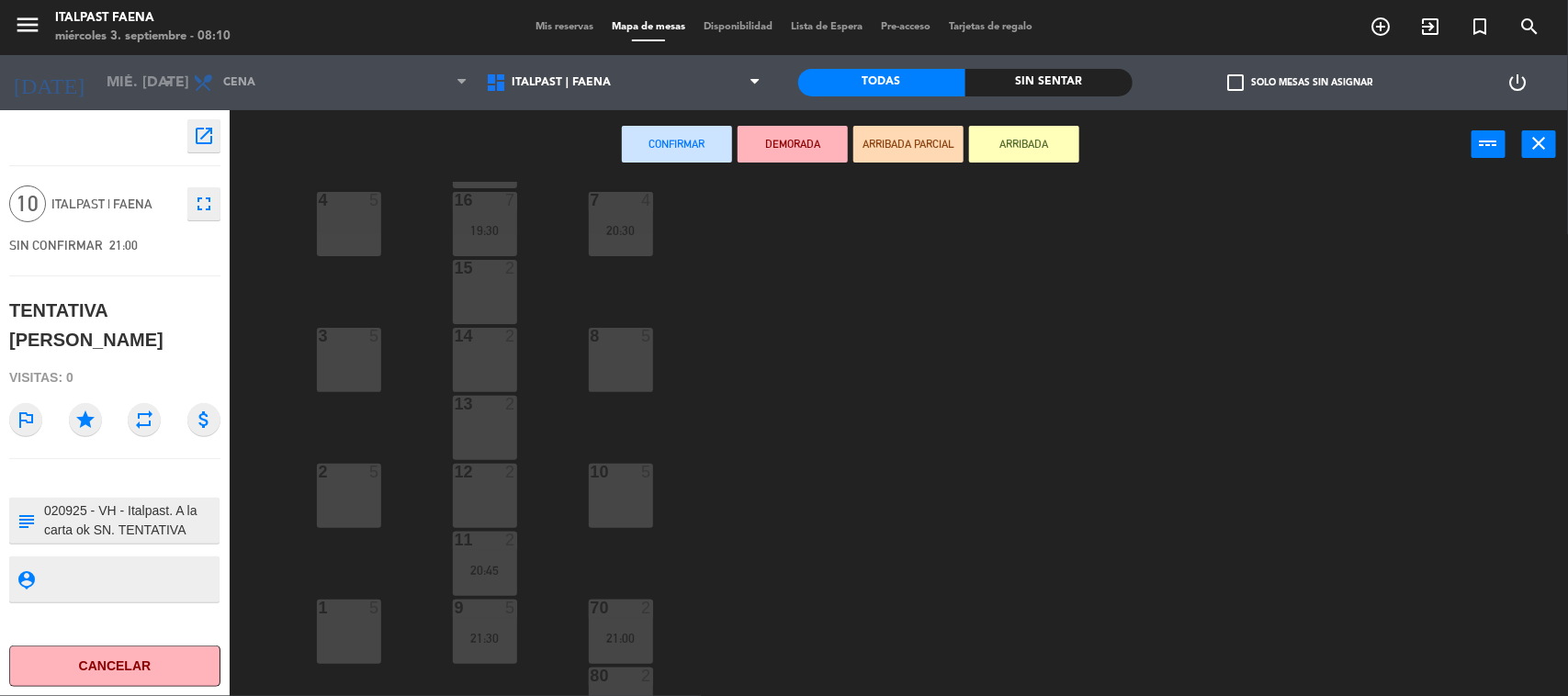
scroll to position [229, 0]
click at [474, 490] on div "12 2" at bounding box center [484, 493] width 64 height 64
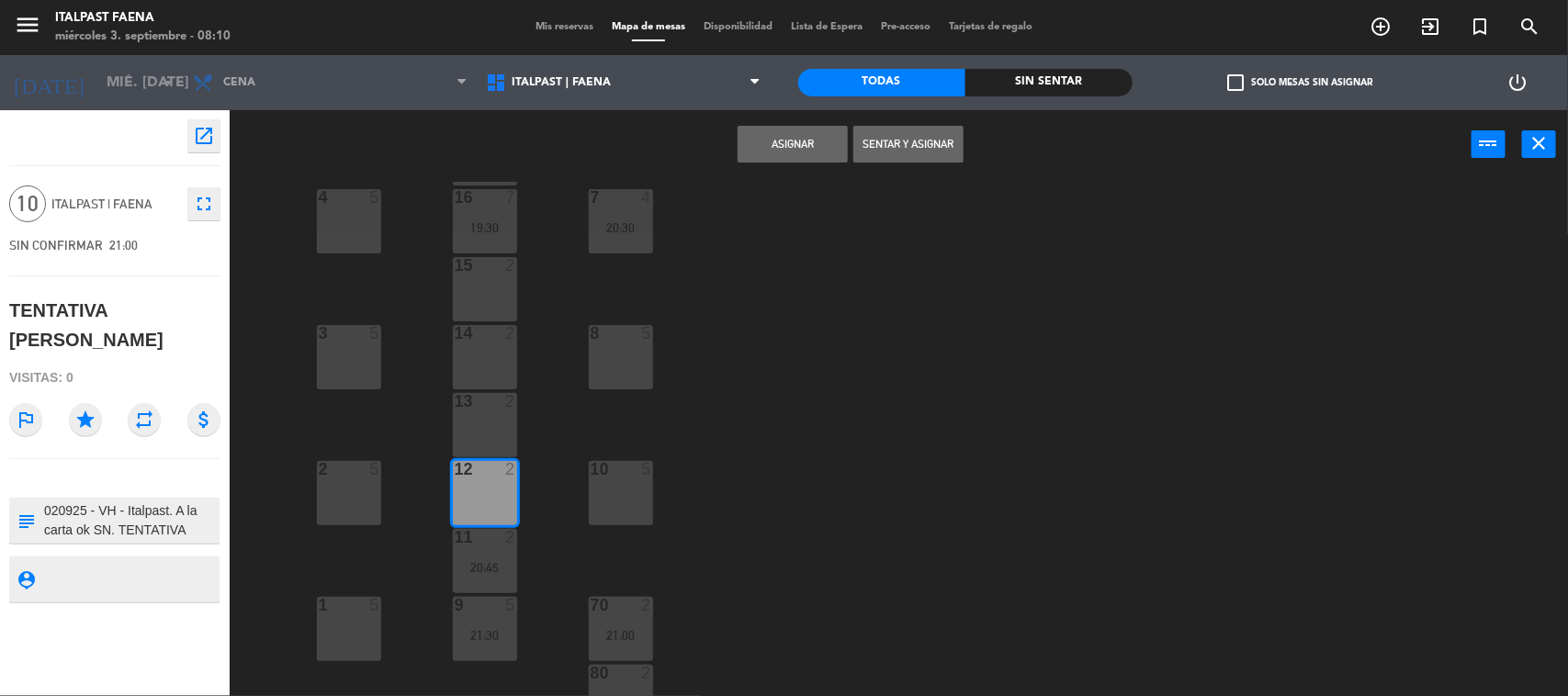
click at [485, 425] on div "13 2" at bounding box center [484, 425] width 64 height 64
click at [498, 355] on div "14 2" at bounding box center [484, 357] width 64 height 64
click at [494, 289] on div "15 2" at bounding box center [484, 288] width 64 height 64
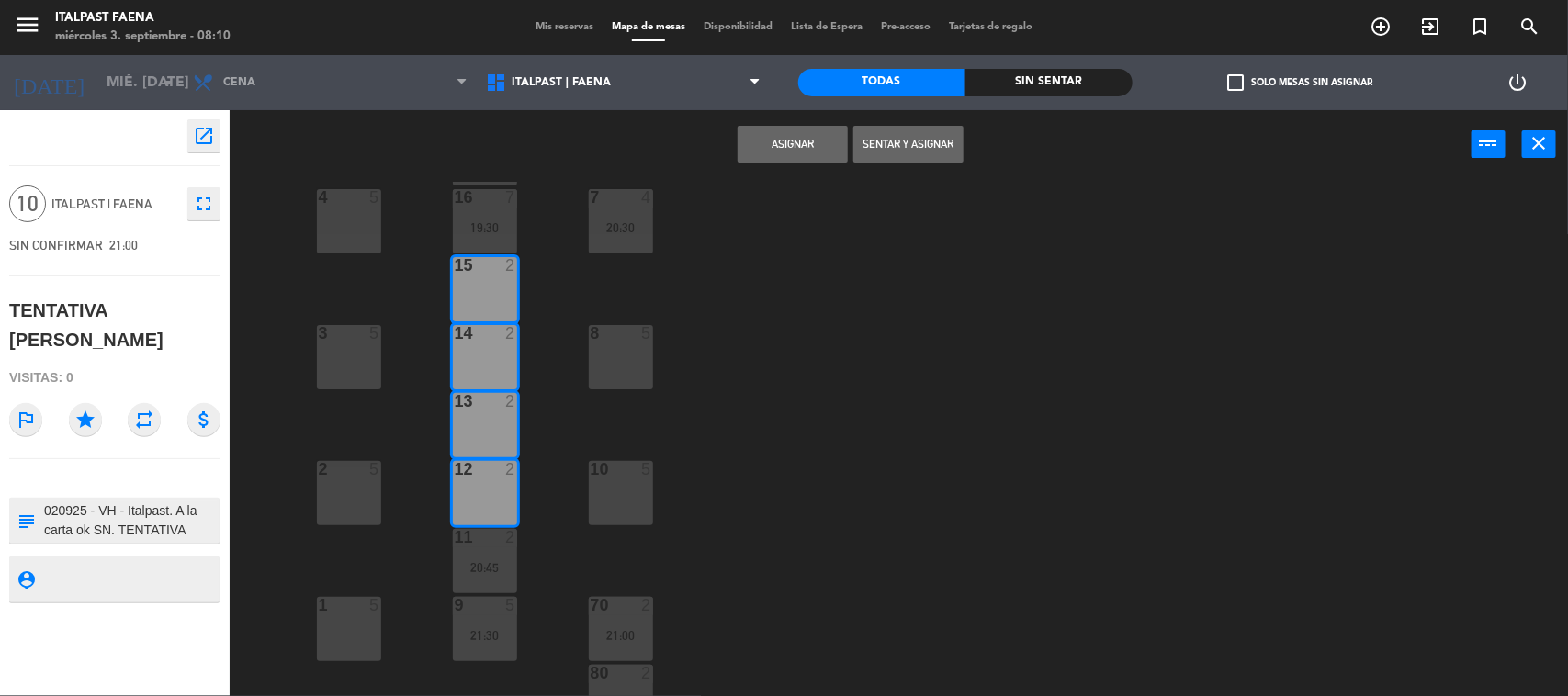
click at [804, 146] on button "Asignar" at bounding box center [793, 144] width 110 height 36
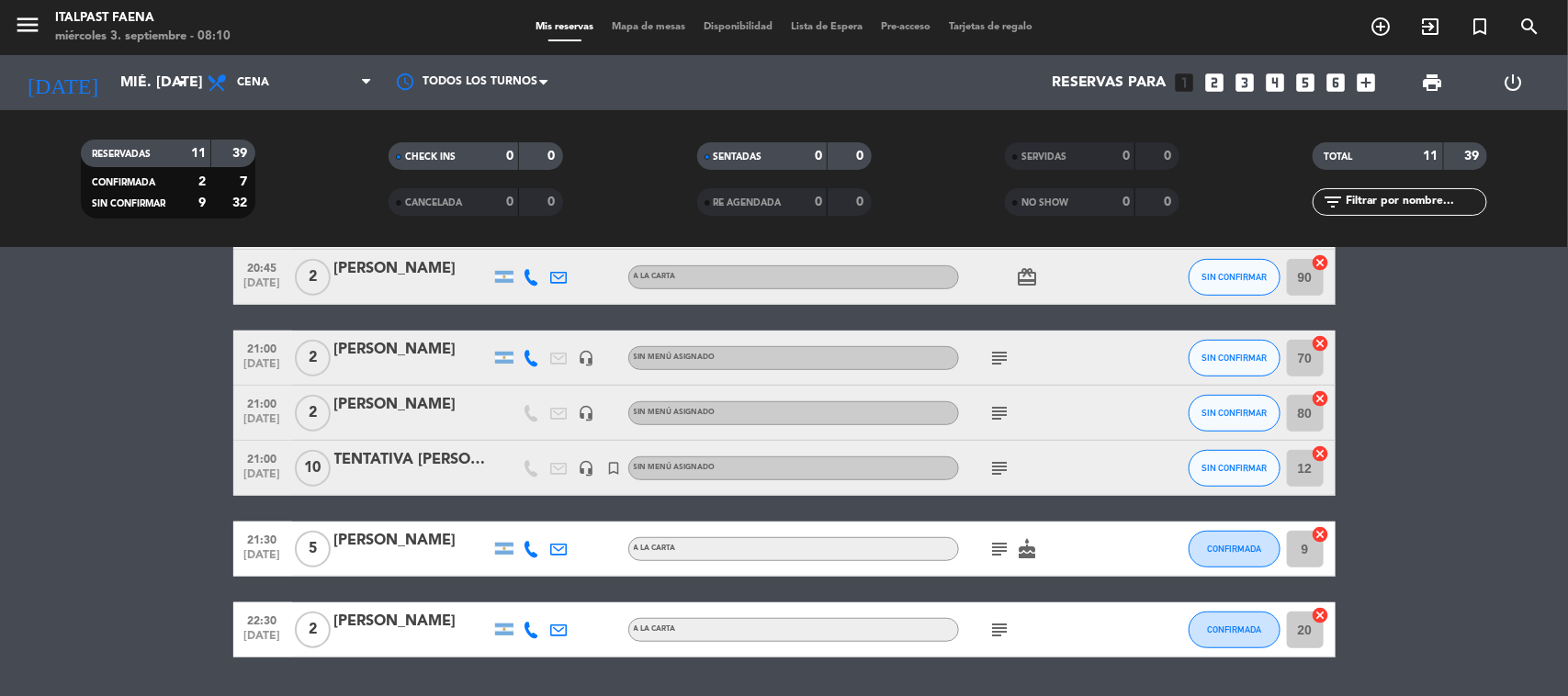
scroll to position [512, 0]
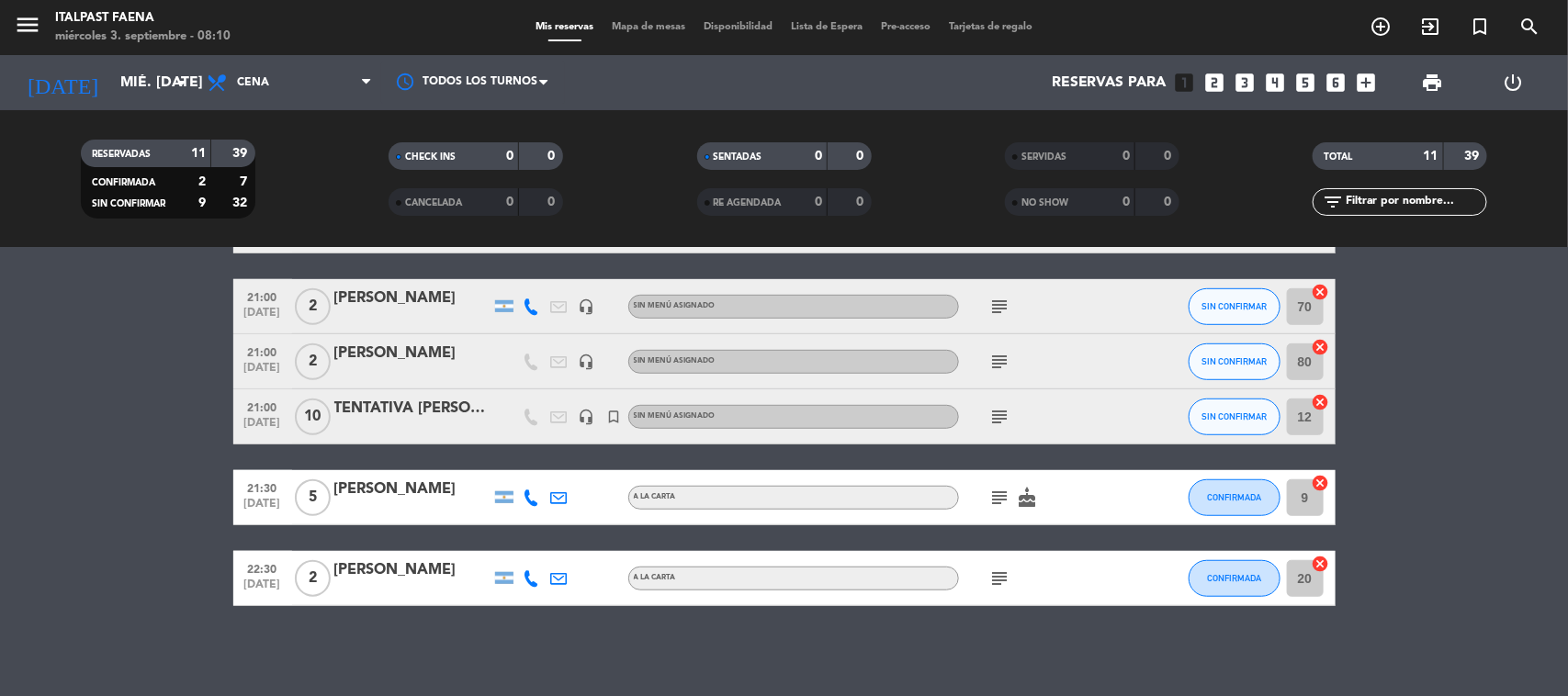
click at [1003, 406] on icon "subject" at bounding box center [1000, 417] width 22 height 22
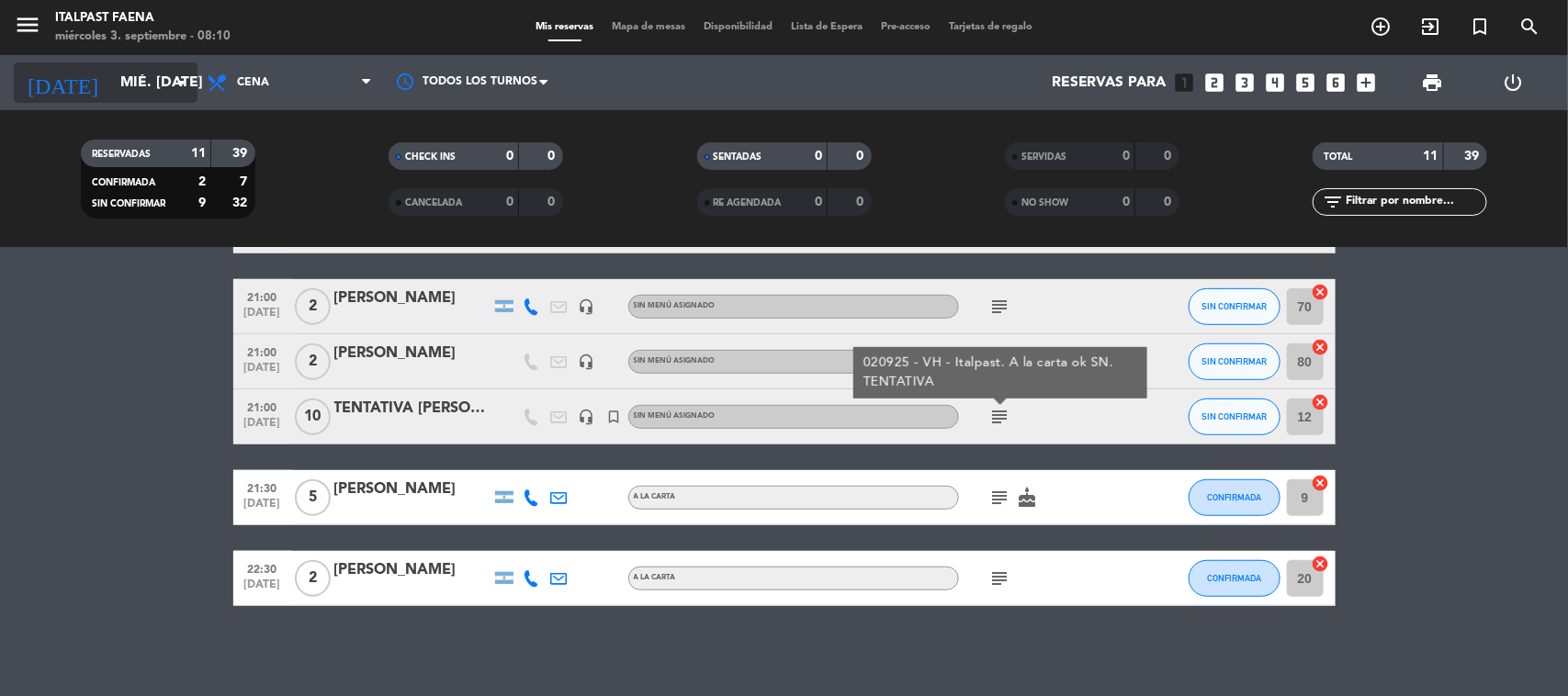
click at [126, 89] on input "mié. [DATE]" at bounding box center [208, 83] width 194 height 35
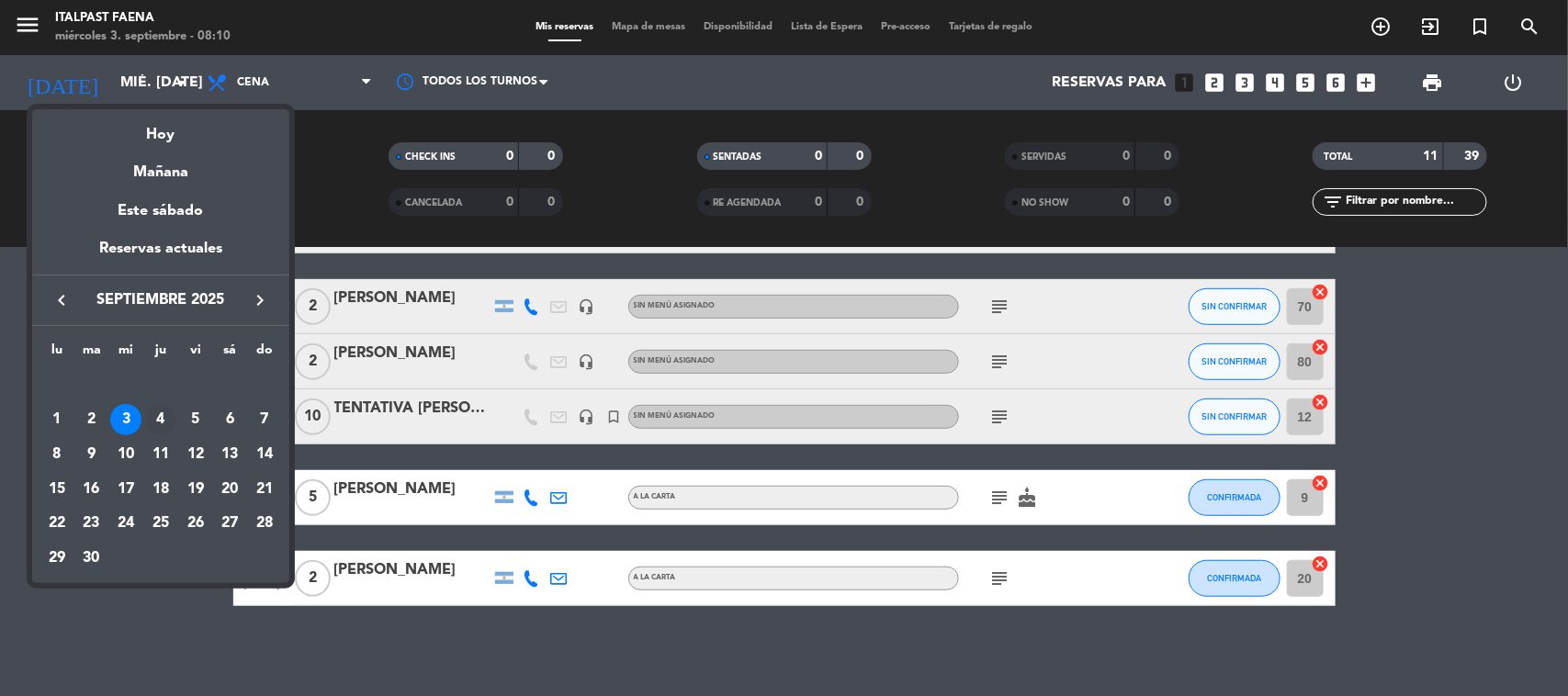
click at [162, 419] on div "4" at bounding box center [161, 420] width 31 height 31
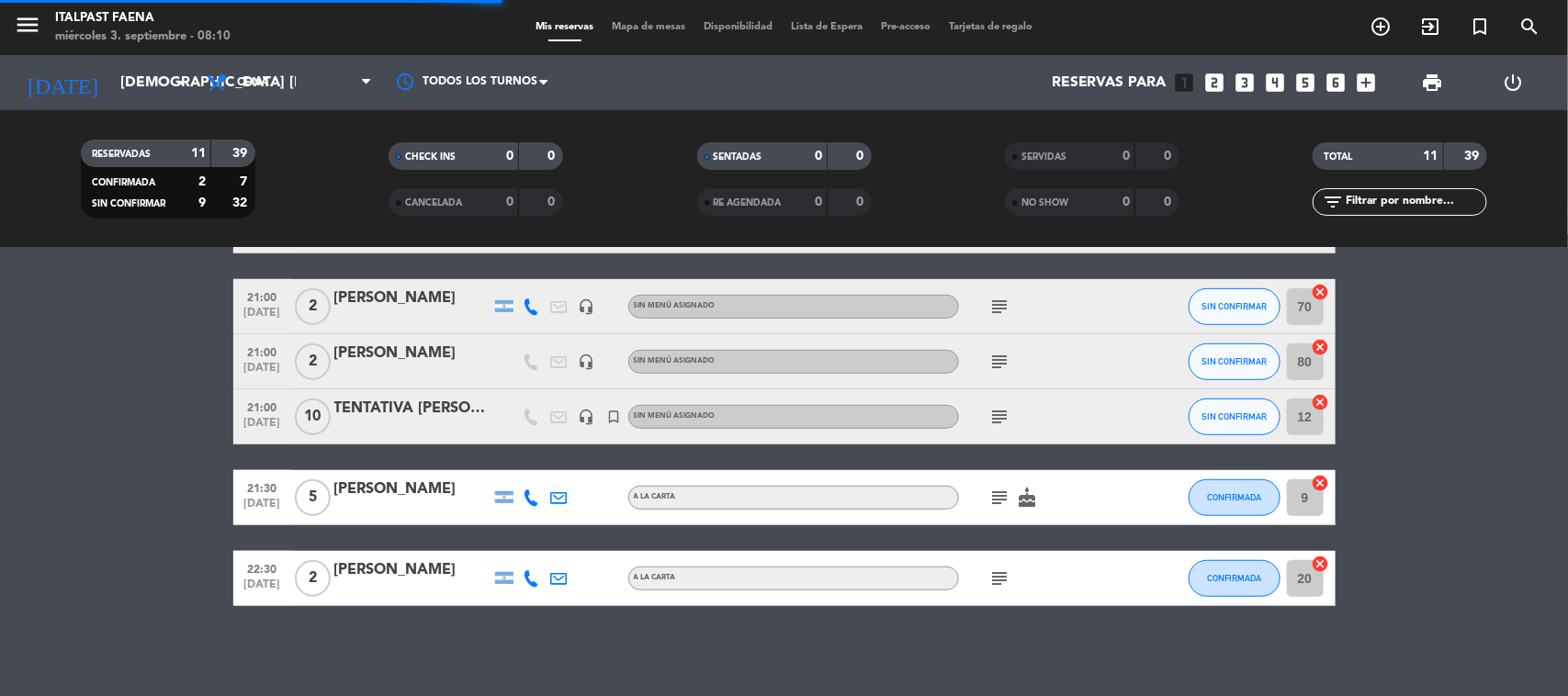
scroll to position [0, 0]
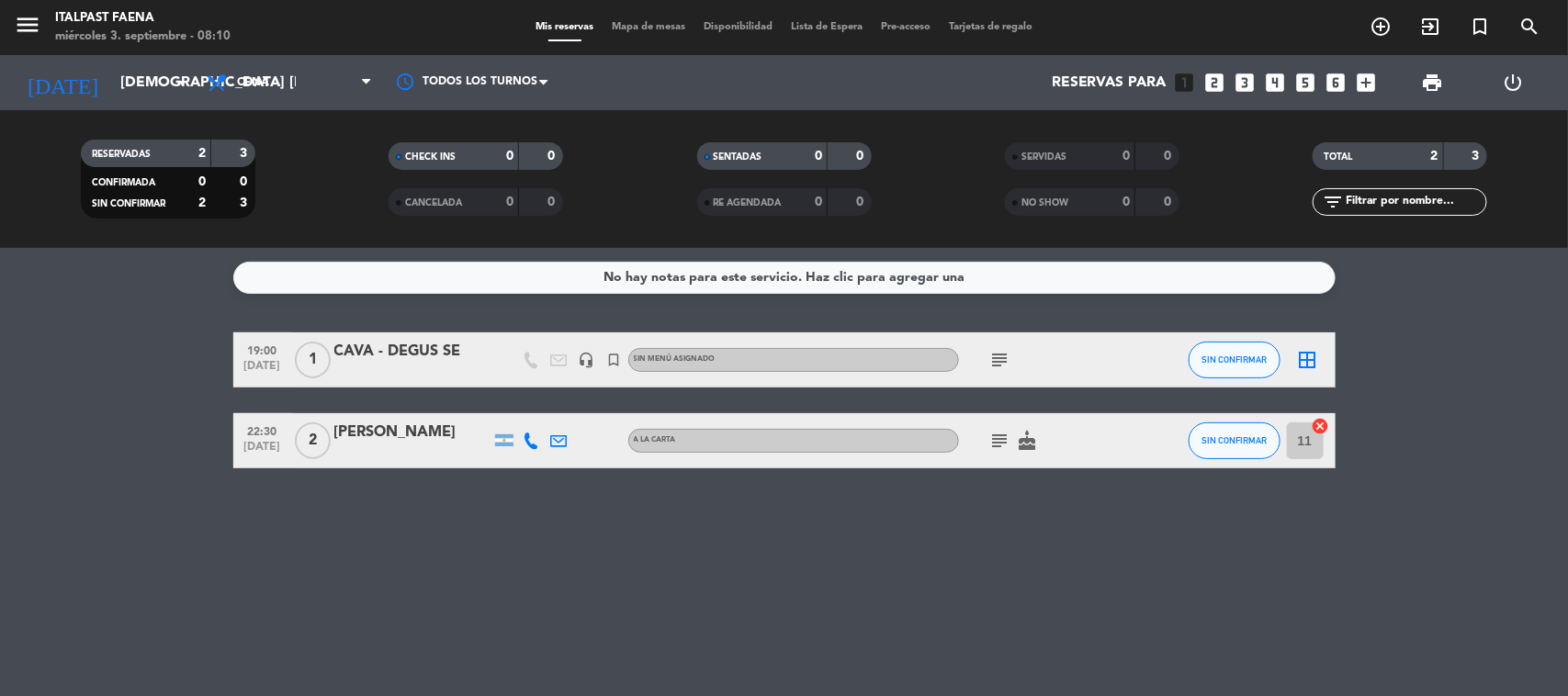
click at [76, 119] on div "RESERVADAS 2 3 CONFIRMADA 0 0 SIN CONFIRMAR 2 3 CHECK INS 0 0 CANCELADA 0 0 SEN…" at bounding box center [784, 179] width 1568 height 138
click at [111, 98] on input "[DEMOGRAPHIC_DATA] [DATE]" at bounding box center [208, 83] width 194 height 35
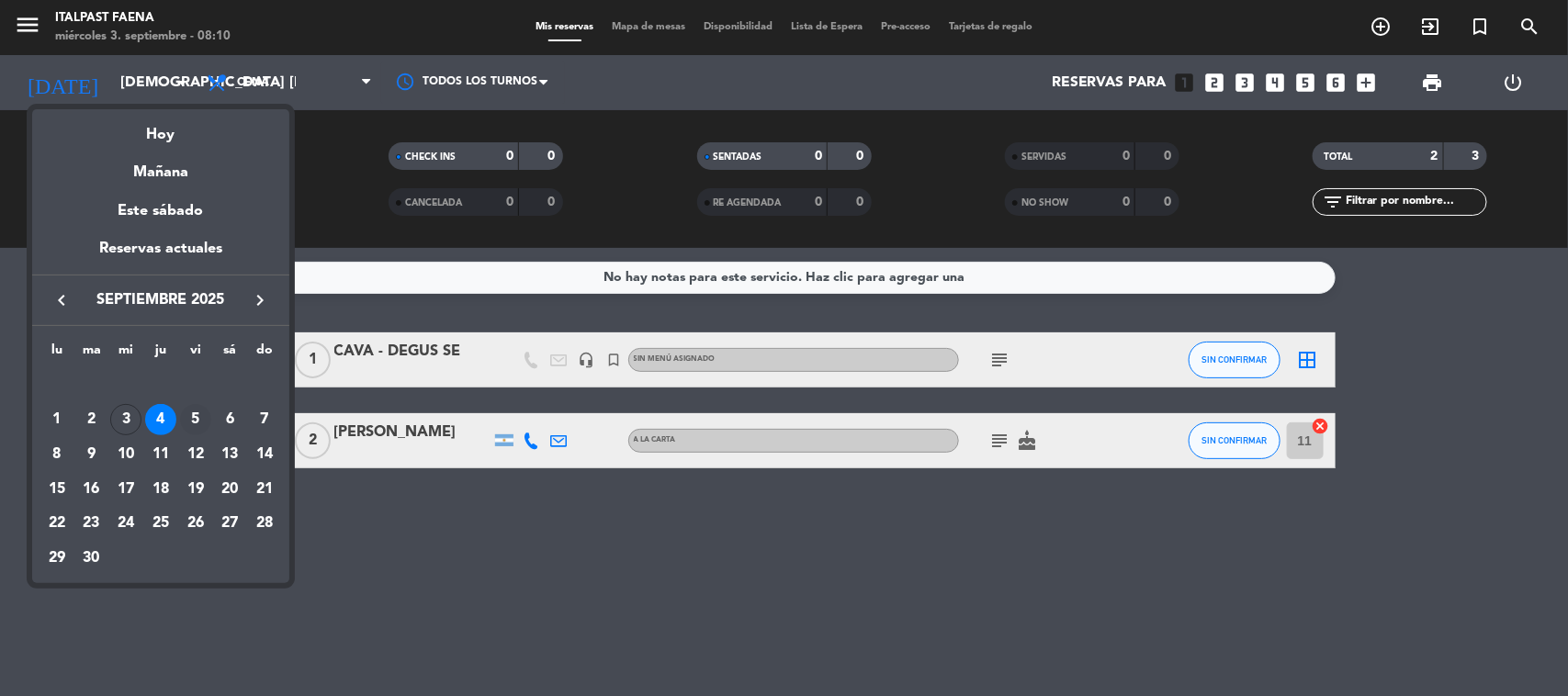
click at [187, 420] on div "5" at bounding box center [196, 420] width 31 height 31
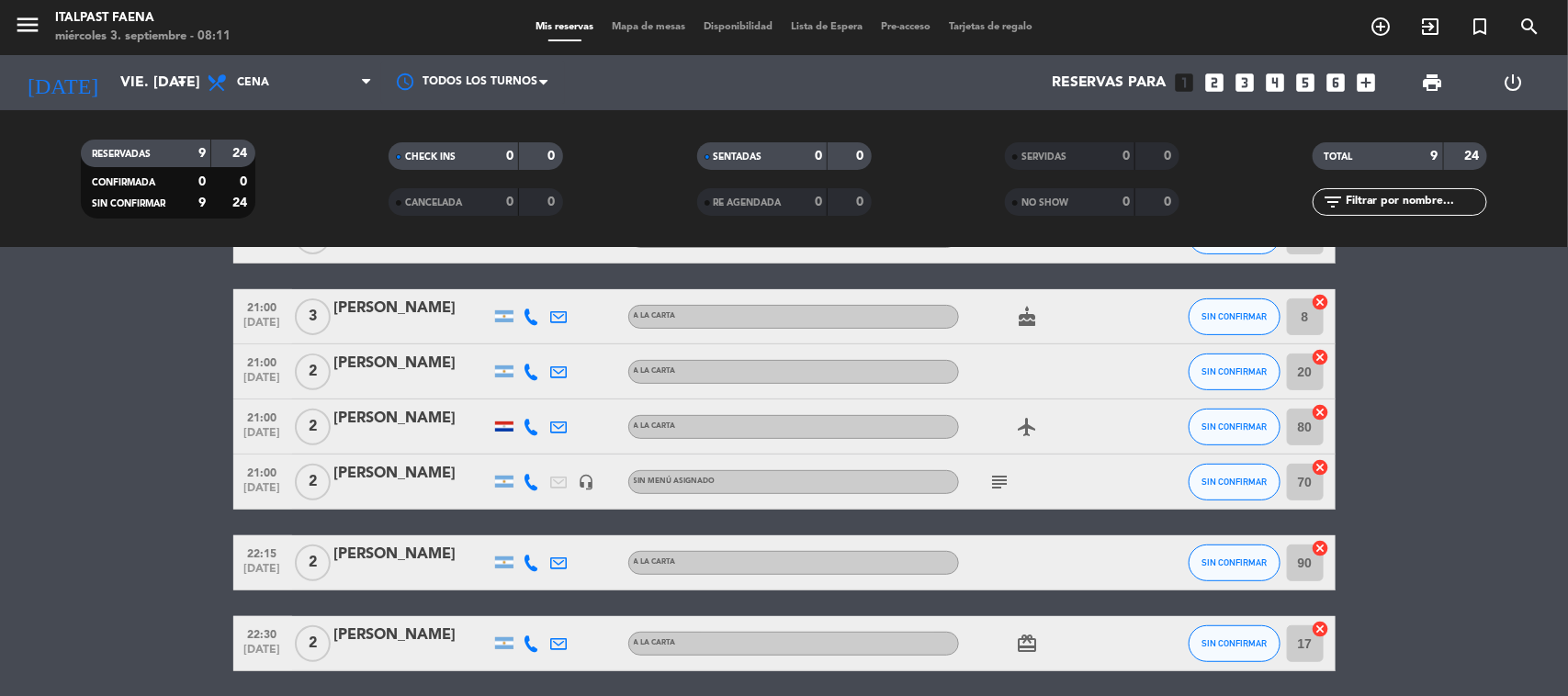
scroll to position [229, 0]
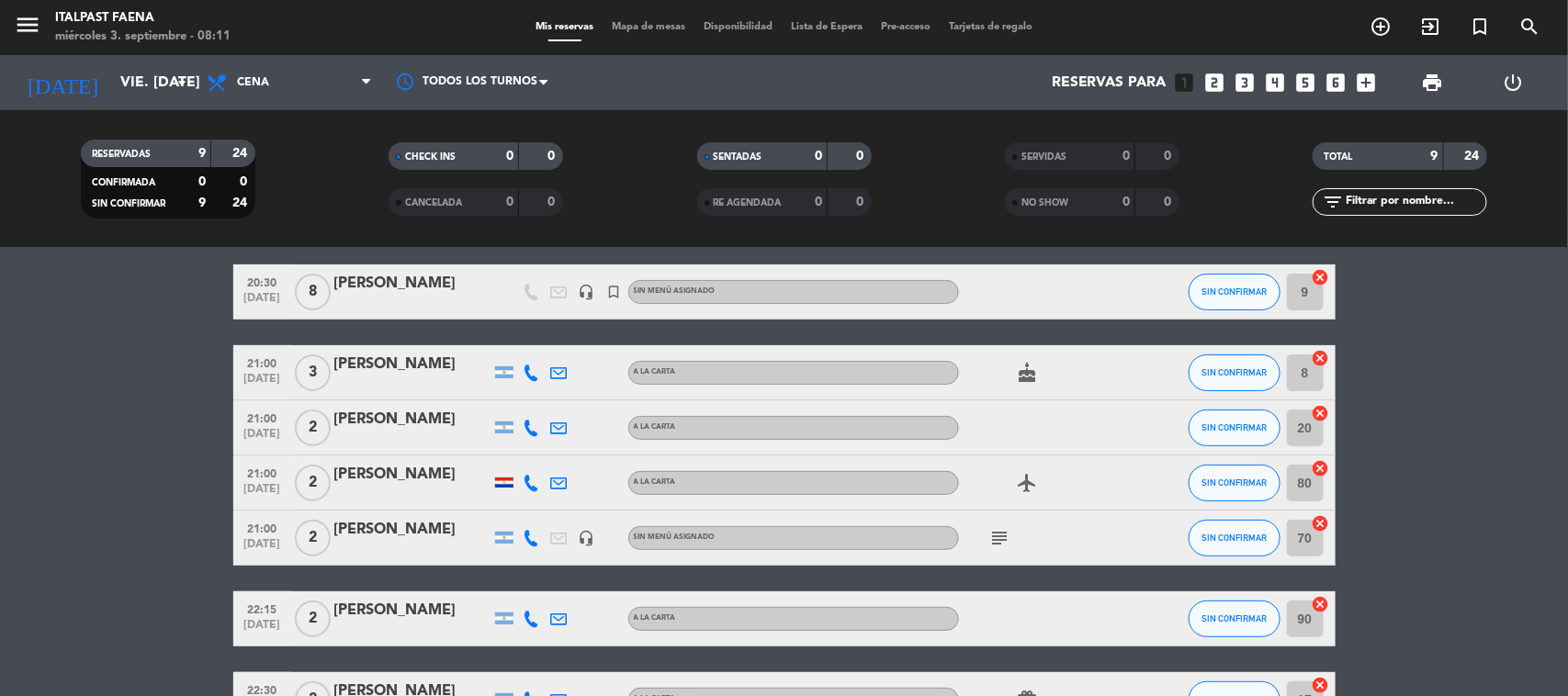
click at [991, 542] on icon "subject" at bounding box center [1000, 538] width 22 height 22
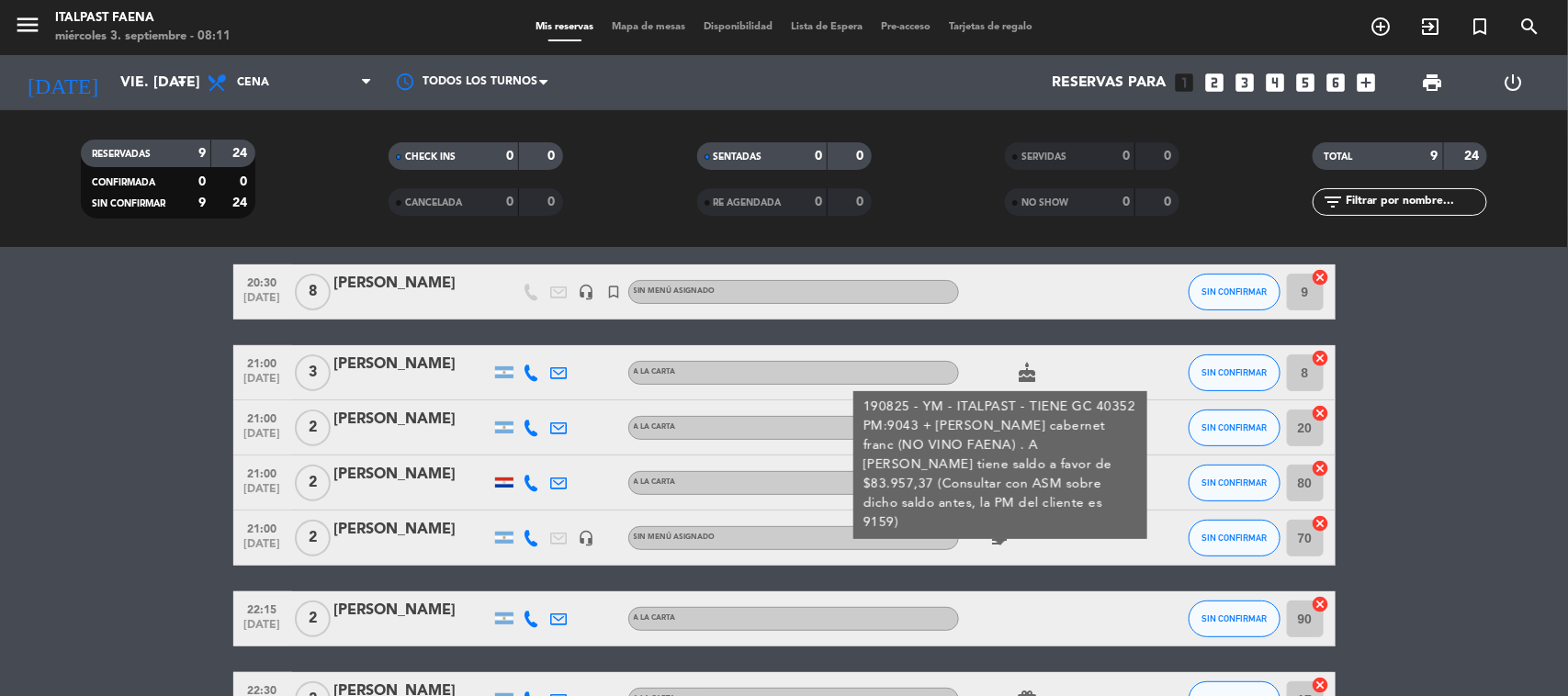
click at [991, 542] on icon "subject" at bounding box center [1000, 538] width 22 height 22
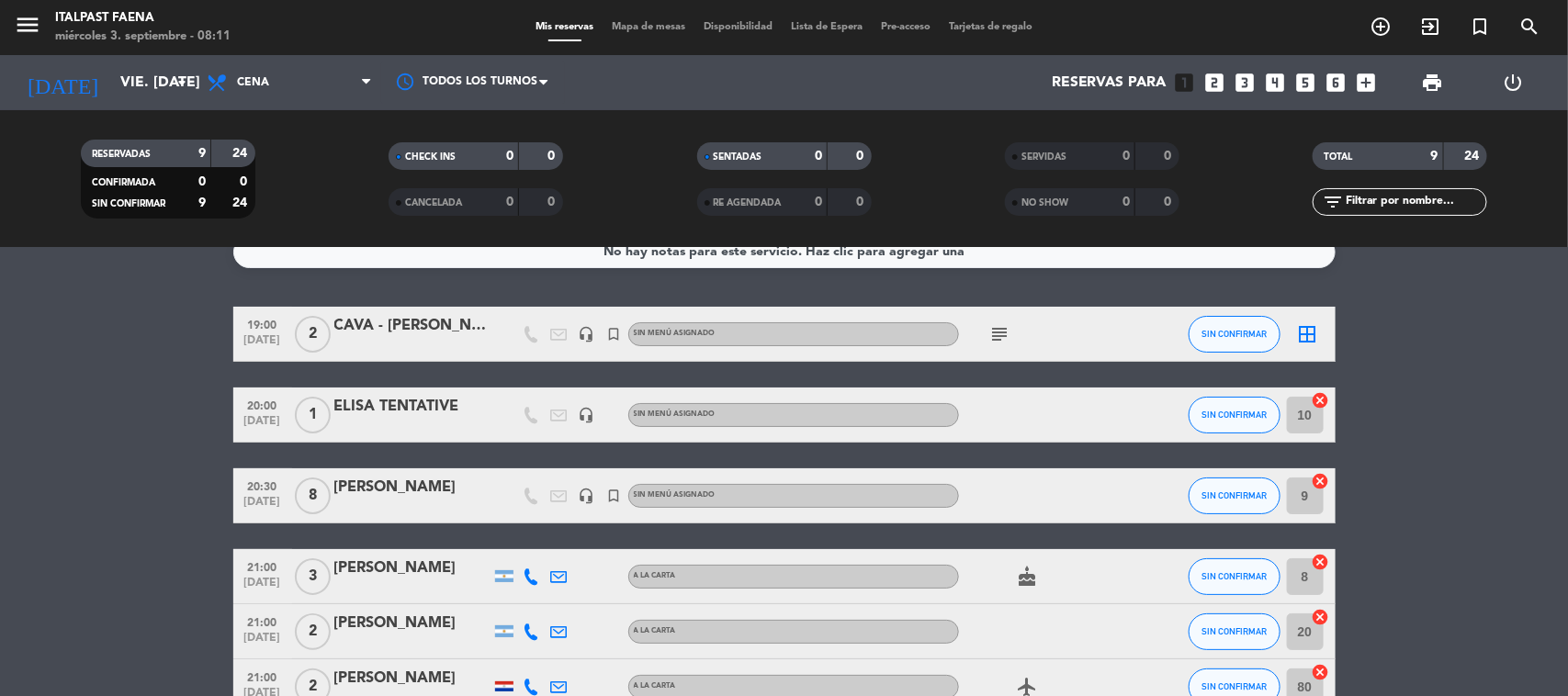
scroll to position [0, 0]
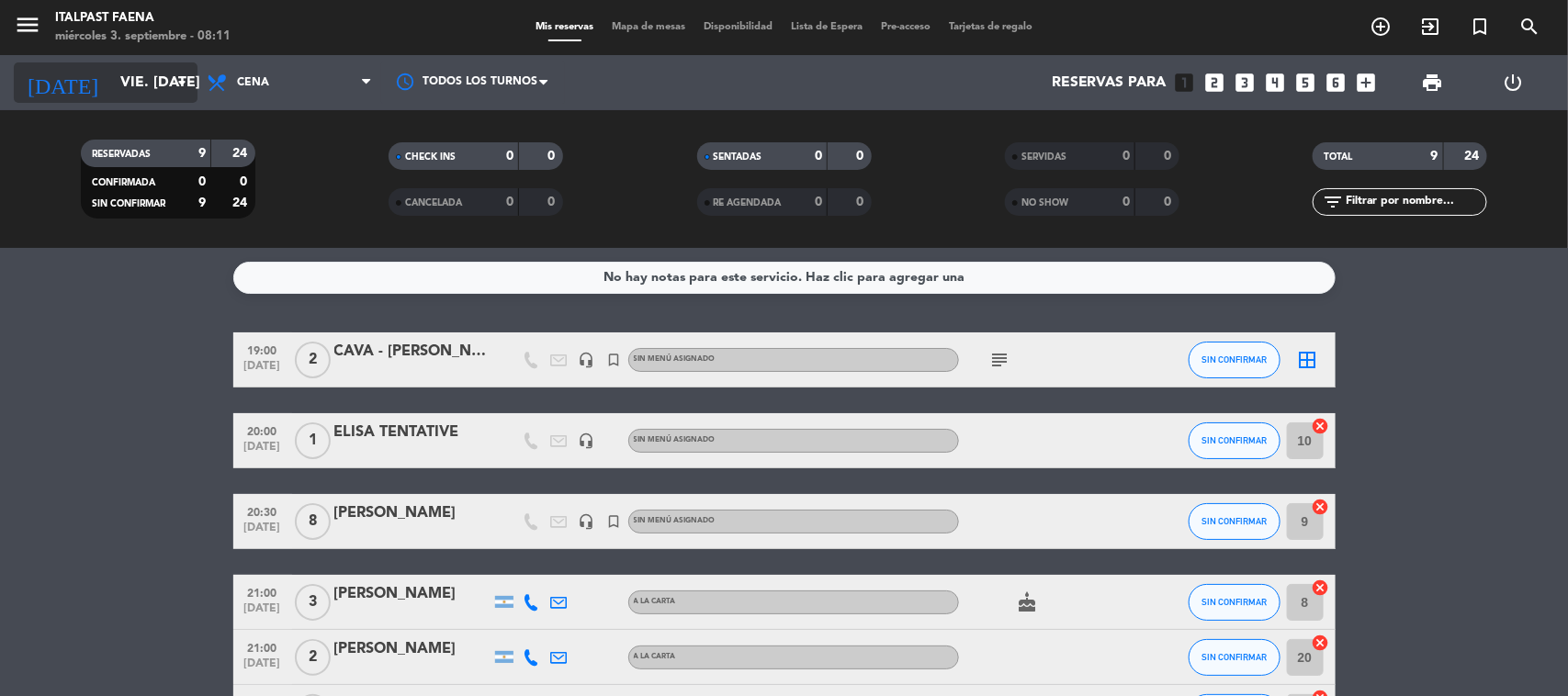
click at [133, 72] on input "vie. [DATE]" at bounding box center [208, 83] width 194 height 35
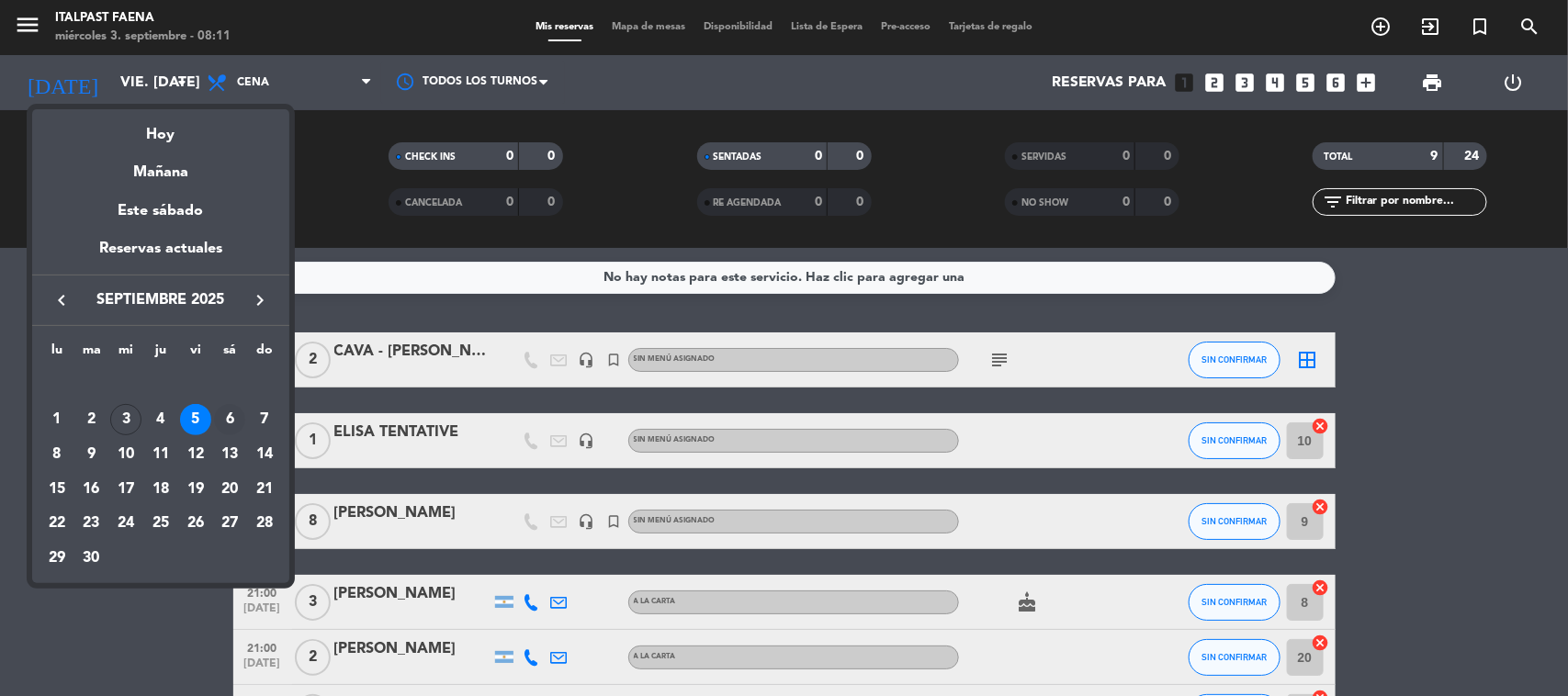
click at [229, 421] on div "6" at bounding box center [230, 420] width 31 height 31
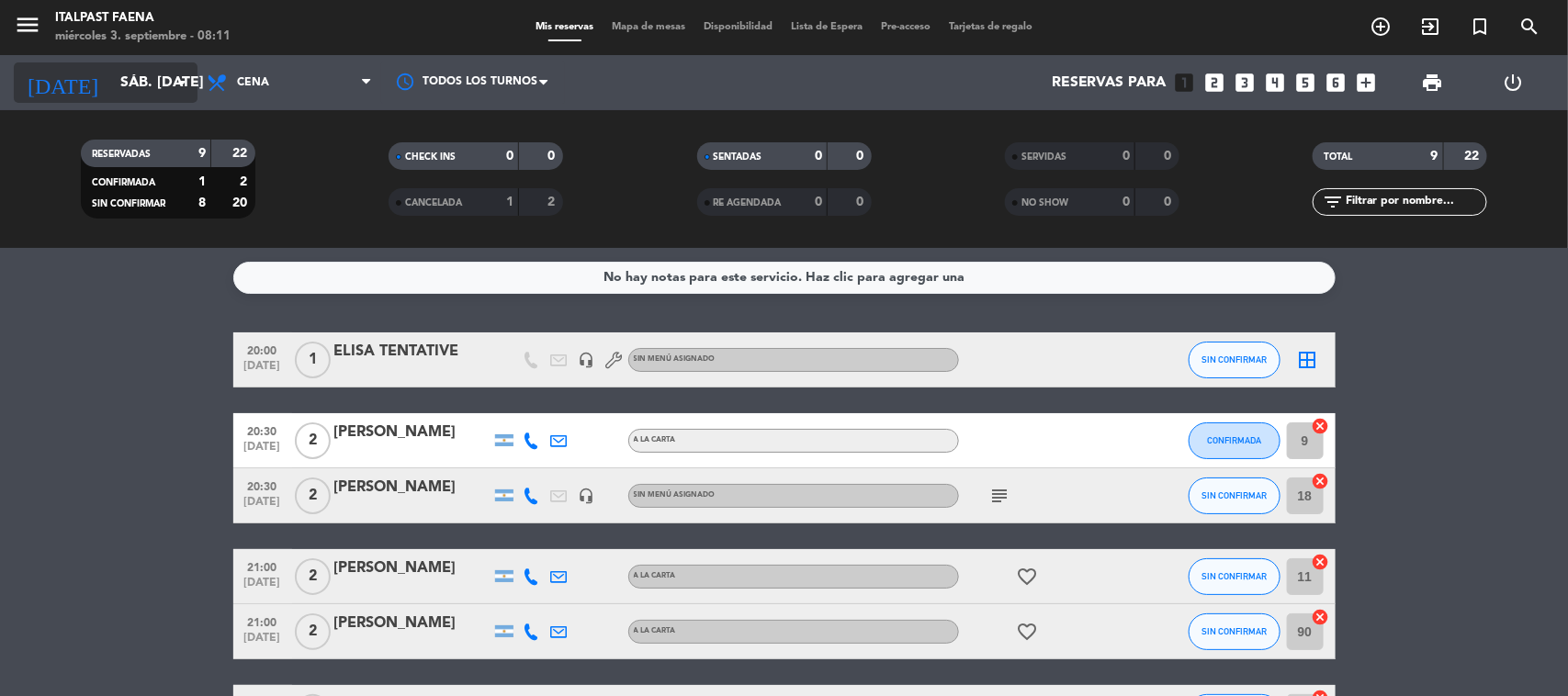
click at [111, 69] on input "sáb. [DATE]" at bounding box center [208, 83] width 194 height 35
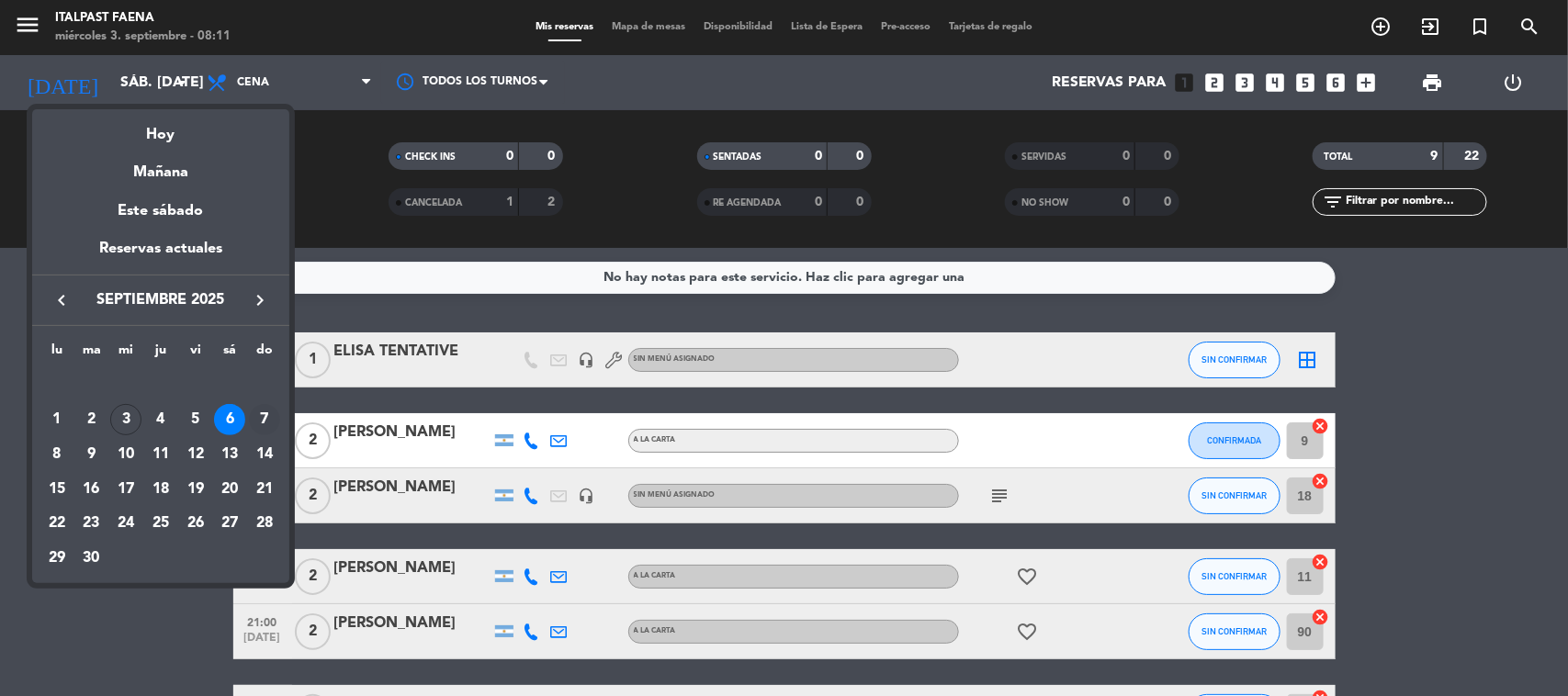
click at [275, 408] on div "7" at bounding box center [265, 420] width 31 height 31
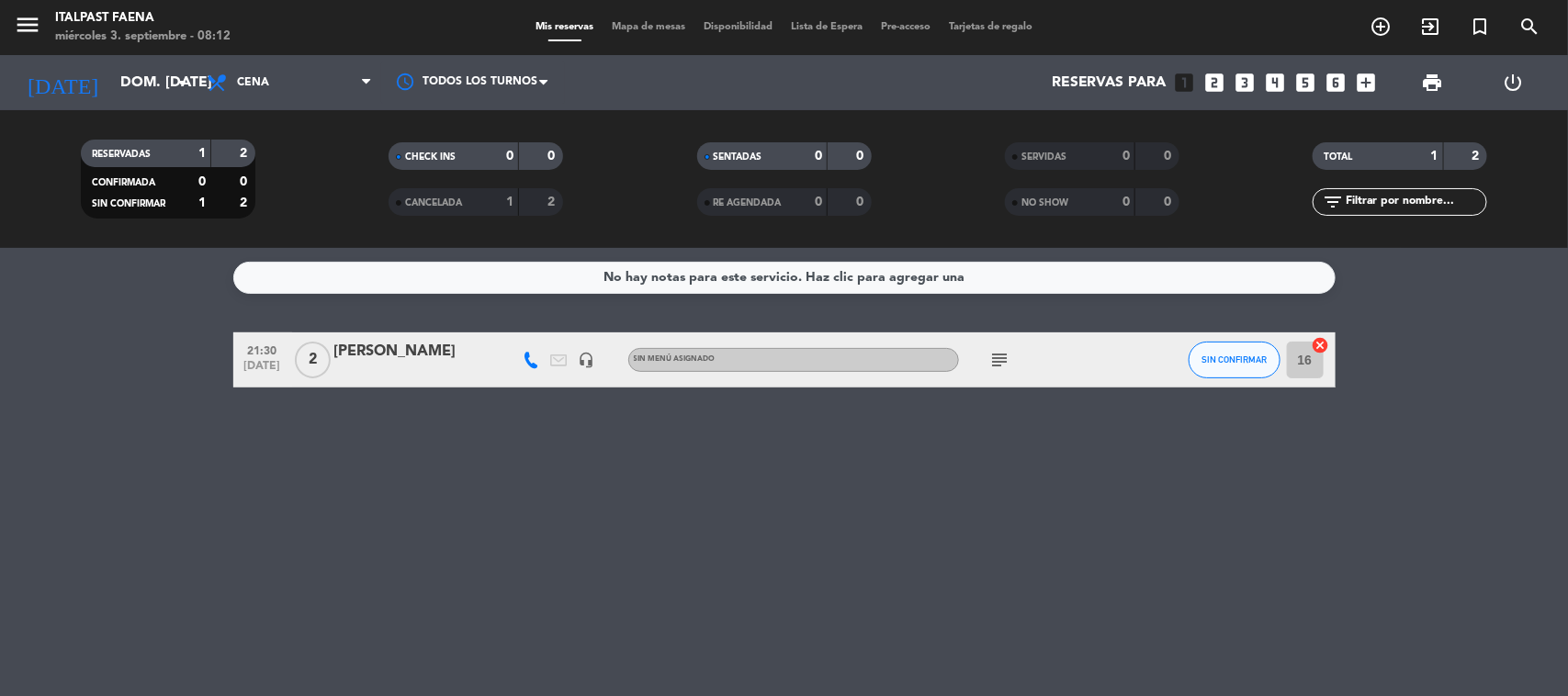
click at [92, 106] on div "[DATE] dom. [DATE] arrow_drop_down" at bounding box center [105, 83] width 184 height 55
click at [111, 81] on input "dom. [DATE]" at bounding box center [208, 83] width 194 height 35
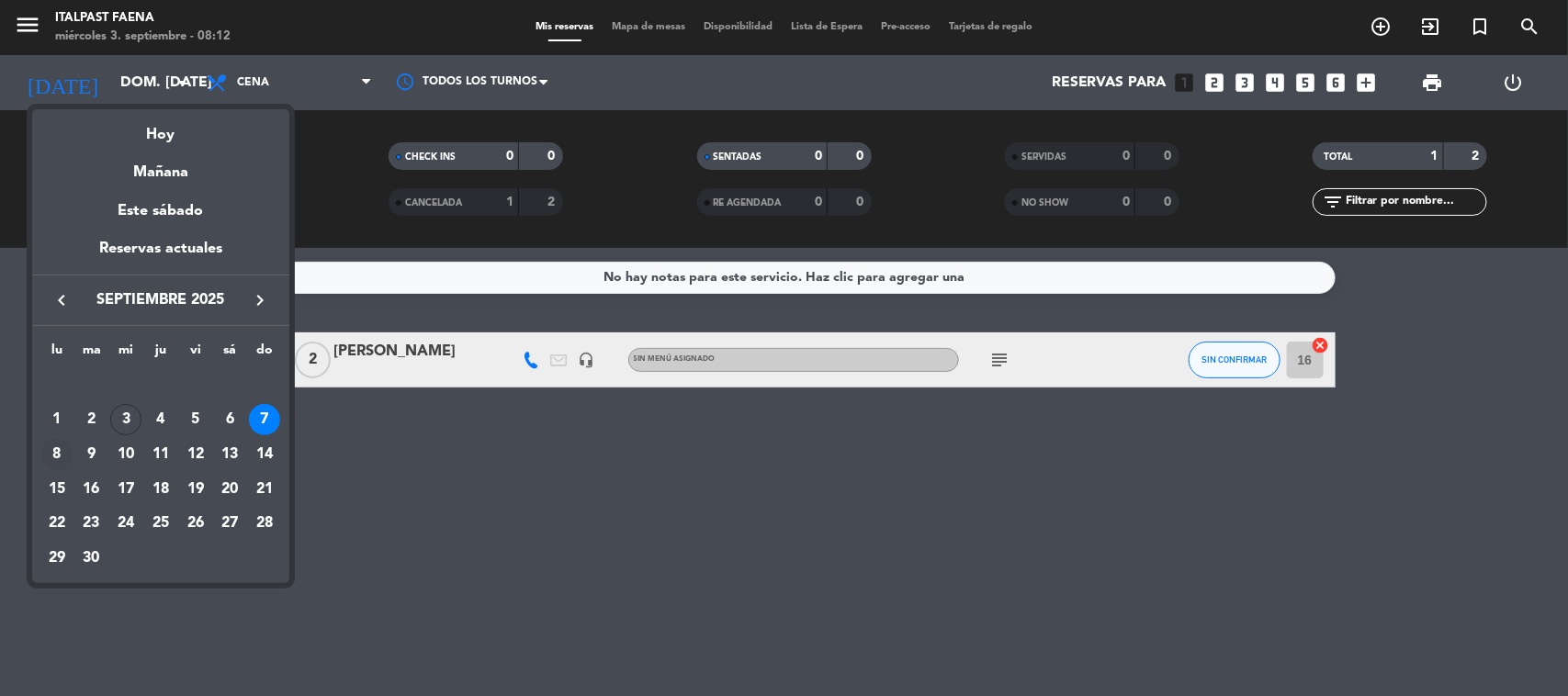
click at [53, 451] on div "8" at bounding box center [57, 454] width 31 height 31
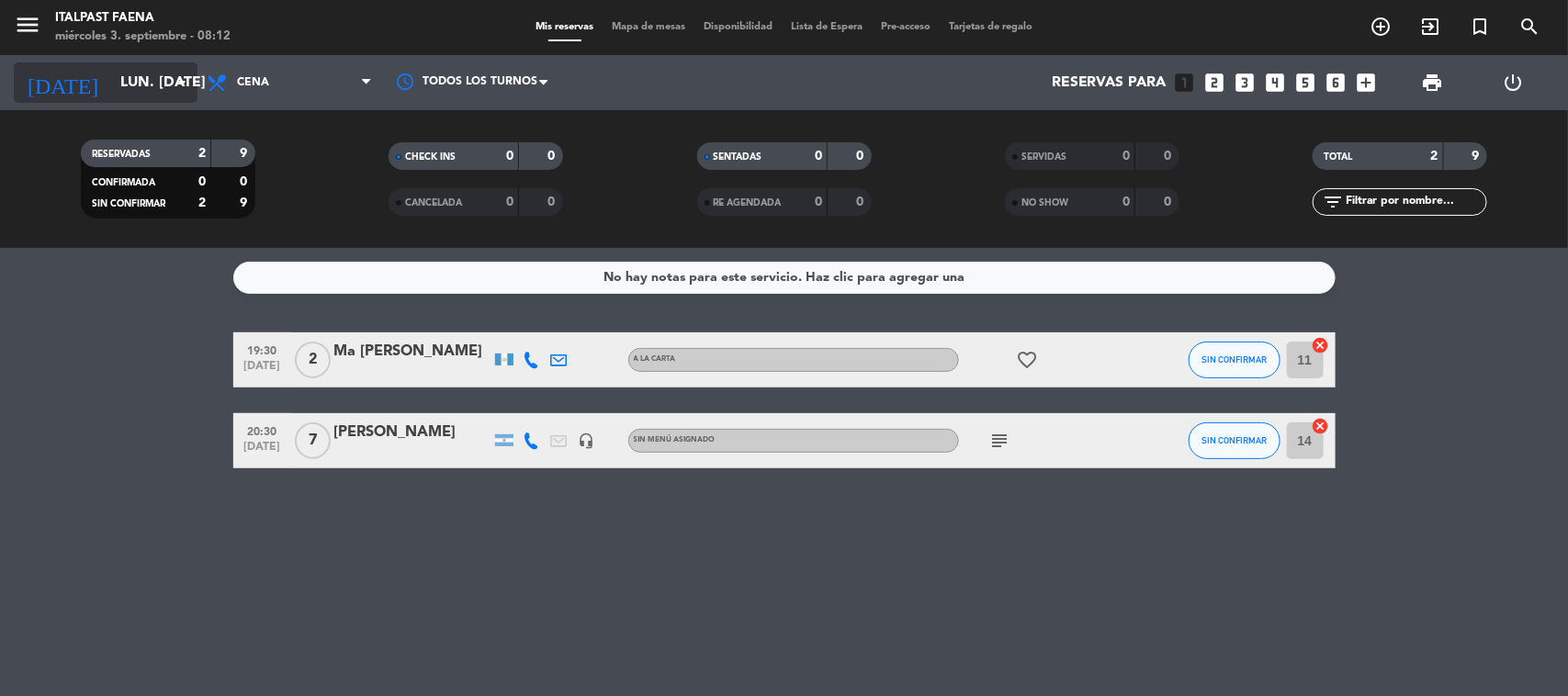
click at [58, 90] on icon "[DATE]" at bounding box center [62, 82] width 97 height 40
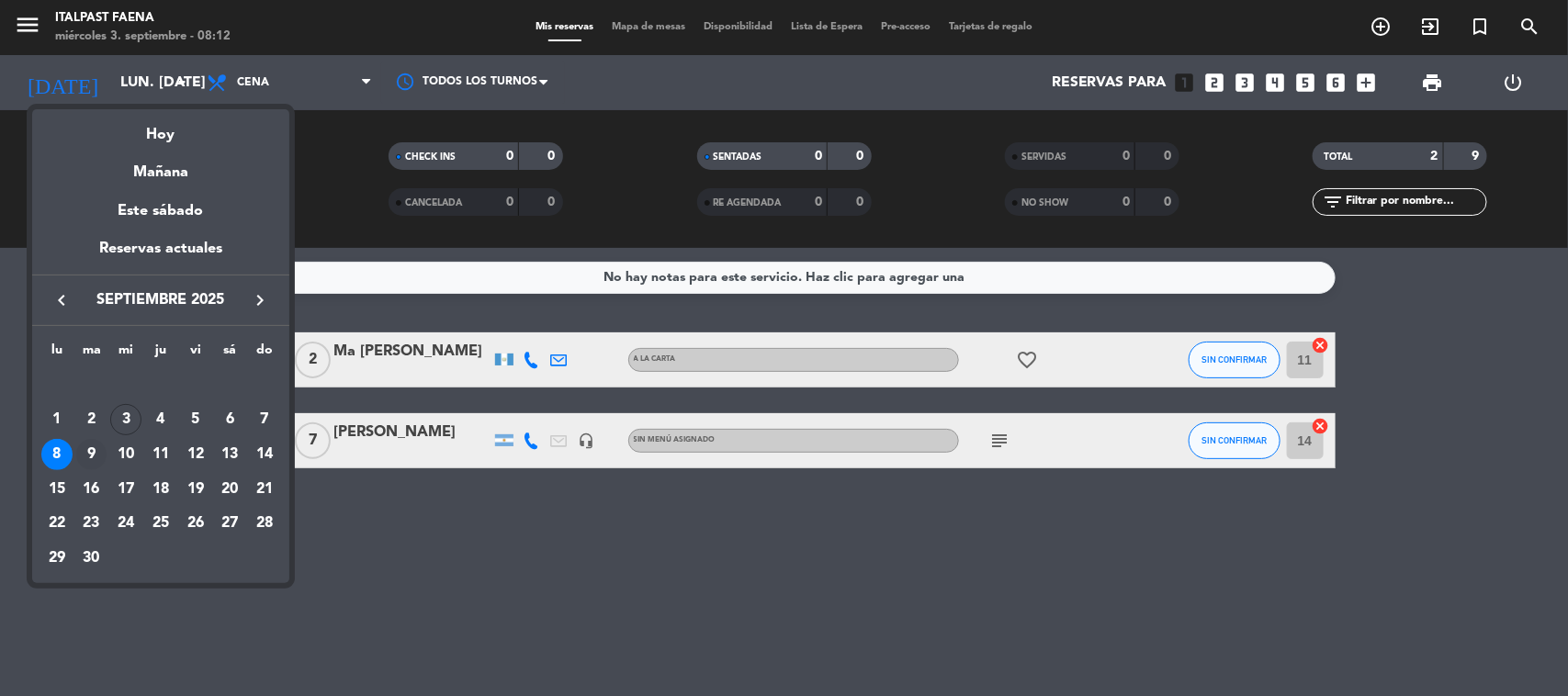
click at [81, 450] on div "9" at bounding box center [91, 454] width 31 height 31
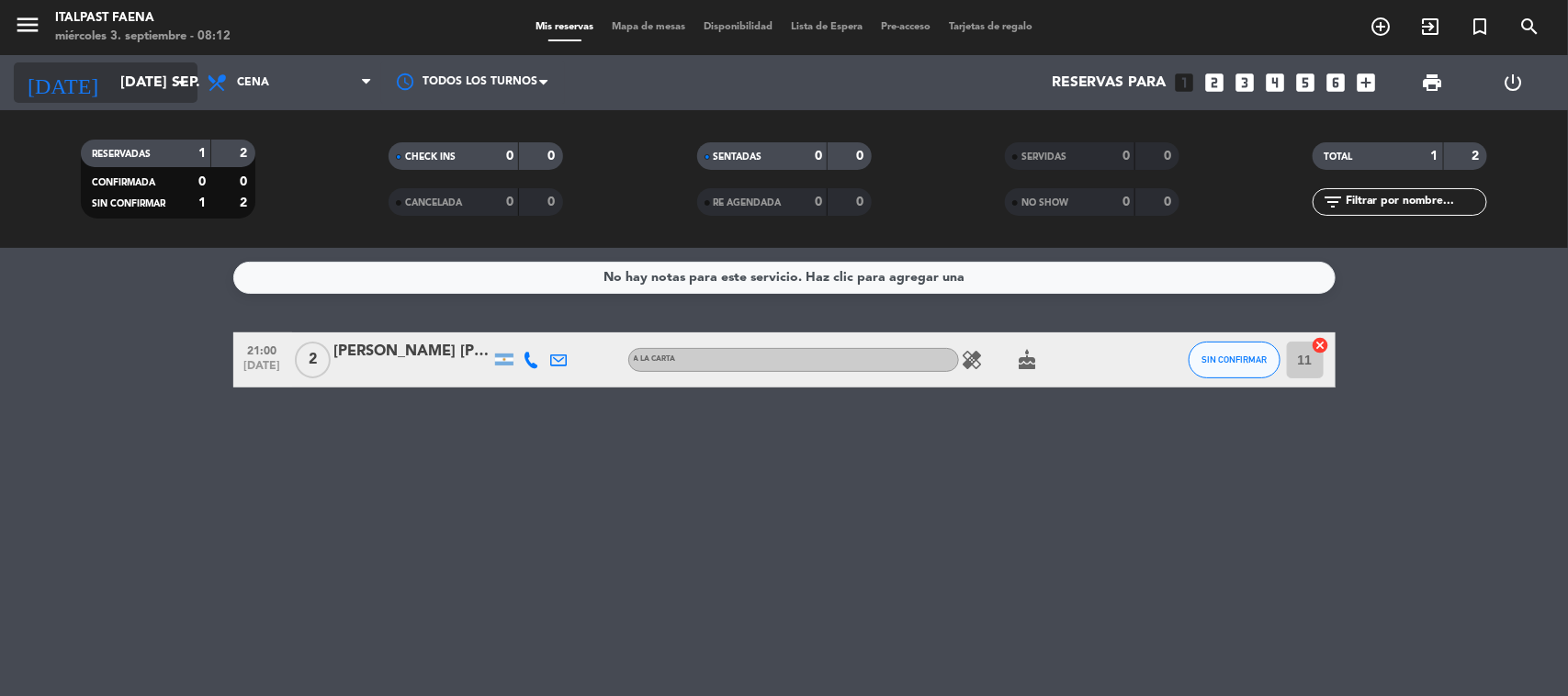
click at [120, 92] on input "[DATE] sep." at bounding box center [208, 83] width 194 height 35
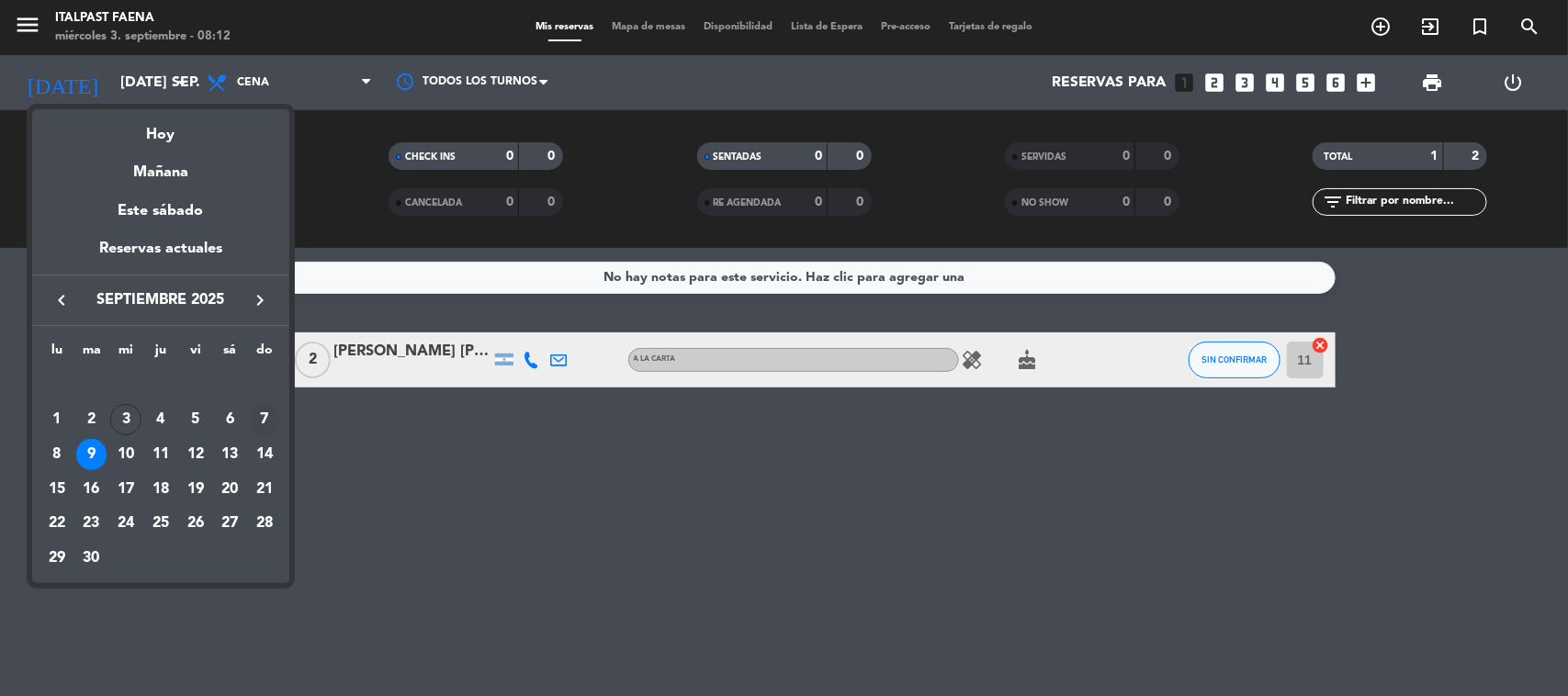
click at [268, 420] on div "7" at bounding box center [265, 420] width 31 height 31
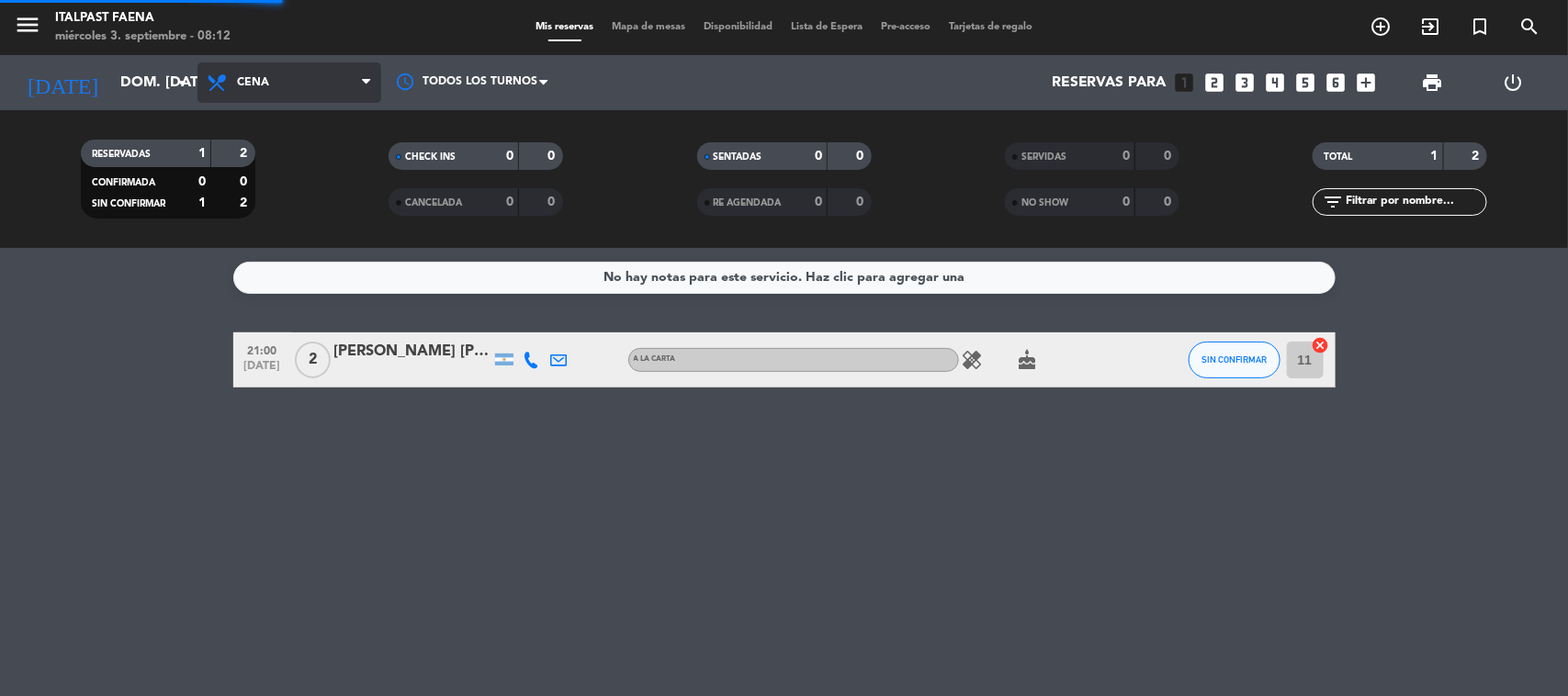
click at [332, 94] on span "Cena" at bounding box center [289, 82] width 184 height 40
click at [270, 72] on span "Cena" at bounding box center [289, 82] width 184 height 40
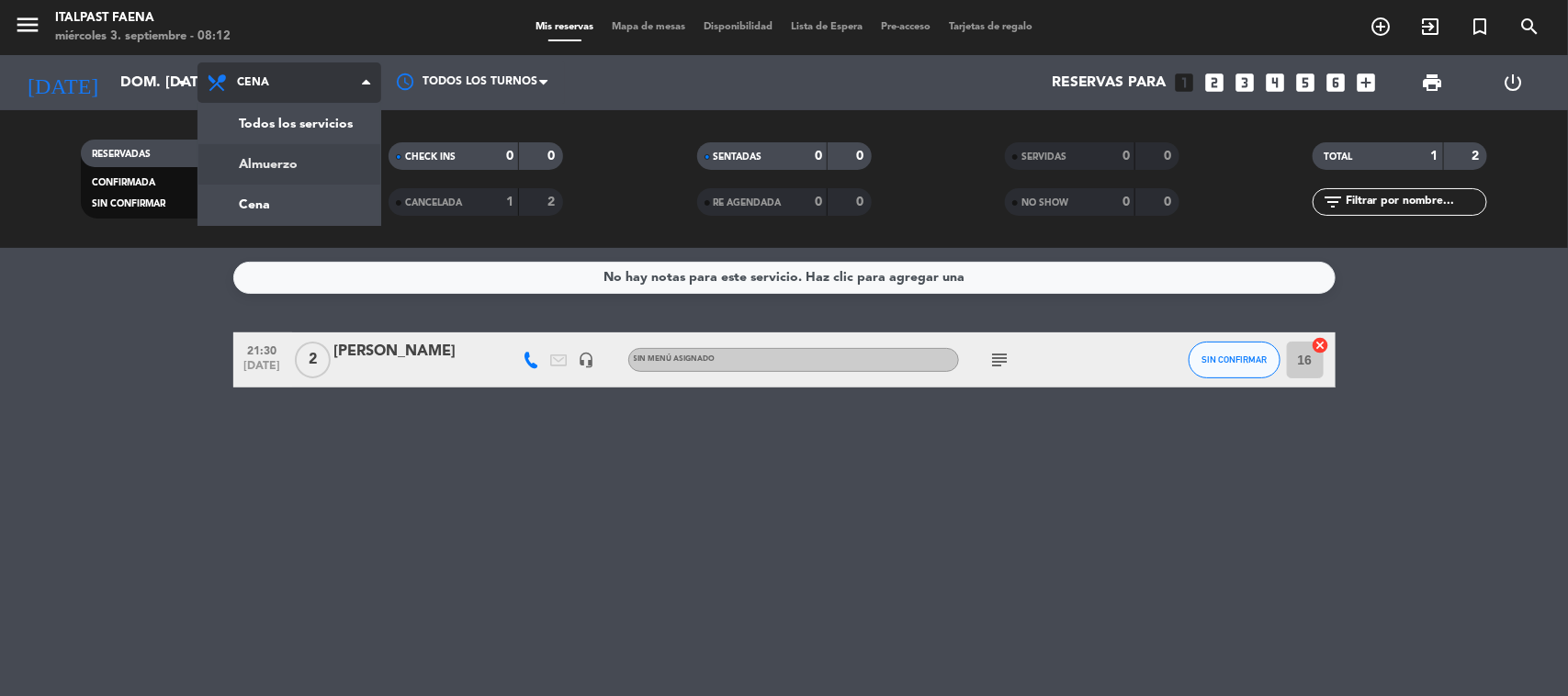
click at [257, 145] on div "menu Italpast Faena miércoles 3. septiembre - 08:12 Mis reservas Mapa de mesas …" at bounding box center [784, 124] width 1568 height 248
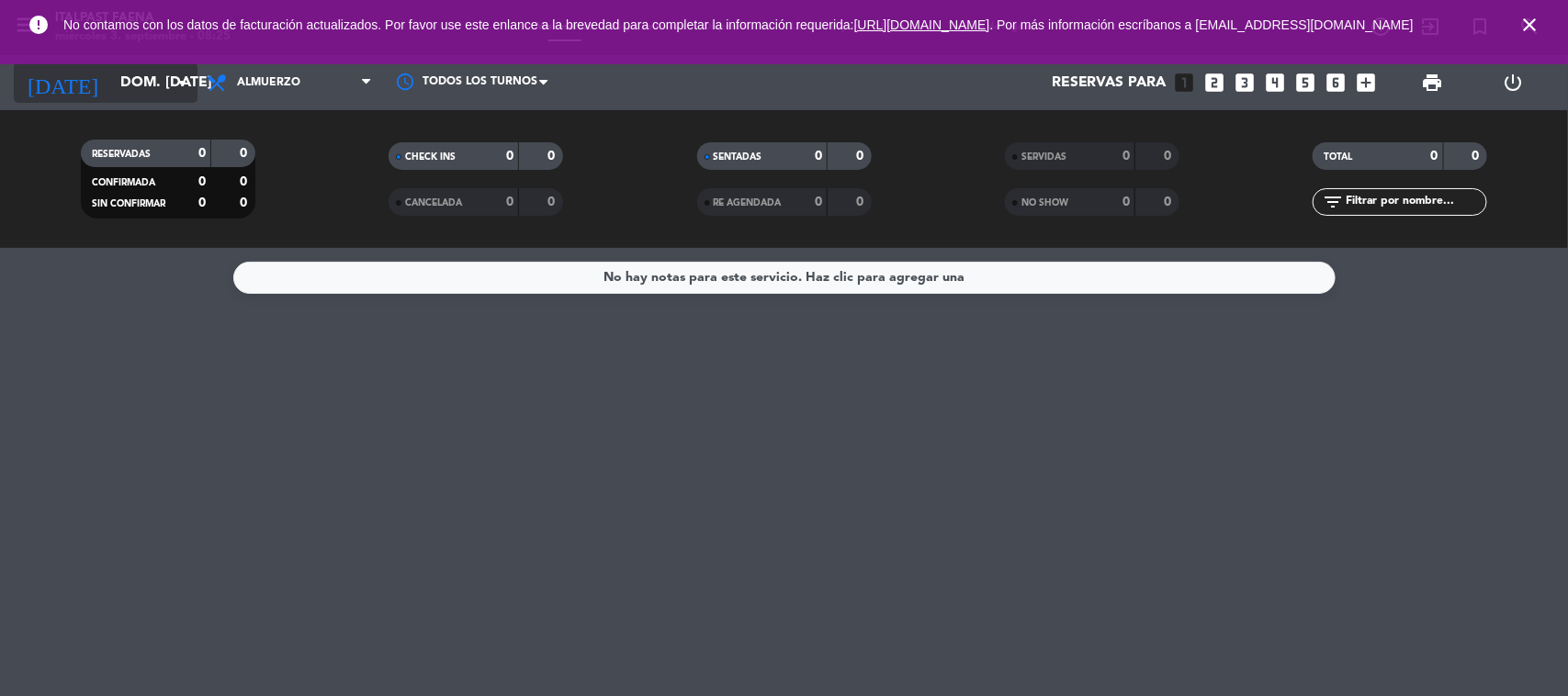
click at [134, 78] on input "dom. [DATE]" at bounding box center [208, 83] width 194 height 35
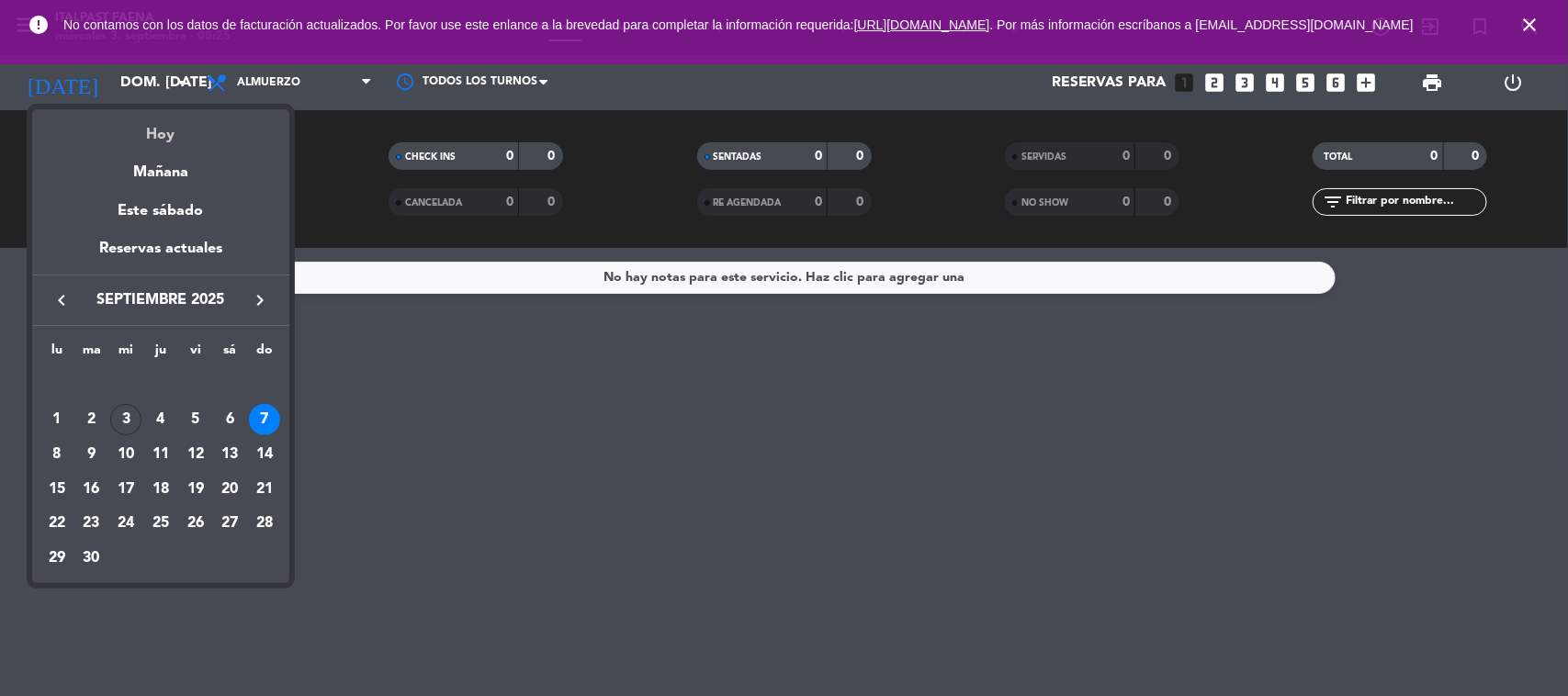
click at [158, 124] on div "Hoy" at bounding box center [160, 128] width 257 height 37
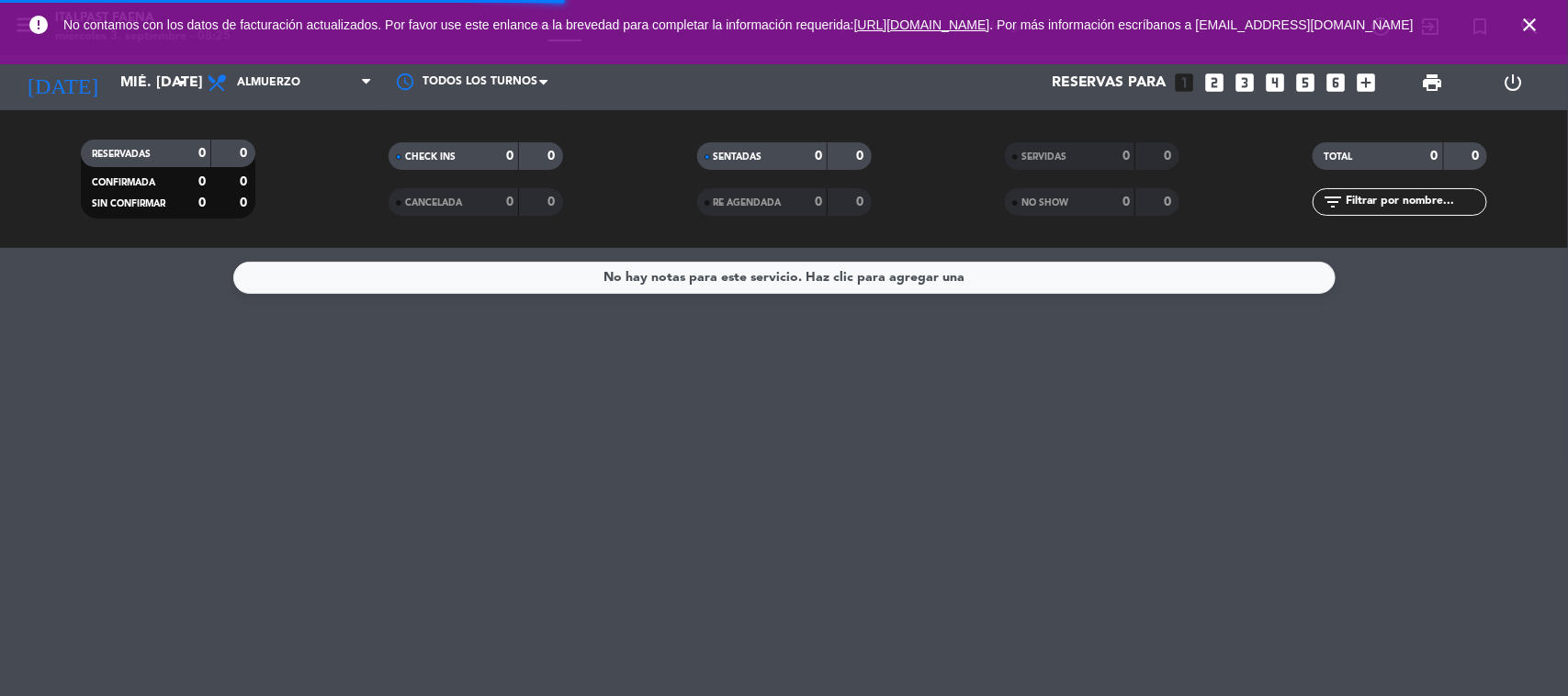
click at [1253, 35] on icon "close" at bounding box center [1529, 25] width 22 height 22
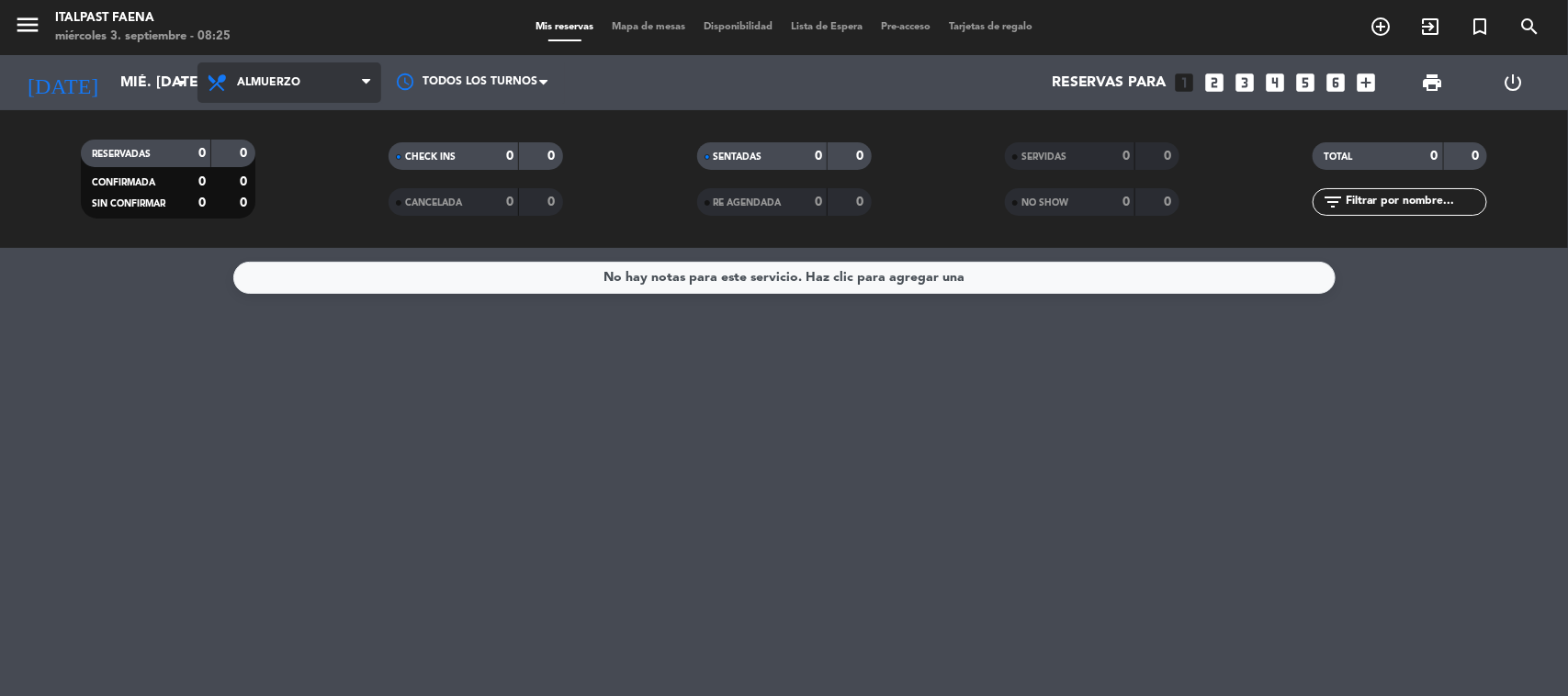
click at [275, 65] on span "Almuerzo" at bounding box center [289, 82] width 184 height 40
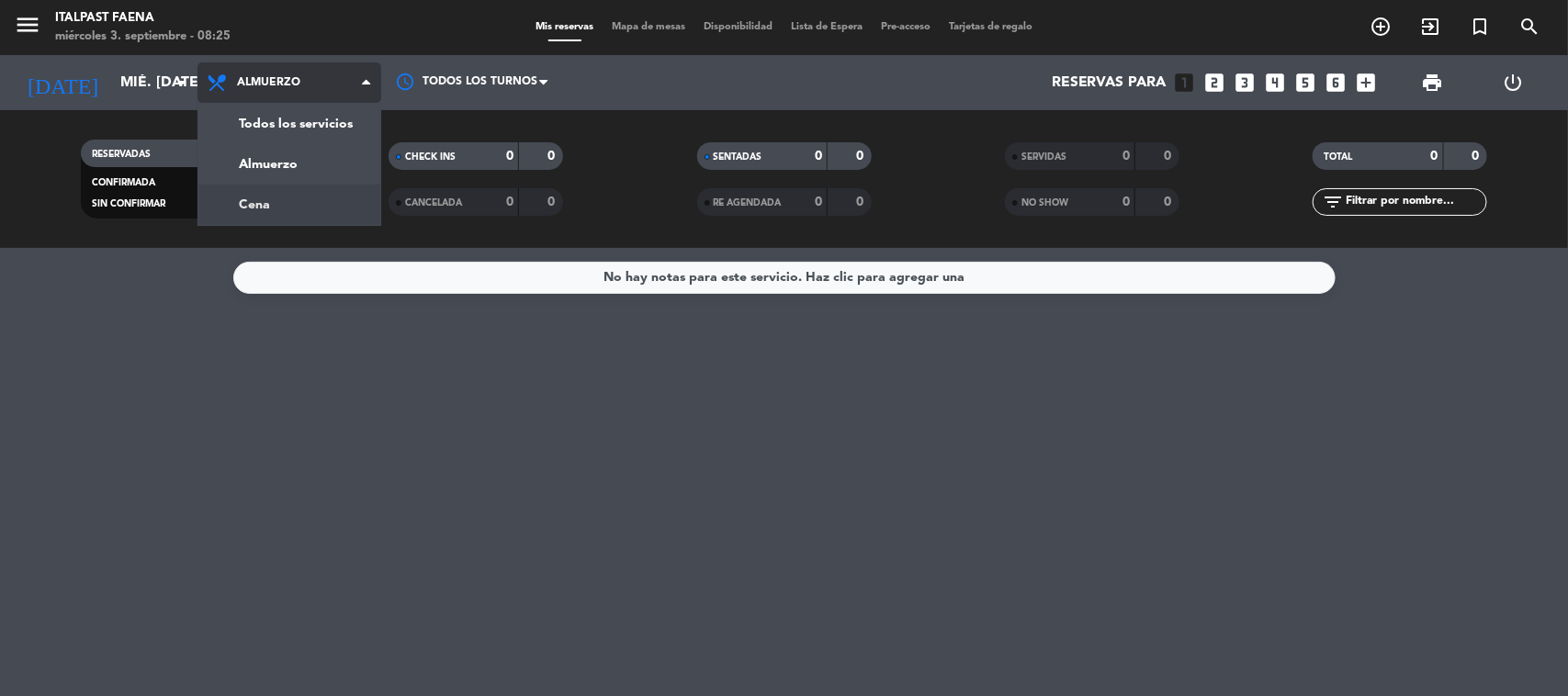
click at [264, 195] on div "menu Italpast Faena miércoles 3. septiembre - 08:25 Mis reservas Mapa de mesas …" at bounding box center [784, 124] width 1568 height 248
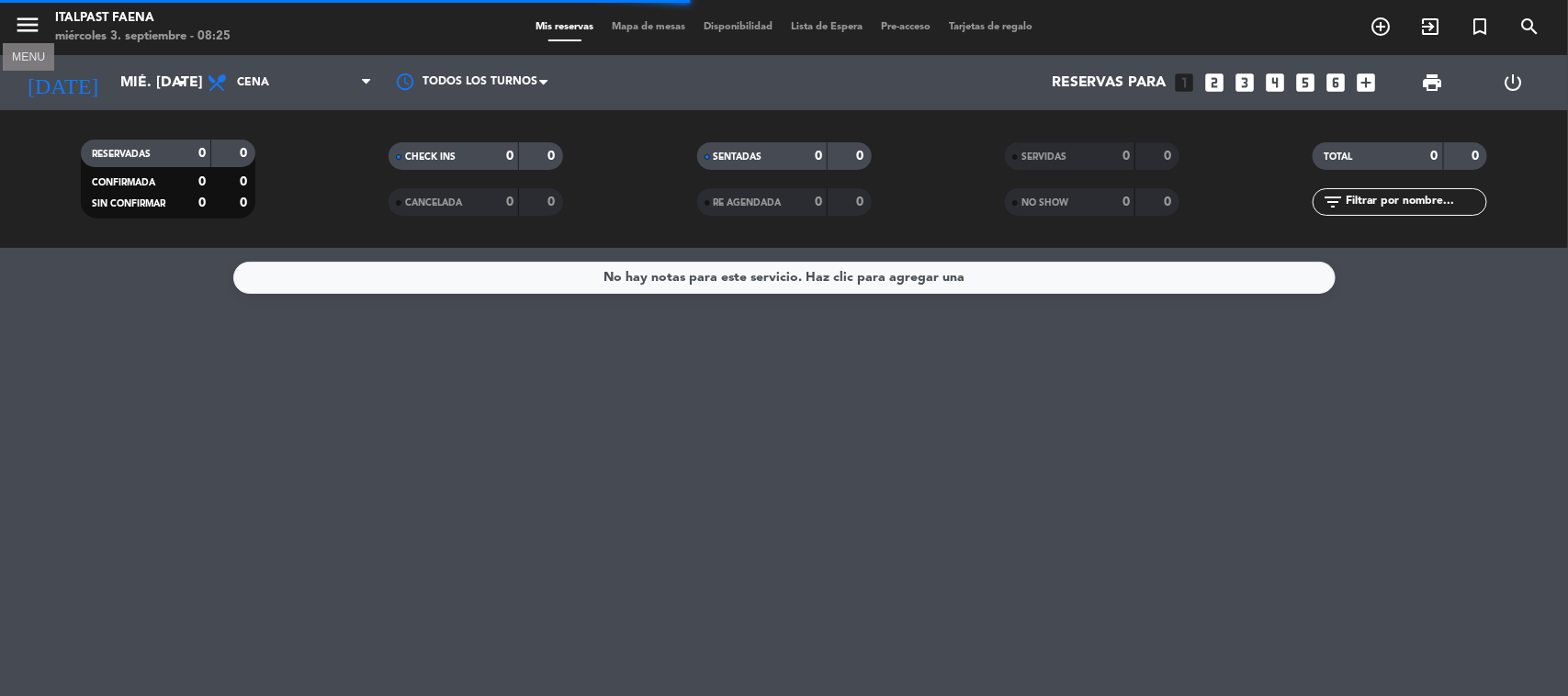
click at [16, 15] on icon "menu" at bounding box center [28, 25] width 28 height 28
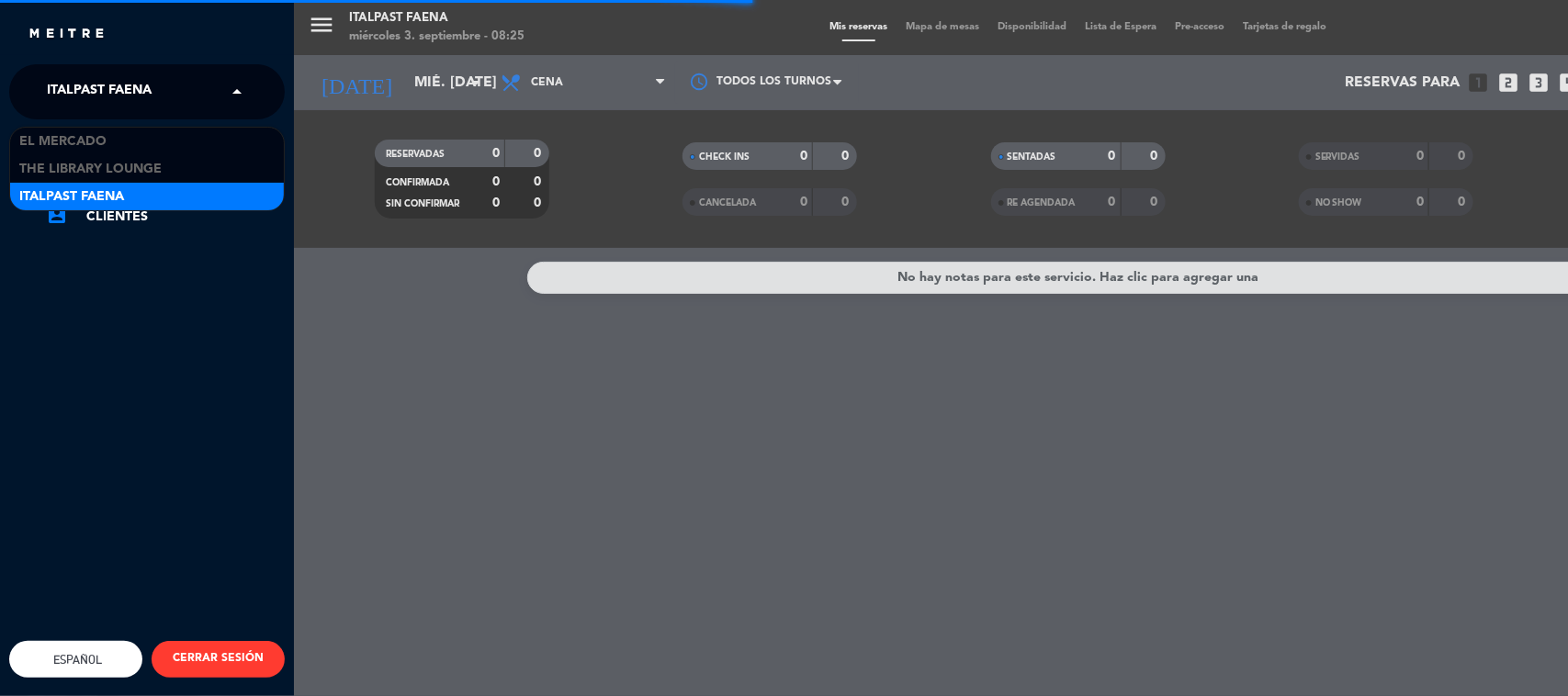
click at [80, 89] on span "Italpast Faena" at bounding box center [99, 91] width 104 height 38
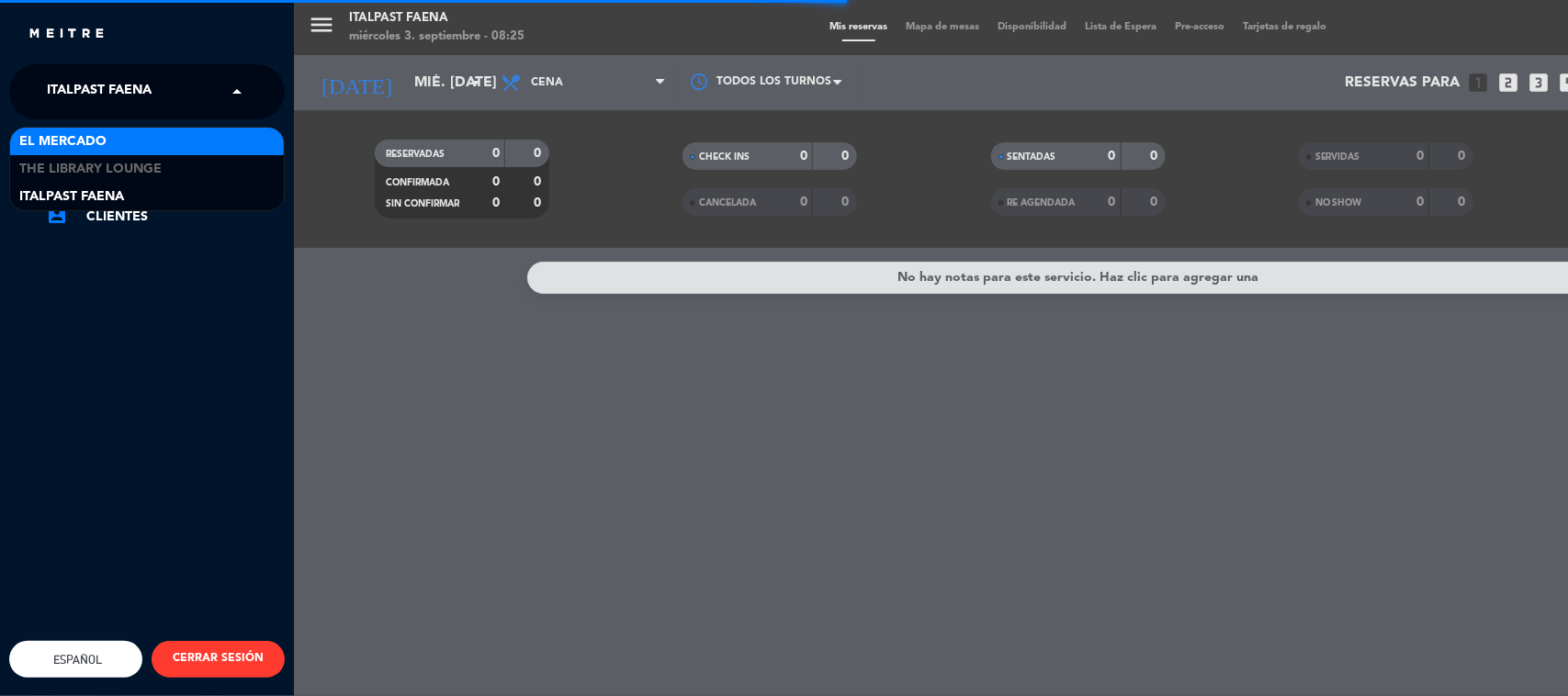
click at [88, 145] on span "El Mercado" at bounding box center [63, 142] width 88 height 21
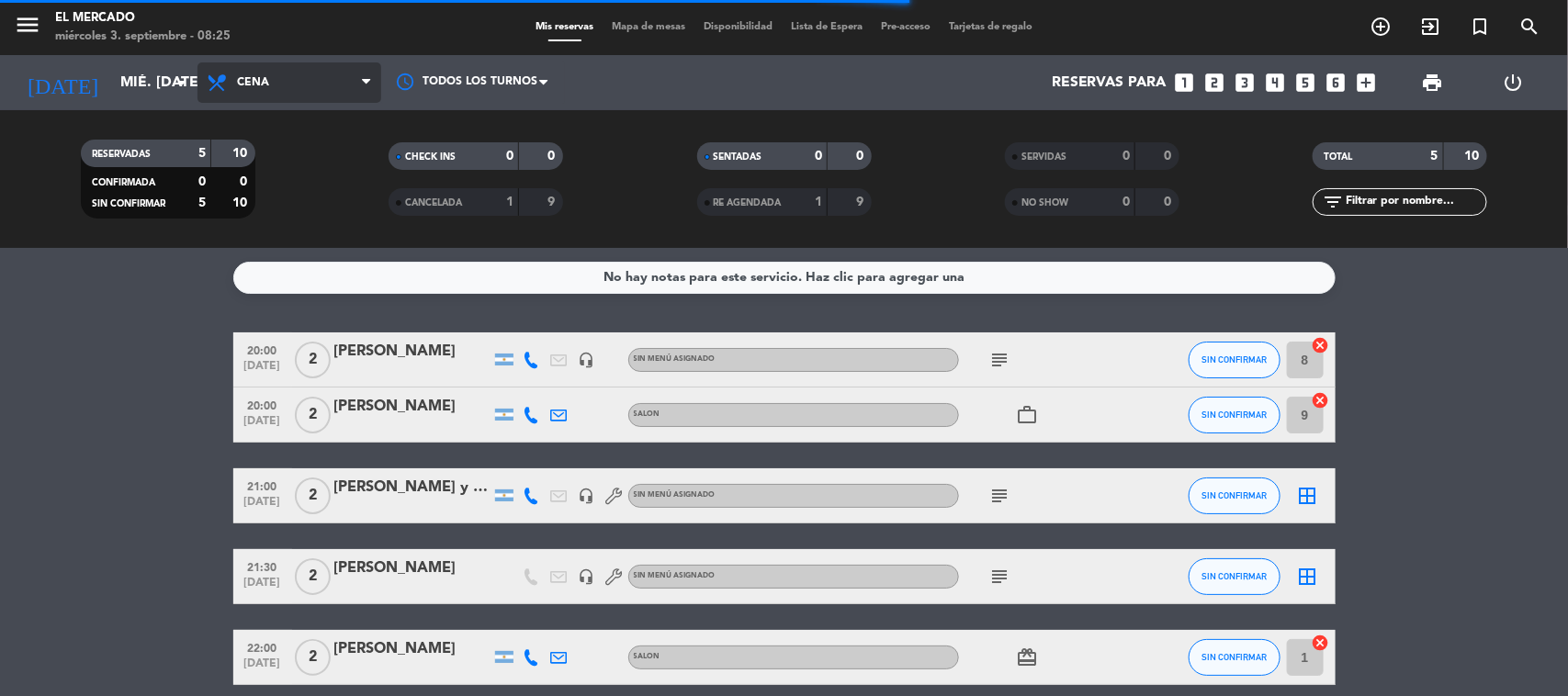
click at [300, 79] on span "Cena" at bounding box center [289, 82] width 184 height 40
click at [277, 241] on div "menu El [PERSON_NAME] miércoles 3. septiembre - 08:25 Mis reservas Mapa de mesa…" at bounding box center [784, 124] width 1568 height 248
click at [289, 101] on span "Almuerzo" at bounding box center [289, 82] width 184 height 40
click at [295, 255] on ng-component "menu El [PERSON_NAME] miércoles 3. septiembre - 08:25 Mis reservas Mapa de mesa…" at bounding box center [784, 348] width 1568 height 696
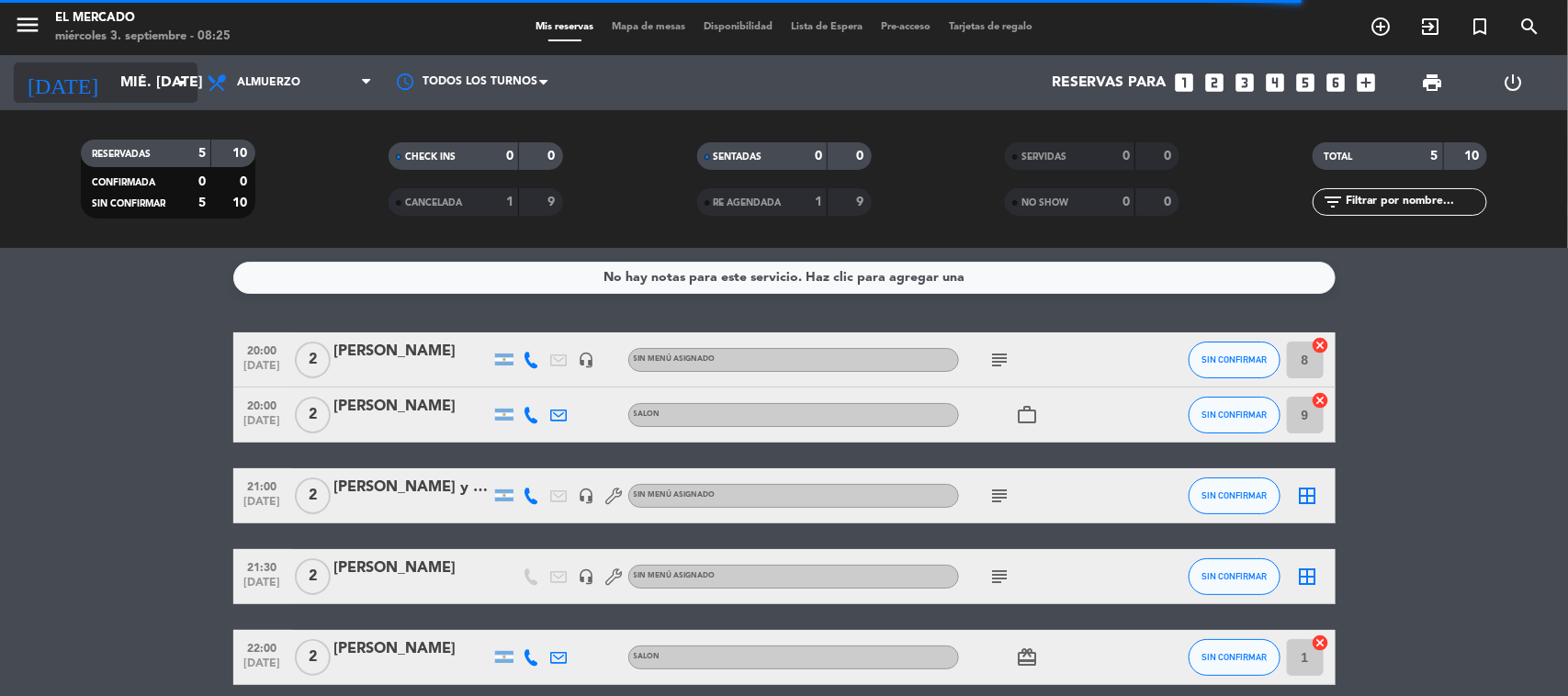
click at [136, 94] on input "mié. [DATE]" at bounding box center [208, 83] width 194 height 35
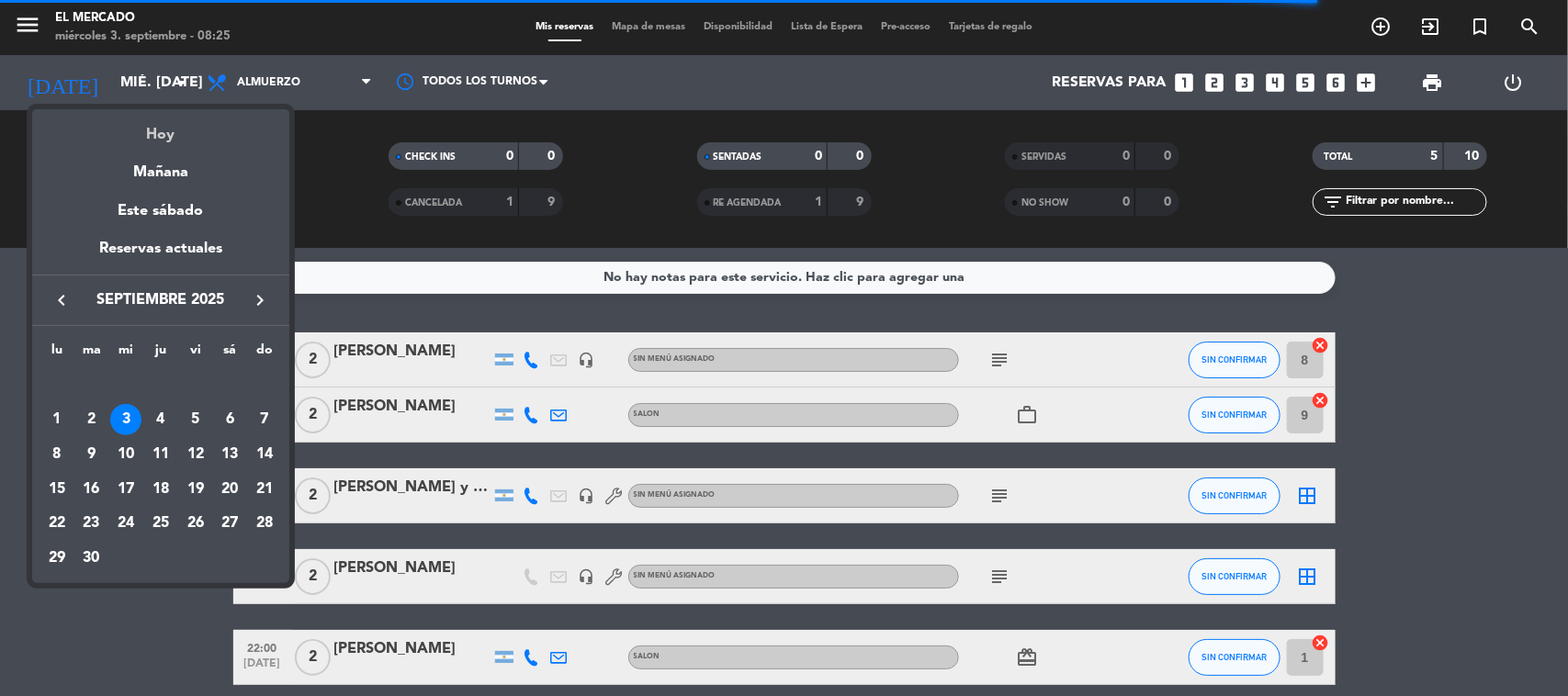
click at [158, 127] on div "Hoy" at bounding box center [160, 128] width 257 height 37
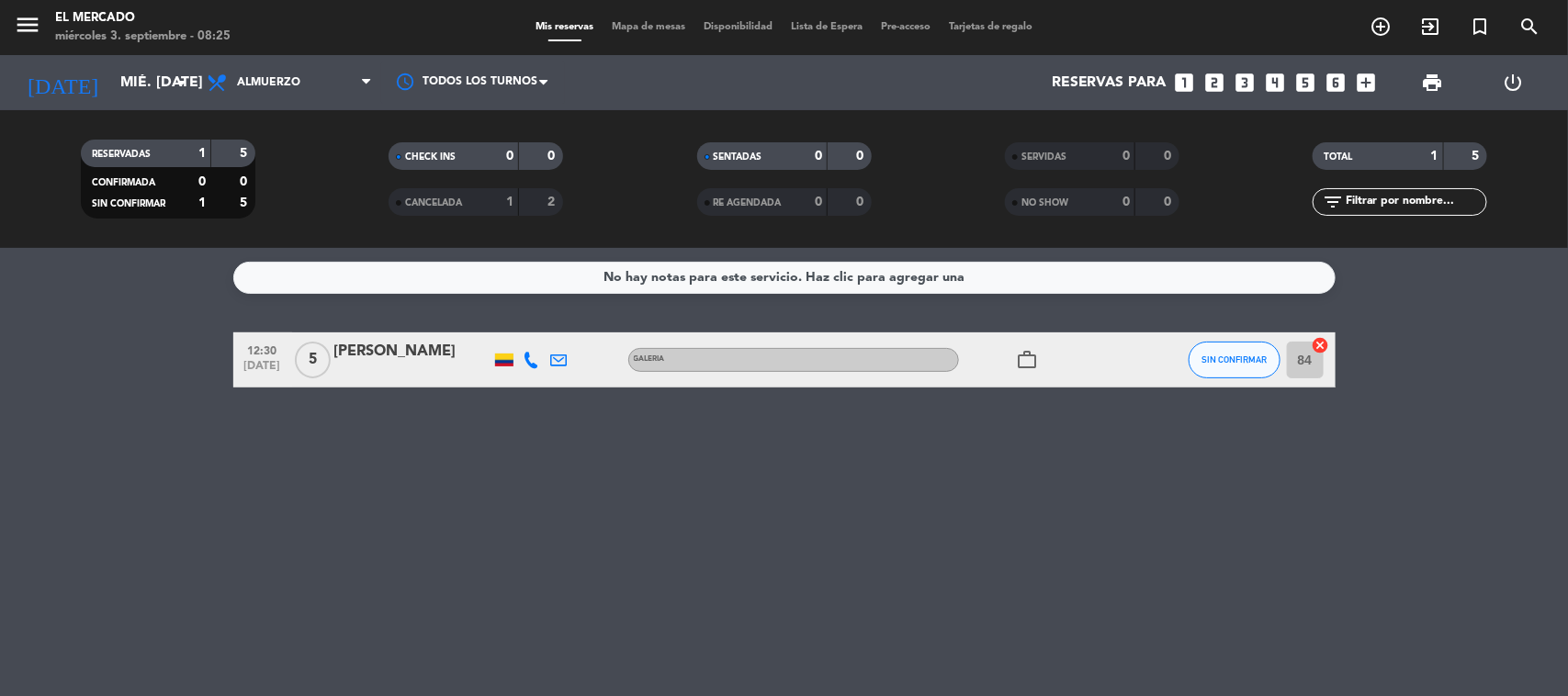
click at [425, 373] on div at bounding box center [412, 372] width 156 height 15
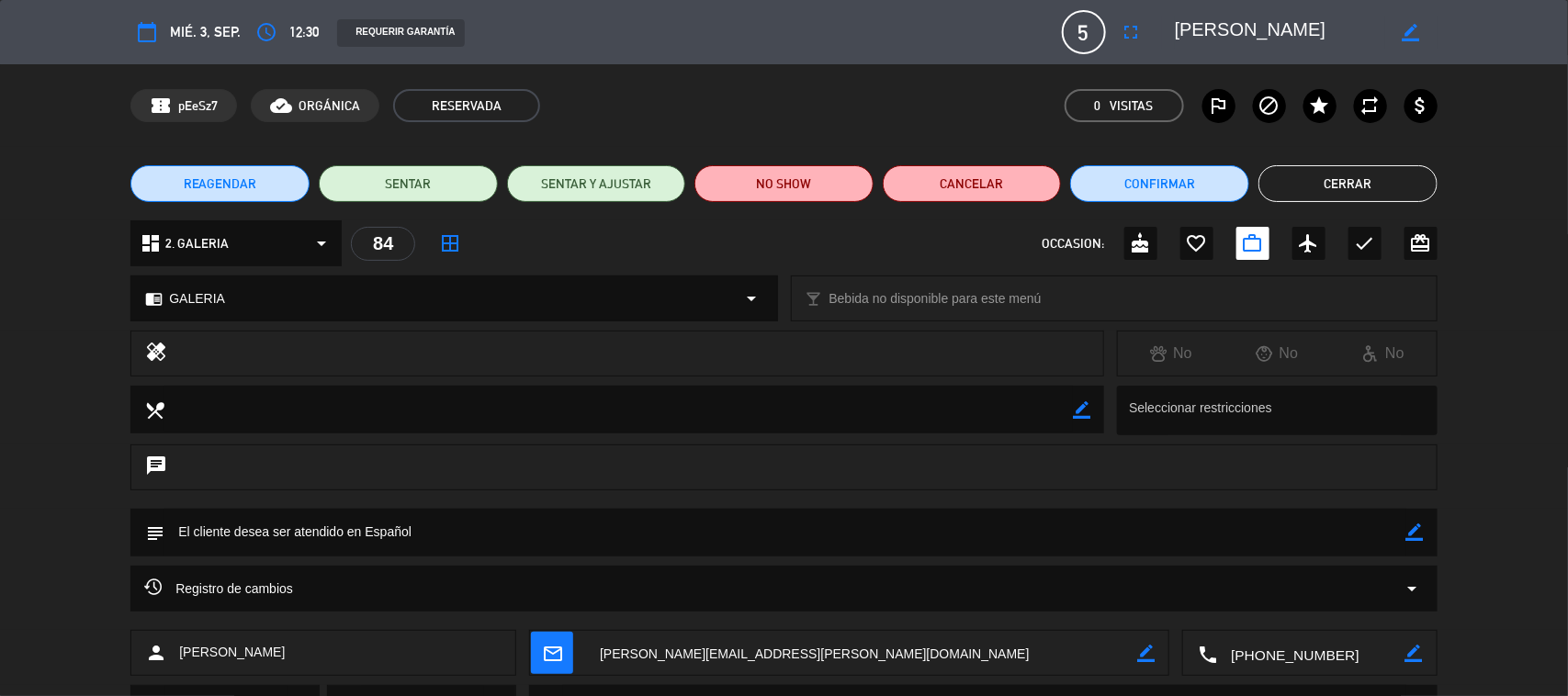
click at [1253, 189] on button "Cerrar" at bounding box center [1348, 183] width 179 height 36
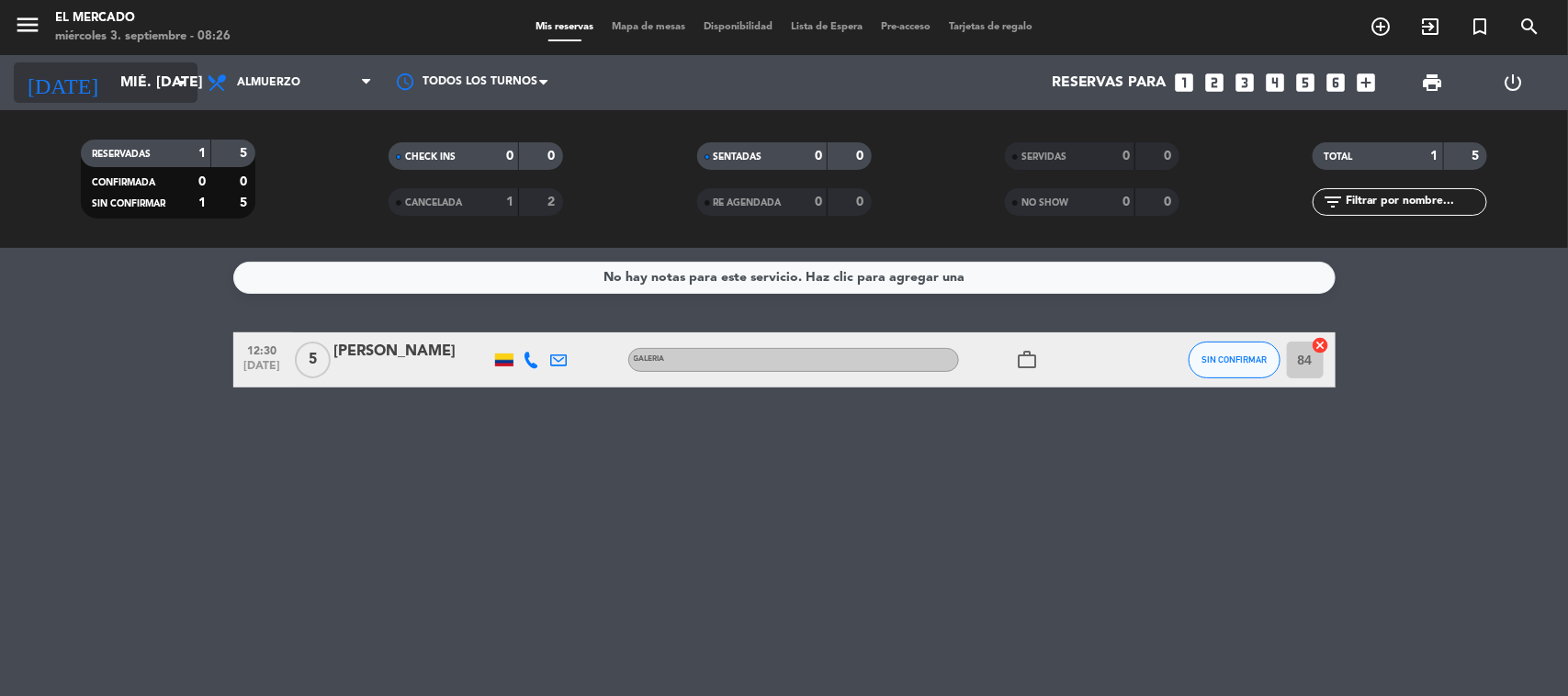
click at [61, 74] on icon "[DATE]" at bounding box center [62, 82] width 97 height 40
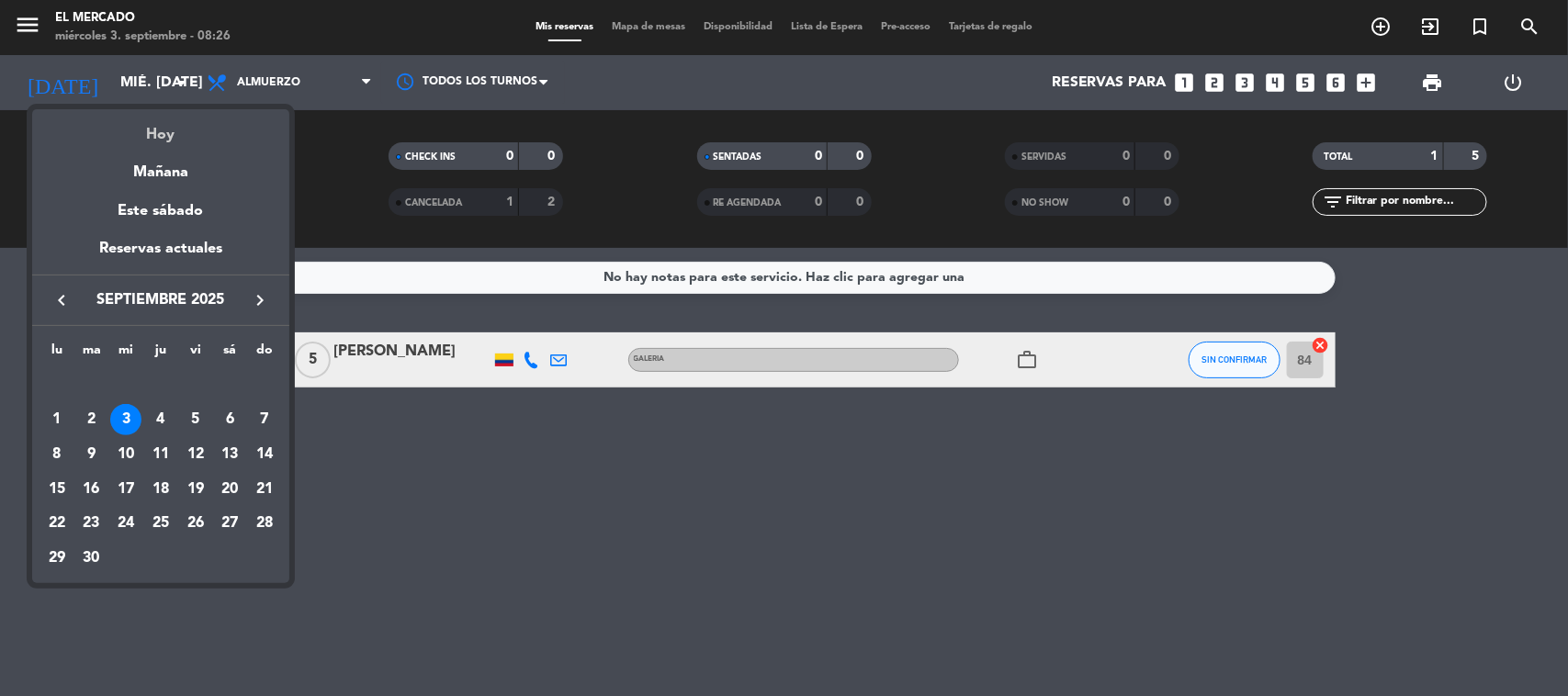
click at [146, 133] on div "Hoy" at bounding box center [160, 128] width 257 height 37
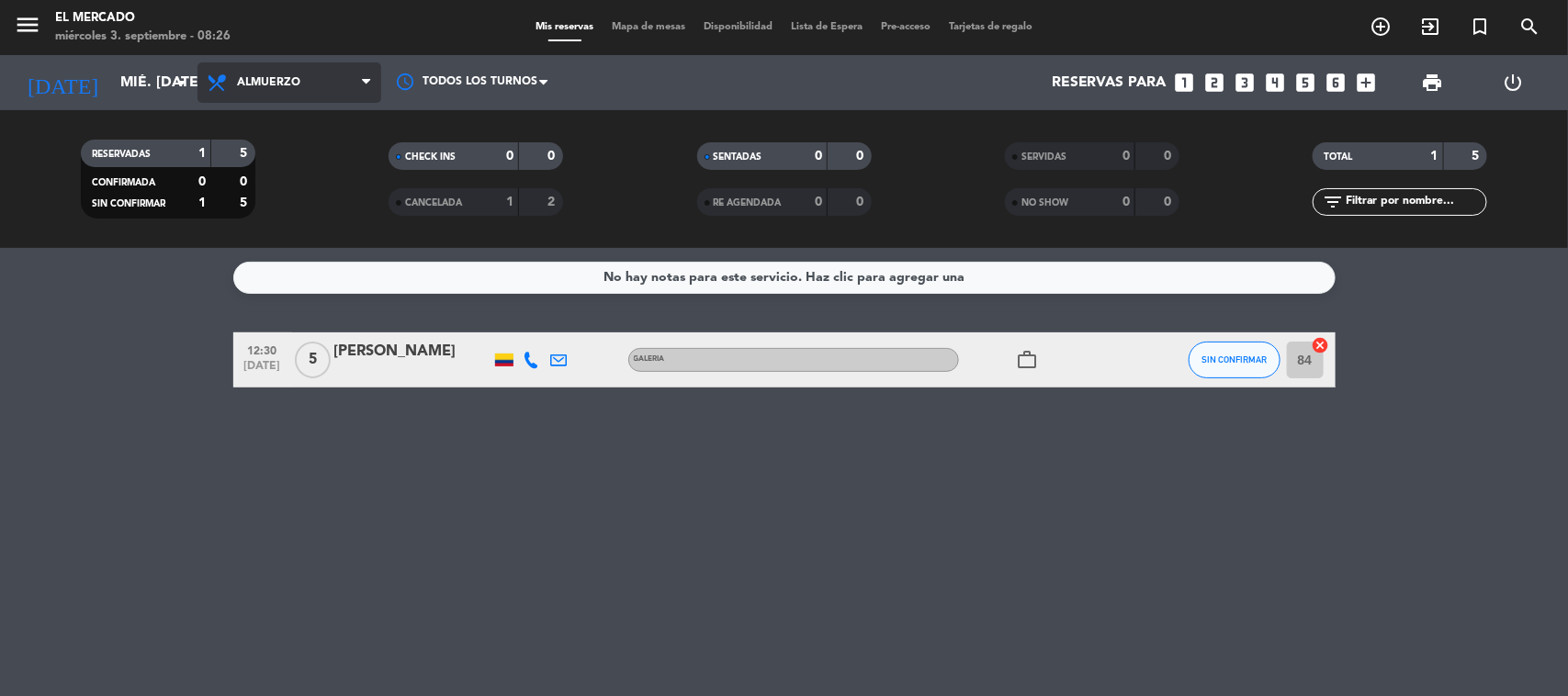
click at [306, 84] on span "Almuerzo" at bounding box center [289, 82] width 184 height 40
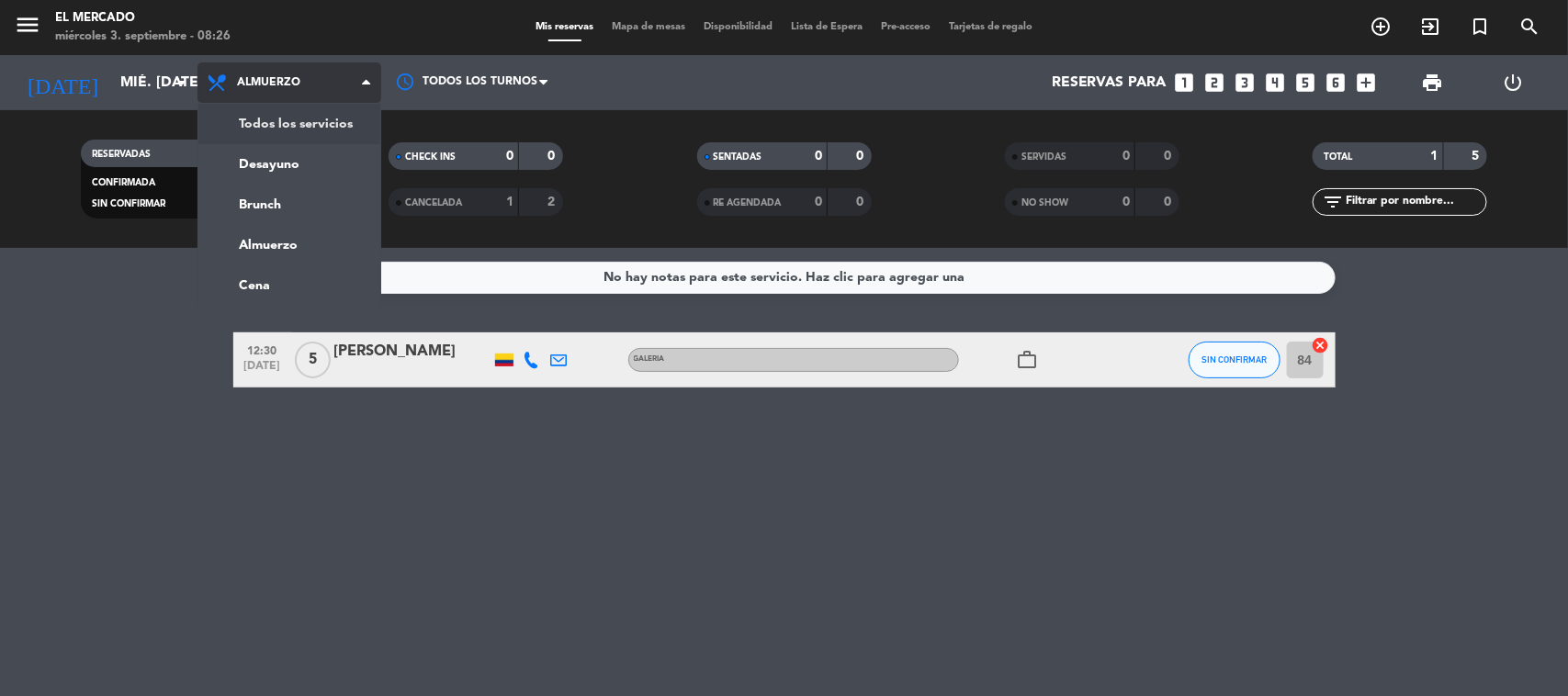
click at [308, 136] on div "menu El [PERSON_NAME] miércoles 3. septiembre - 08:26 Mis reservas Mapa de mesa…" at bounding box center [784, 124] width 1568 height 248
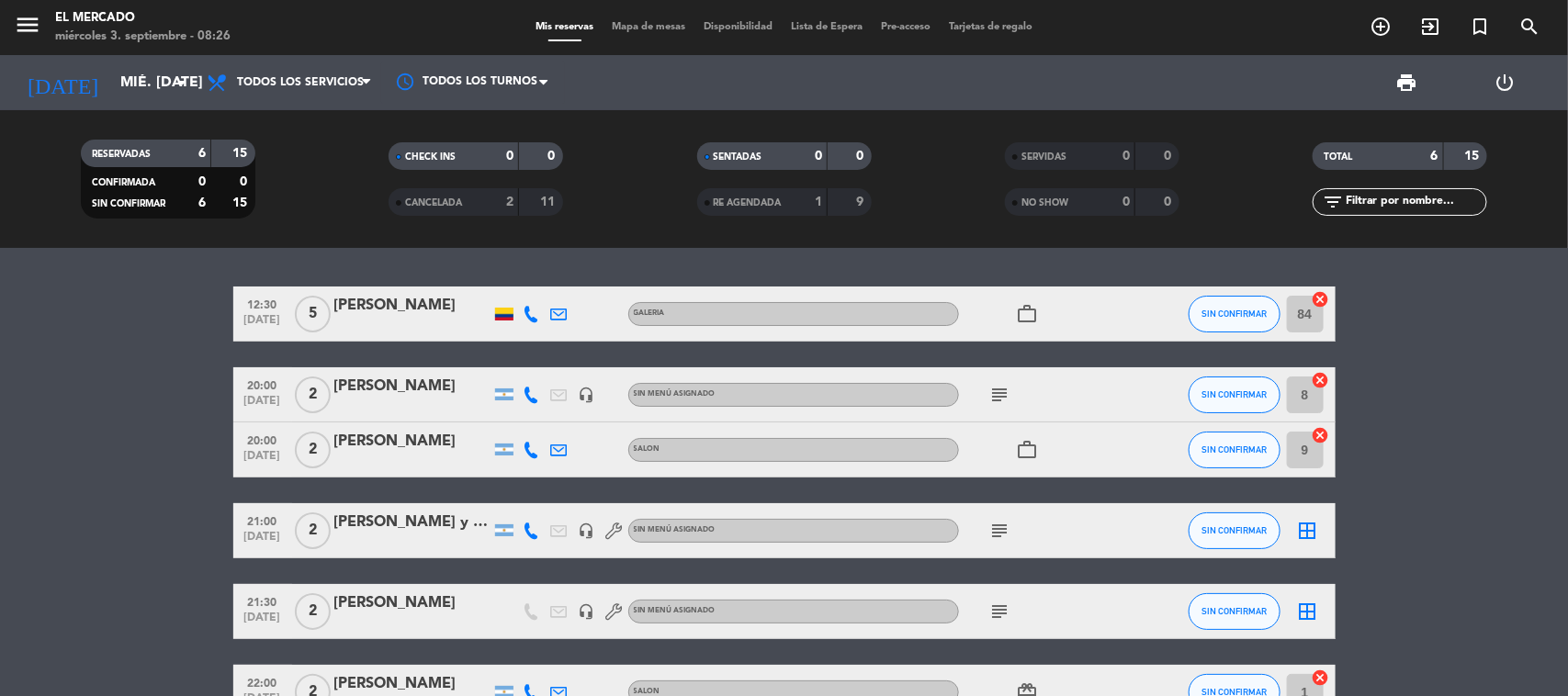
click at [529, 309] on icon at bounding box center [531, 314] width 17 height 17
click at [540, 277] on span "content_paste" at bounding box center [547, 282] width 14 height 14
click at [538, 391] on icon at bounding box center [531, 394] width 17 height 17
click at [536, 366] on span "content_paste" at bounding box center [543, 363] width 14 height 14
click at [537, 448] on icon at bounding box center [531, 449] width 17 height 17
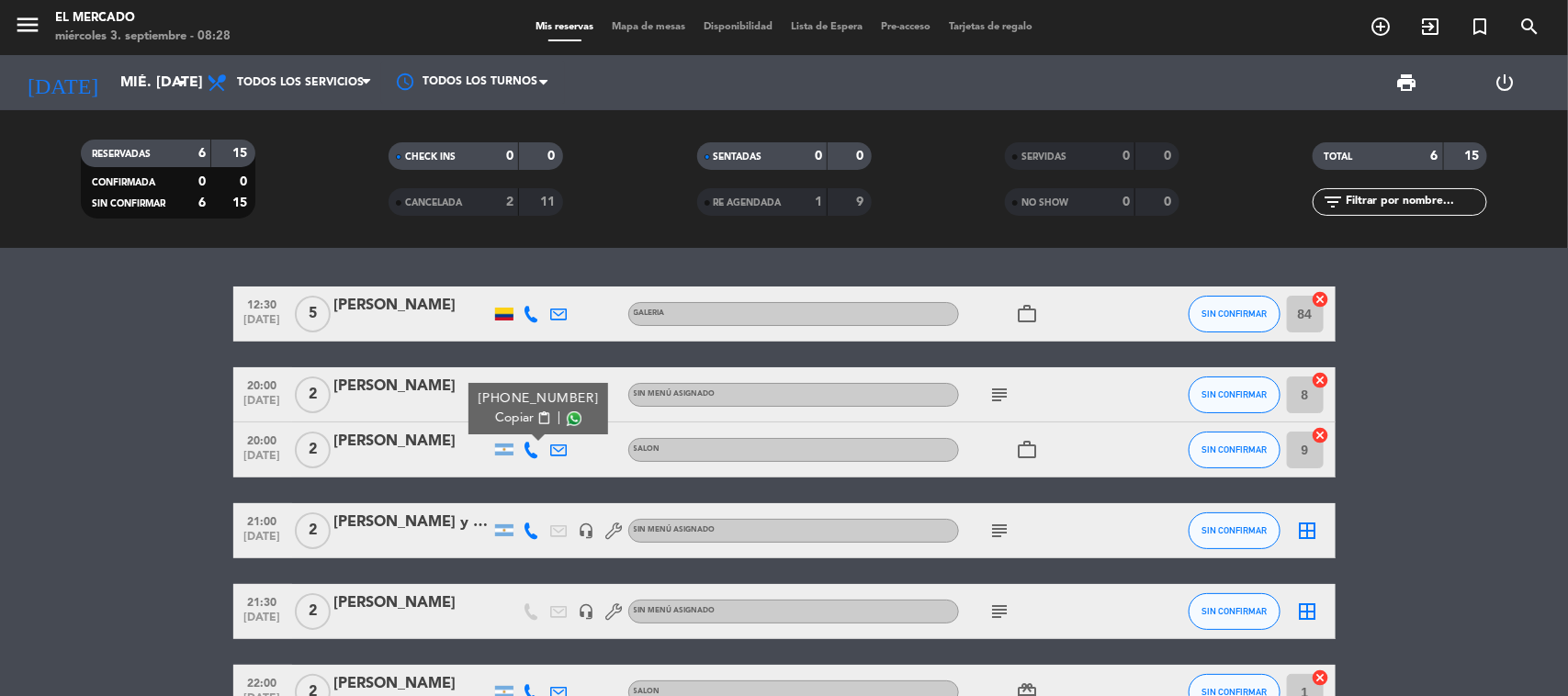
click at [540, 420] on span "content_paste" at bounding box center [543, 418] width 14 height 14
drag, startPoint x: 478, startPoint y: 442, endPoint x: 361, endPoint y: 436, distance: 117.2
click at [325, 437] on div "20:00 [DATE] 2 [PERSON_NAME] [PHONE_NUMBER] Copiar content_paste | SALON work_o…" at bounding box center [784, 449] width 1102 height 55
copy div "[PERSON_NAME]"
click at [524, 530] on icon at bounding box center [531, 530] width 17 height 17
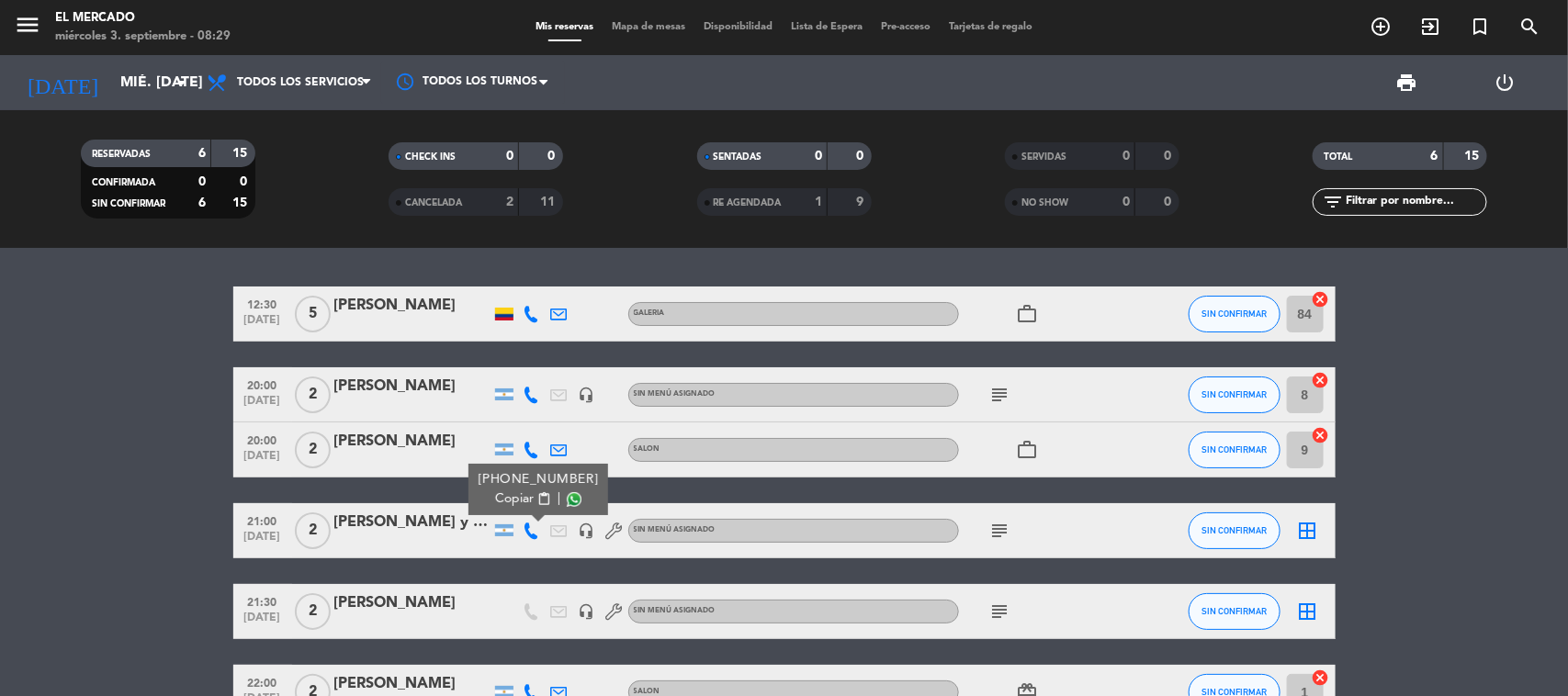
click at [513, 505] on span "Copiar" at bounding box center [513, 499] width 38 height 20
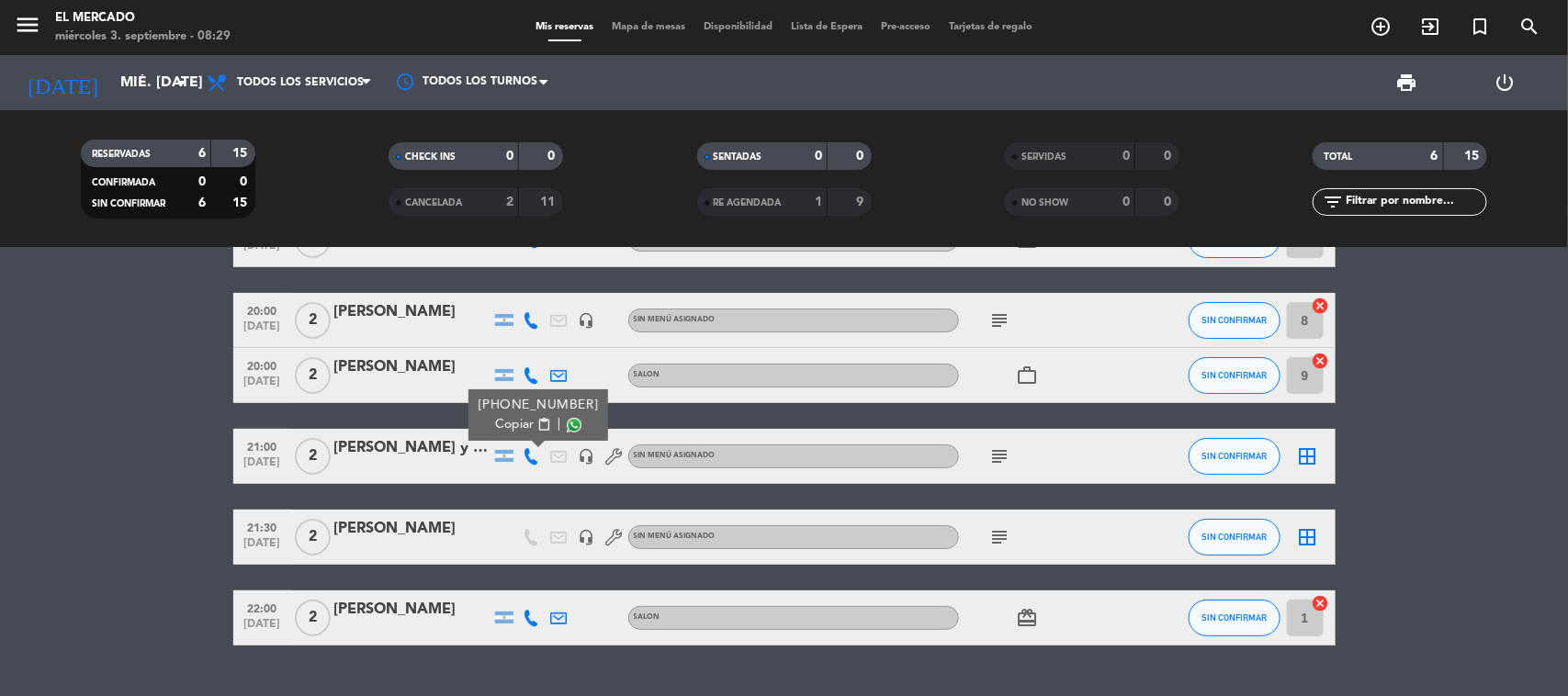
scroll to position [115, 0]
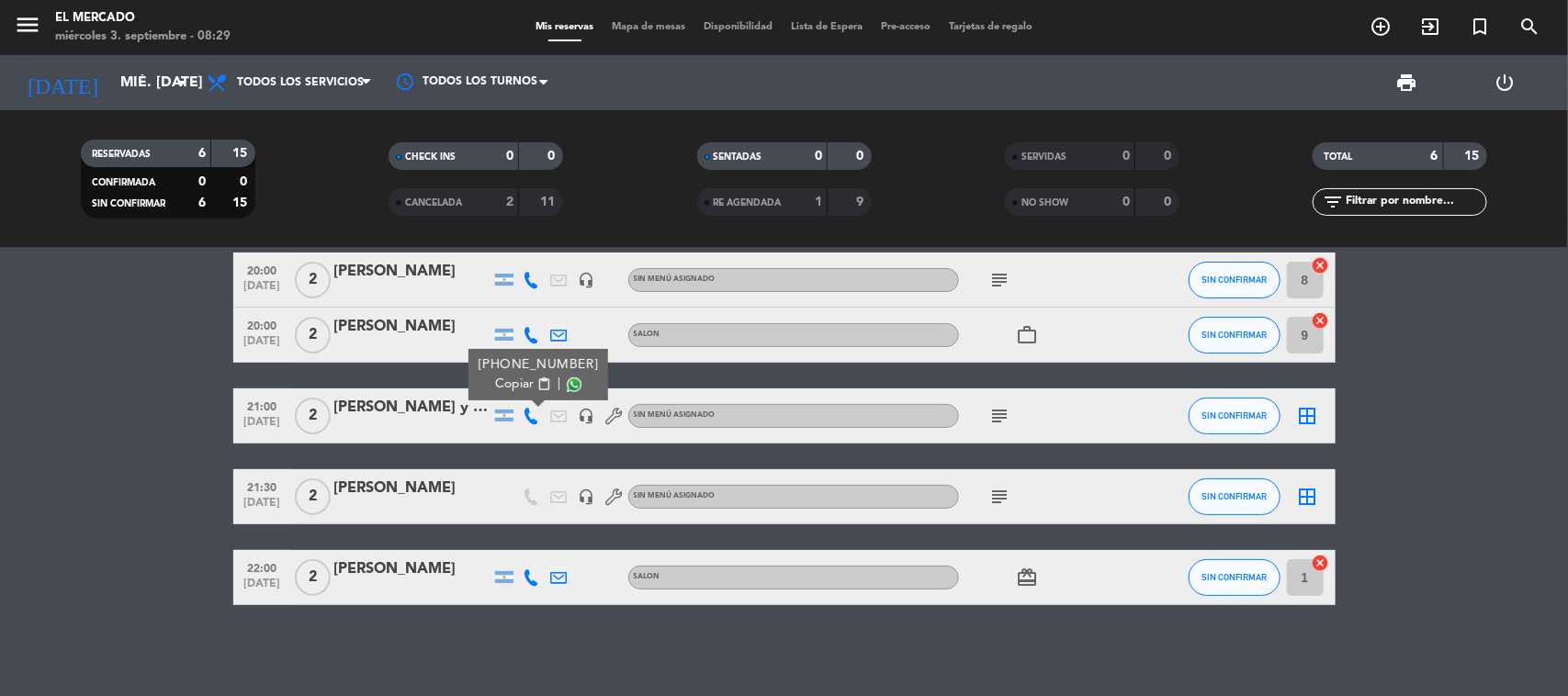
click at [519, 556] on div at bounding box center [532, 576] width 28 height 54
click at [525, 556] on icon at bounding box center [531, 577] width 17 height 17
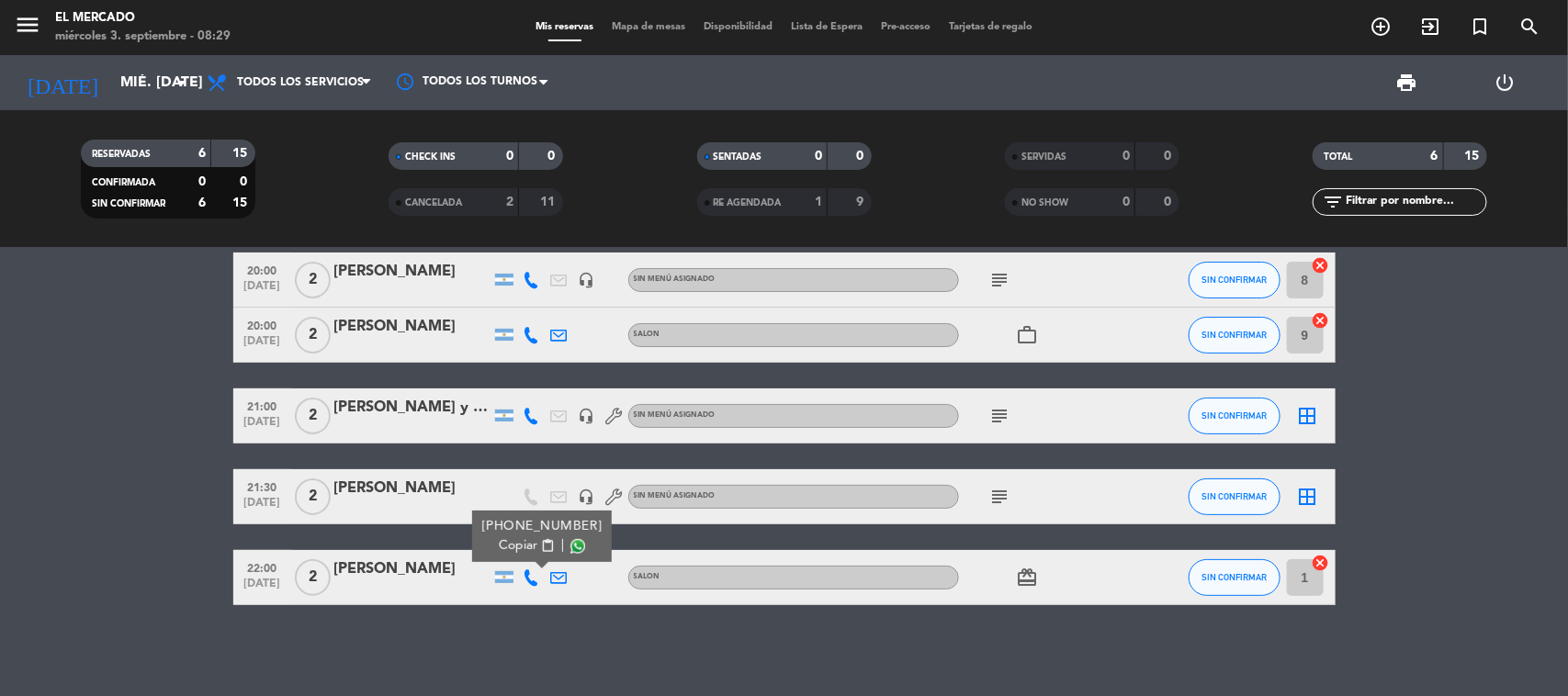
click at [525, 547] on span "Copiar" at bounding box center [517, 546] width 38 height 20
drag, startPoint x: 448, startPoint y: 572, endPoint x: 331, endPoint y: 572, distance: 117.0
click at [331, 556] on div "22:00 [DATE] 2 [PERSON_NAME] [PHONE_NUMBER] Copiar content_paste | SALON card_g…" at bounding box center [784, 577] width 1102 height 55
copy div "[PERSON_NAME]"
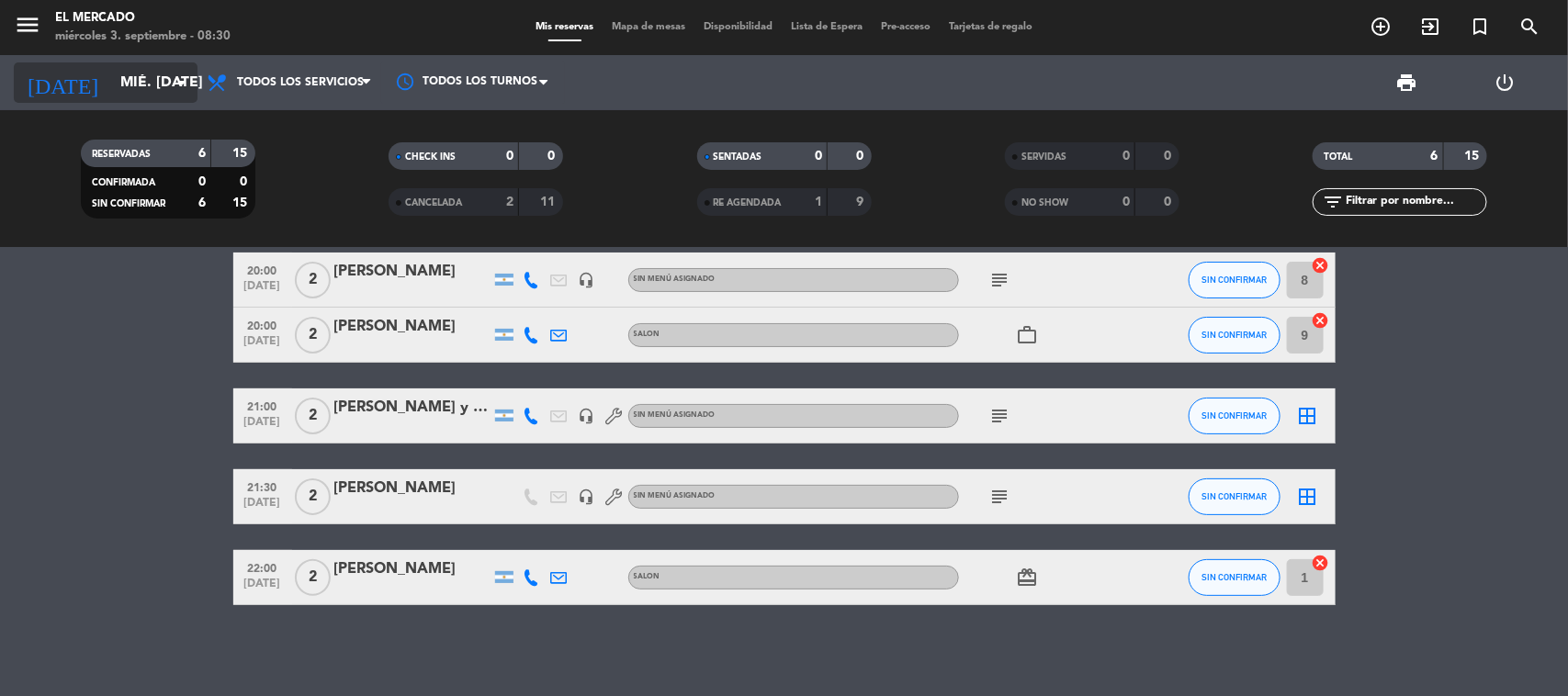
click at [111, 75] on input "mié. [DATE]" at bounding box center [208, 83] width 194 height 35
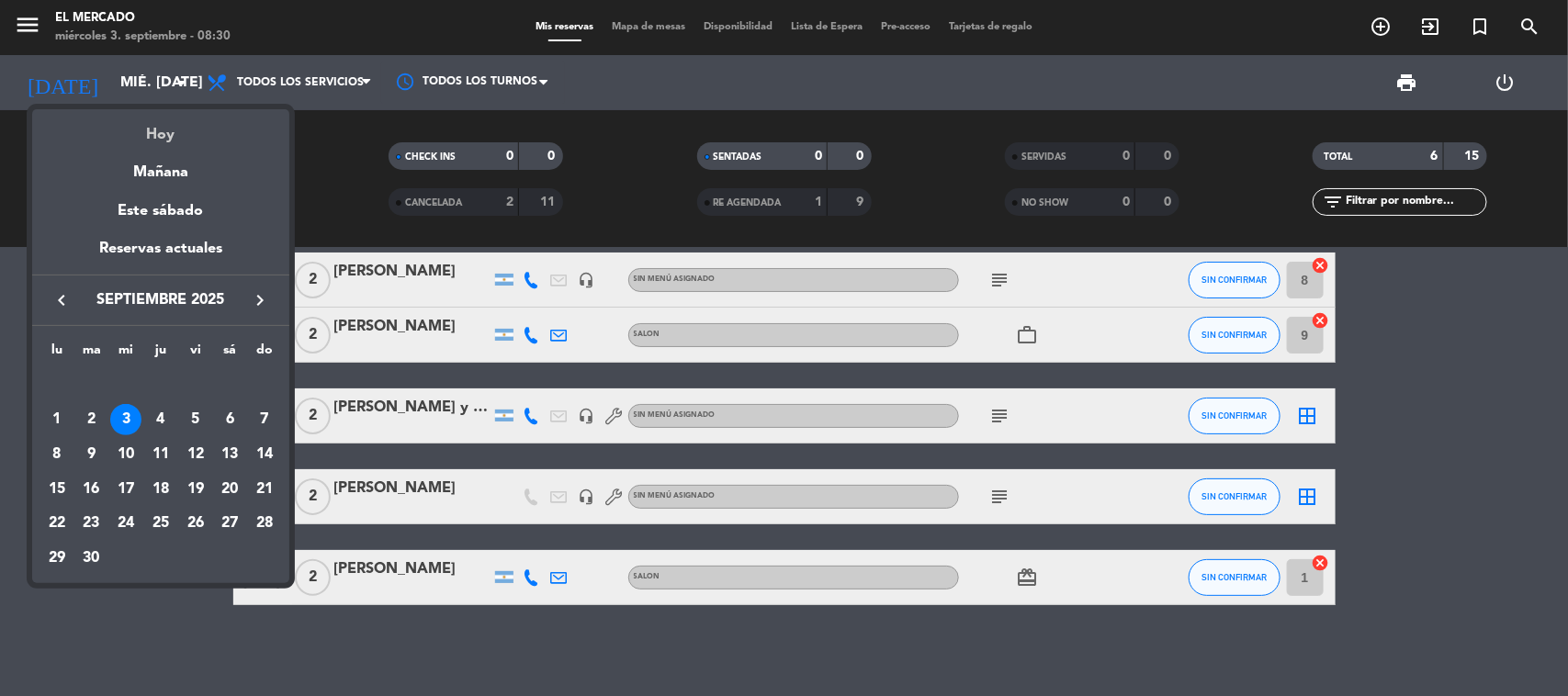
click at [174, 122] on div "Hoy" at bounding box center [160, 128] width 257 height 37
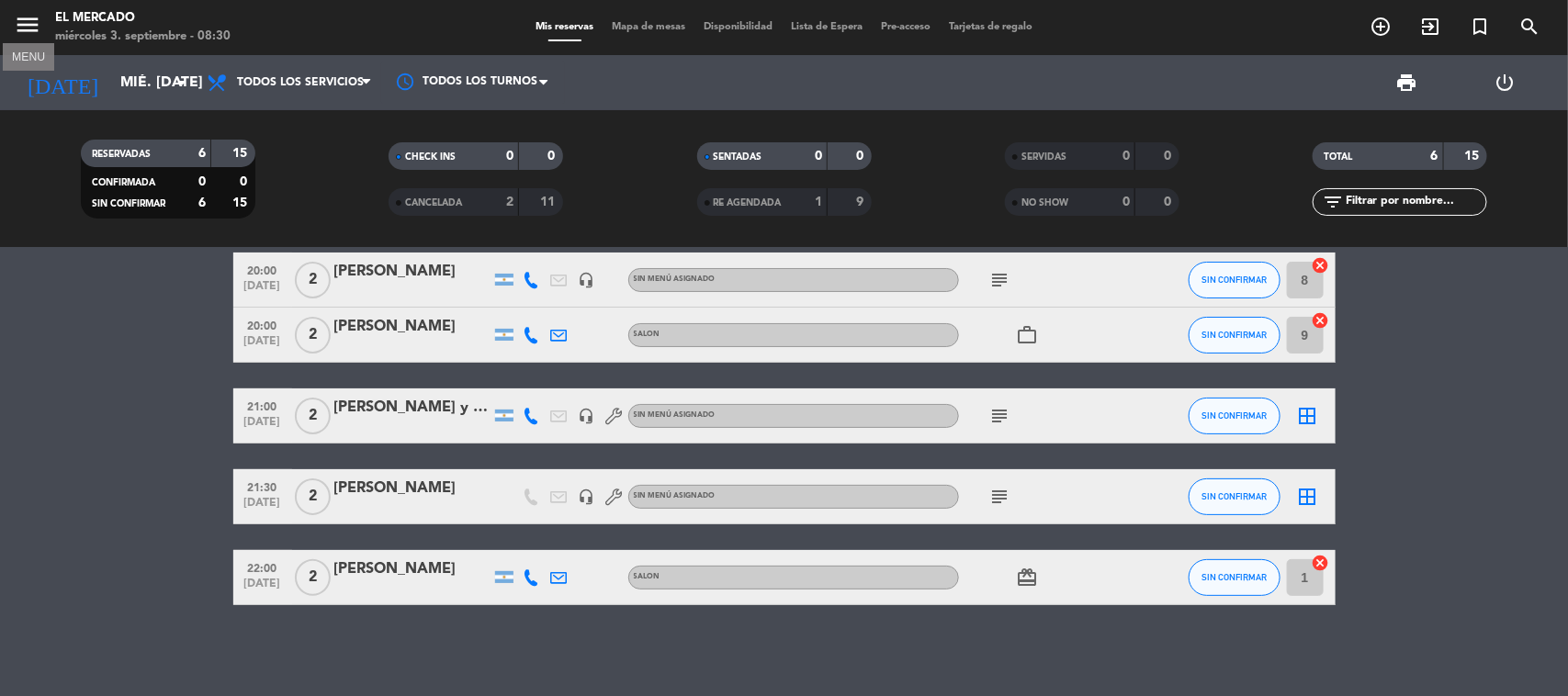
click at [24, 29] on icon "menu" at bounding box center [28, 25] width 28 height 28
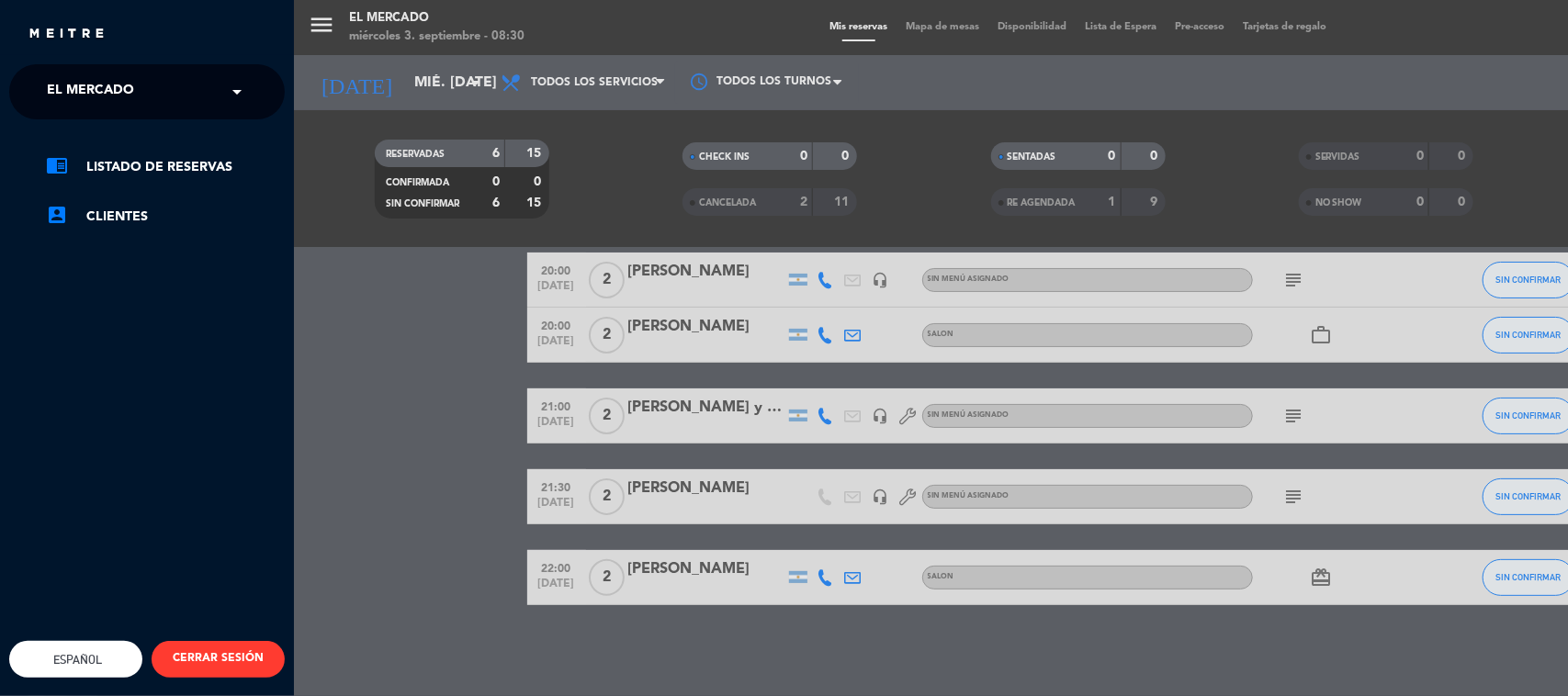
click at [147, 92] on div "× El [PERSON_NAME]" at bounding box center [100, 91] width 122 height 38
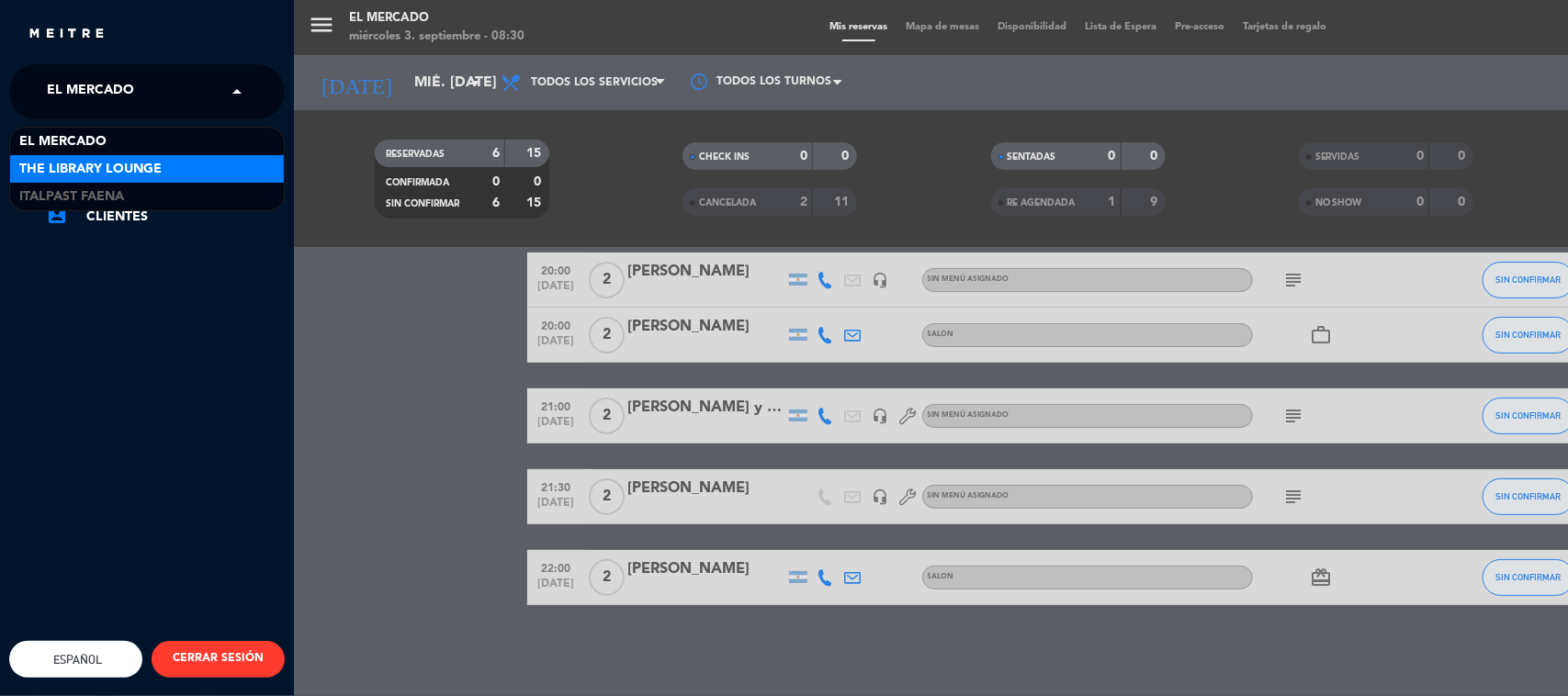
click at [107, 170] on span "The Library Lounge" at bounding box center [90, 169] width 143 height 21
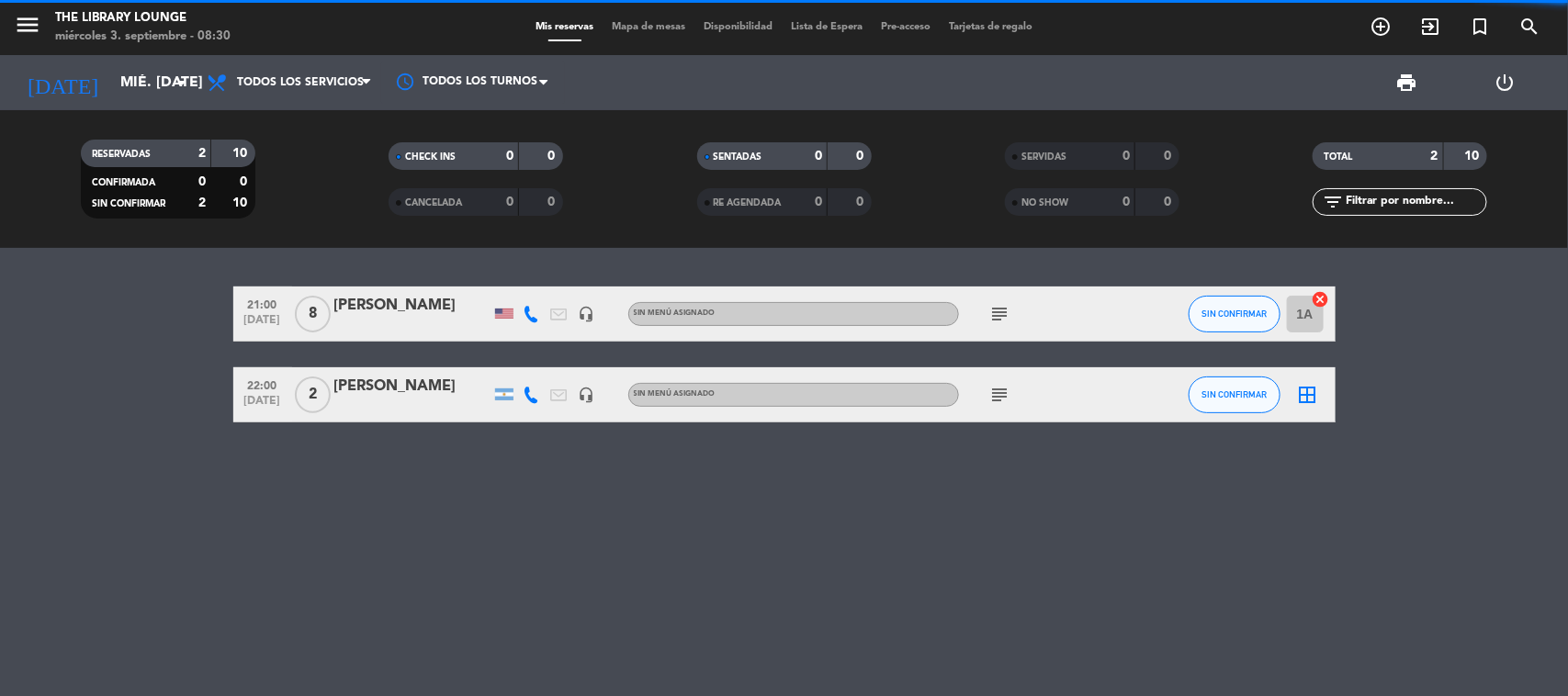
scroll to position [0, 0]
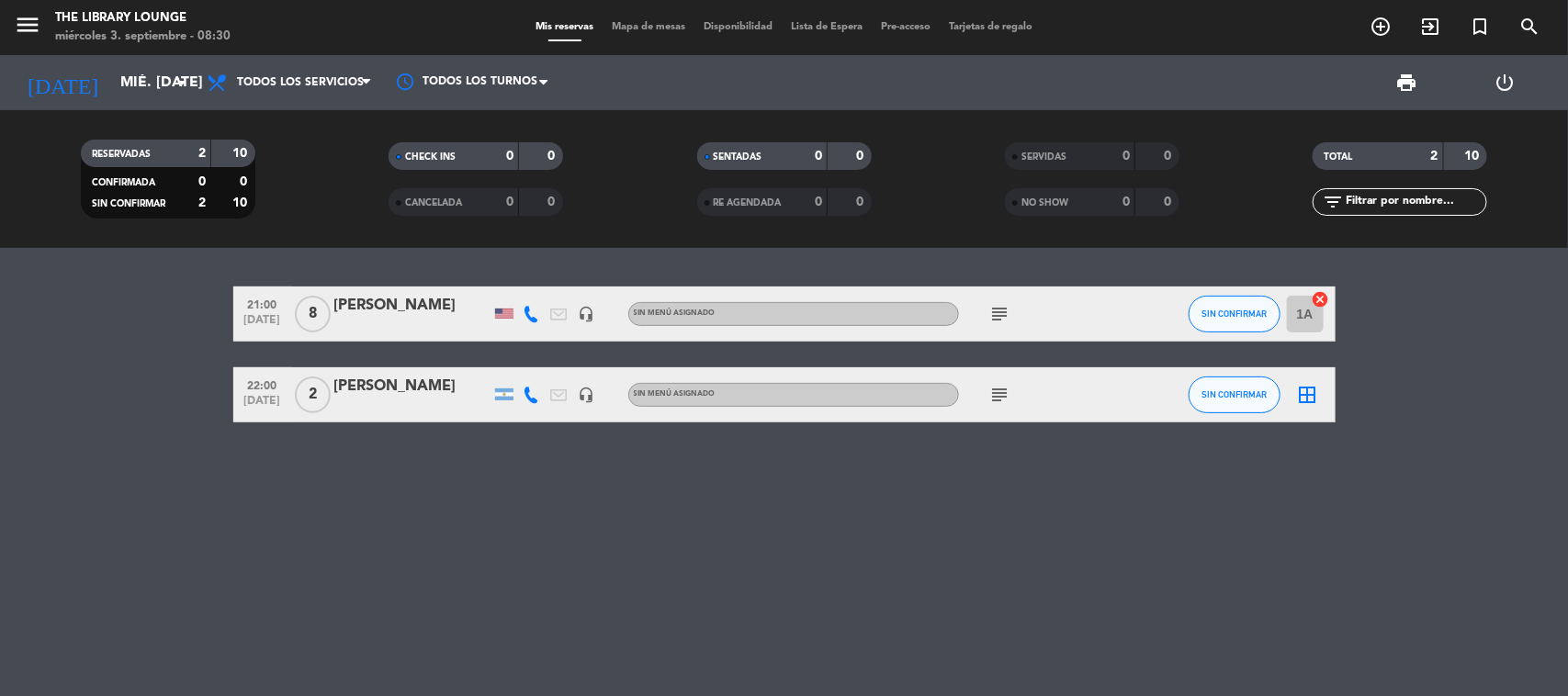
click at [533, 314] on icon at bounding box center [531, 314] width 17 height 17
click at [544, 282] on span "content_paste" at bounding box center [551, 282] width 14 height 14
click at [528, 393] on icon at bounding box center [531, 394] width 17 height 17
click at [524, 365] on span "Copiar" at bounding box center [513, 363] width 38 height 20
click at [20, 20] on icon "menu" at bounding box center [28, 25] width 28 height 28
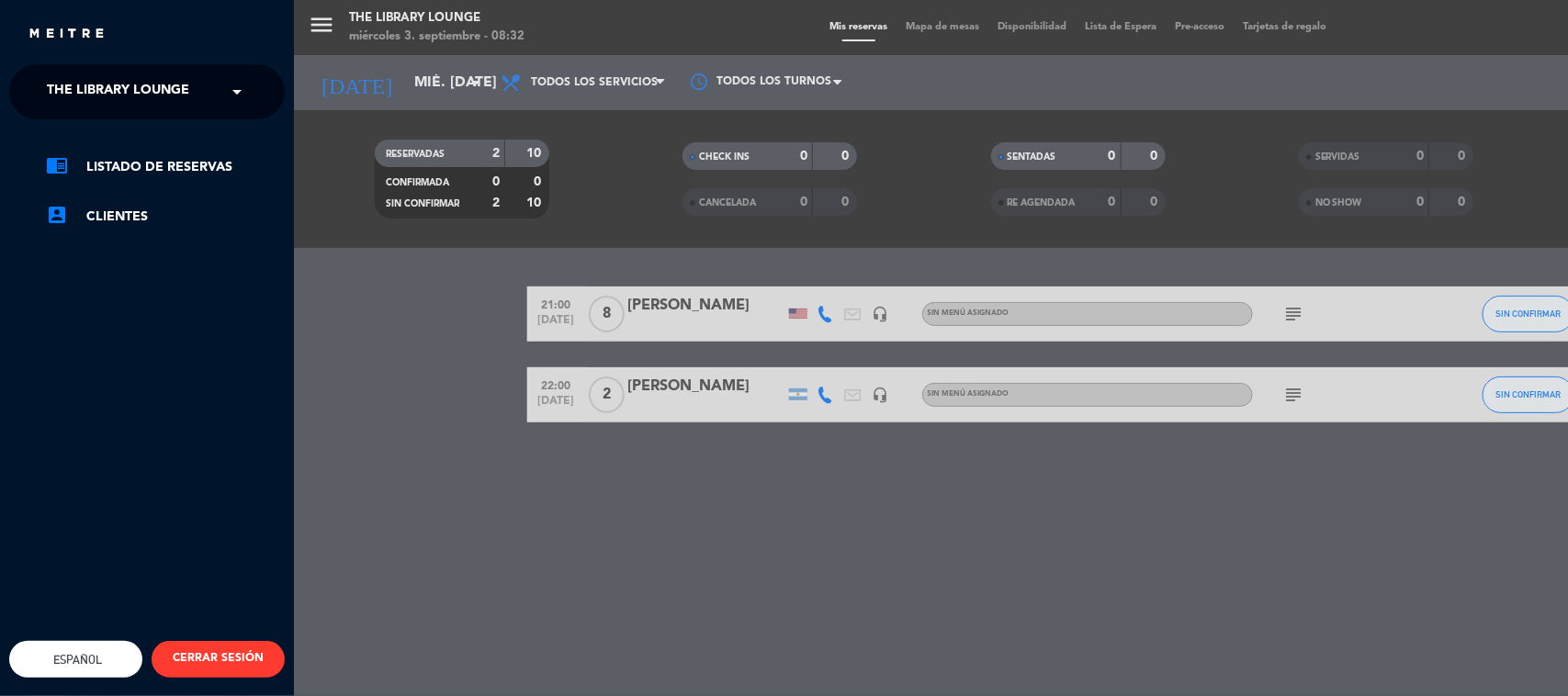
click at [78, 94] on span "The Library Lounge" at bounding box center [118, 91] width 143 height 38
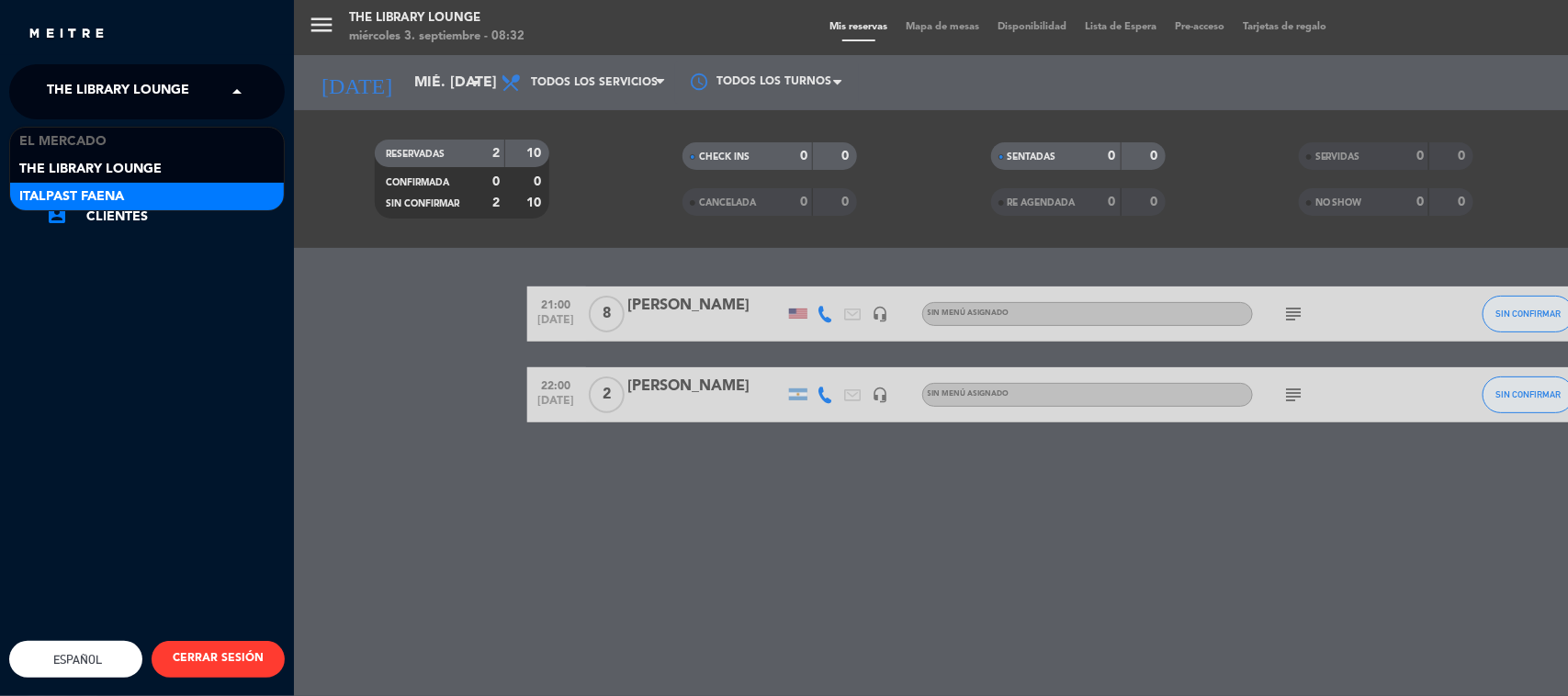
click at [90, 193] on span "Italpast Faena" at bounding box center [72, 197] width 104 height 21
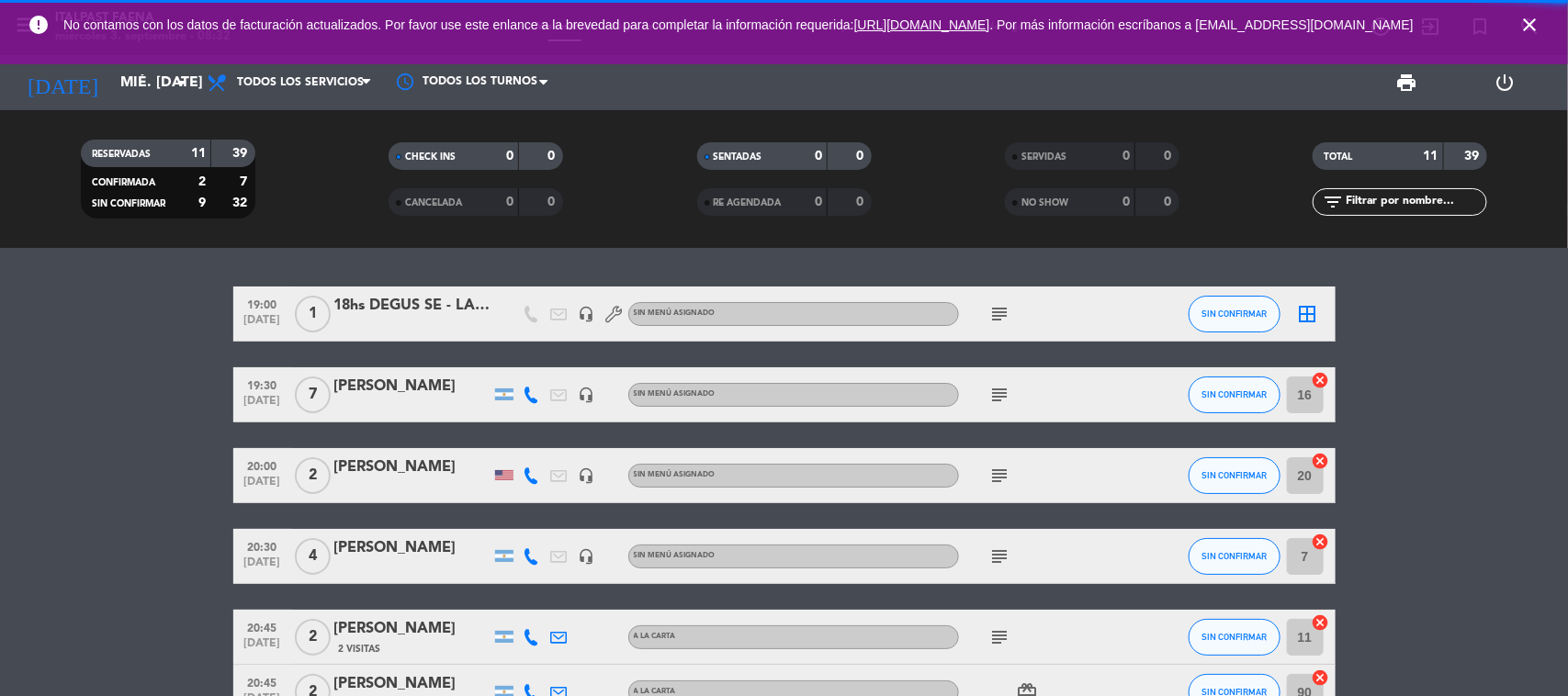
click at [1253, 28] on icon "close" at bounding box center [1529, 25] width 22 height 22
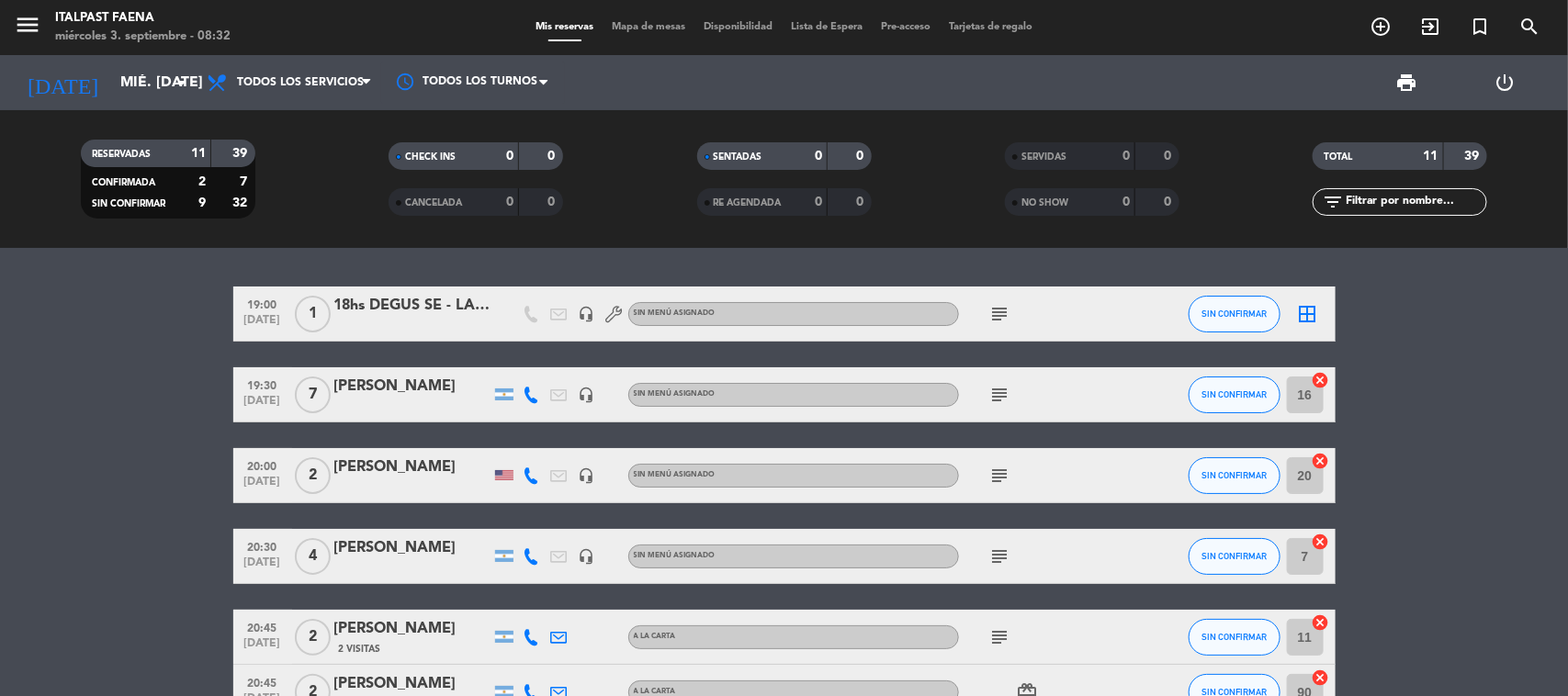
click at [533, 396] on icon at bounding box center [531, 394] width 17 height 17
click at [524, 359] on span "Copiar" at bounding box center [513, 363] width 38 height 20
click at [533, 468] on icon at bounding box center [531, 475] width 17 height 17
click at [544, 443] on span "content_paste" at bounding box center [551, 443] width 14 height 14
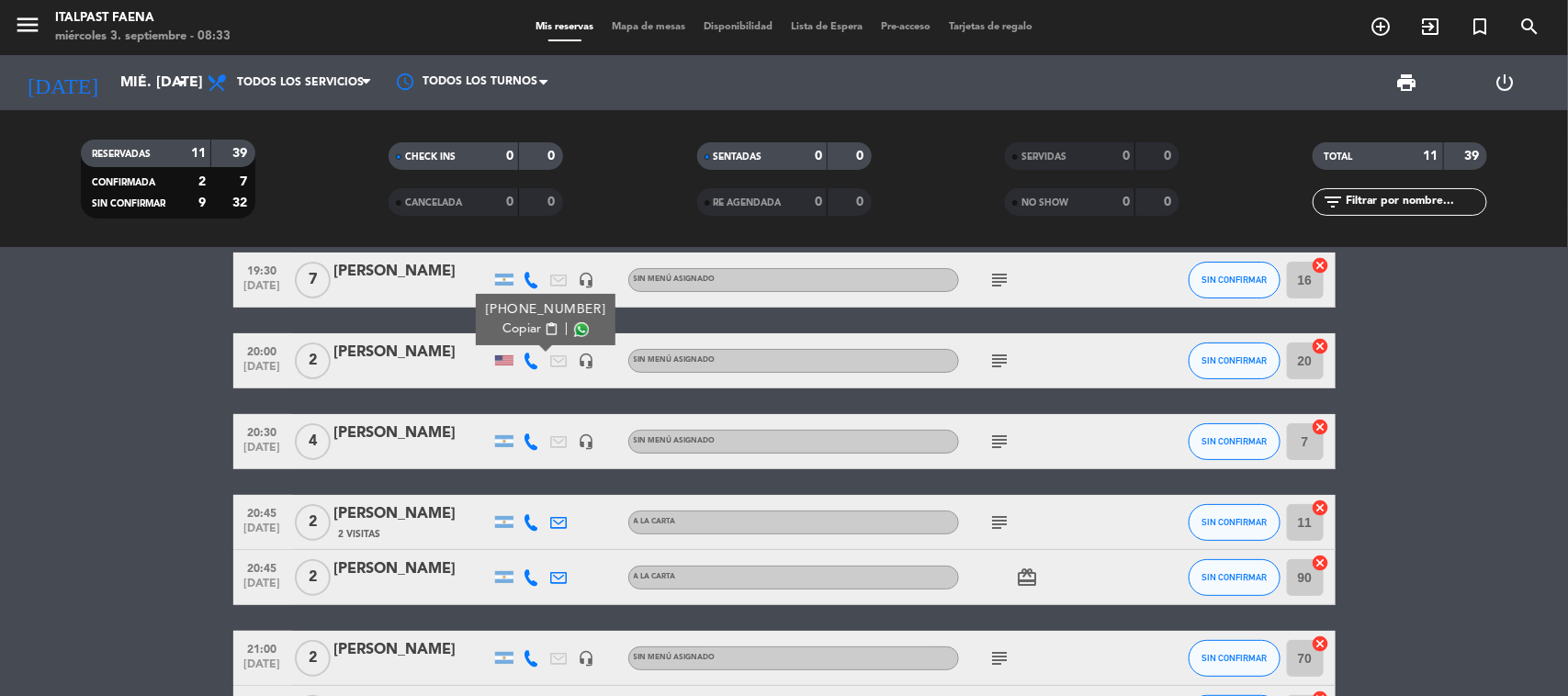
click at [533, 441] on icon at bounding box center [531, 441] width 17 height 17
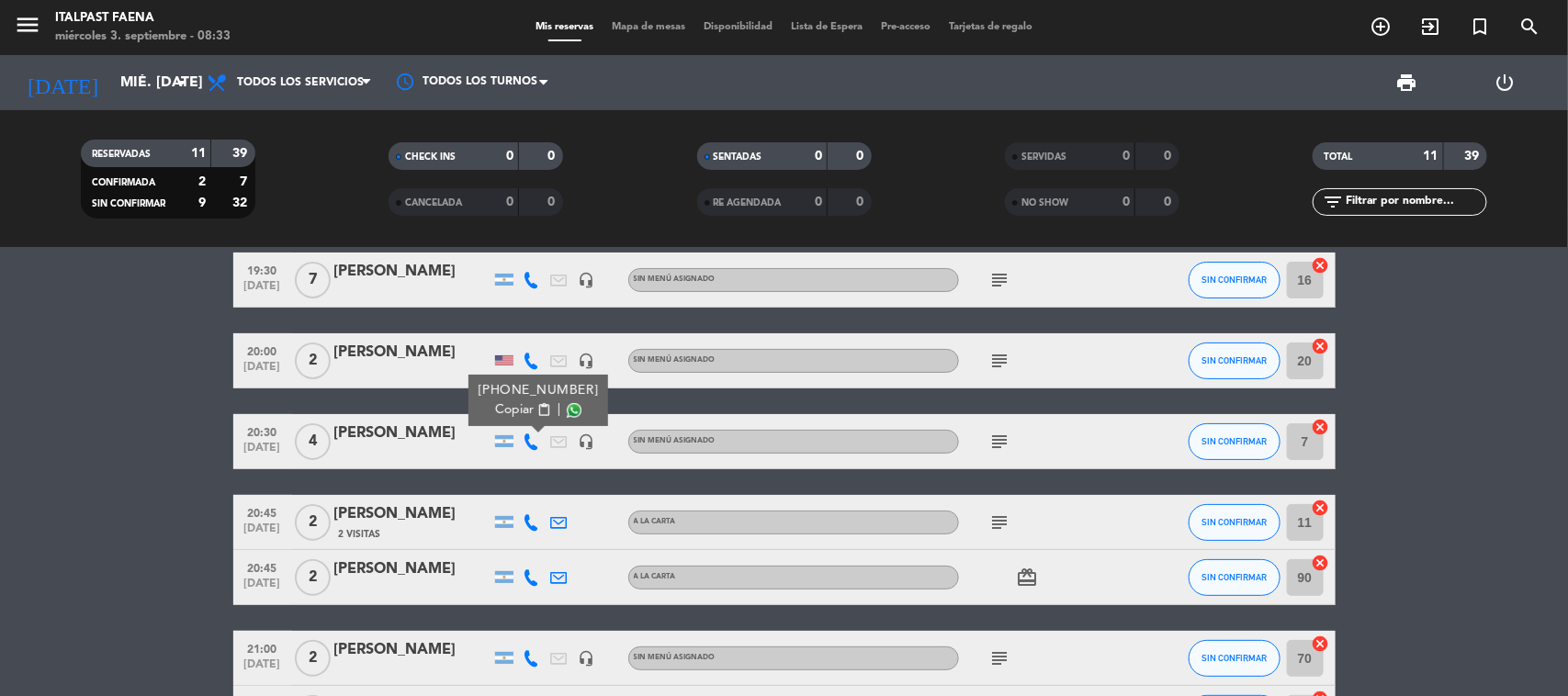
click at [538, 406] on span "content_paste" at bounding box center [543, 410] width 14 height 14
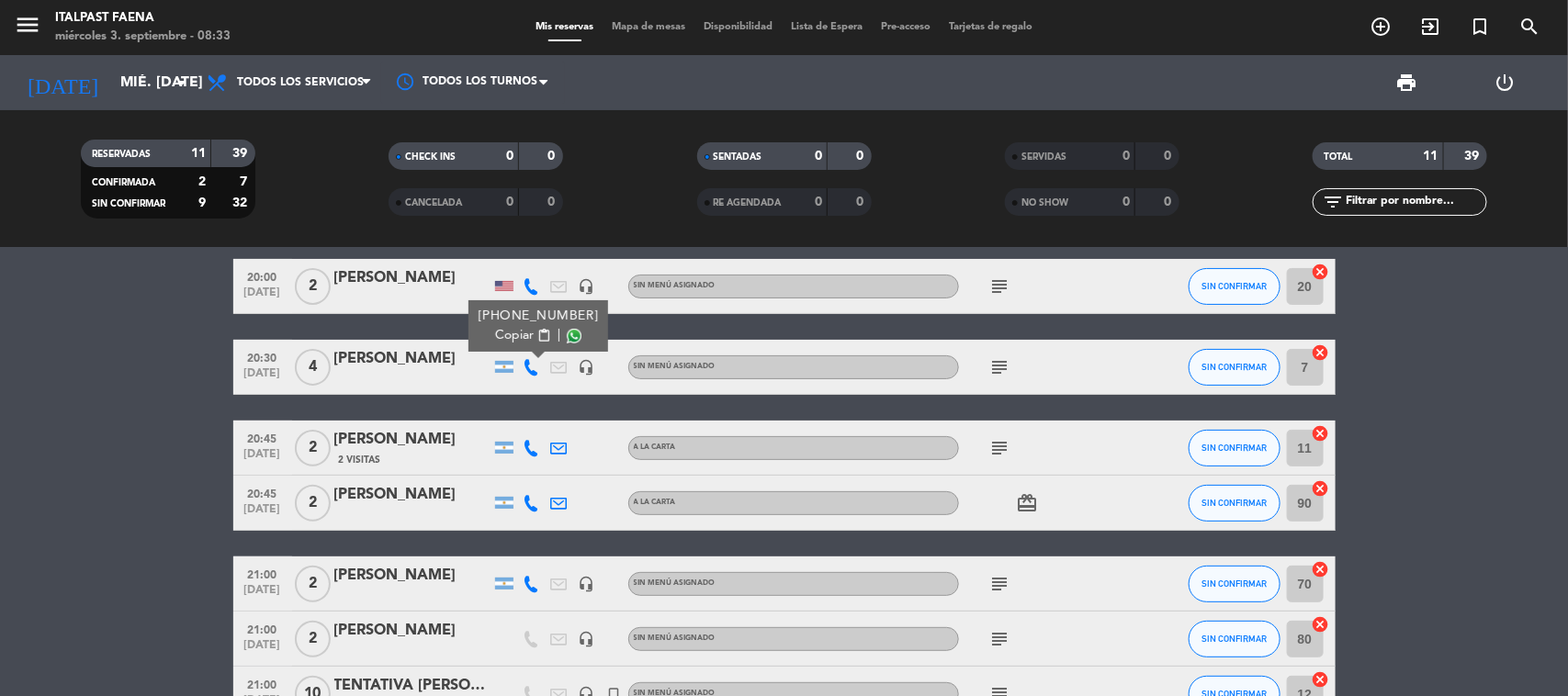
scroll to position [229, 0]
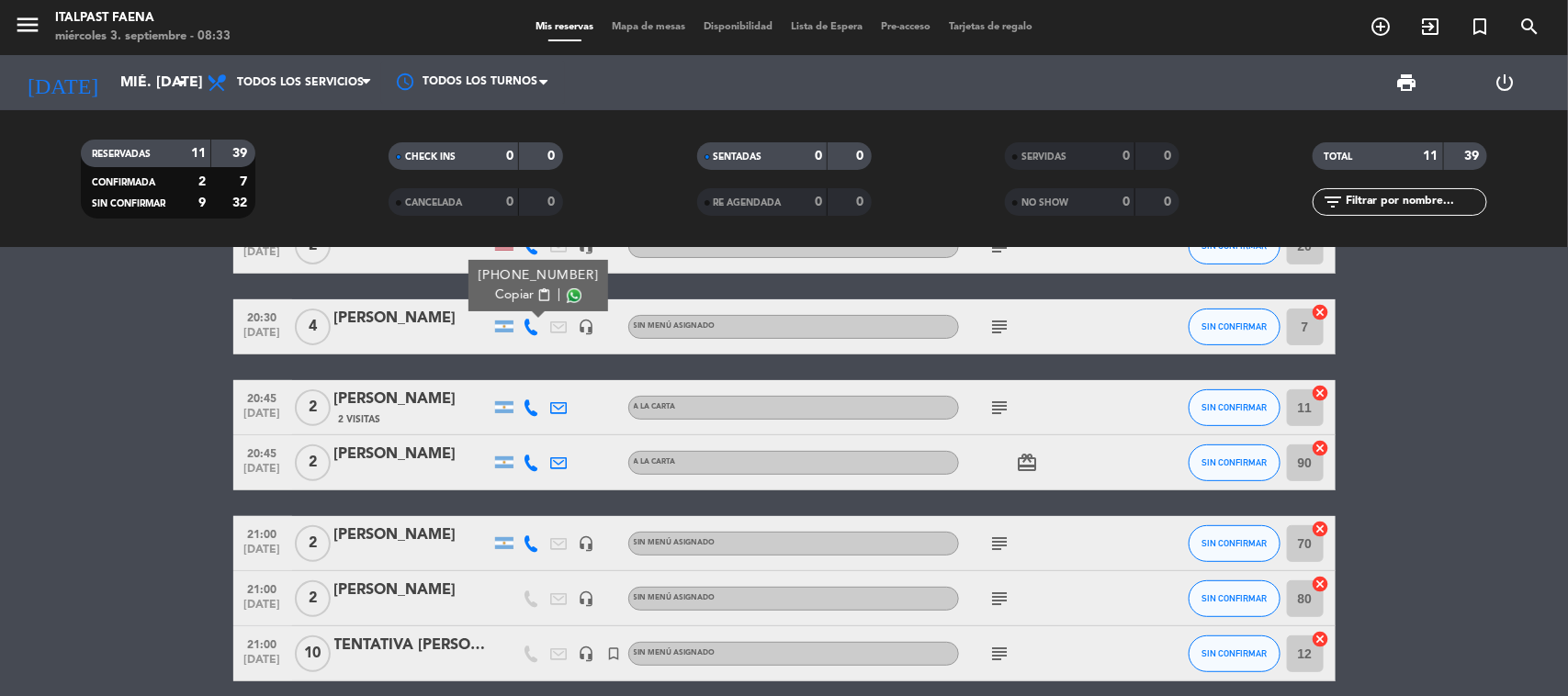
click at [523, 406] on icon at bounding box center [531, 407] width 17 height 17
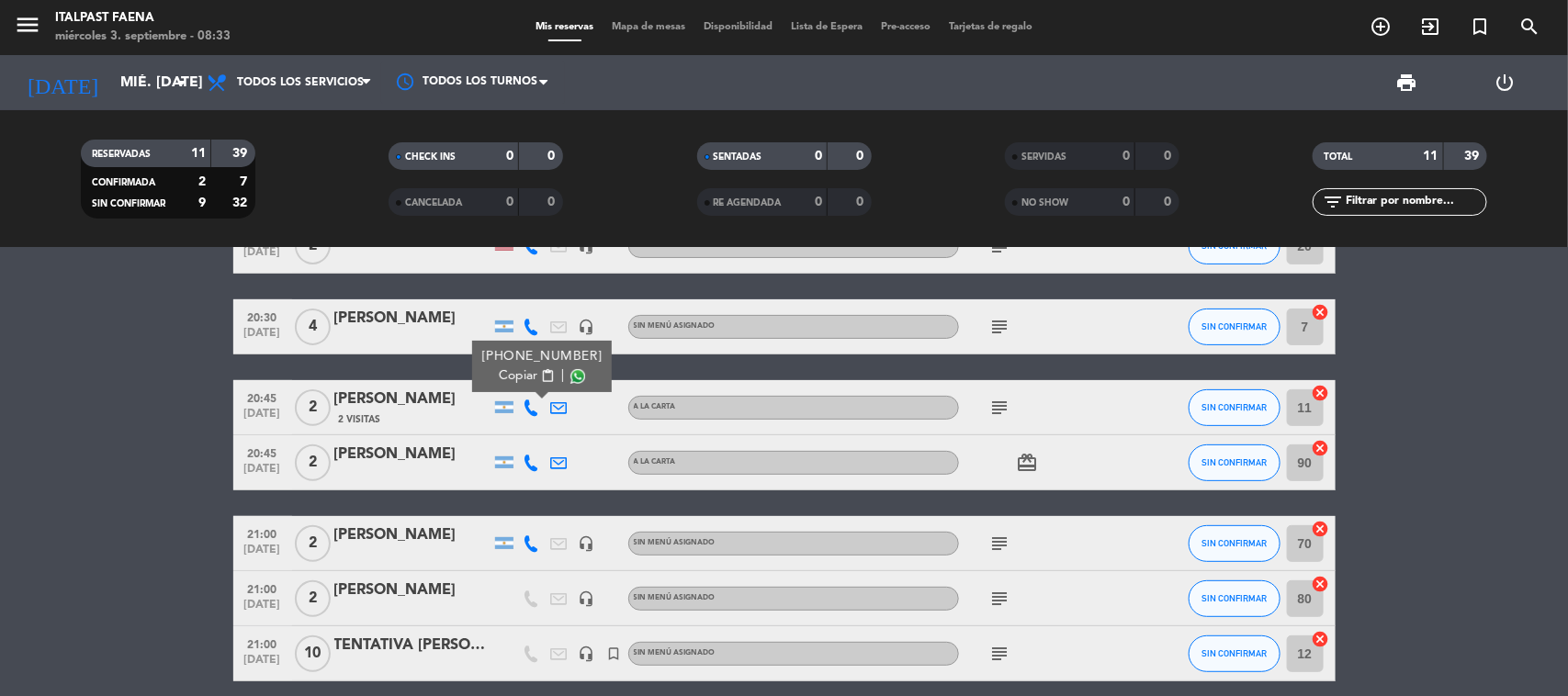
click at [540, 380] on span "content_paste" at bounding box center [547, 376] width 14 height 14
drag, startPoint x: 468, startPoint y: 402, endPoint x: 325, endPoint y: 401, distance: 143.0
click at [325, 401] on div "20:45 [DATE] 2 [PERSON_NAME] 2 Visitas [PHONE_NUMBER] Copiar content_paste | A …" at bounding box center [784, 408] width 1102 height 55
copy div "[PERSON_NAME]"
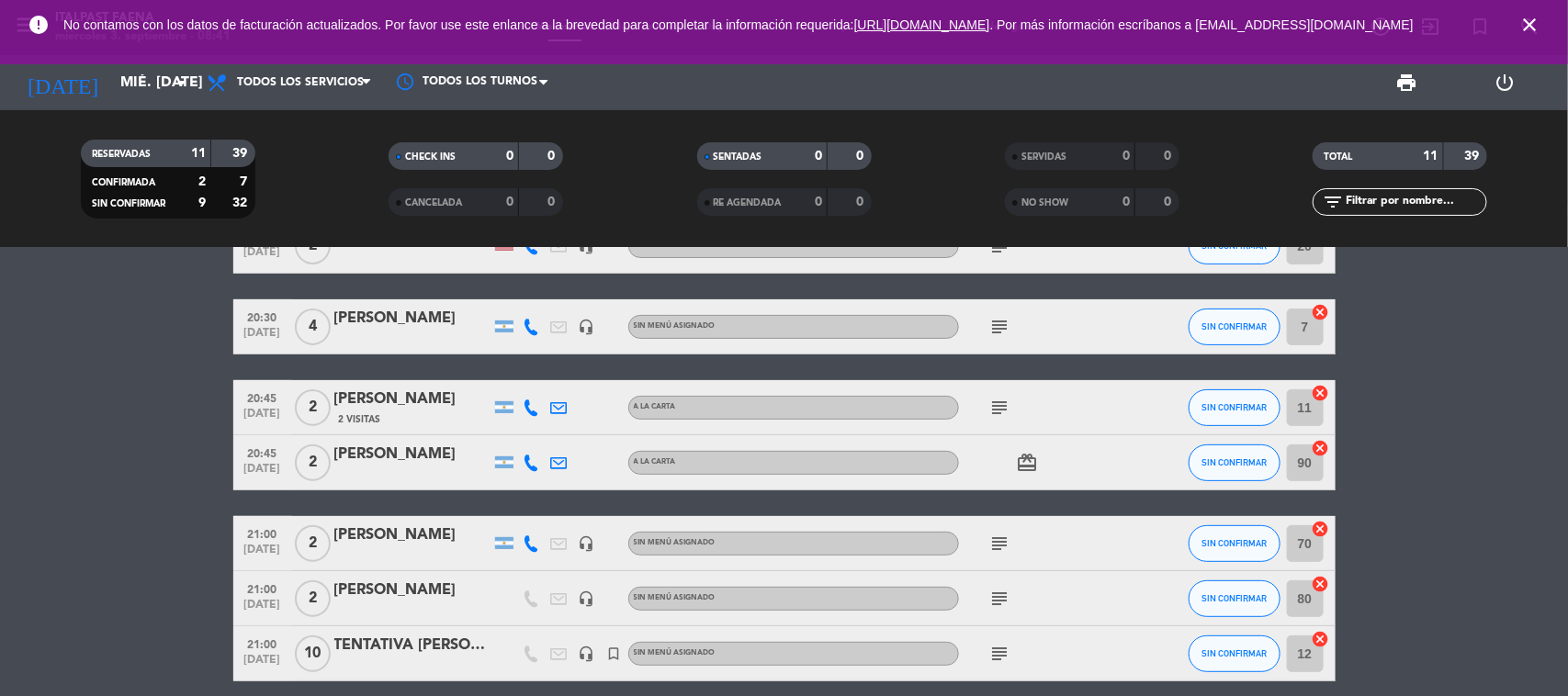
click at [1253, 29] on icon "close" at bounding box center [1529, 25] width 22 height 22
click at [172, 89] on icon "arrow_drop_down" at bounding box center [182, 83] width 22 height 22
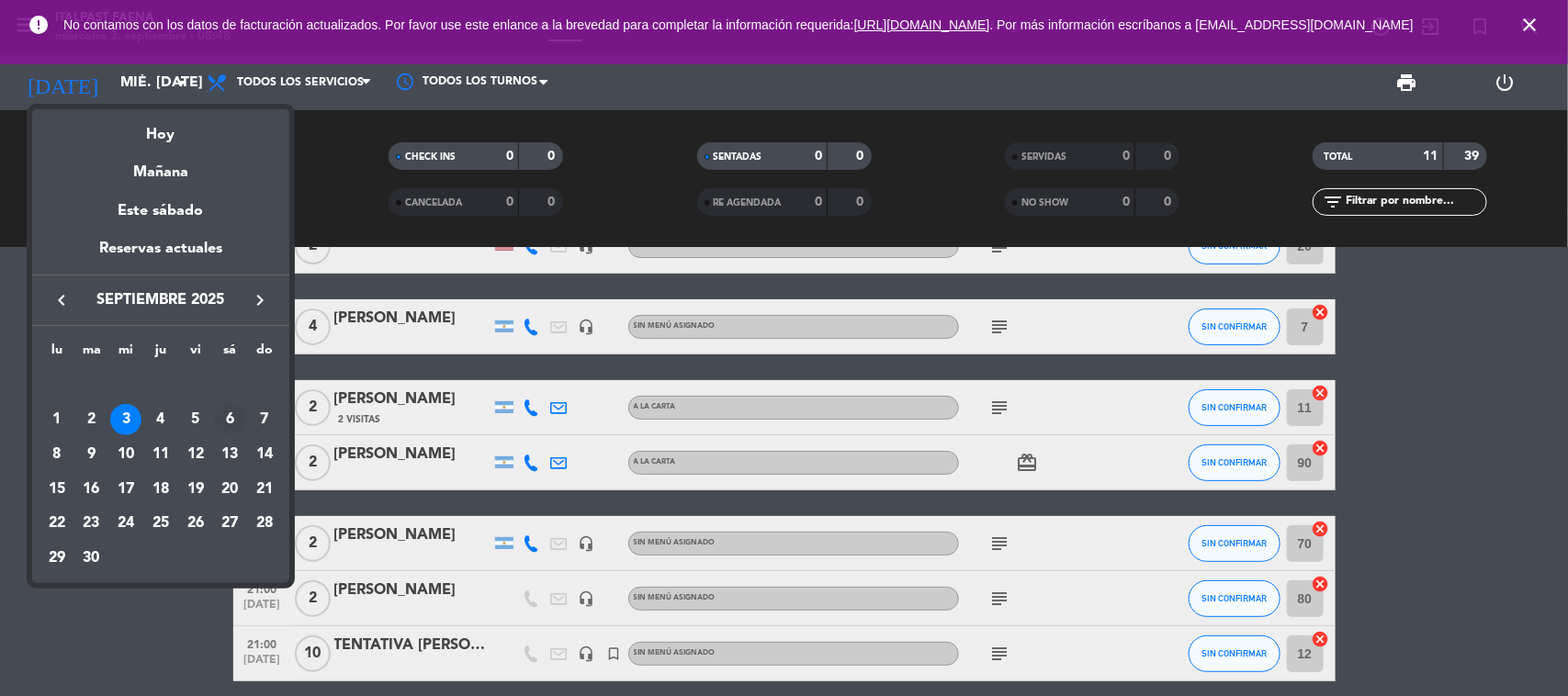
click at [225, 410] on div "6" at bounding box center [230, 420] width 31 height 31
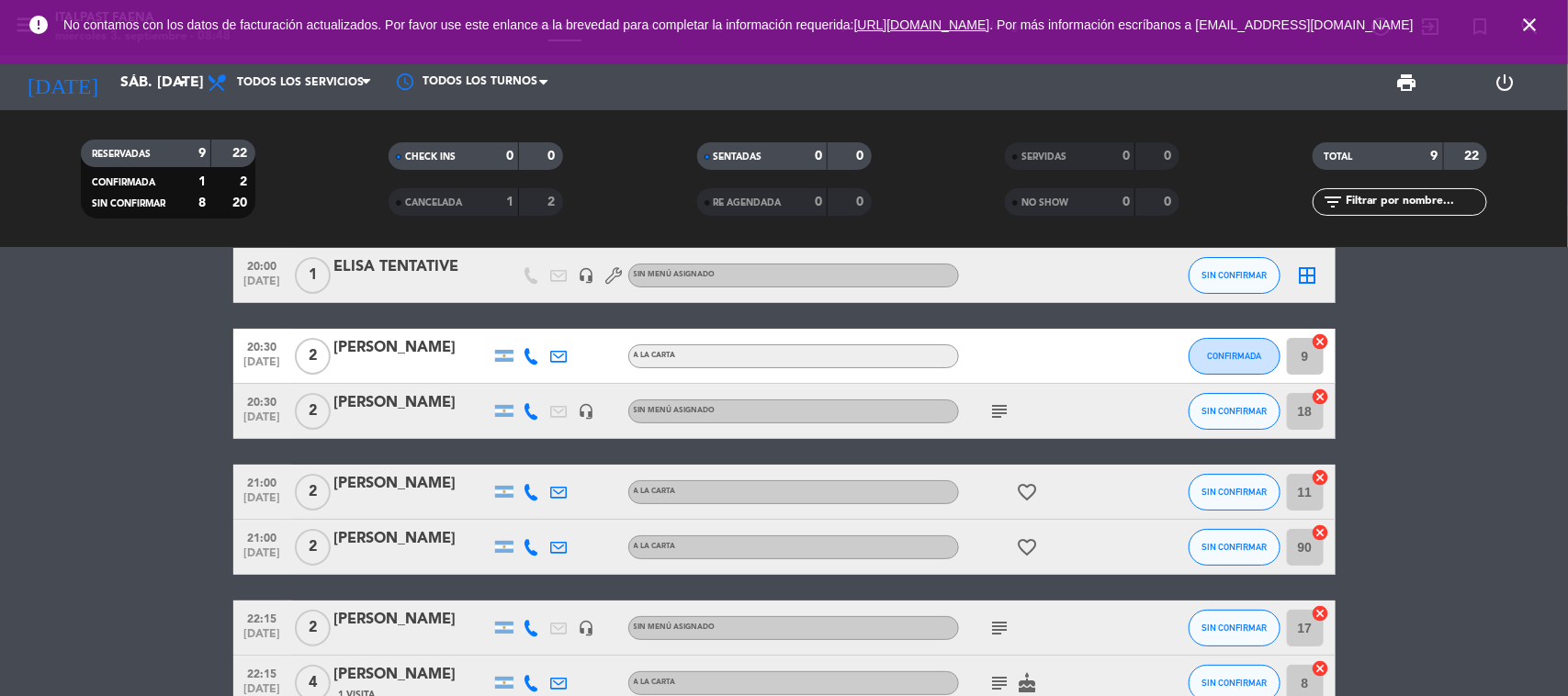
scroll to position [0, 0]
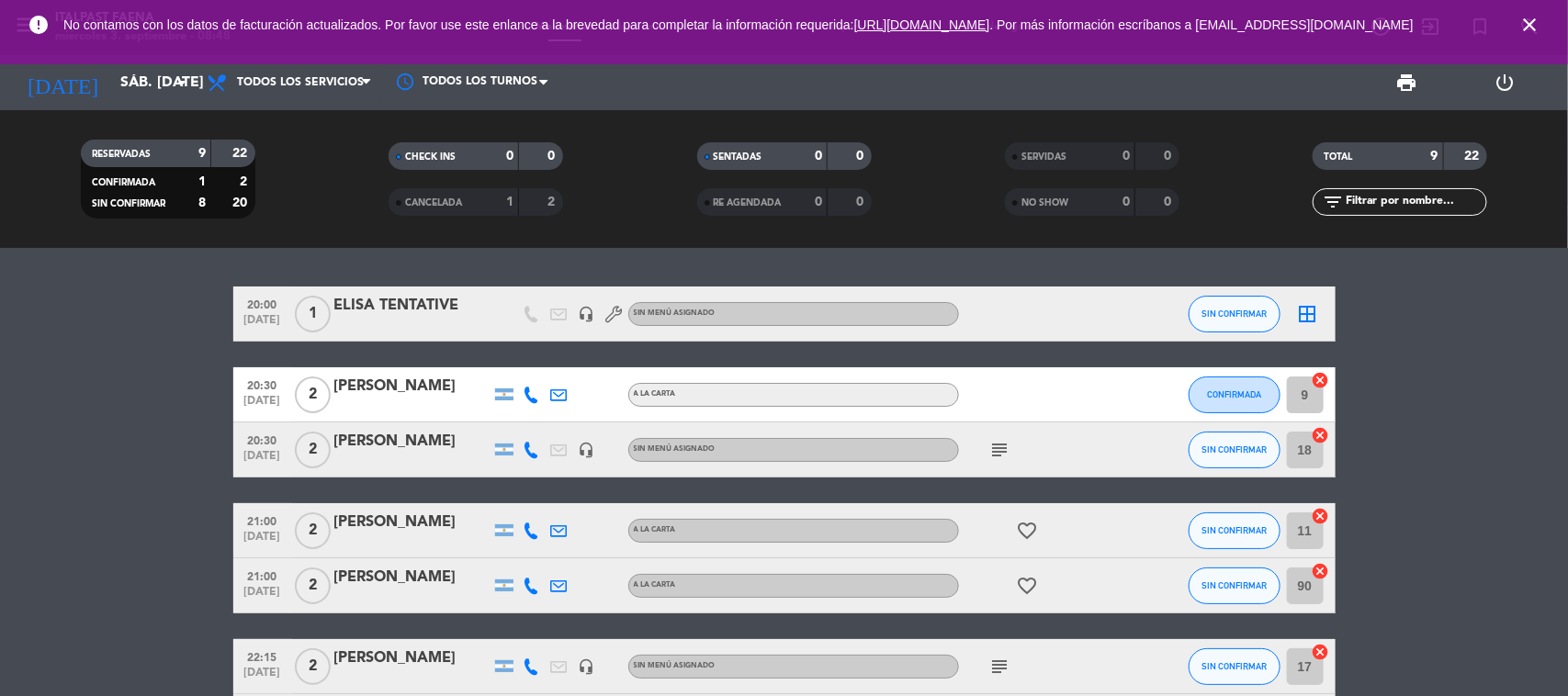
click at [1253, 28] on span "close" at bounding box center [1529, 25] width 49 height 49
click at [1253, 29] on icon "close" at bounding box center [1529, 25] width 22 height 22
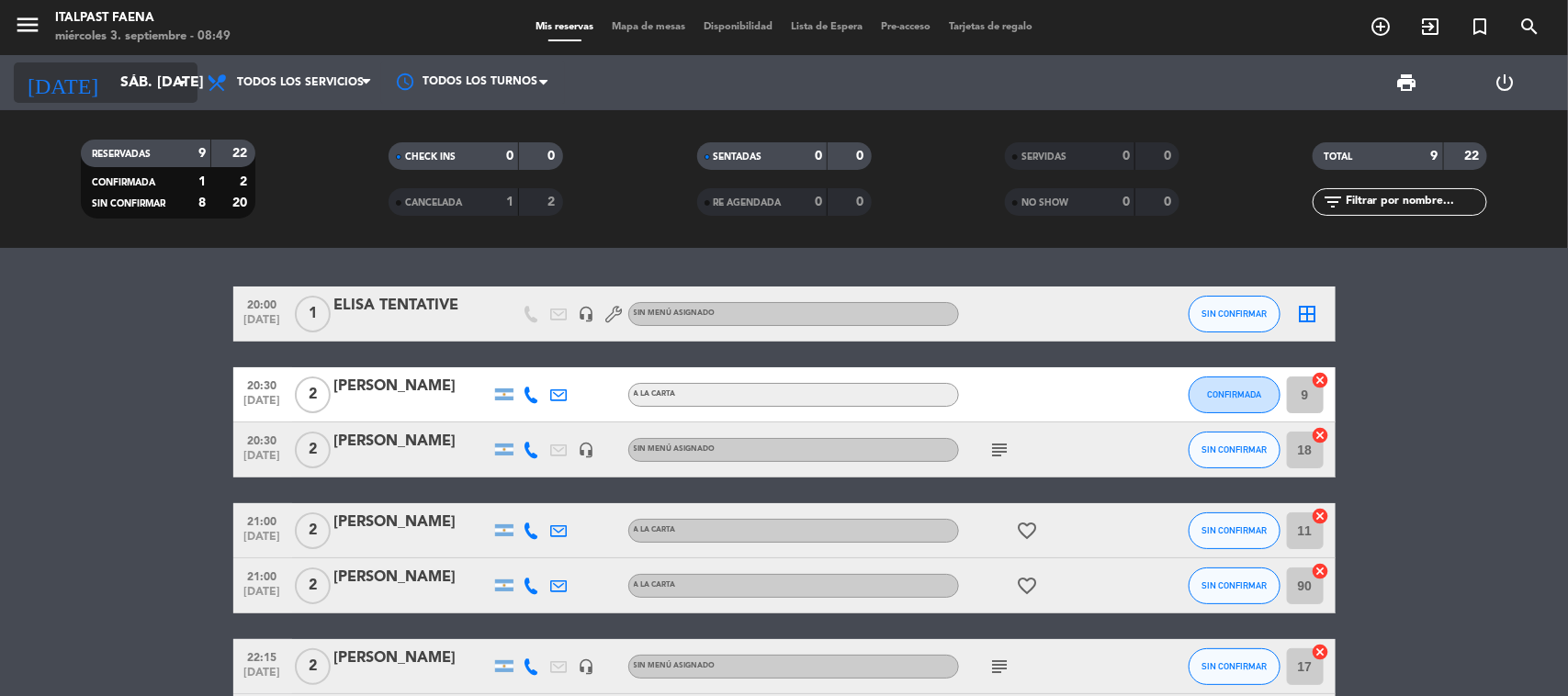
click at [185, 99] on input "sáb. [DATE]" at bounding box center [208, 83] width 194 height 35
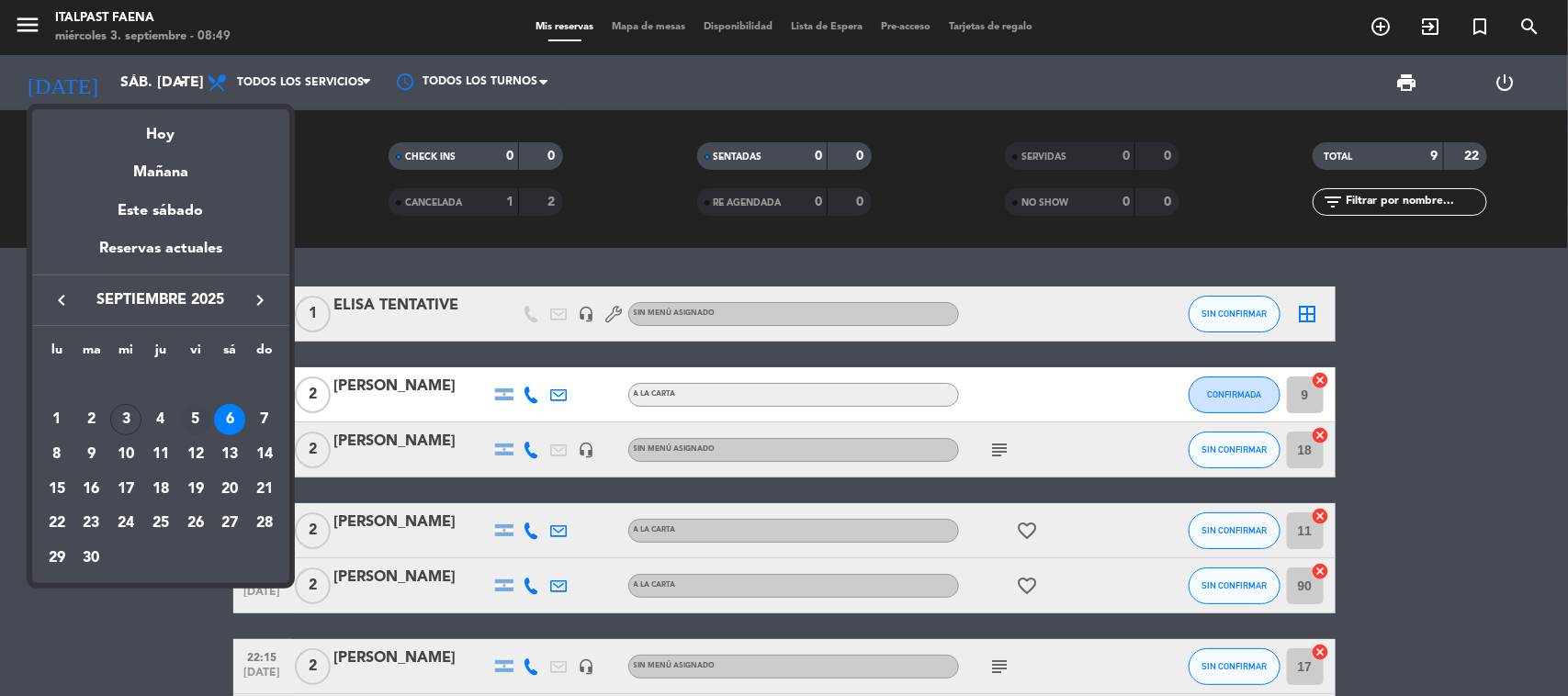
click at [205, 425] on div "5" at bounding box center [196, 420] width 31 height 31
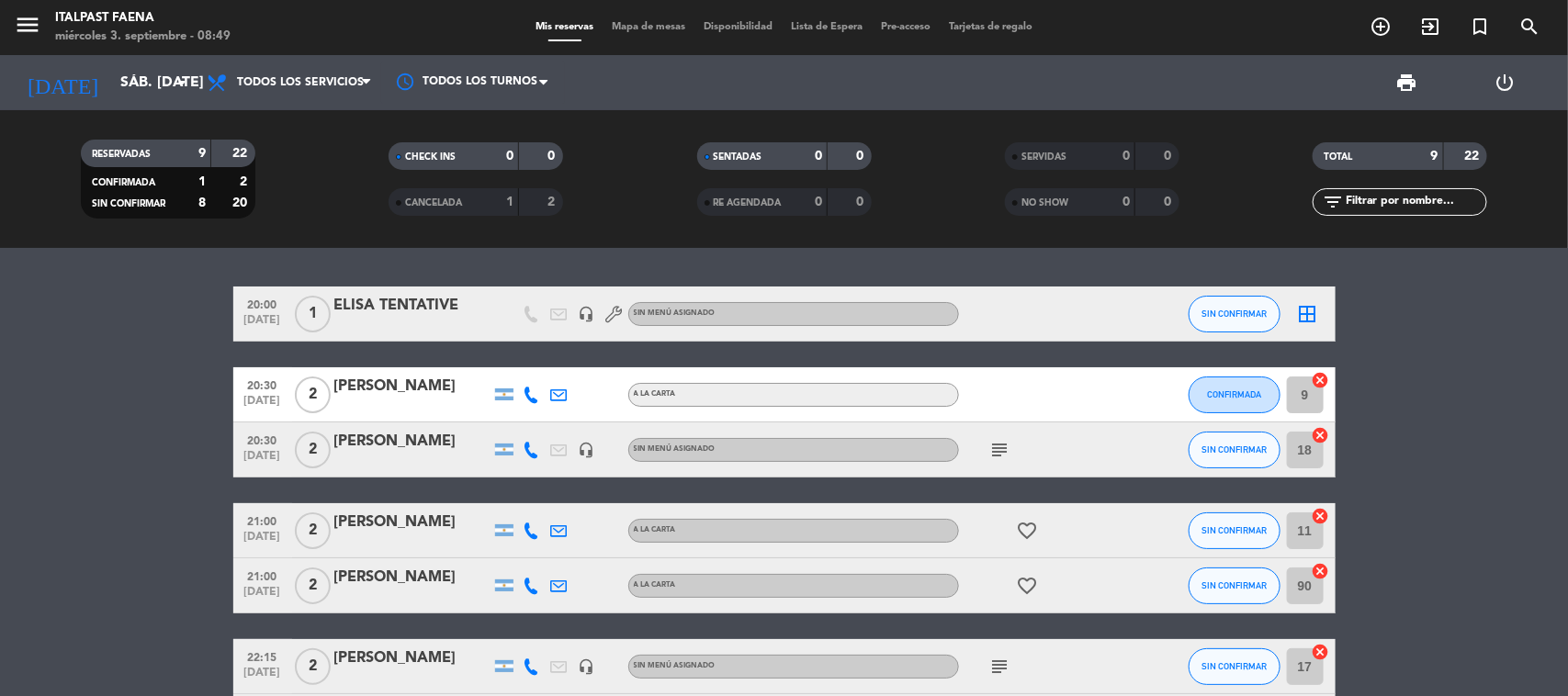
type input "vie. [DATE]"
